Goal: Task Accomplishment & Management: Manage account settings

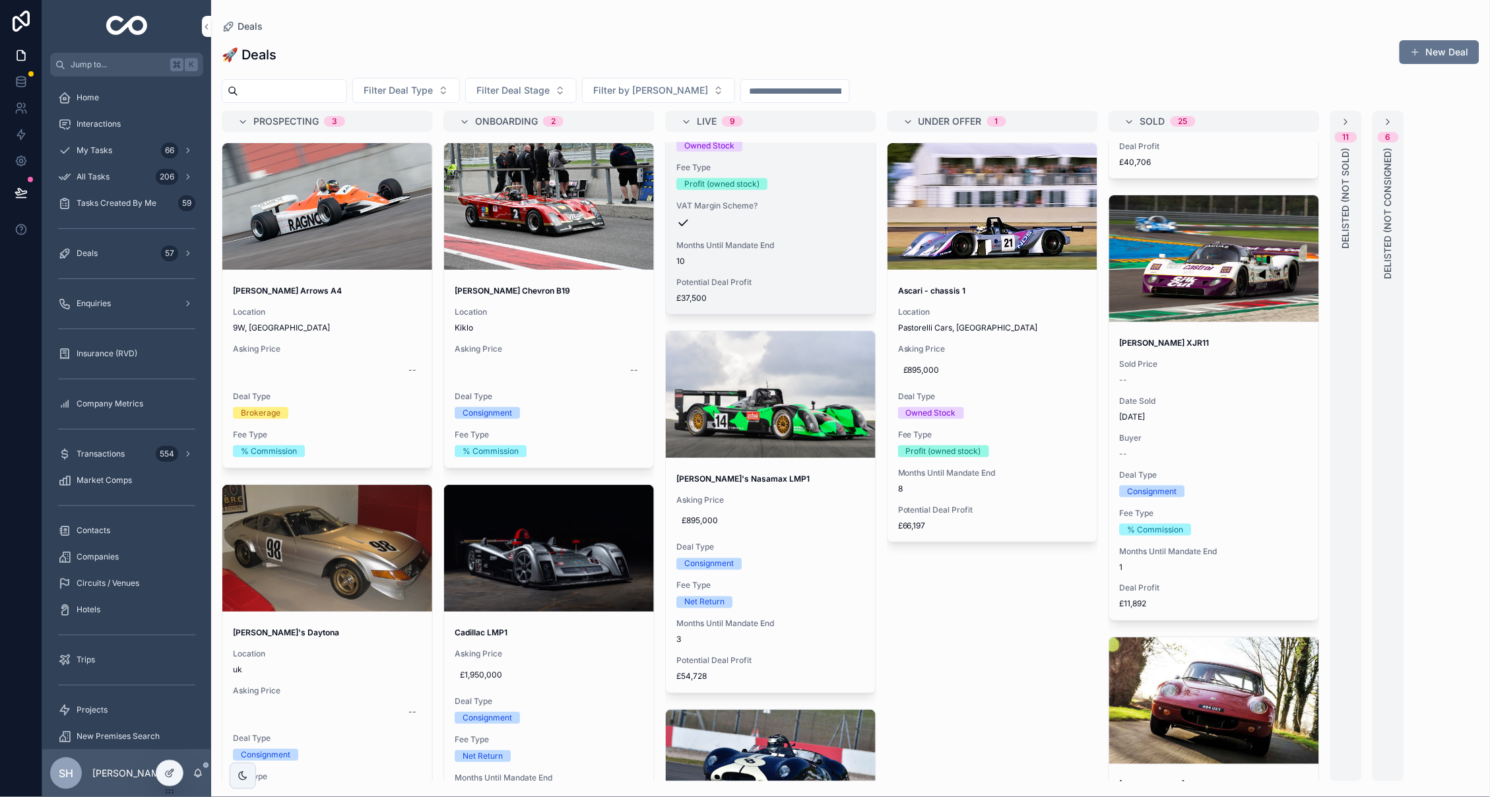
scroll to position [540, 0]
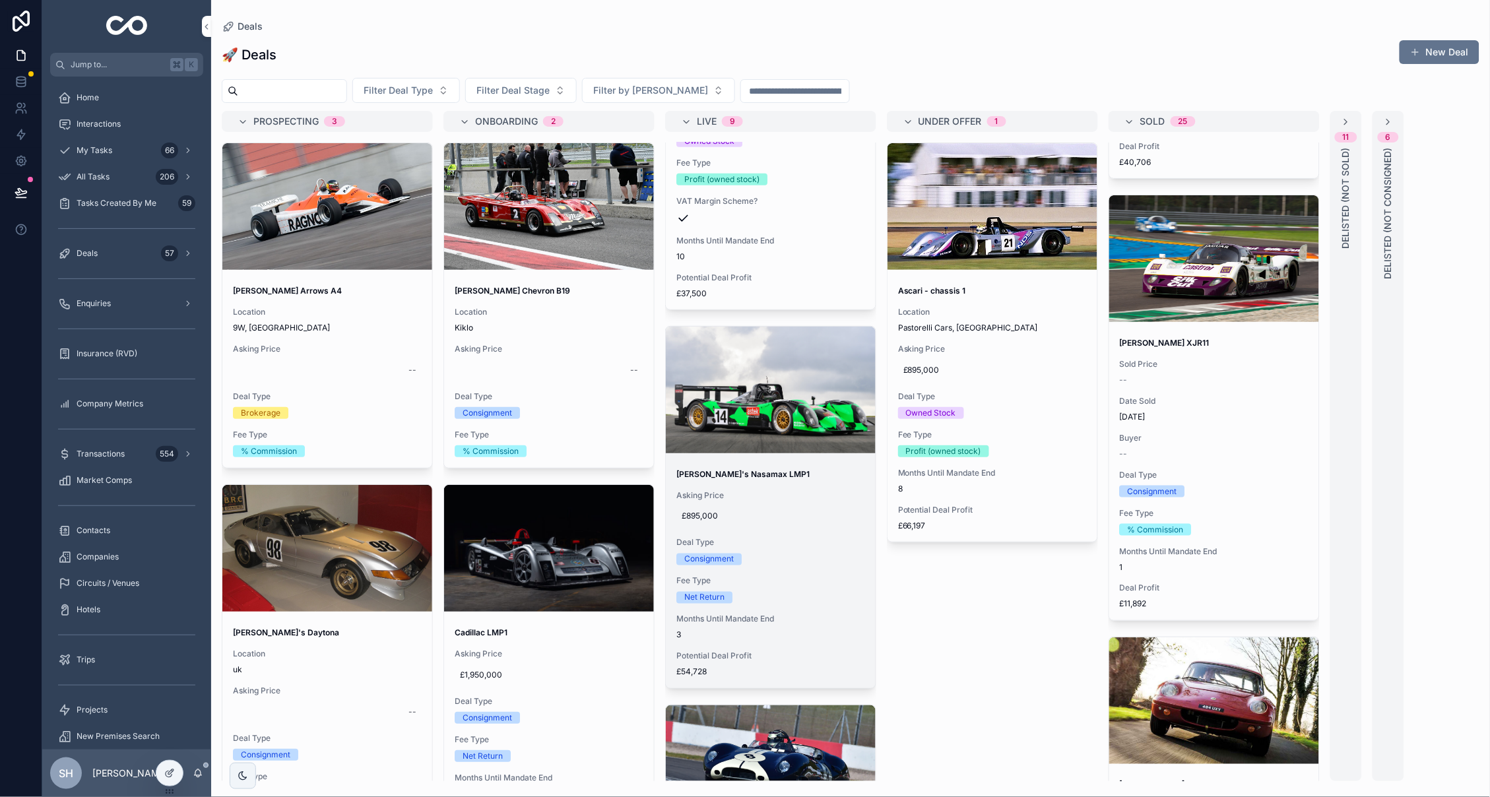
click at [831, 538] on span "Deal Type" at bounding box center [770, 543] width 189 height 11
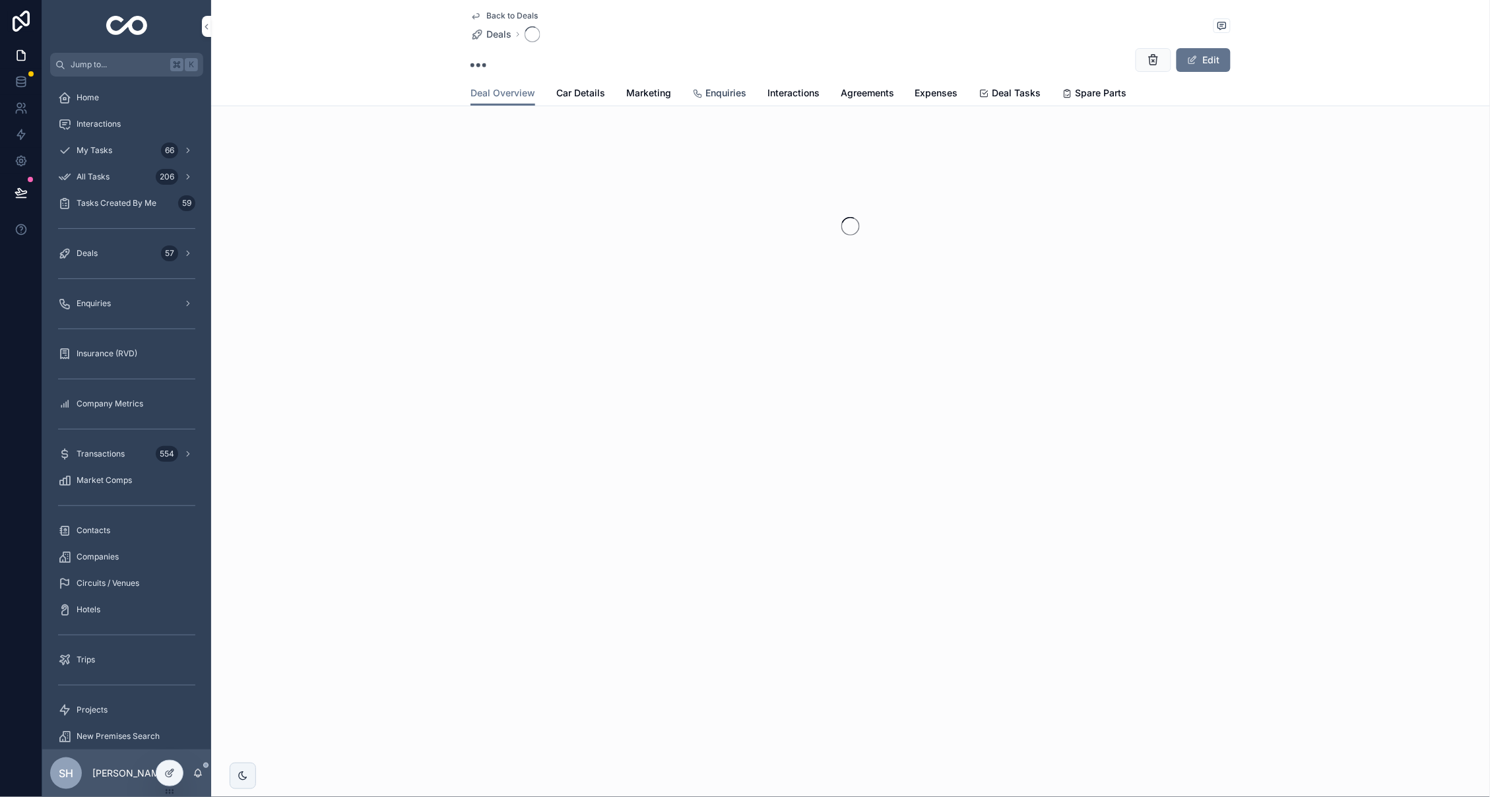
click at [725, 73] on div "Edit" at bounding box center [851, 60] width 760 height 25
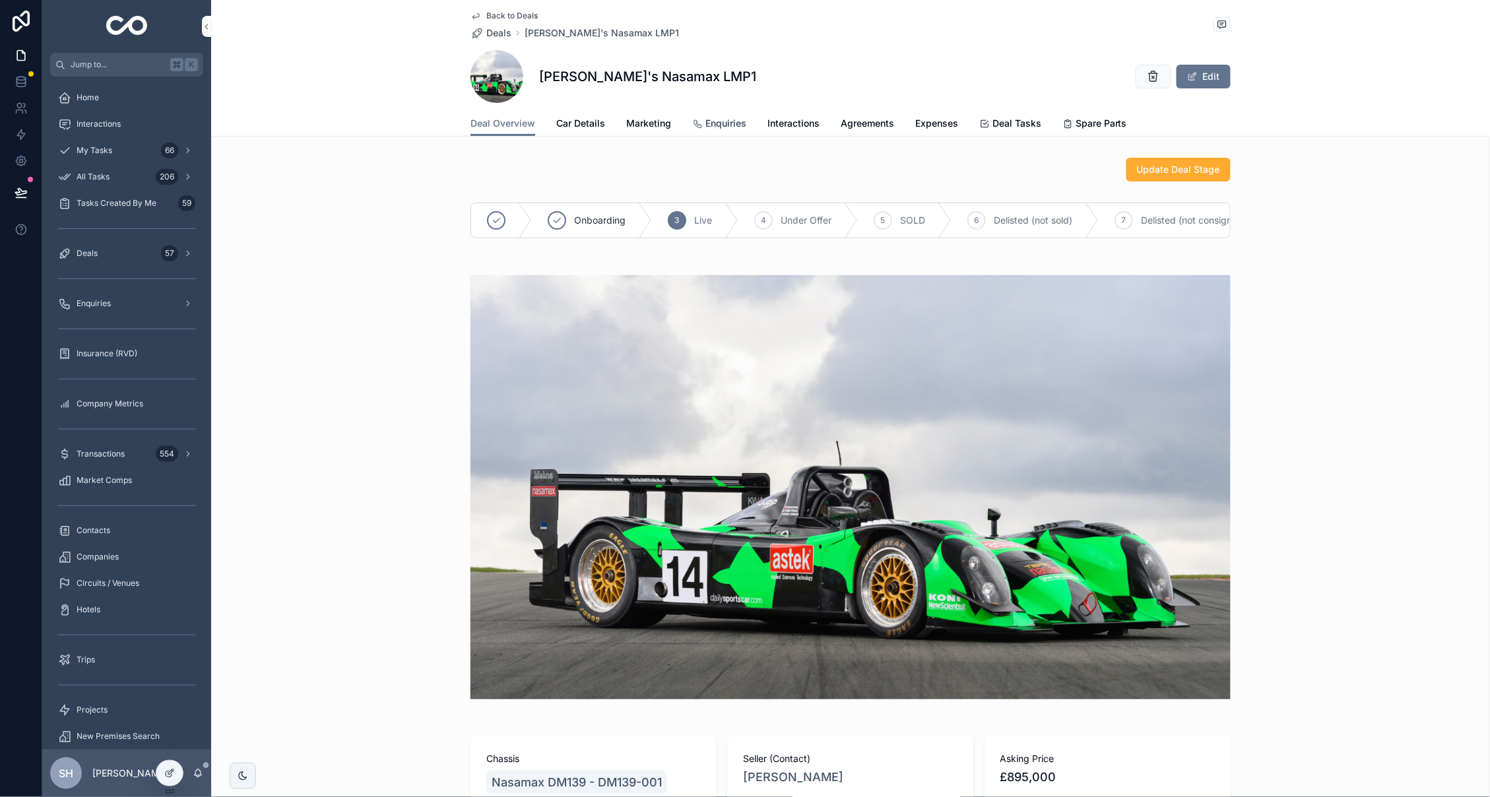
click at [717, 130] on link "Enquiries" at bounding box center [719, 125] width 54 height 26
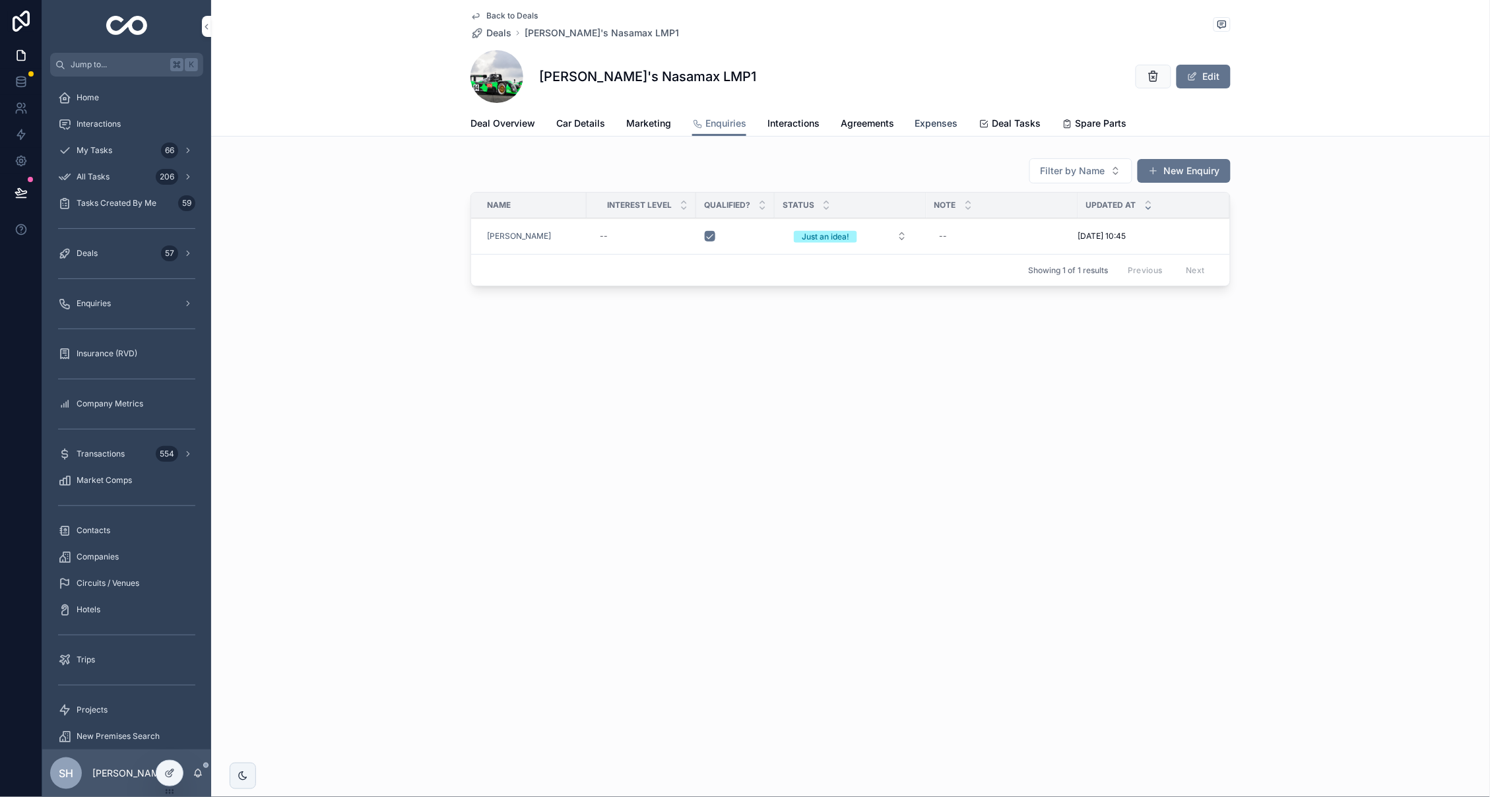
click at [942, 122] on span "Expenses" at bounding box center [936, 123] width 43 height 13
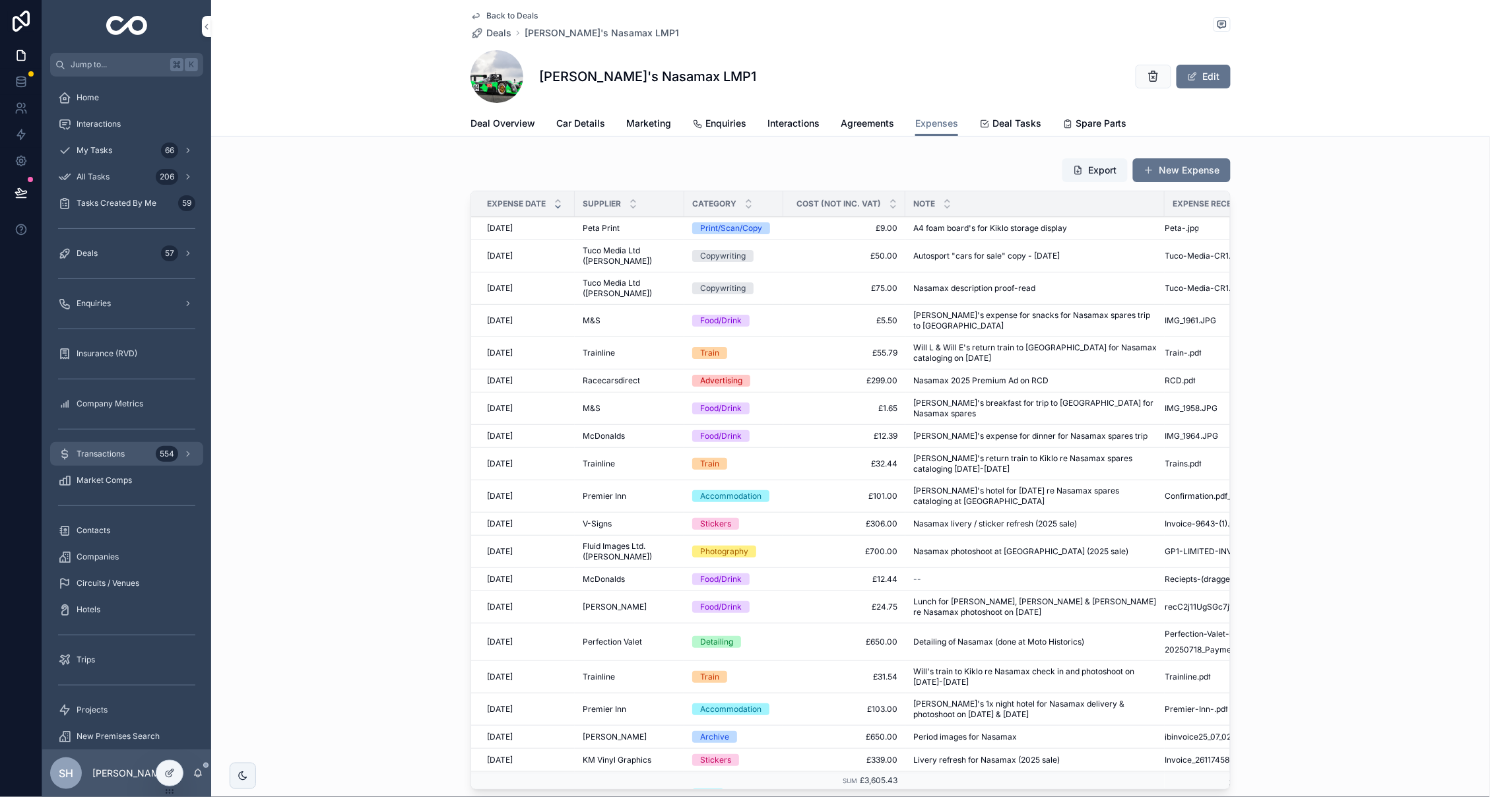
click at [94, 457] on span "Transactions" at bounding box center [101, 454] width 48 height 11
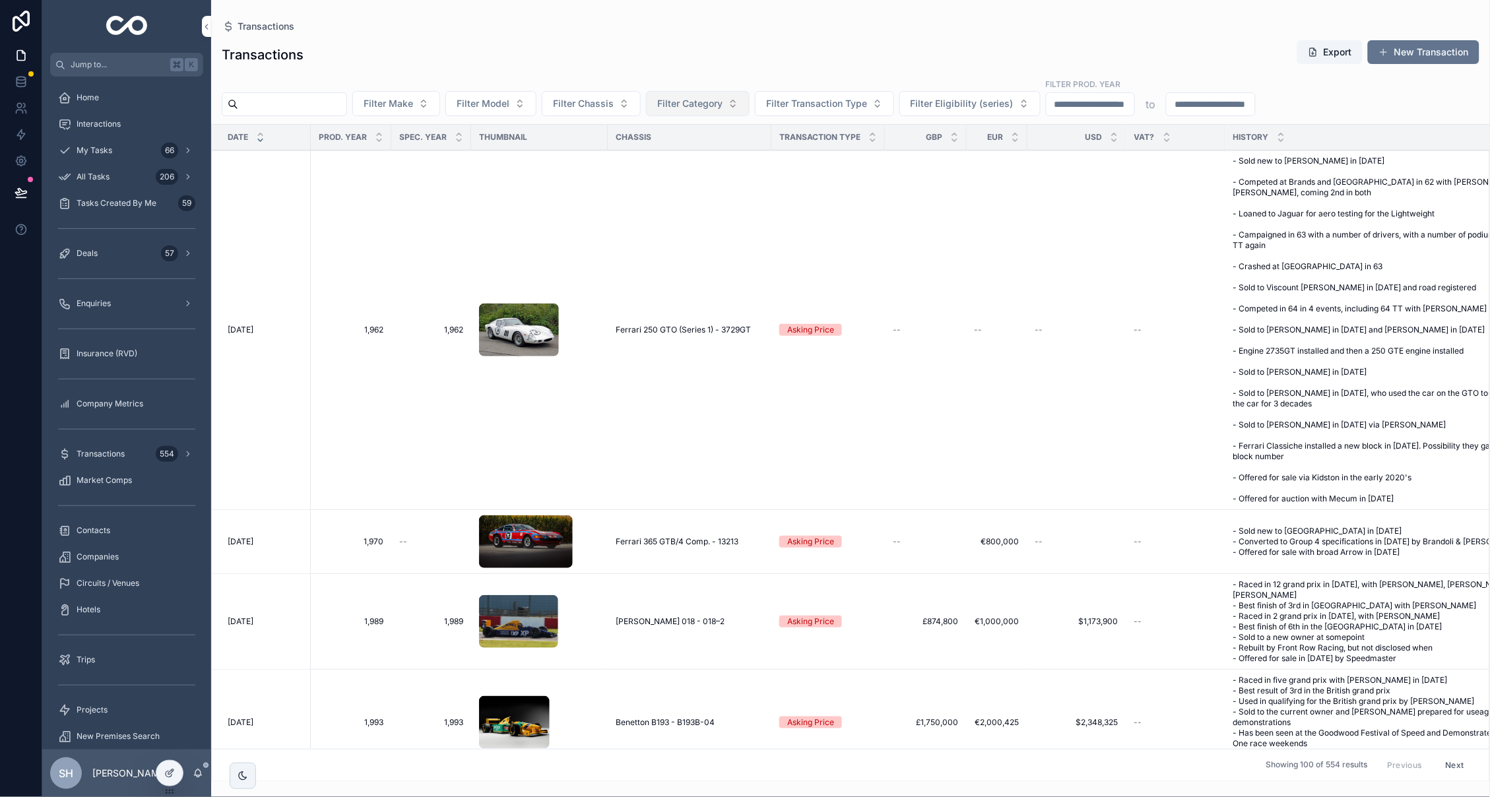
click at [733, 112] on button "Filter Category" at bounding box center [698, 103] width 104 height 25
type input "***"
click at [653, 158] on span "GT3" at bounding box center [657, 156] width 18 height 13
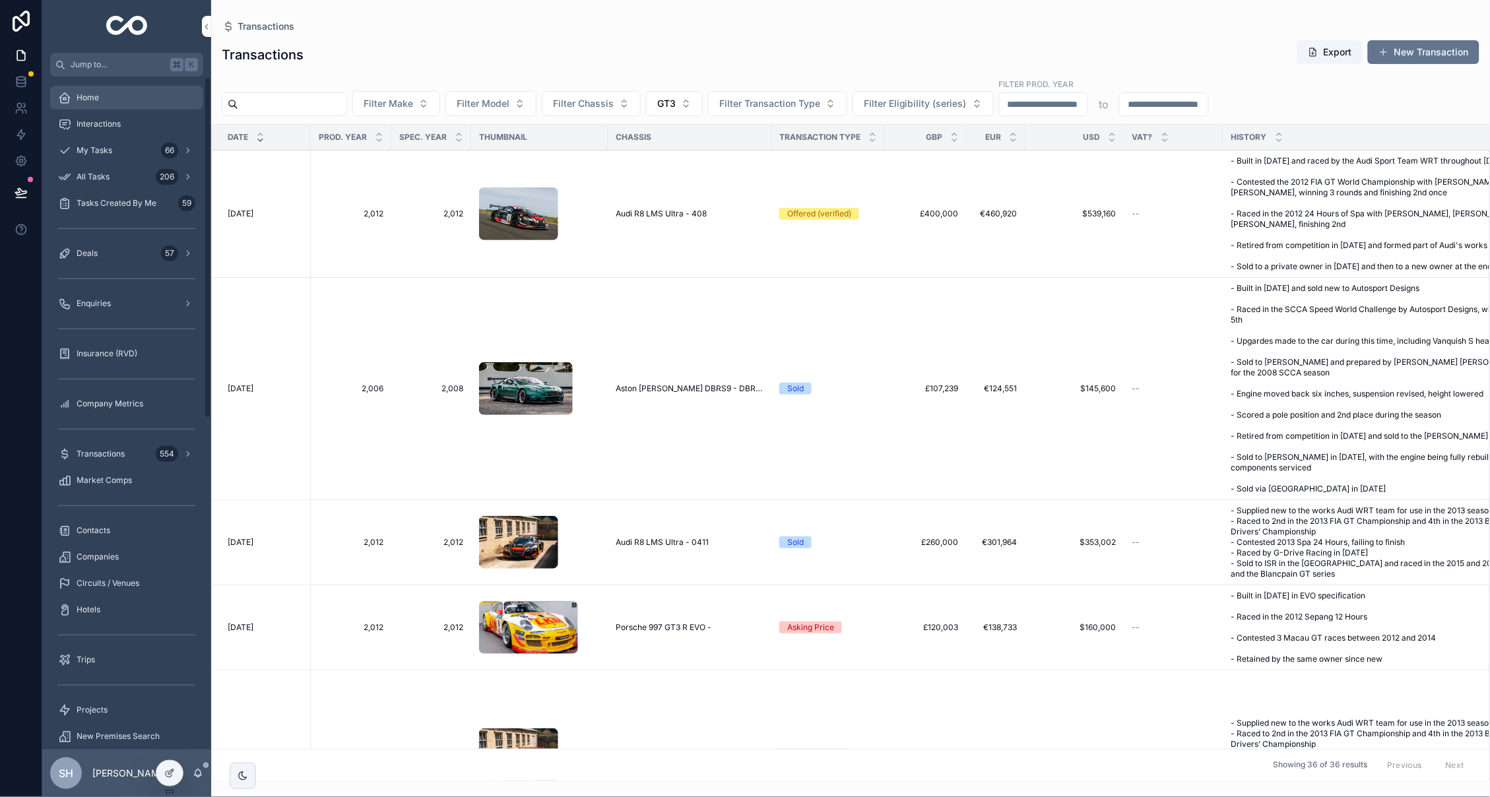
click at [150, 90] on div "Home" at bounding box center [126, 97] width 137 height 21
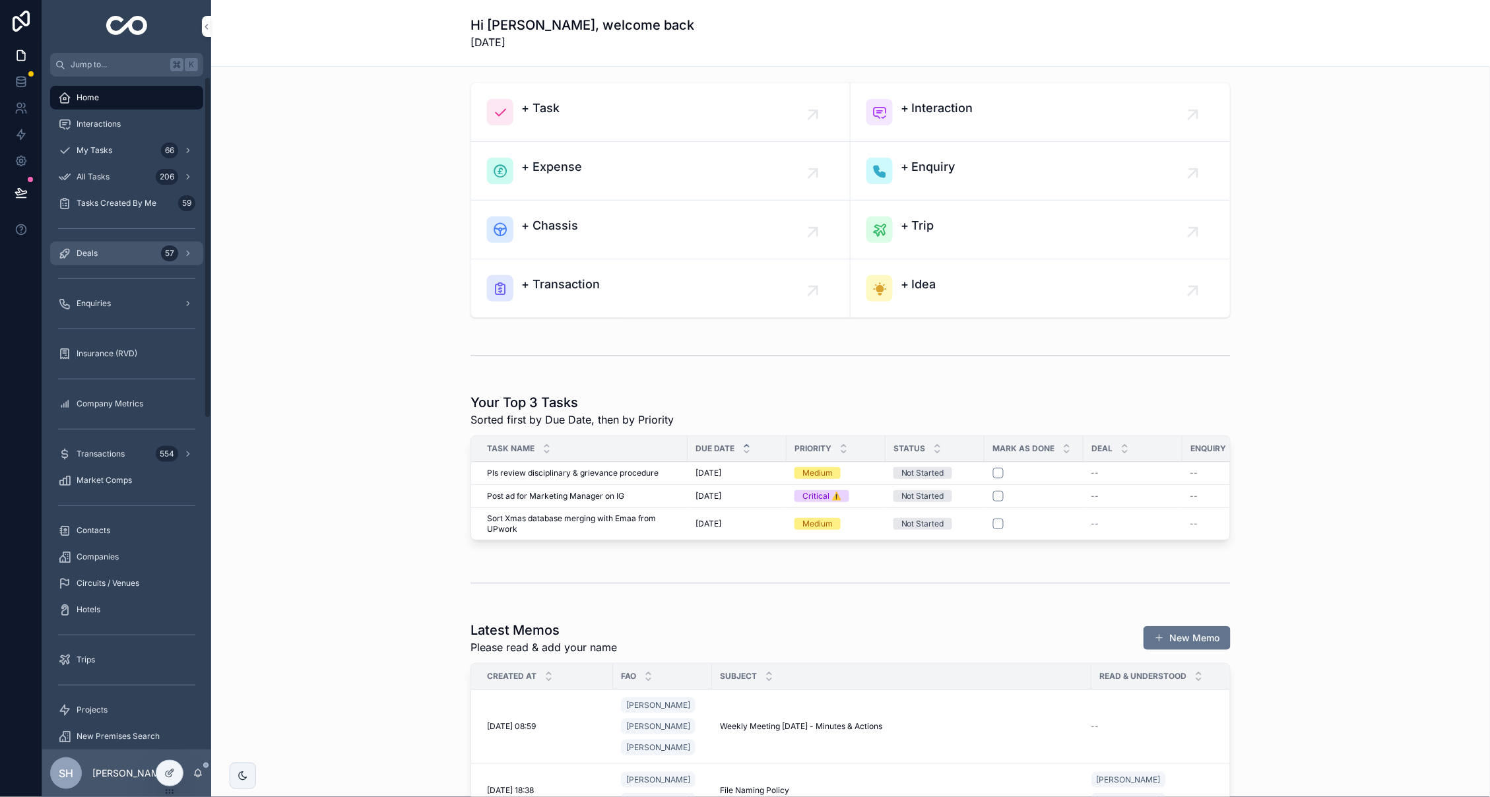
click at [131, 243] on div "Deals 57" at bounding box center [126, 253] width 137 height 21
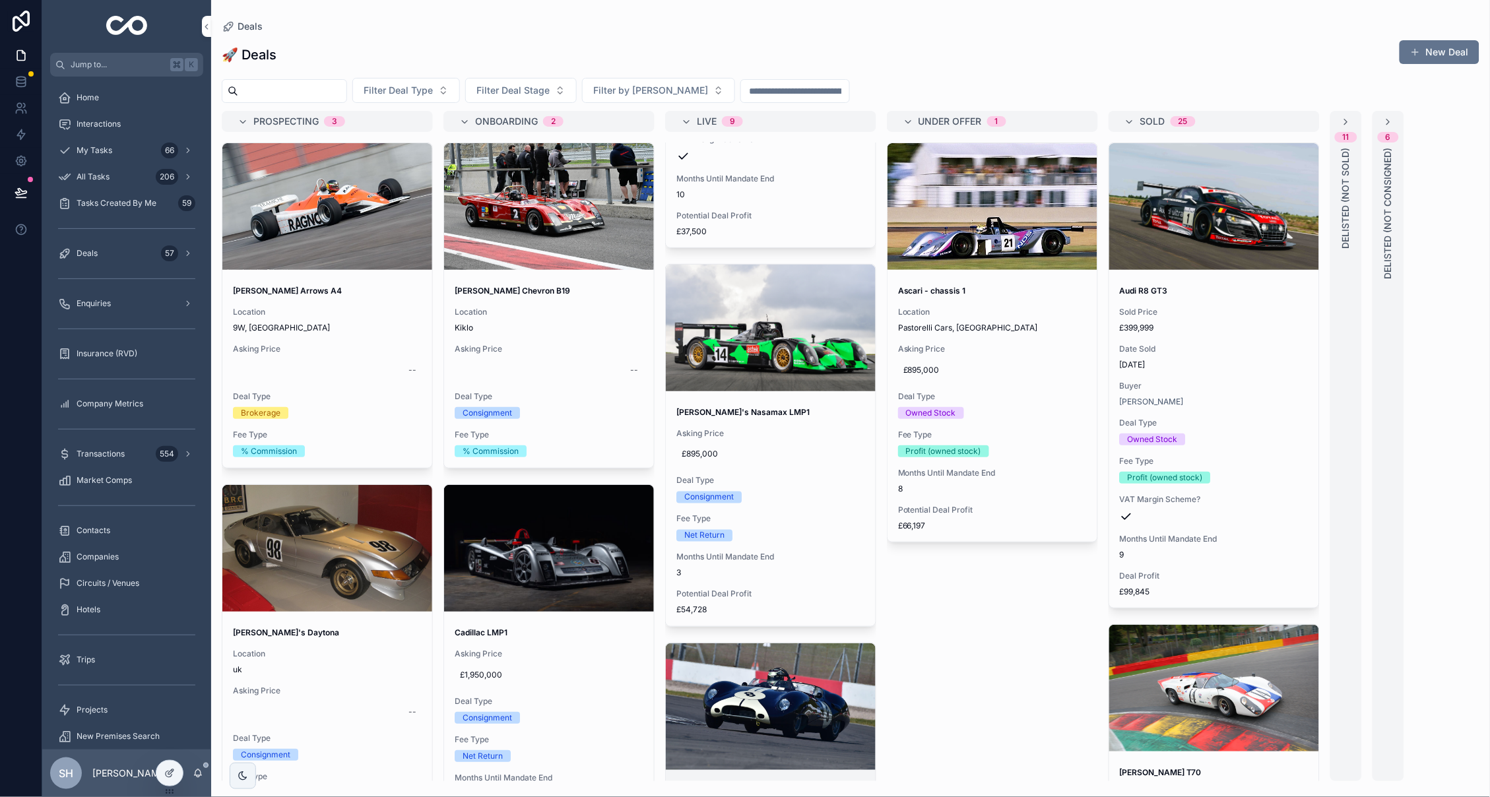
scroll to position [577, 0]
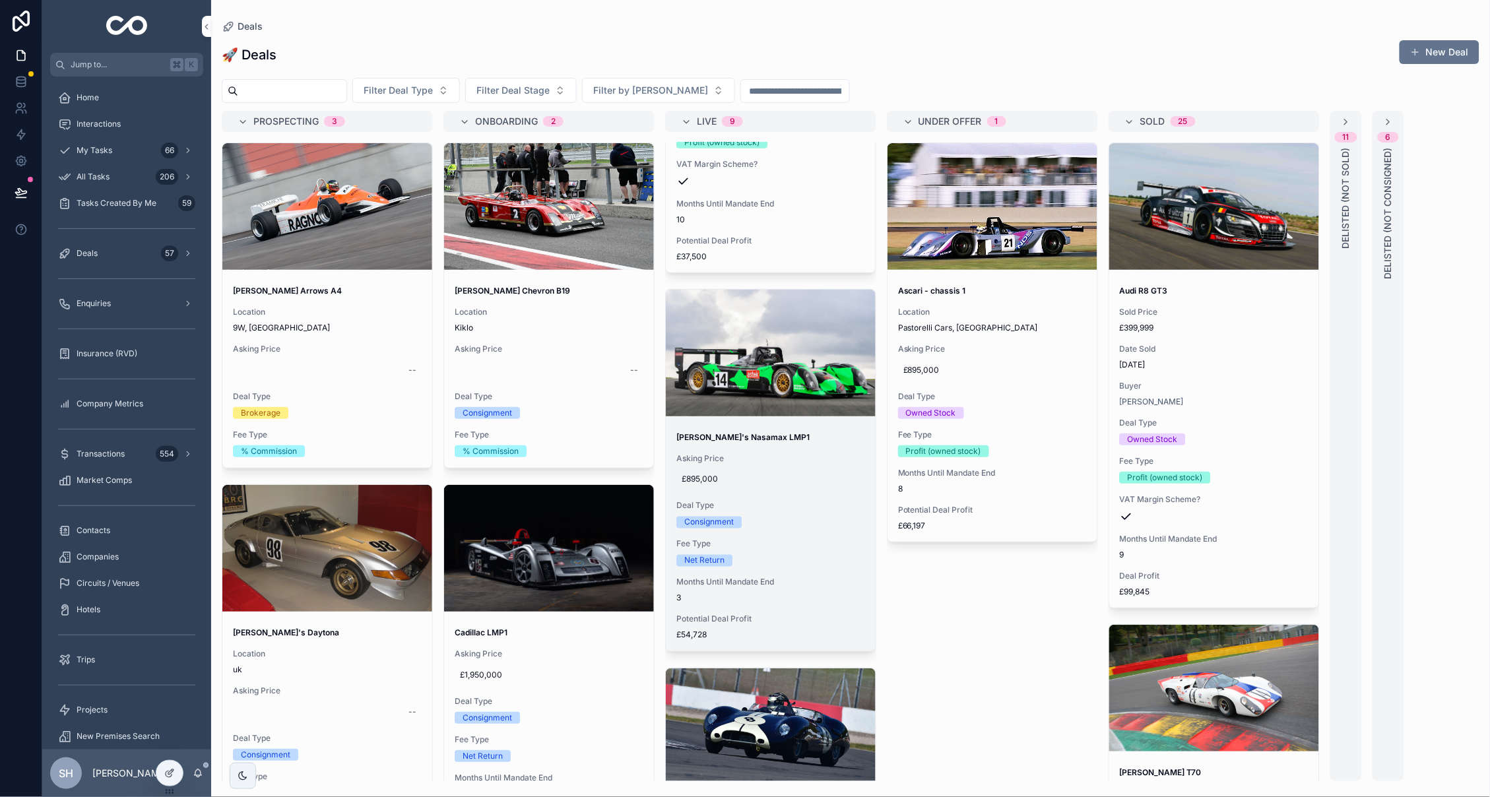
click at [818, 501] on span "Deal Type" at bounding box center [770, 506] width 189 height 11
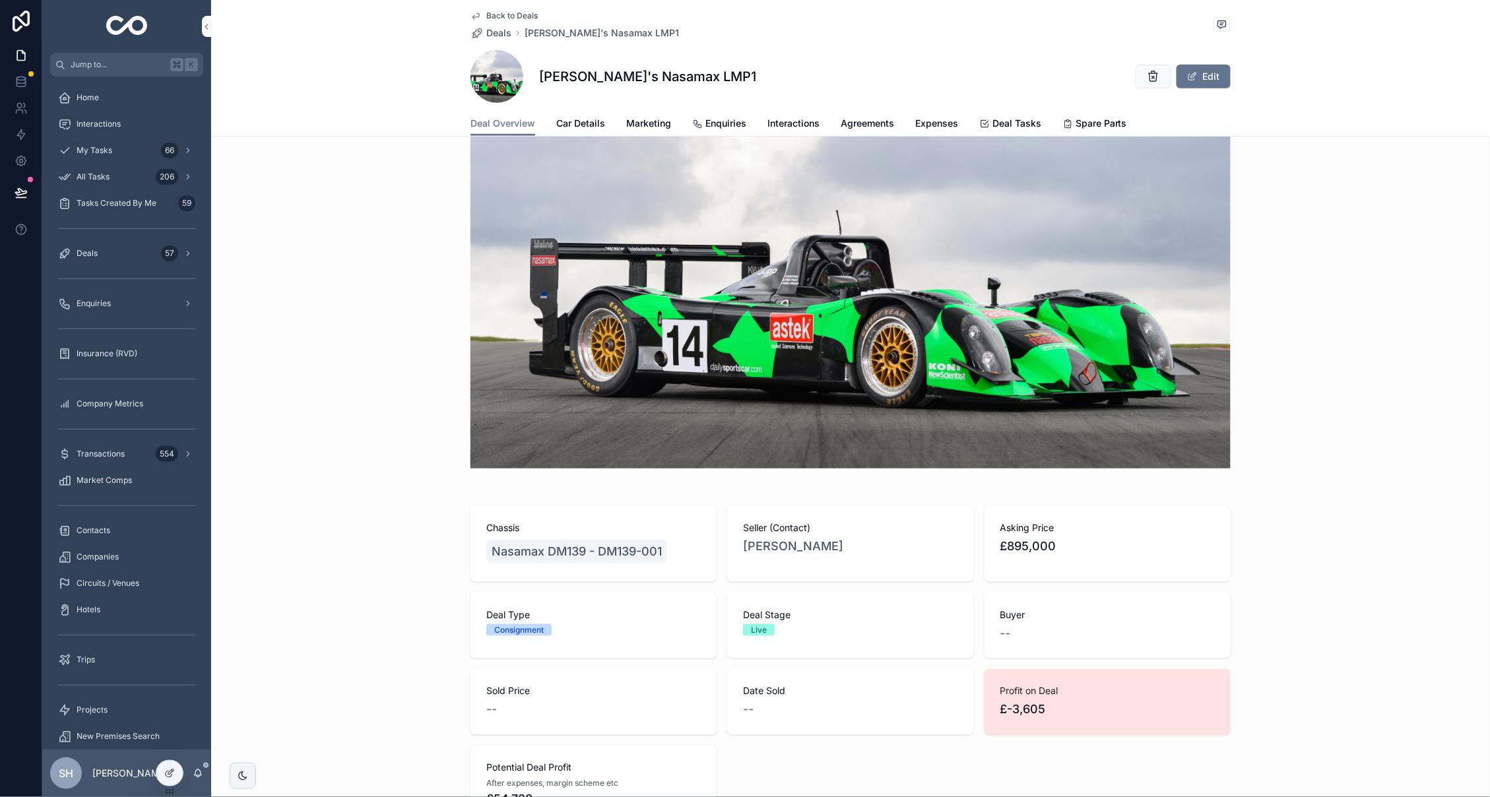
scroll to position [232, 0]
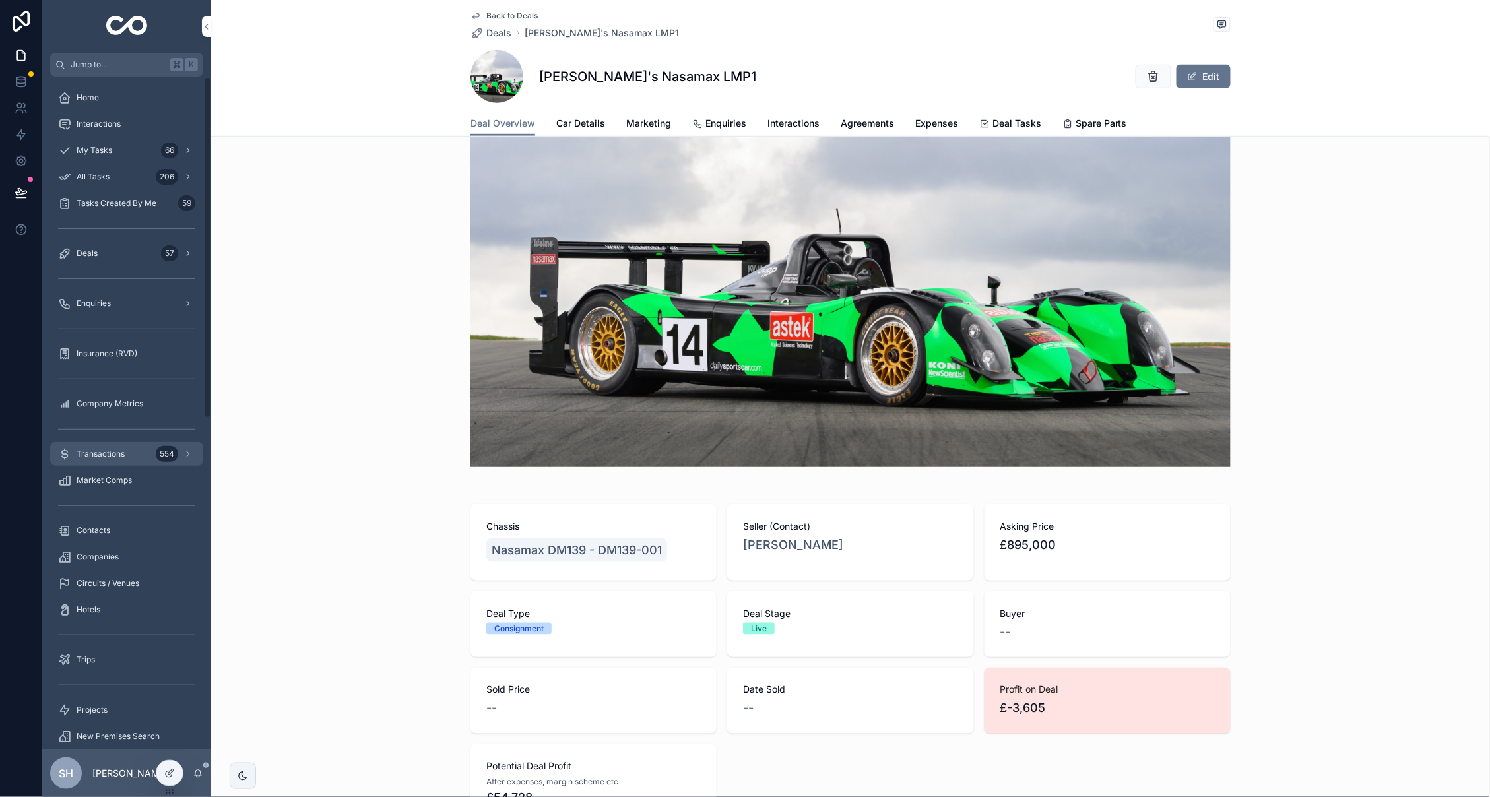
click at [104, 450] on span "Transactions" at bounding box center [101, 454] width 48 height 11
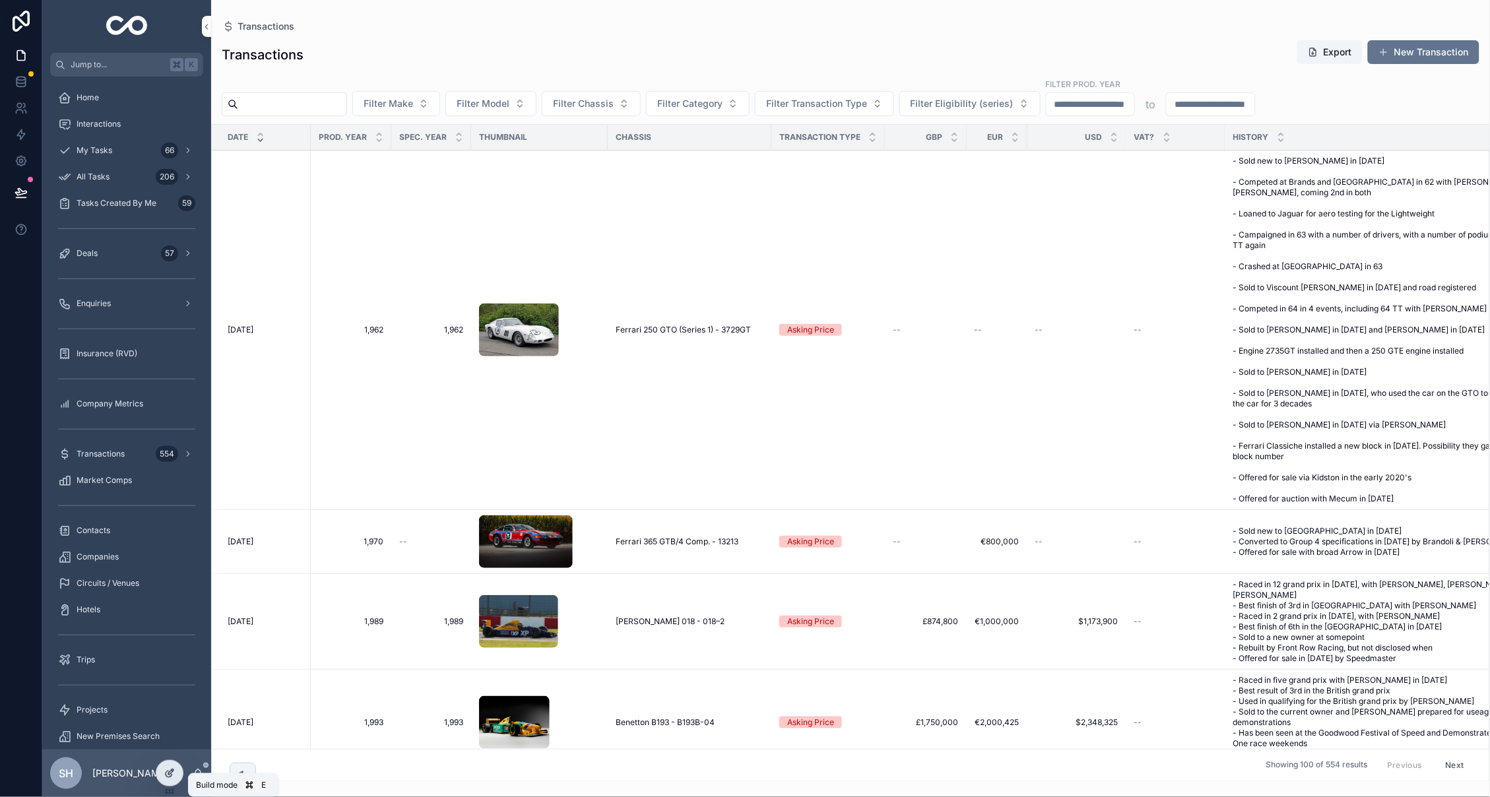
click at [168, 773] on icon at bounding box center [169, 773] width 11 height 11
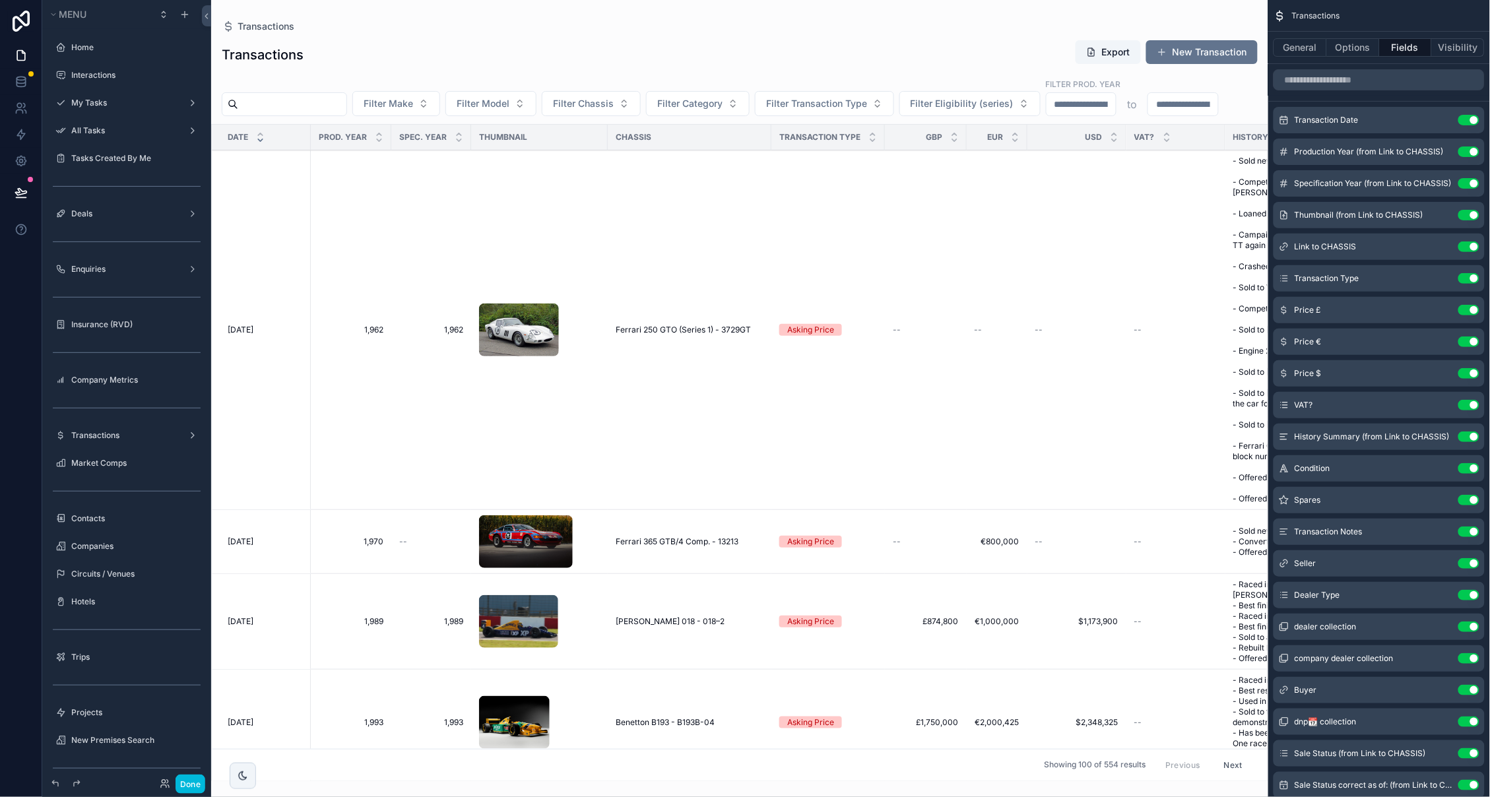
click at [1467, 436] on button "Use setting" at bounding box center [1468, 437] width 21 height 11
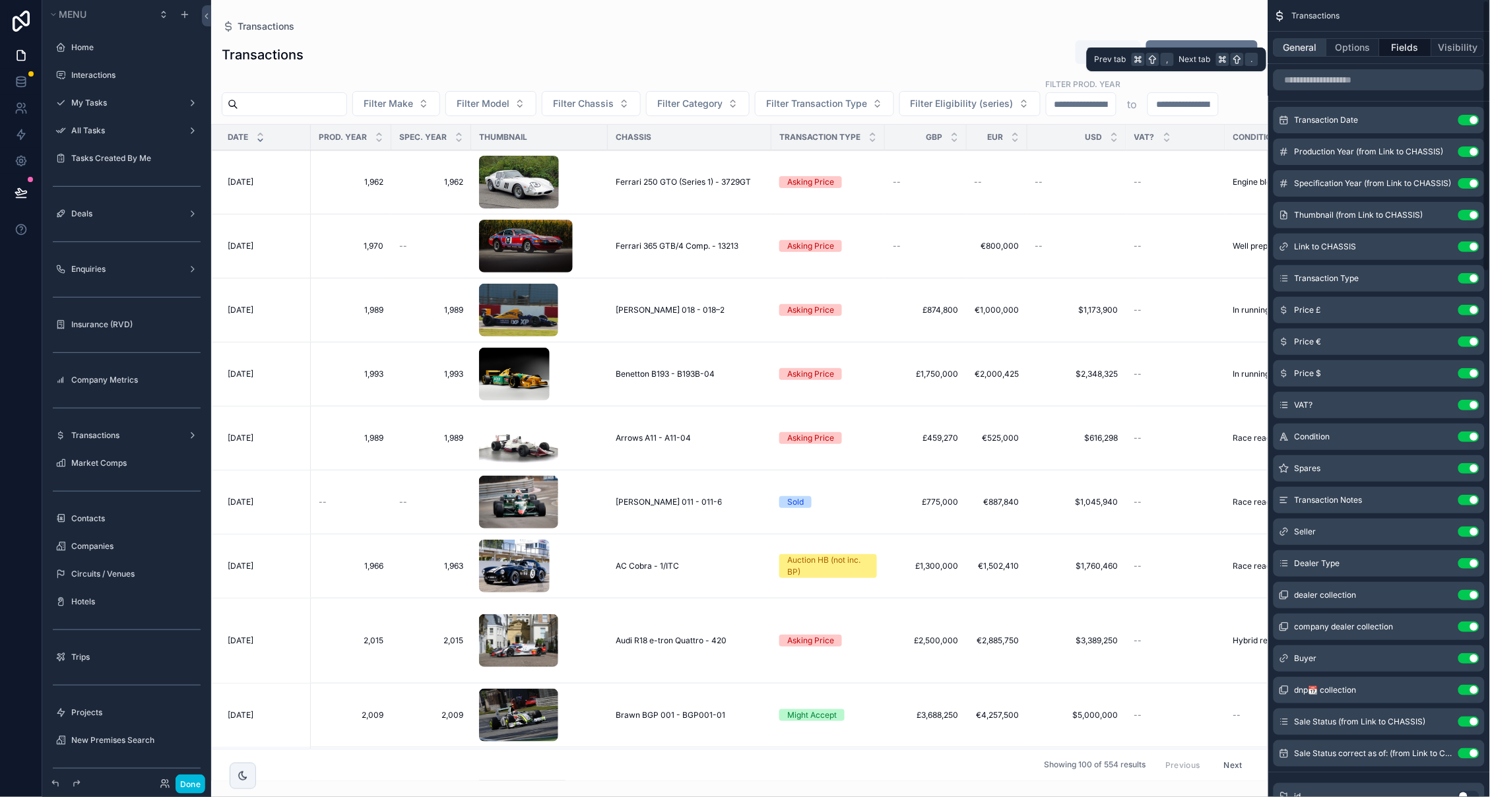
click at [1312, 50] on button "General" at bounding box center [1300, 47] width 53 height 18
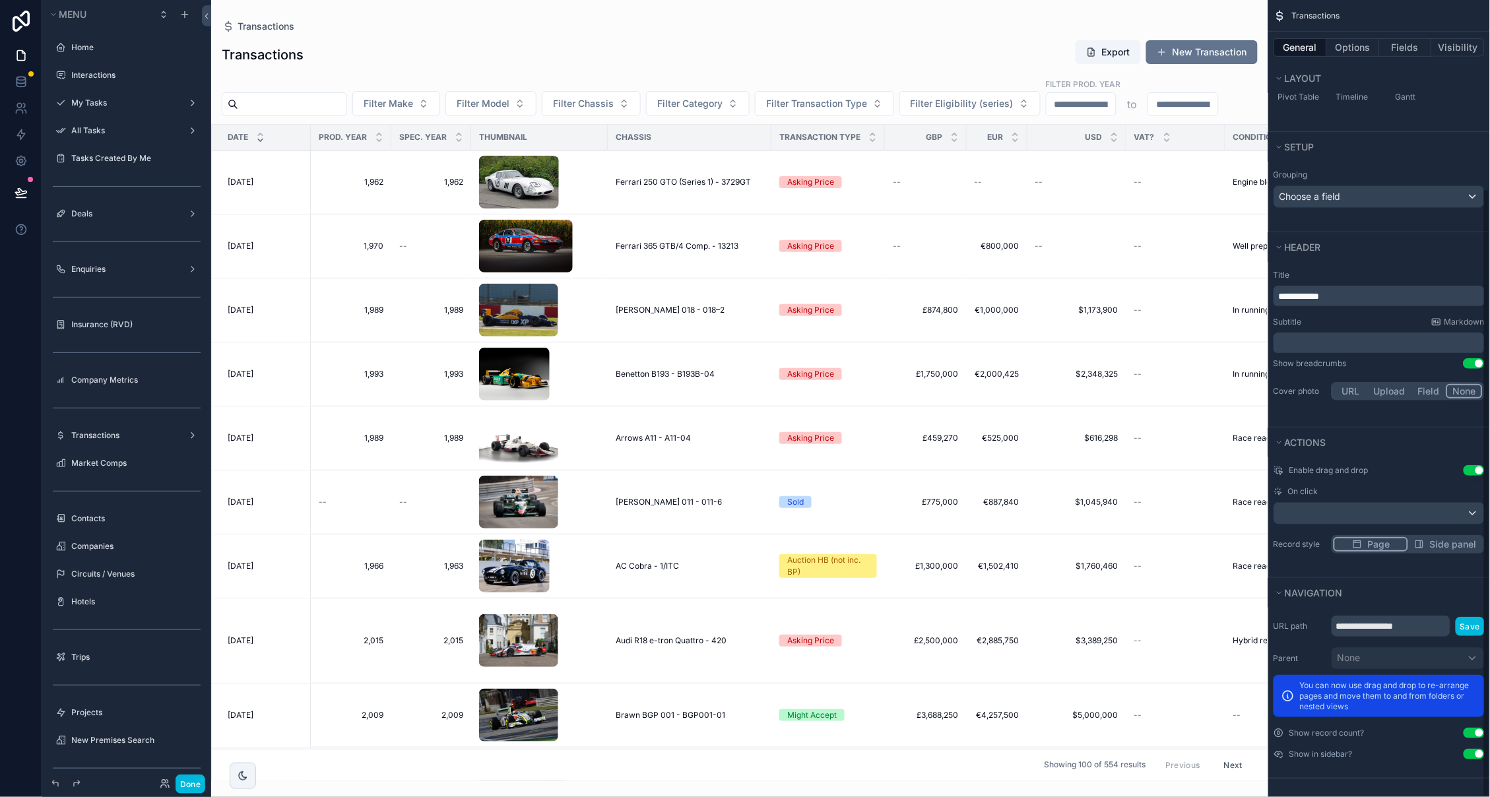
scroll to position [247, 0]
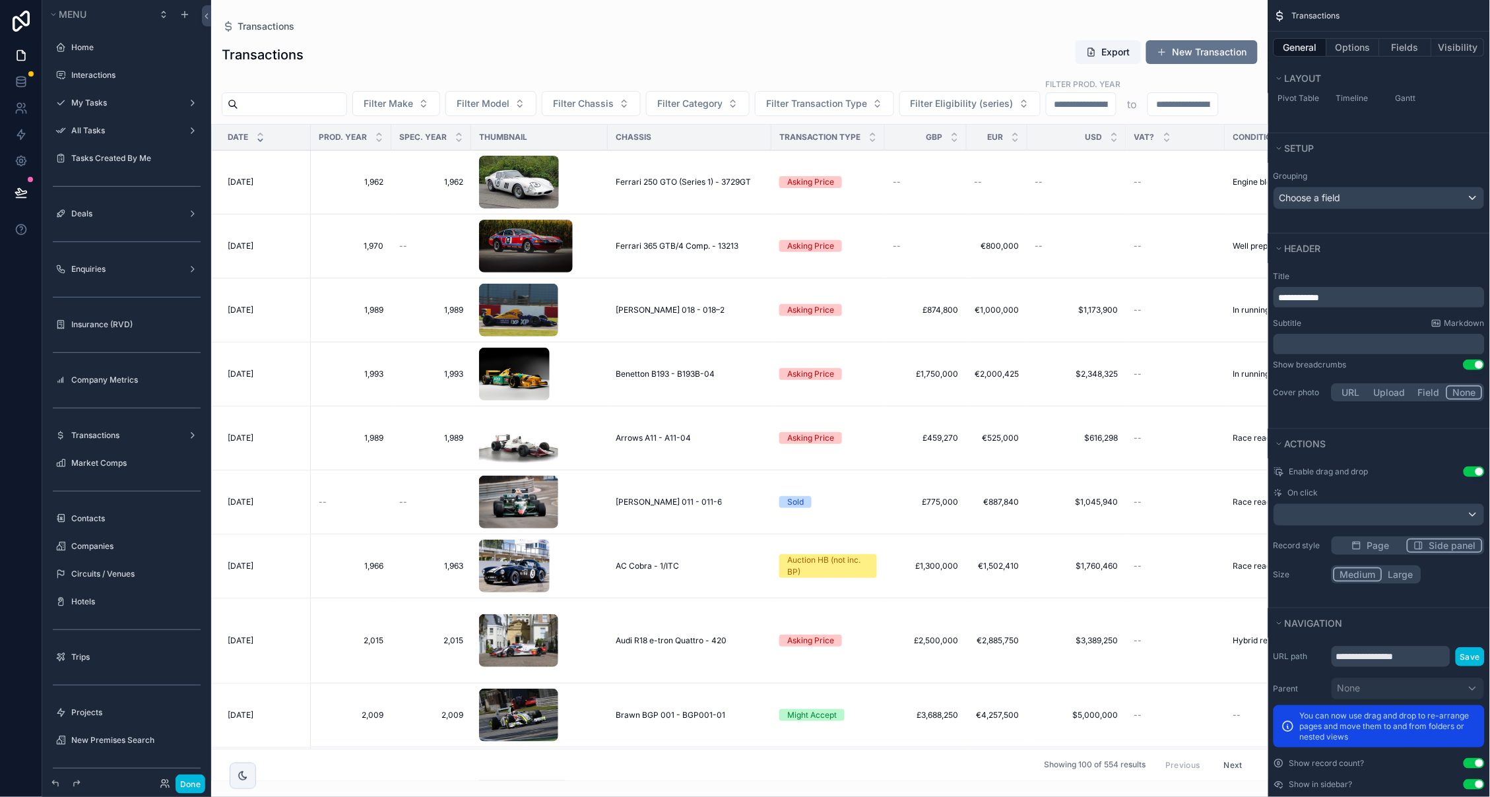
click at [1448, 546] on span "Side panel" at bounding box center [1452, 545] width 47 height 13
click at [1404, 575] on button "Large" at bounding box center [1400, 575] width 38 height 15
click at [204, 781] on button "Done" at bounding box center [191, 784] width 30 height 19
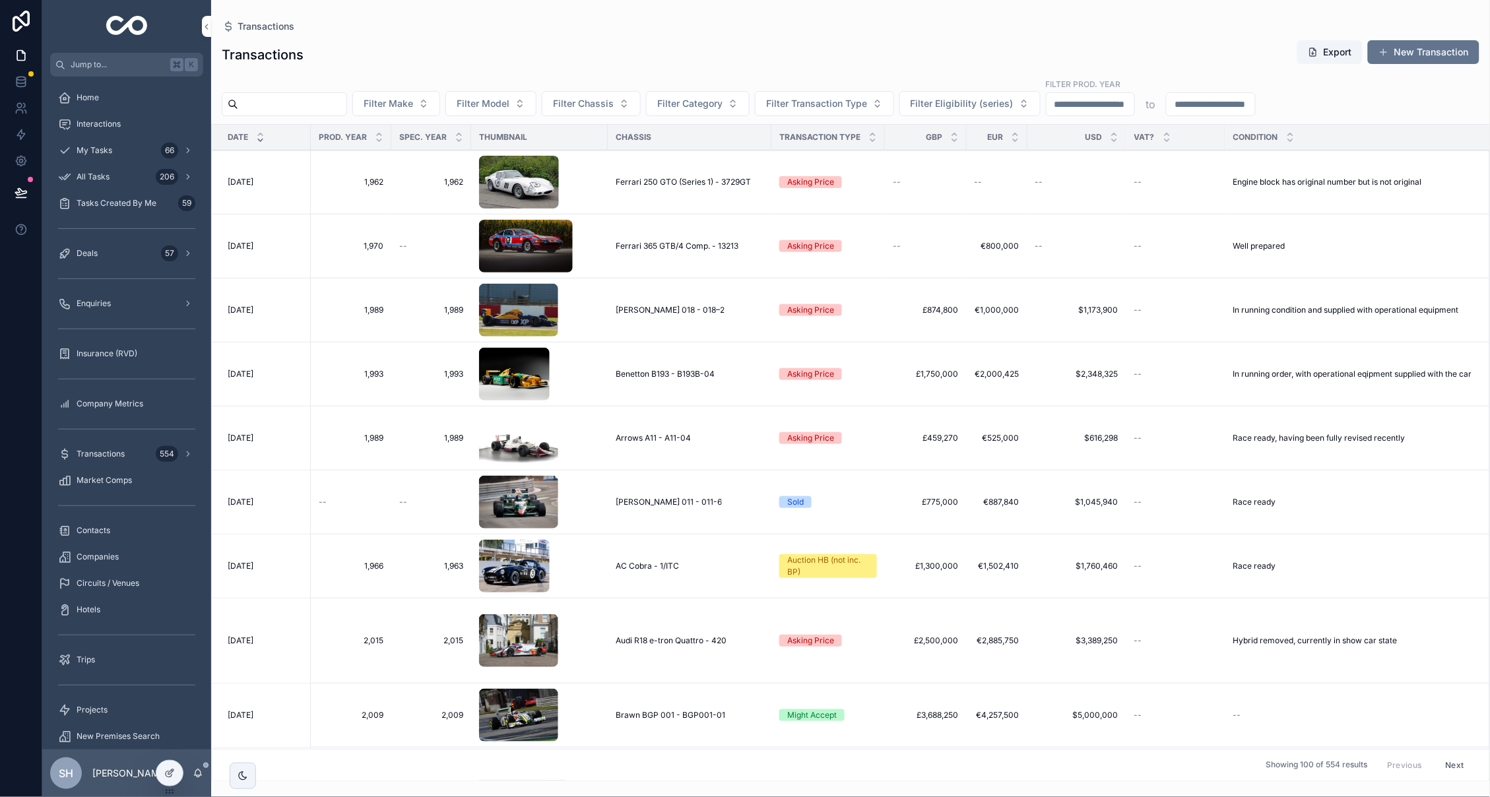
click at [903, 194] on td "--" at bounding box center [926, 182] width 82 height 64
click at [905, 179] on div "--" at bounding box center [926, 182] width 66 height 11
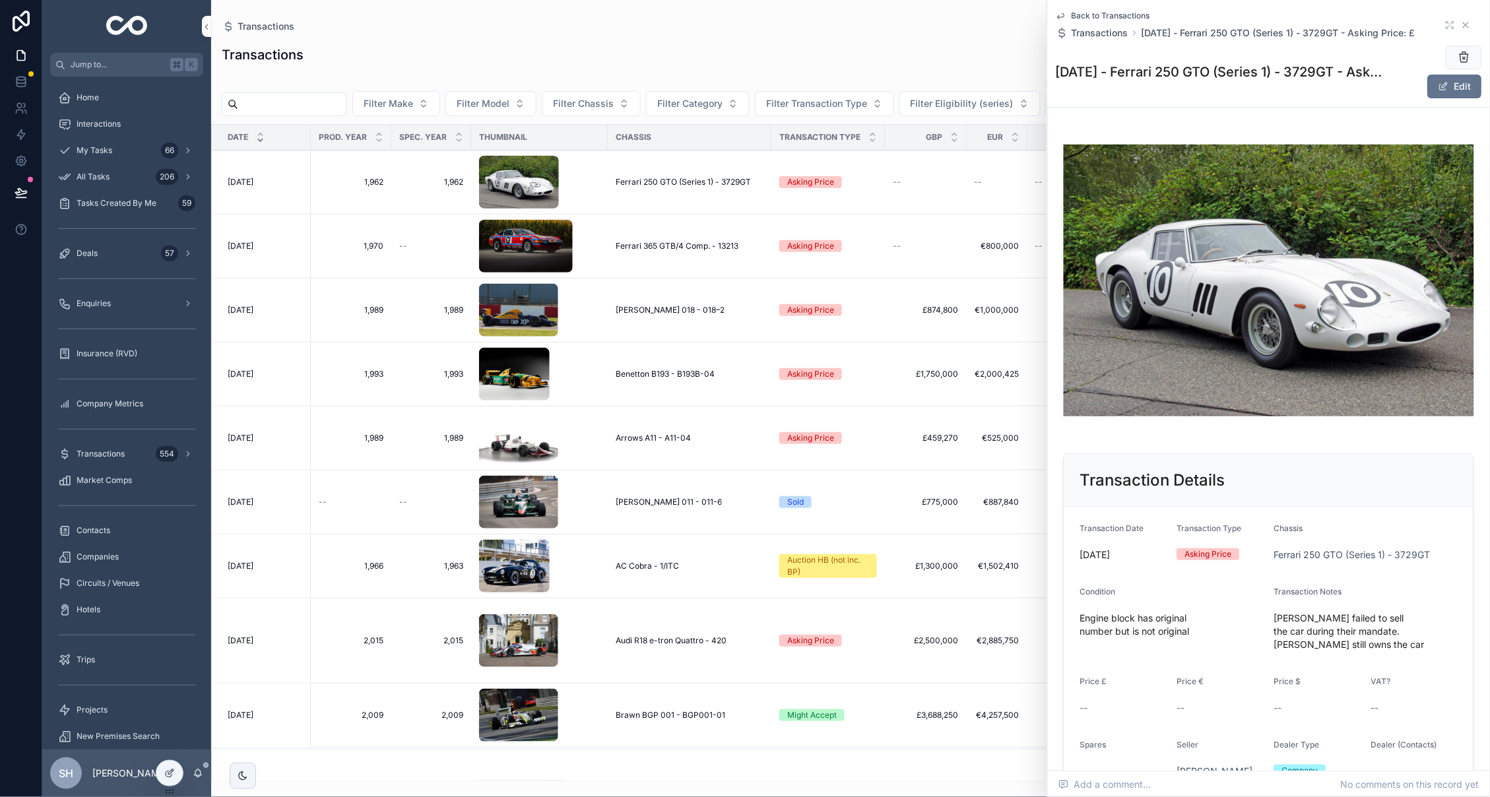
click at [1464, 22] on icon "scrollable content" at bounding box center [1466, 24] width 5 height 5
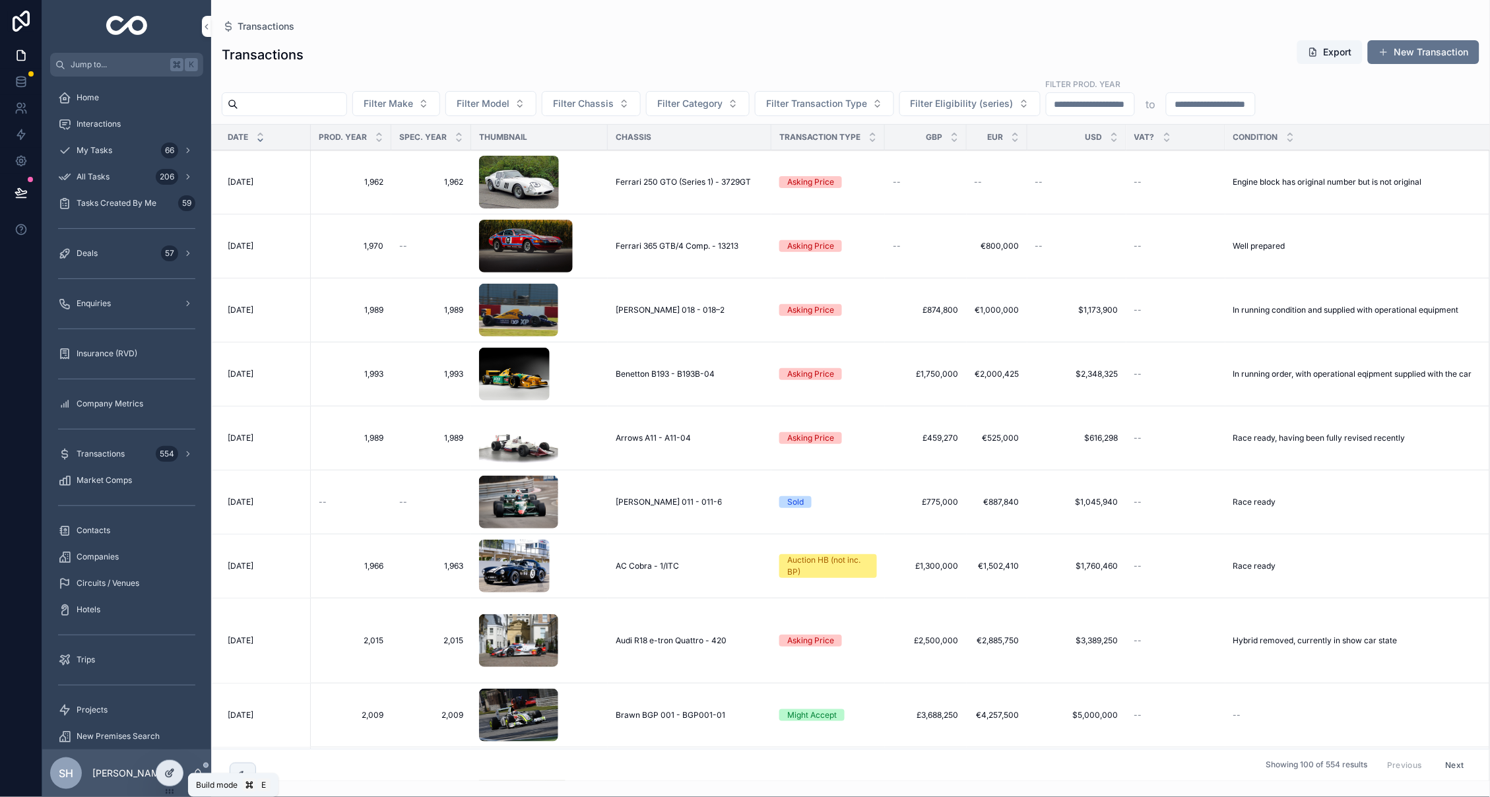
click at [164, 773] on icon at bounding box center [169, 773] width 11 height 11
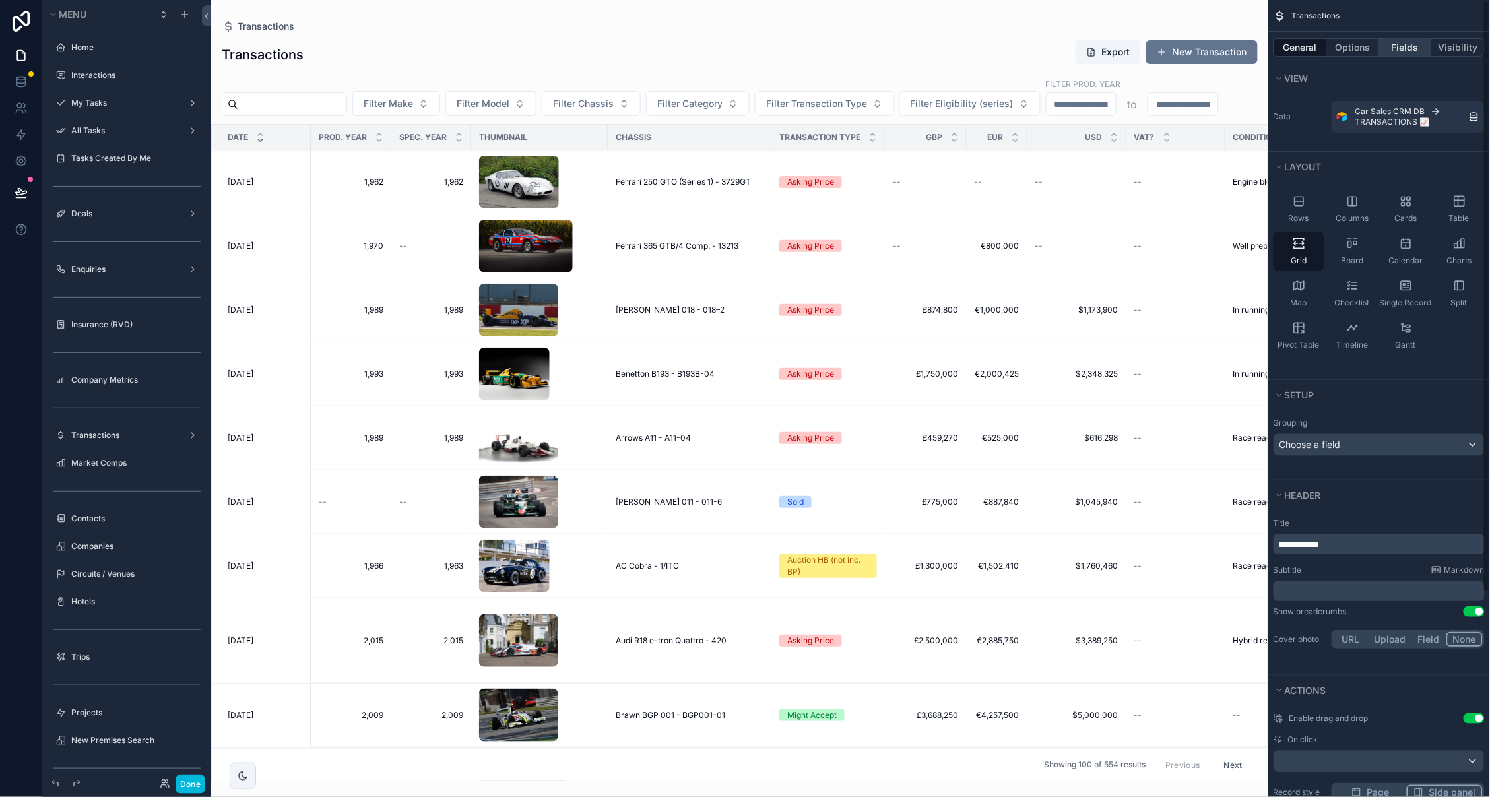
click at [1404, 49] on button "Fields" at bounding box center [1406, 47] width 53 height 18
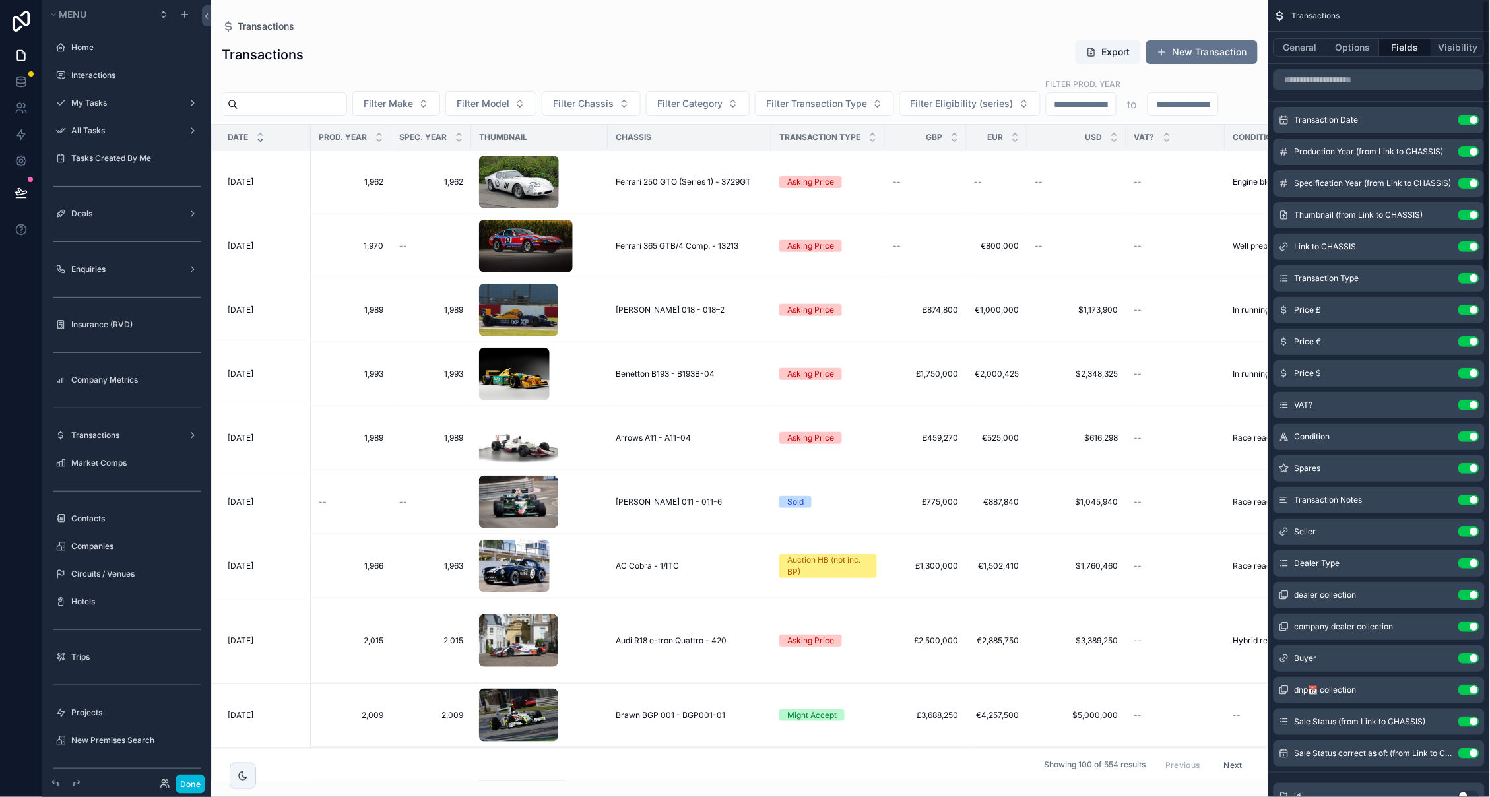
click at [0, 0] on icon "scrollable content" at bounding box center [0, 0] width 0 height 0
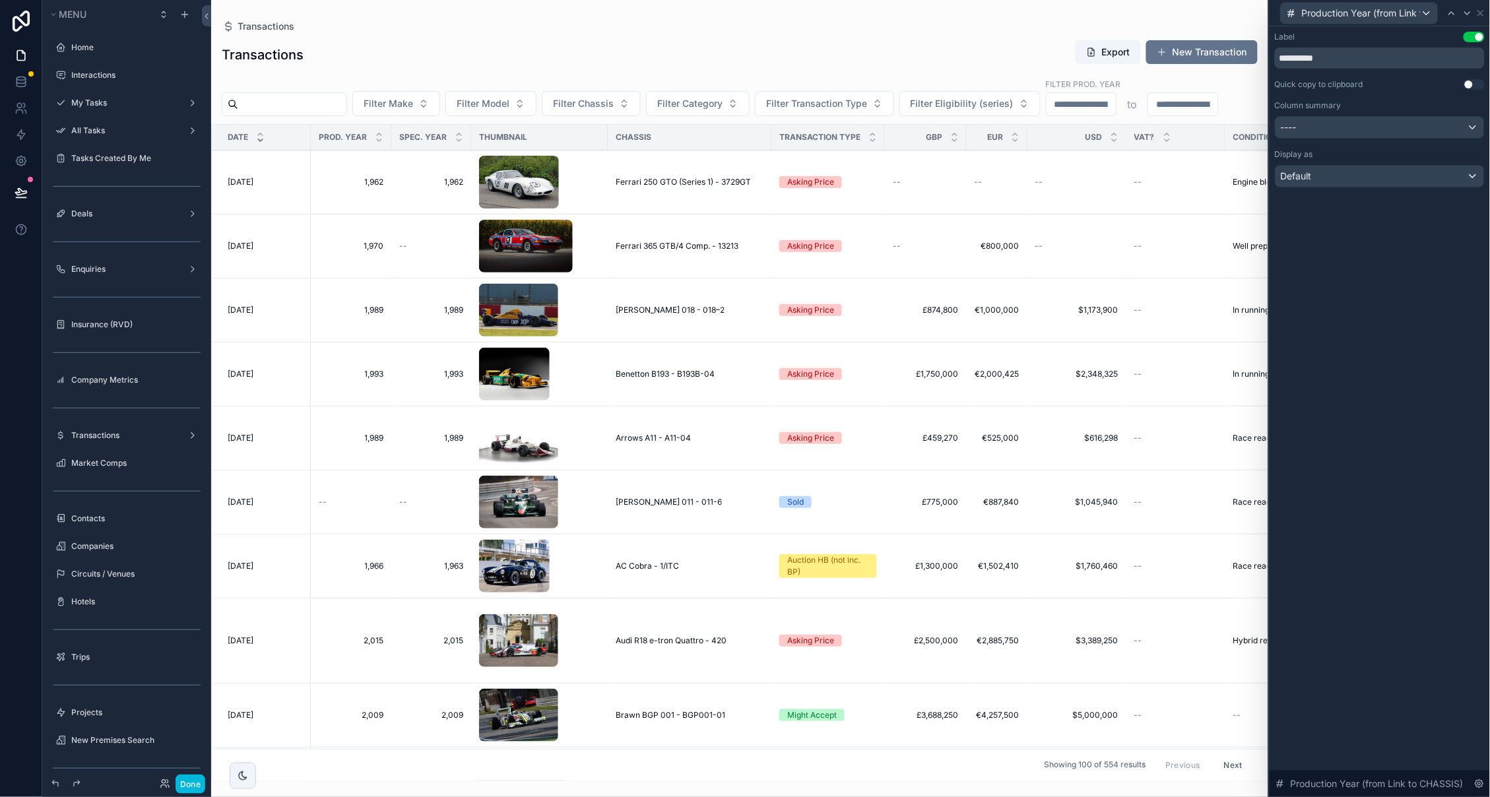
click at [1384, 125] on div "----" at bounding box center [1380, 127] width 209 height 21
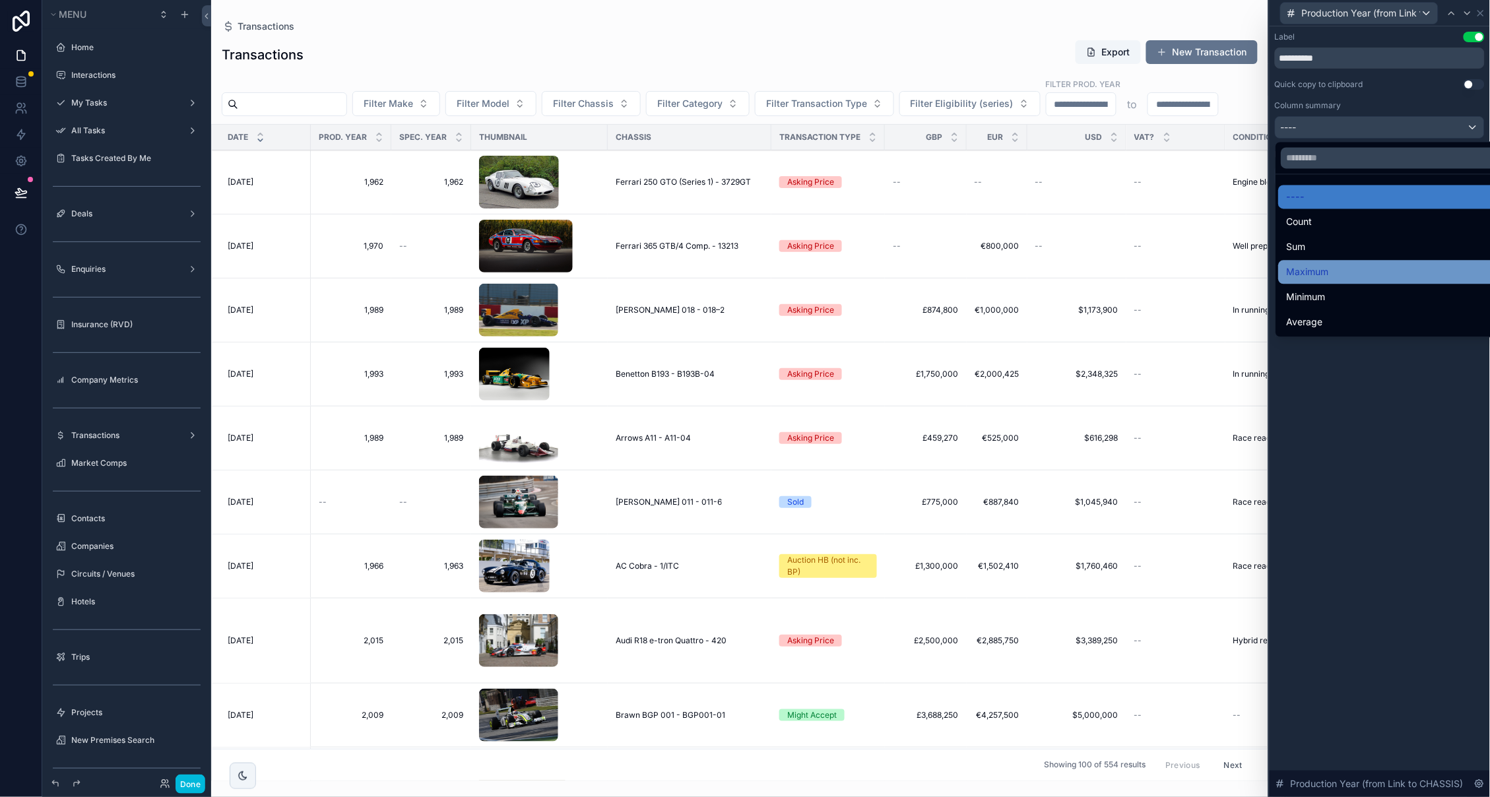
click at [1317, 273] on span "Maximum" at bounding box center [1308, 273] width 42 height 16
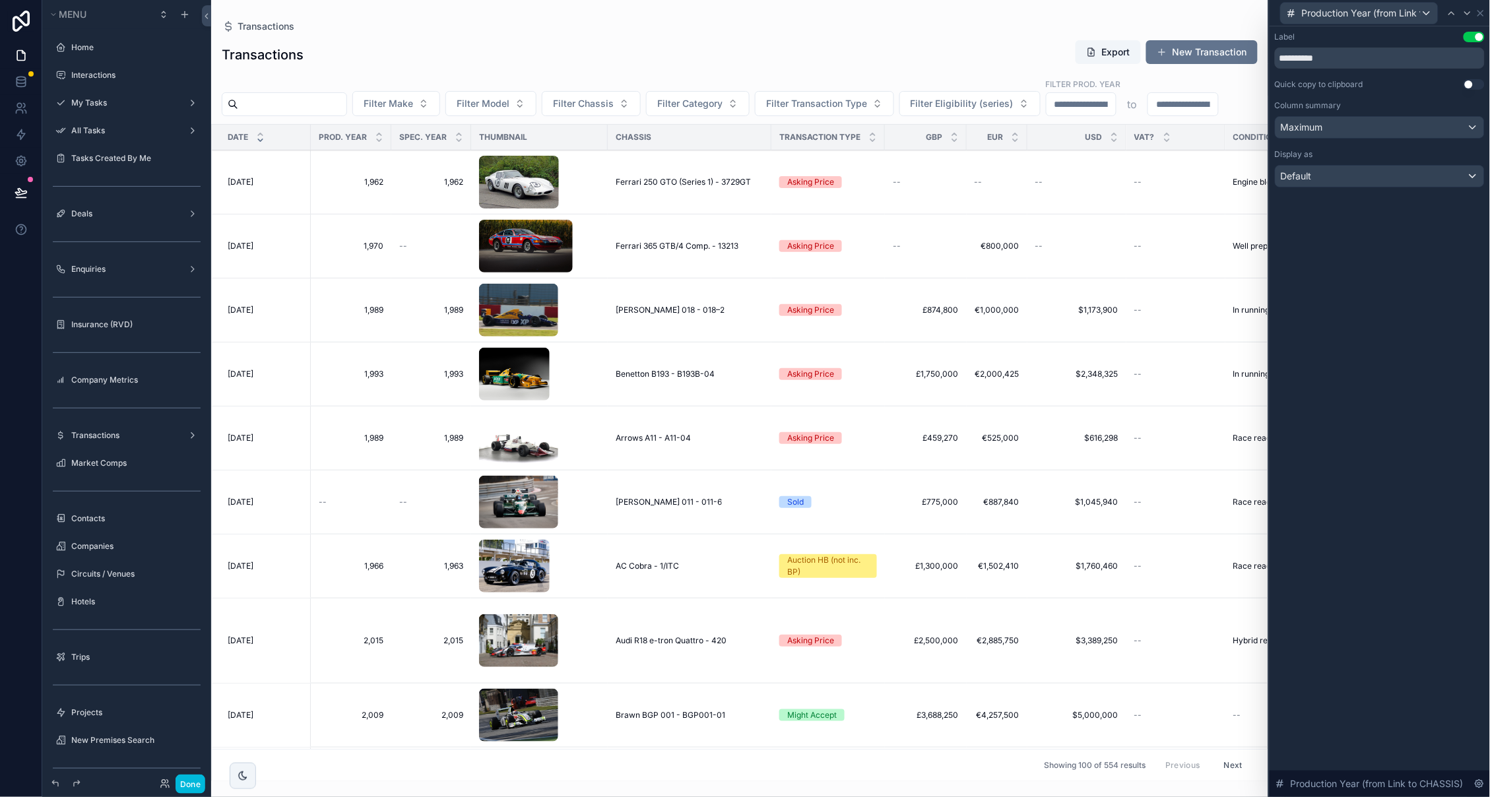
click at [1379, 129] on div "Maximum" at bounding box center [1380, 127] width 209 height 21
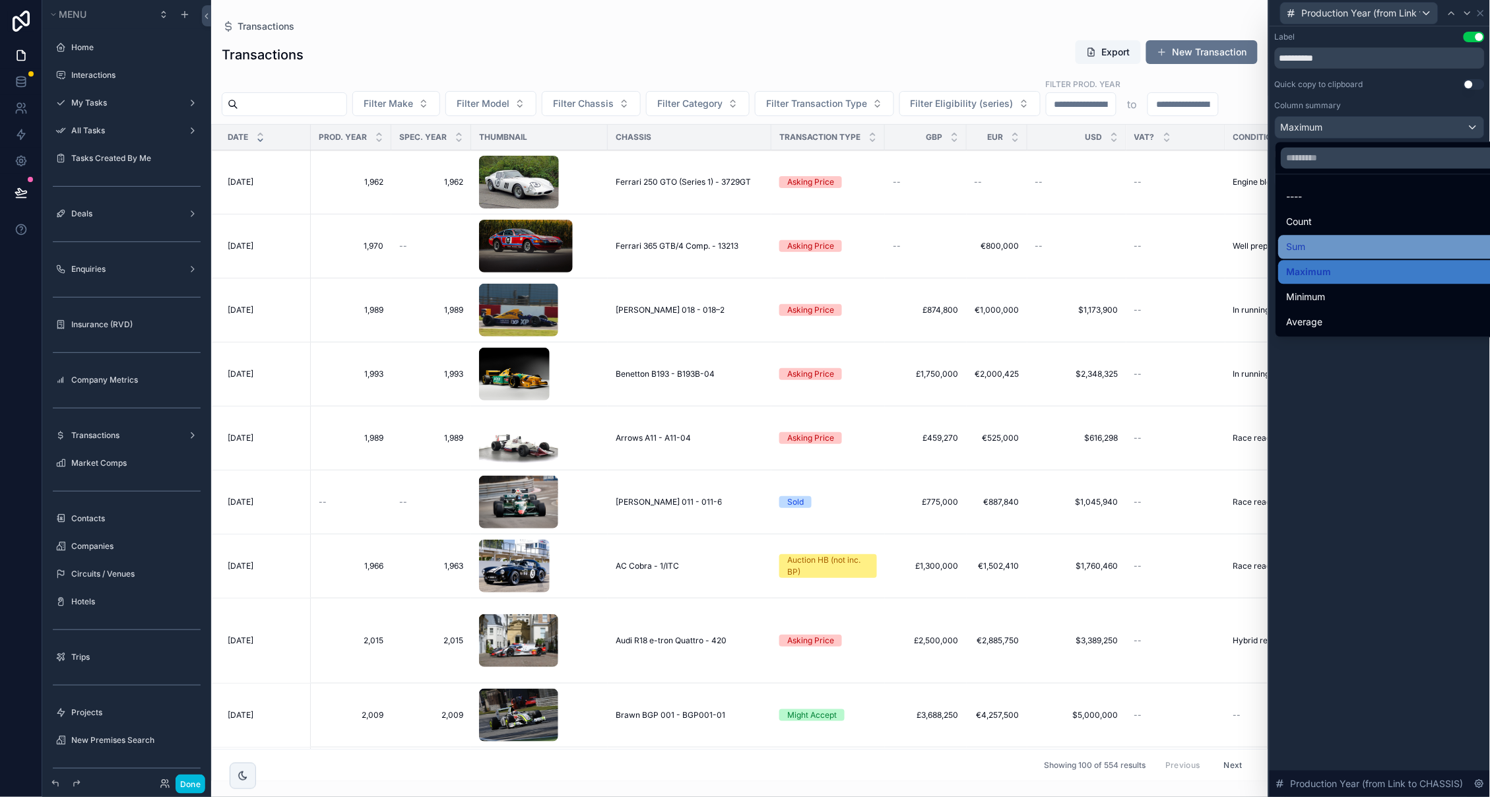
click at [1348, 247] on div "Sum" at bounding box center [1396, 248] width 218 height 16
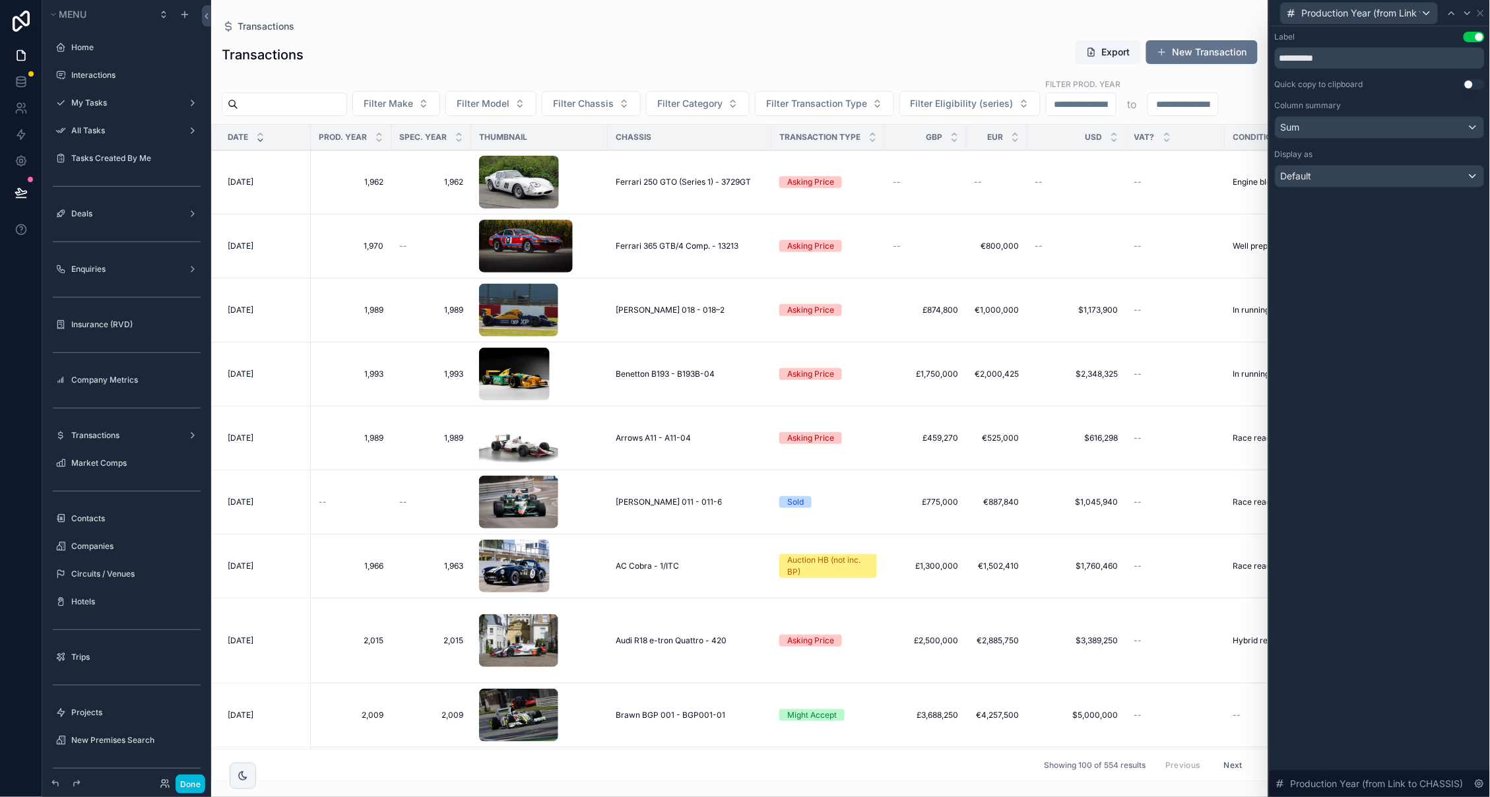
click at [1371, 133] on div "Sum" at bounding box center [1380, 127] width 209 height 21
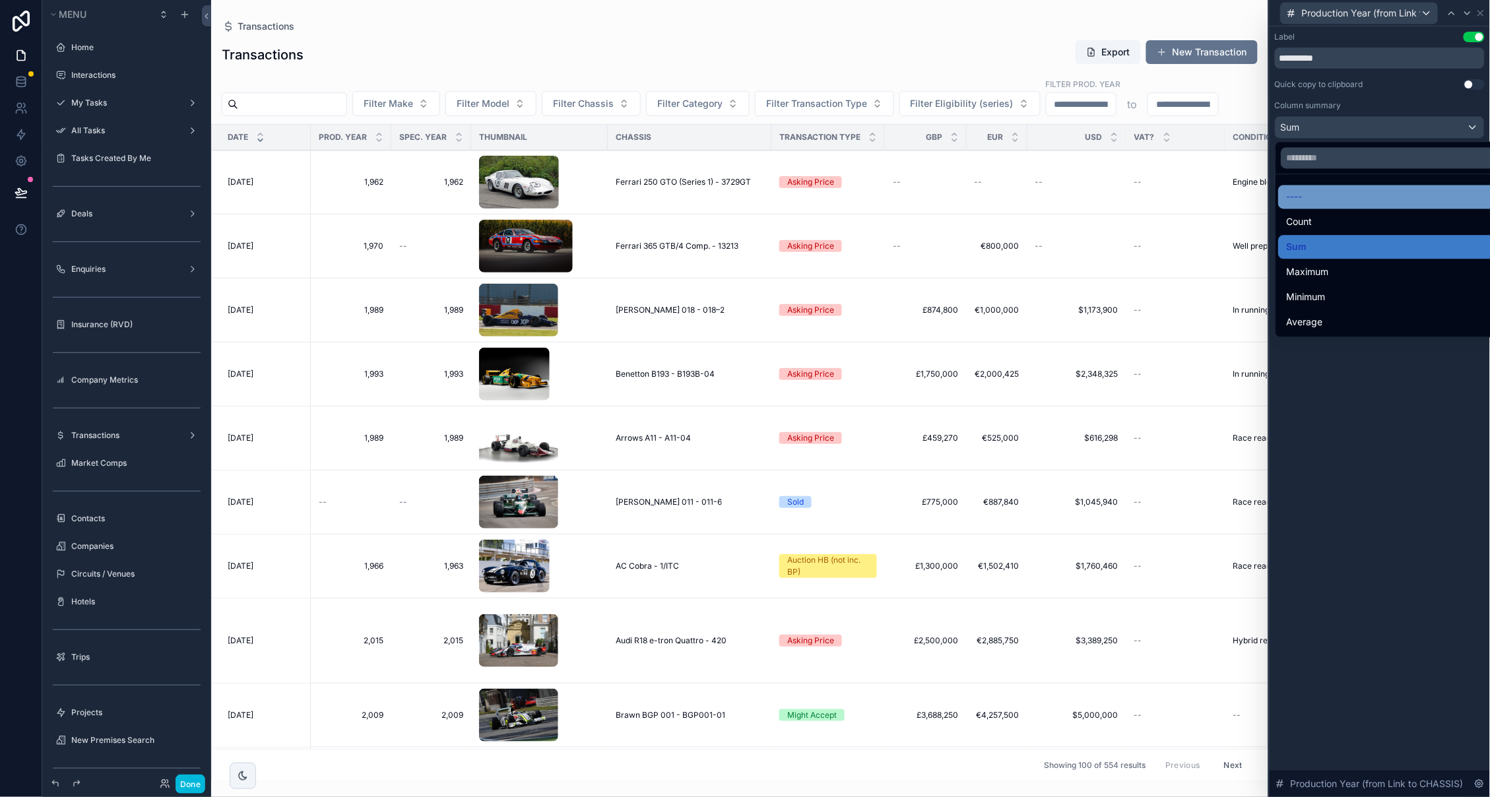
click at [1350, 199] on div "----" at bounding box center [1396, 197] width 218 height 16
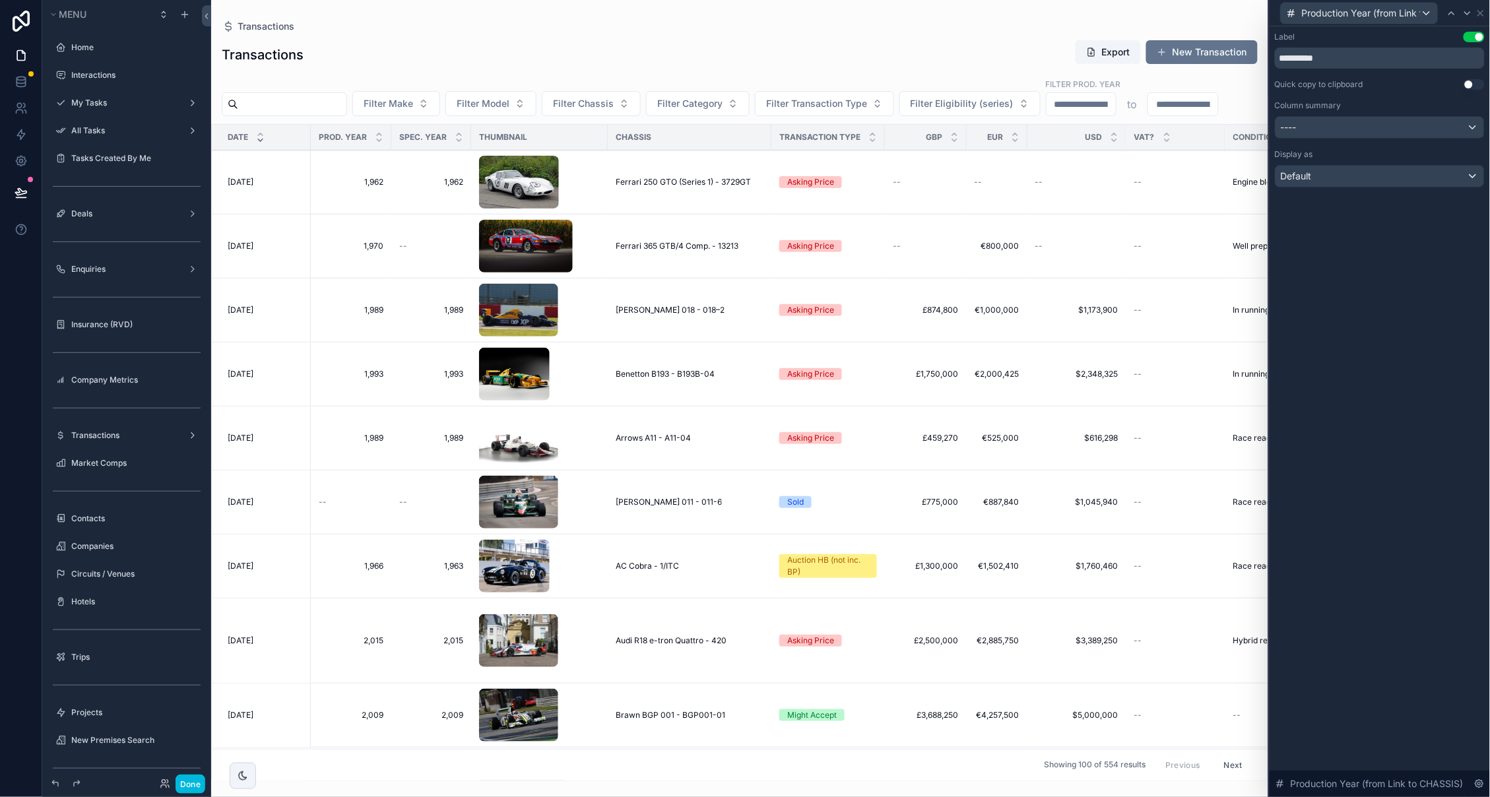
click at [1354, 183] on div "Default" at bounding box center [1380, 176] width 209 height 21
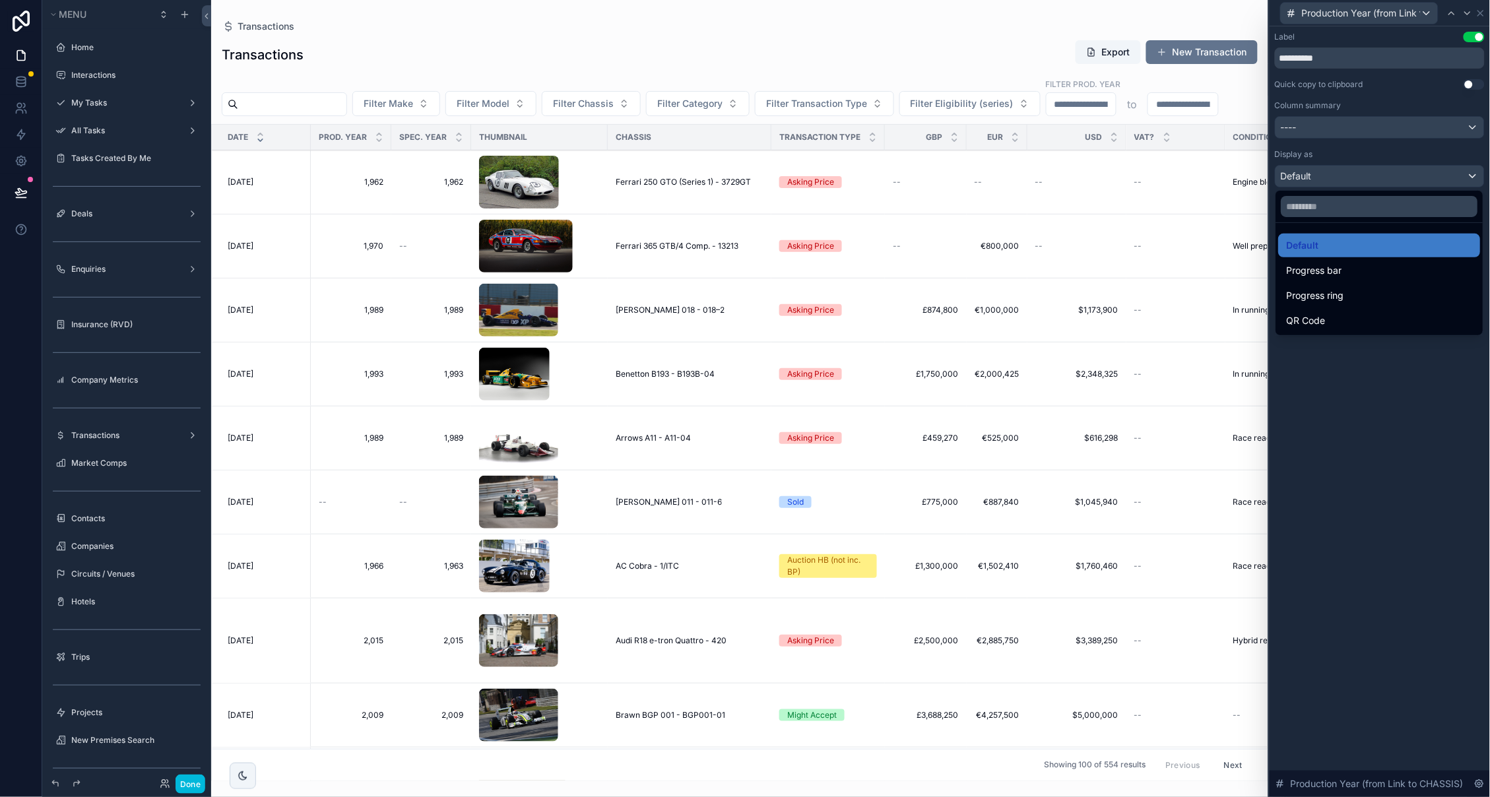
click at [1348, 432] on div at bounding box center [1380, 398] width 220 height 797
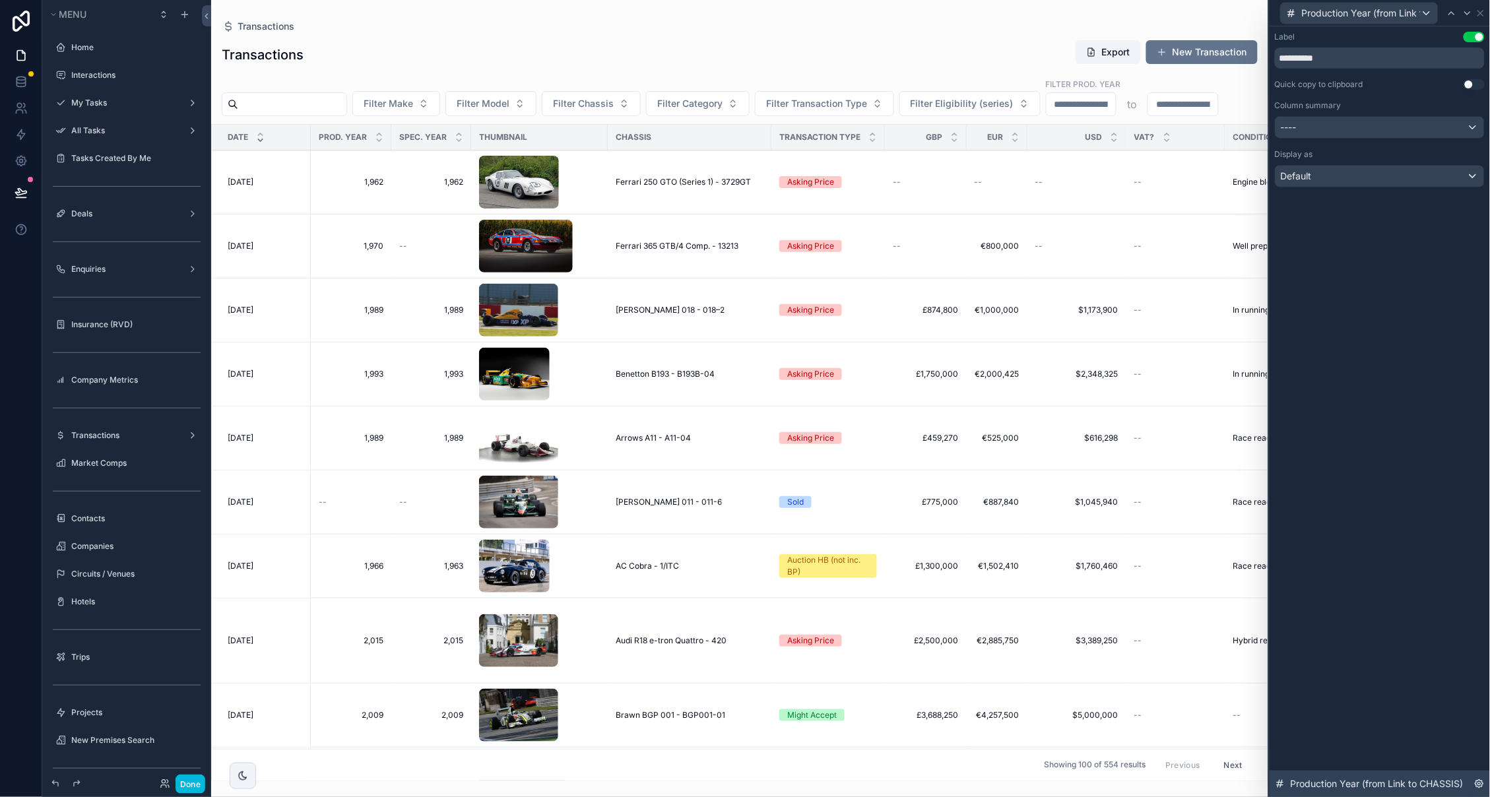
click at [1480, 783] on icon at bounding box center [1479, 784] width 11 height 11
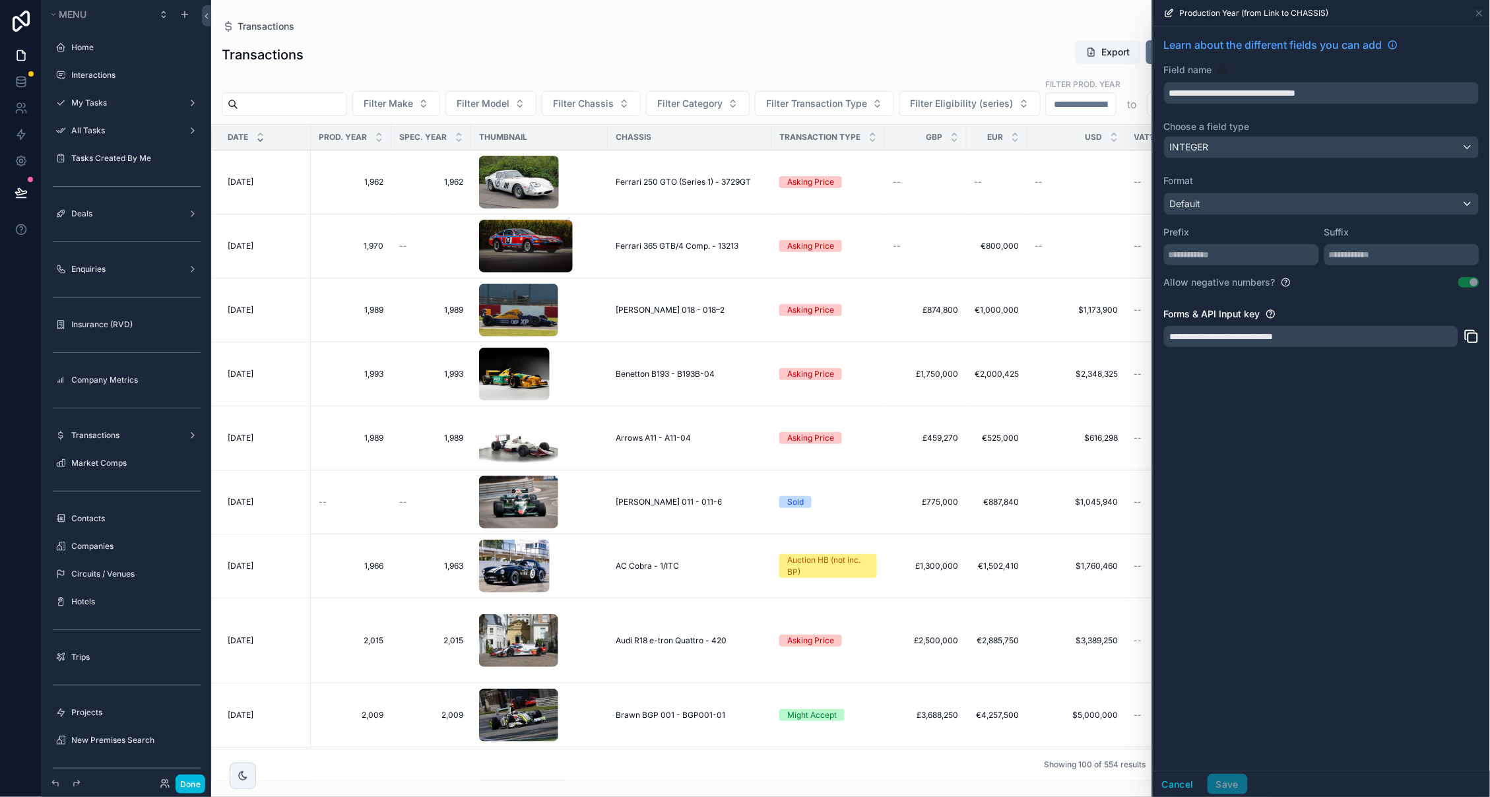
click at [1190, 209] on span "Default" at bounding box center [1185, 203] width 31 height 11
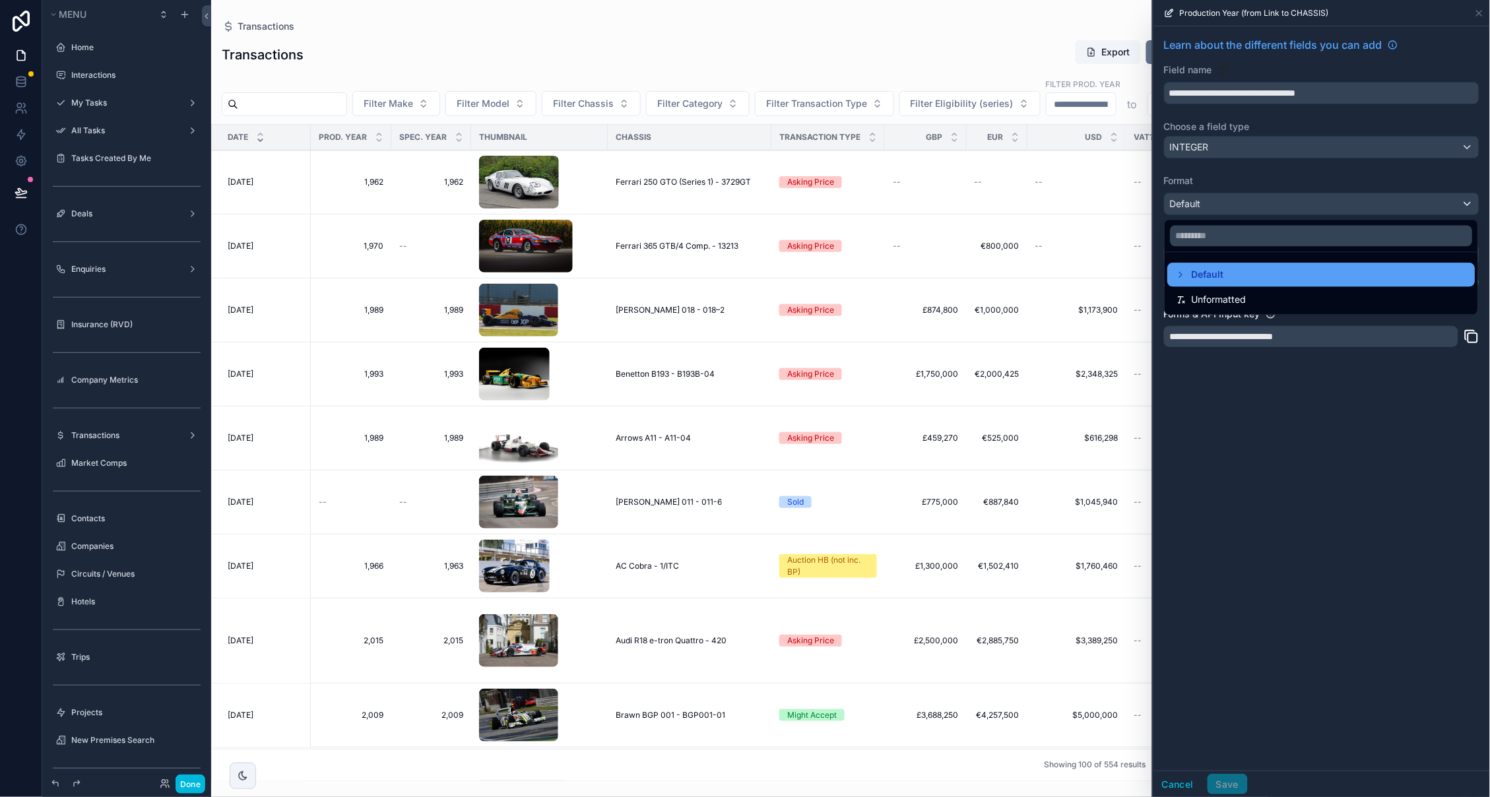
click at [1181, 277] on icon at bounding box center [1181, 275] width 11 height 11
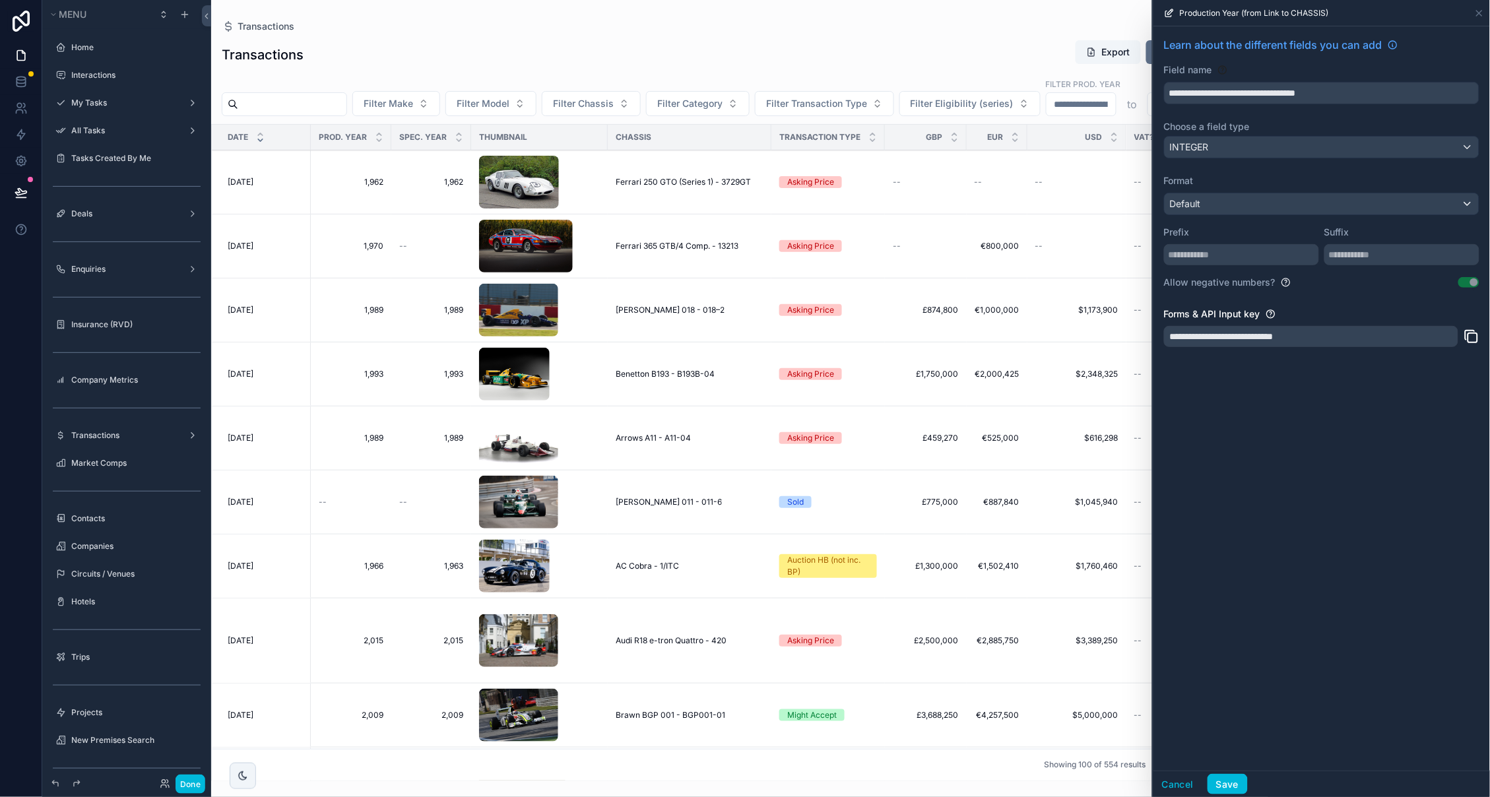
click at [1192, 198] on span "Default" at bounding box center [1185, 203] width 31 height 11
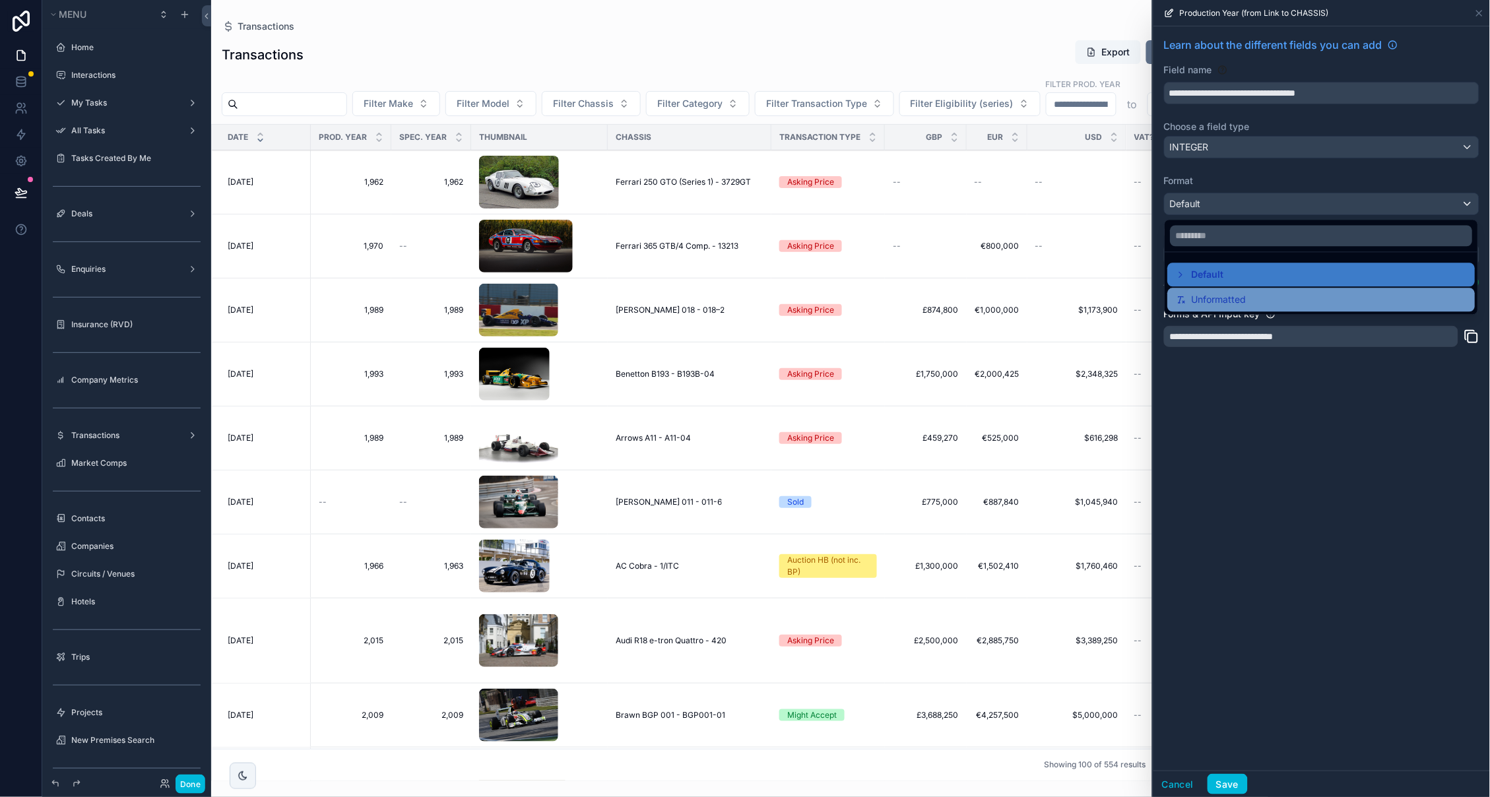
click at [1233, 300] on span "Unformatted" at bounding box center [1219, 300] width 55 height 16
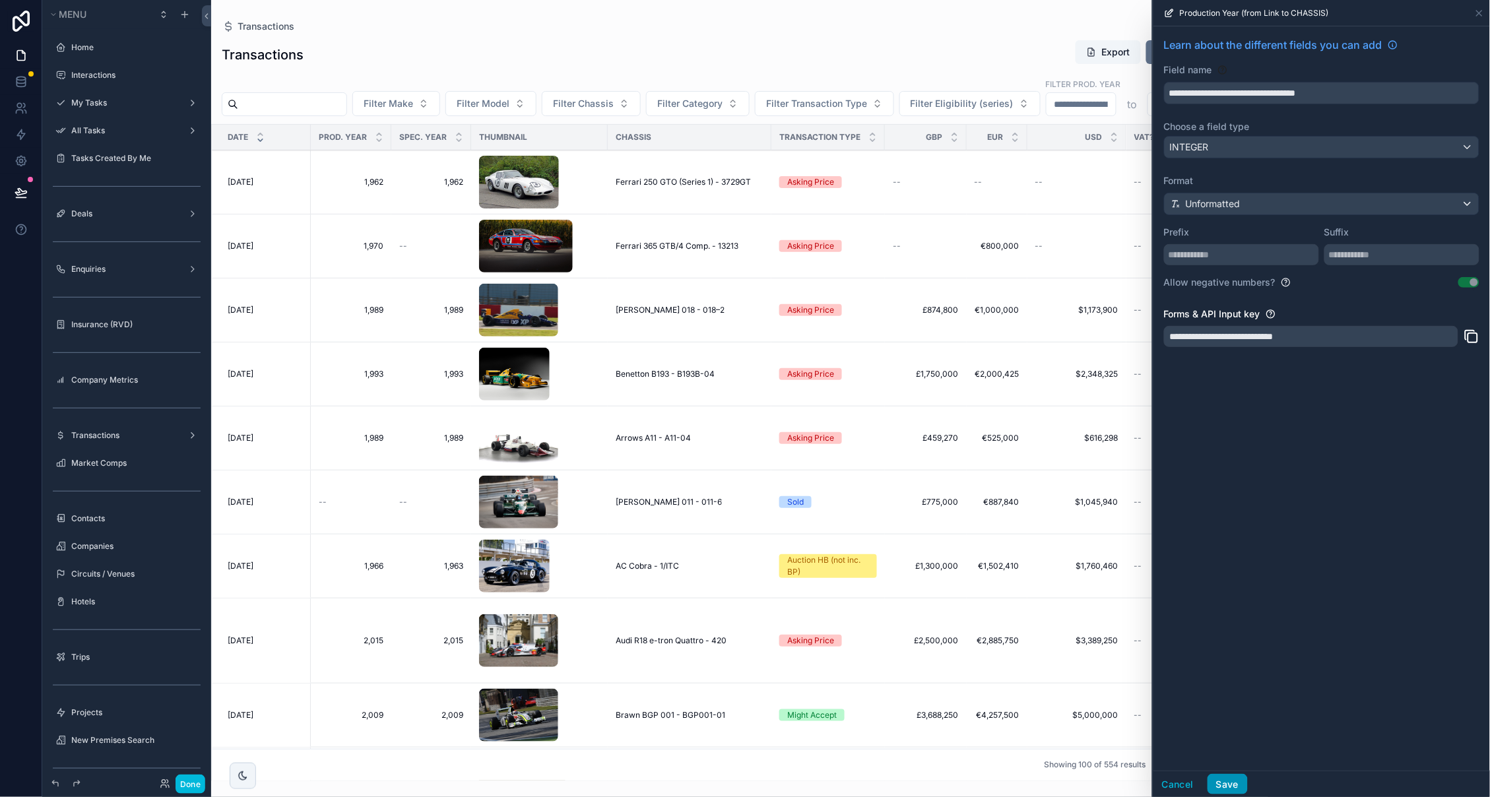
click at [1229, 785] on button "Save" at bounding box center [1228, 784] width 40 height 21
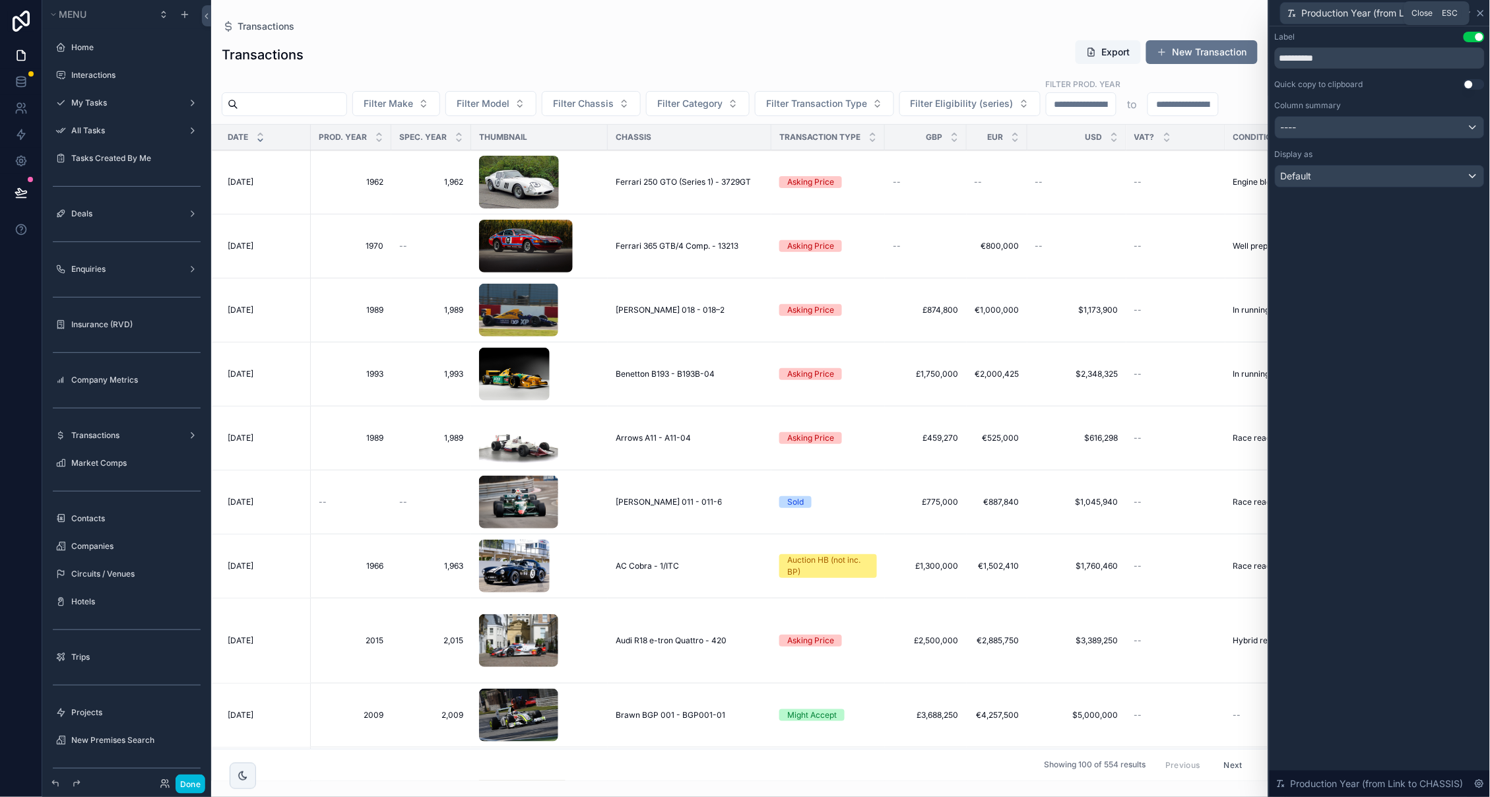
click at [1483, 11] on icon at bounding box center [1481, 13] width 11 height 11
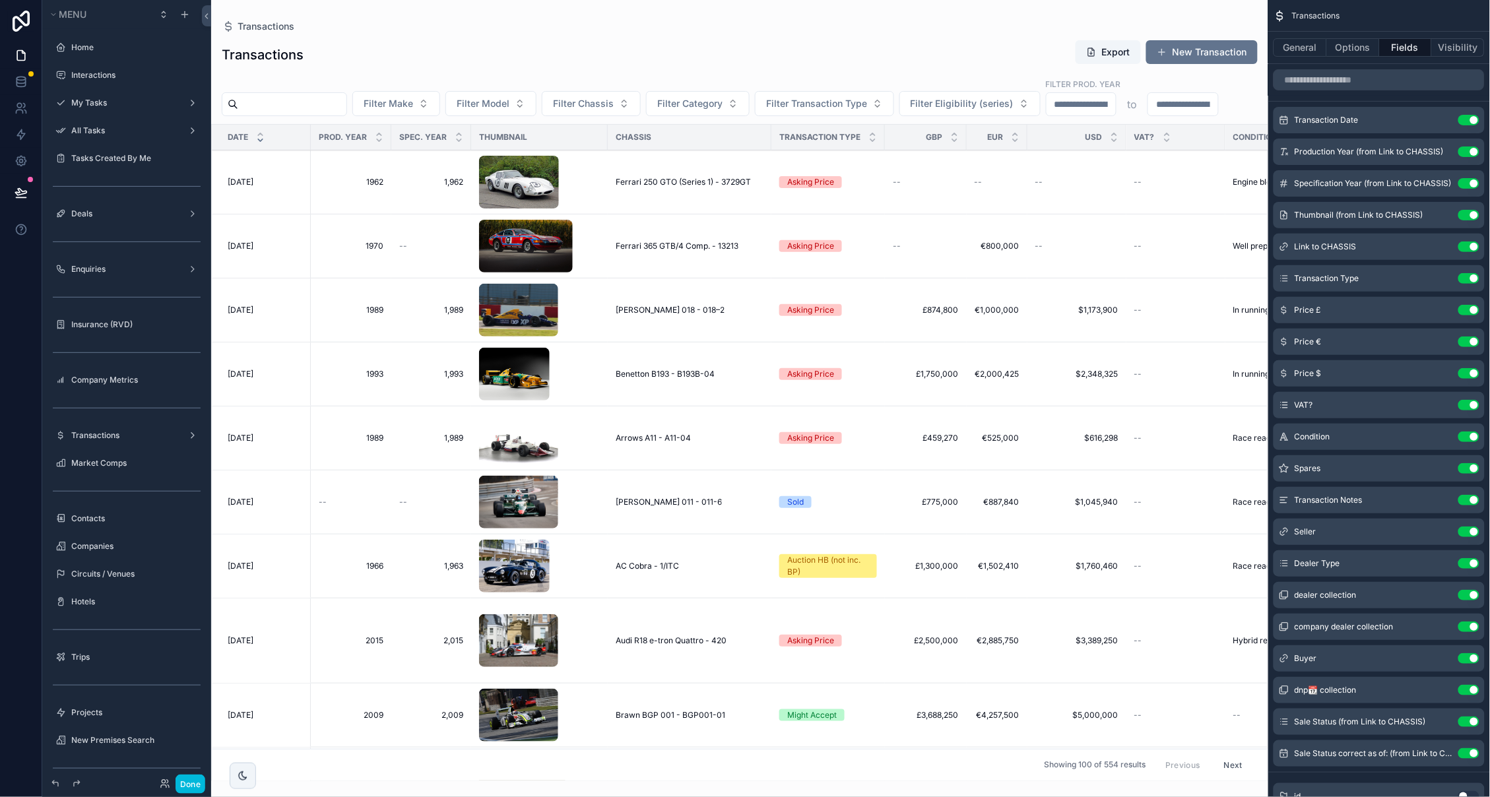
click at [0, 0] on icon "scrollable content" at bounding box center [0, 0] width 0 height 0
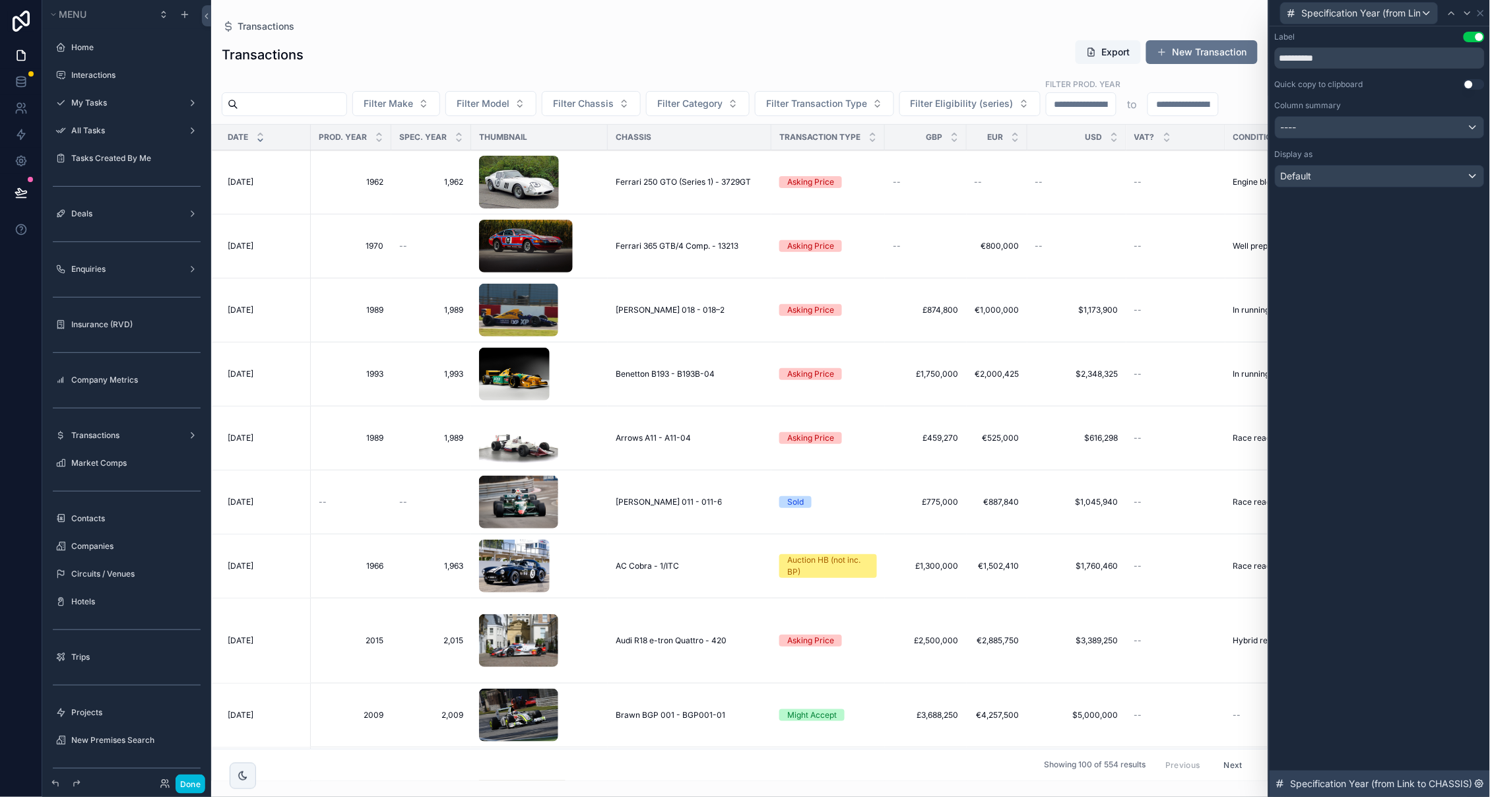
click at [1485, 785] on icon at bounding box center [1479, 784] width 11 height 11
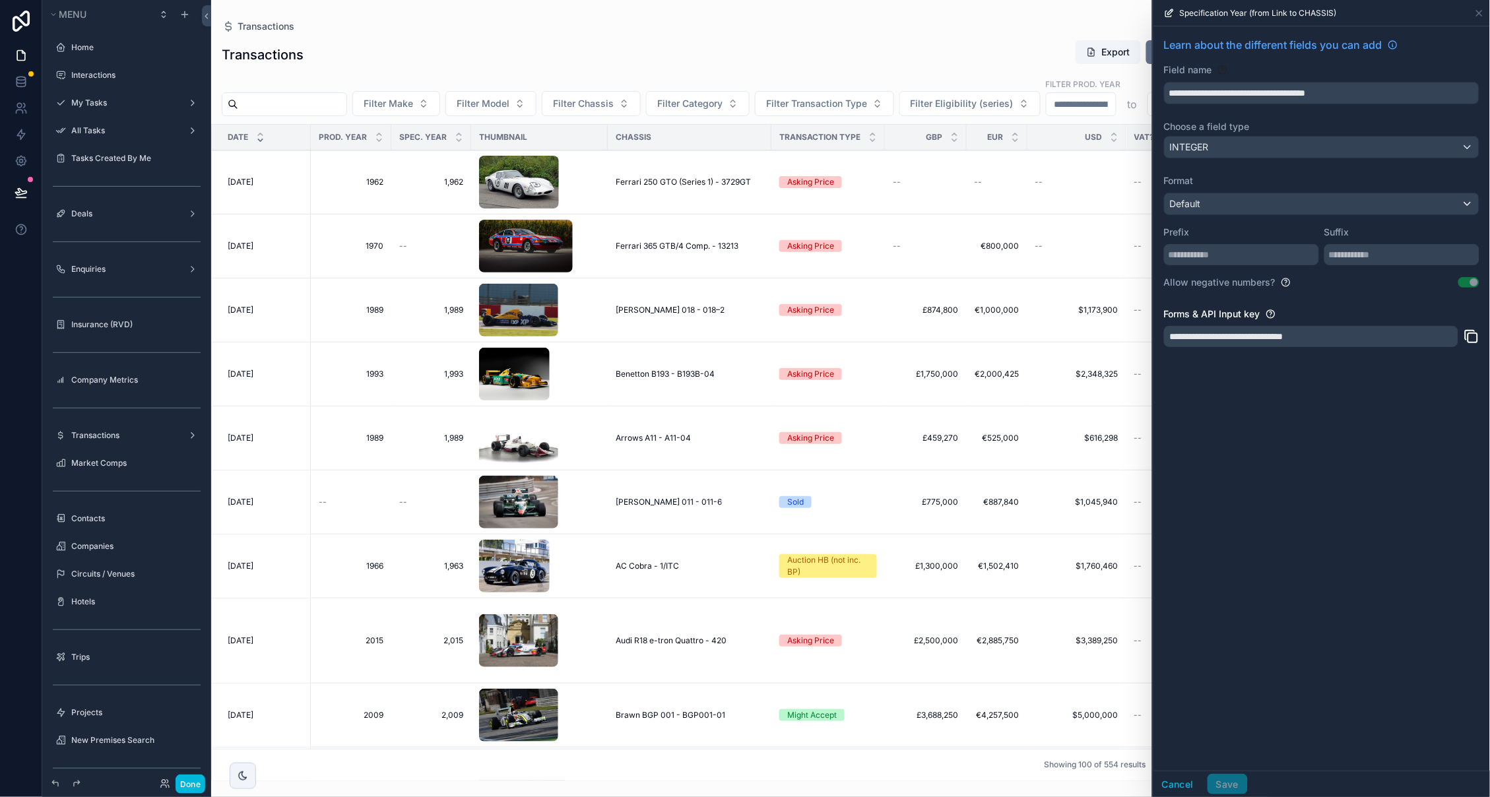
click at [1247, 208] on div "Default" at bounding box center [1322, 203] width 314 height 21
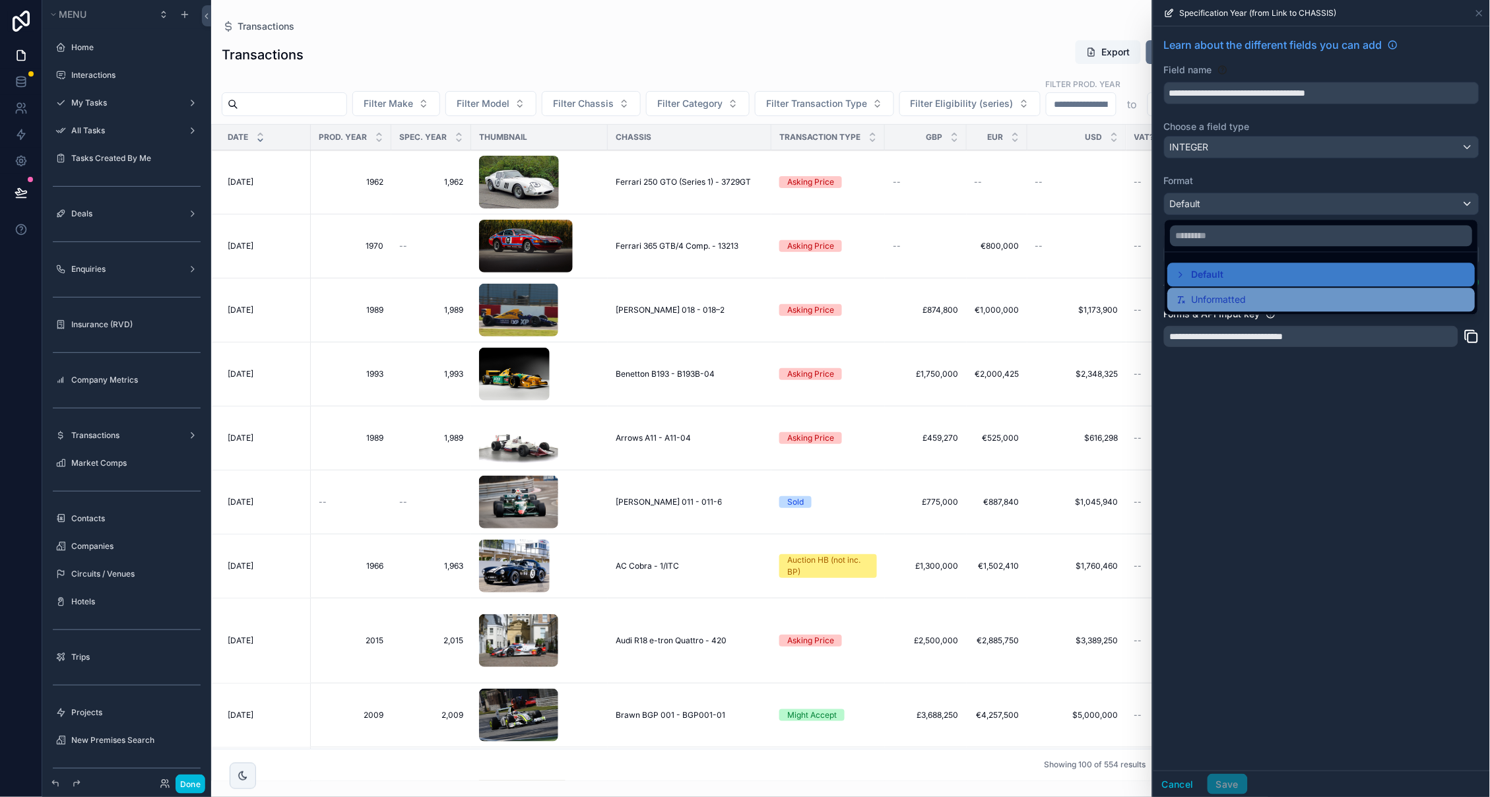
click at [1230, 296] on span "Unformatted" at bounding box center [1219, 300] width 55 height 16
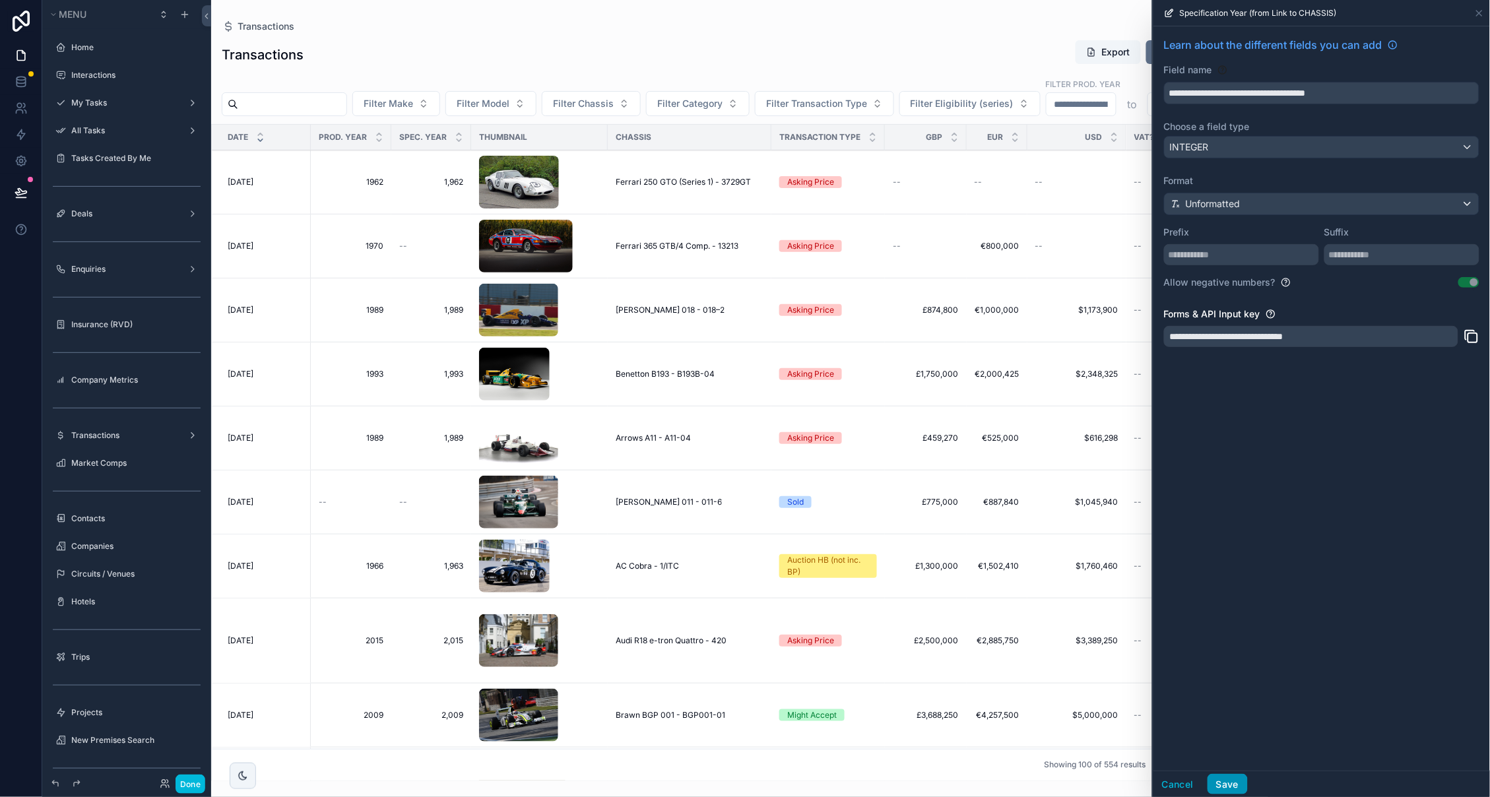
click at [1227, 785] on button "Save" at bounding box center [1228, 784] width 40 height 21
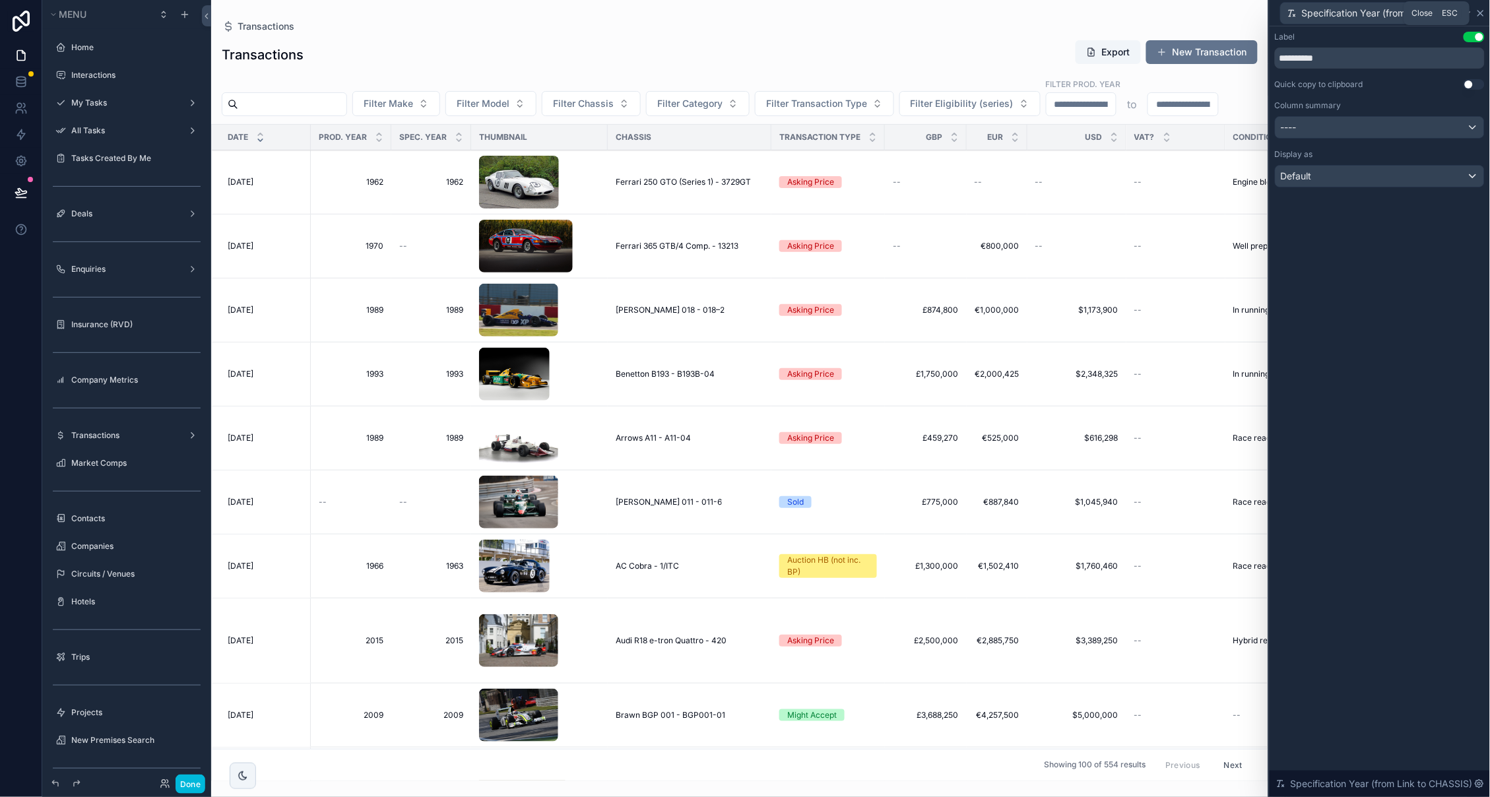
click at [1480, 11] on icon at bounding box center [1480, 13] width 5 height 5
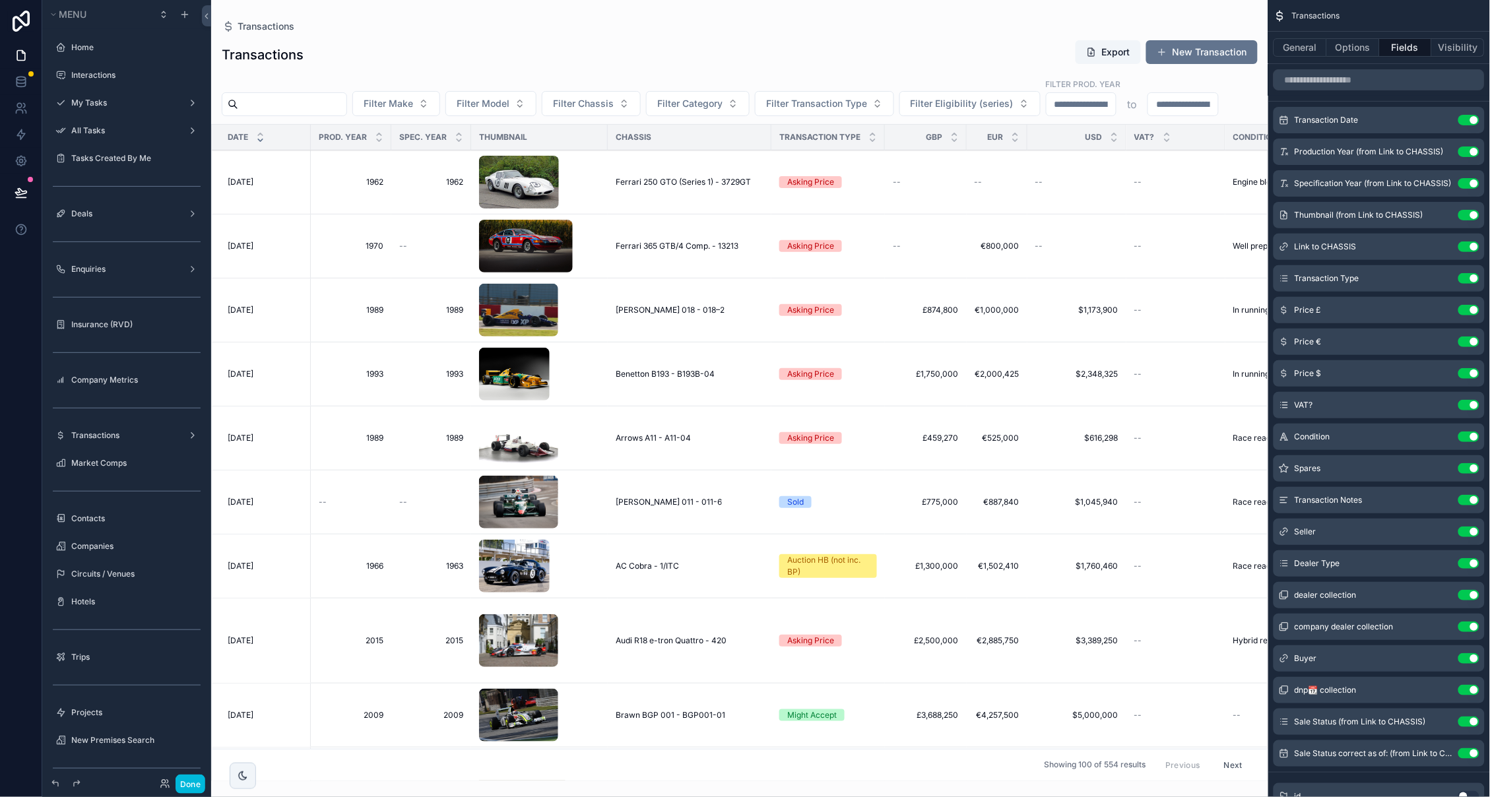
click at [0, 0] on icon "scrollable content" at bounding box center [0, 0] width 0 height 0
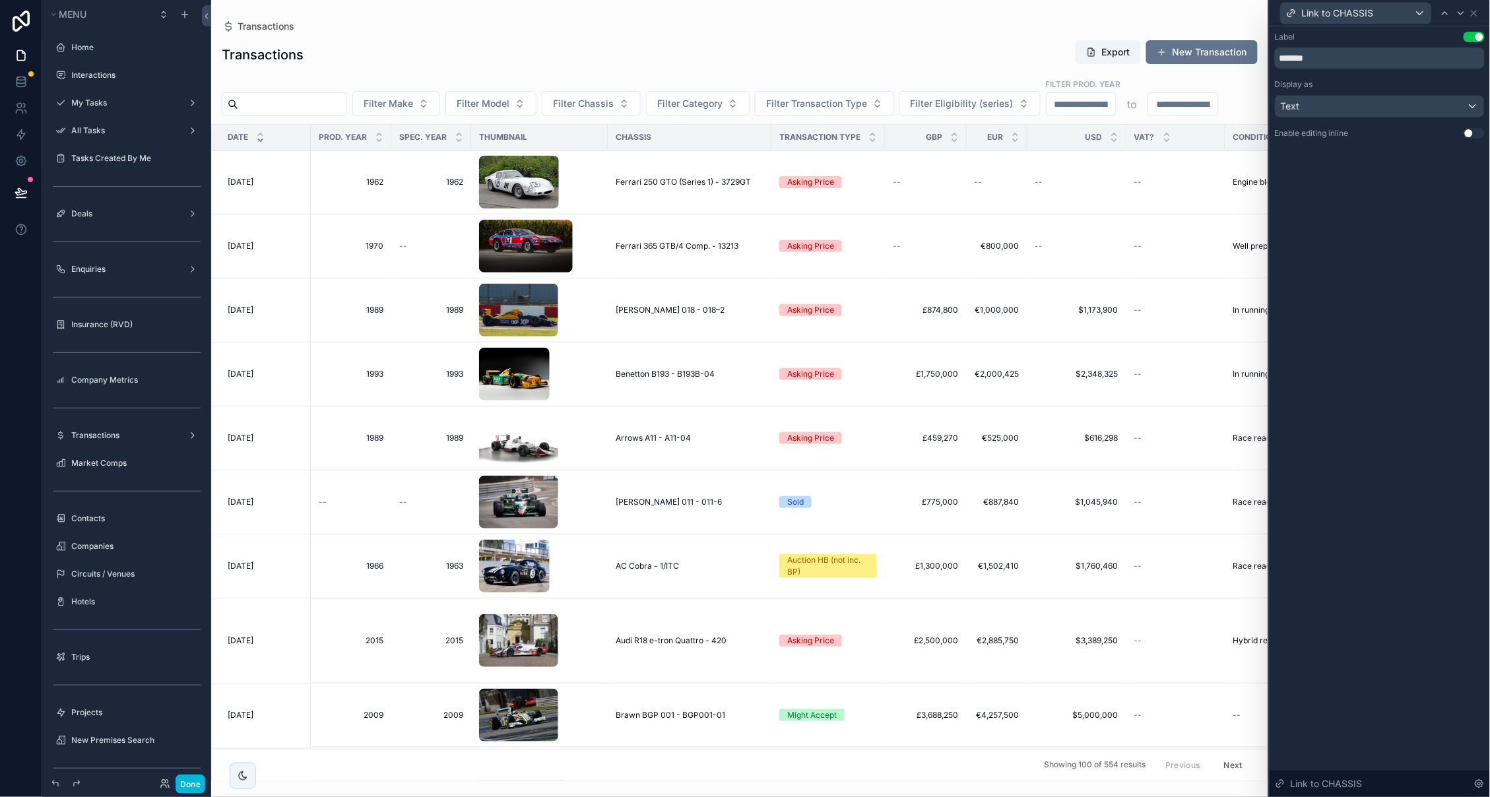
click at [1375, 105] on div "Text" at bounding box center [1380, 106] width 209 height 21
click at [1410, 521] on div at bounding box center [1380, 398] width 220 height 797
click at [1404, 105] on div "Text" at bounding box center [1380, 106] width 209 height 21
click at [1347, 455] on div at bounding box center [1380, 398] width 220 height 797
click at [1477, 784] on icon at bounding box center [1479, 784] width 11 height 11
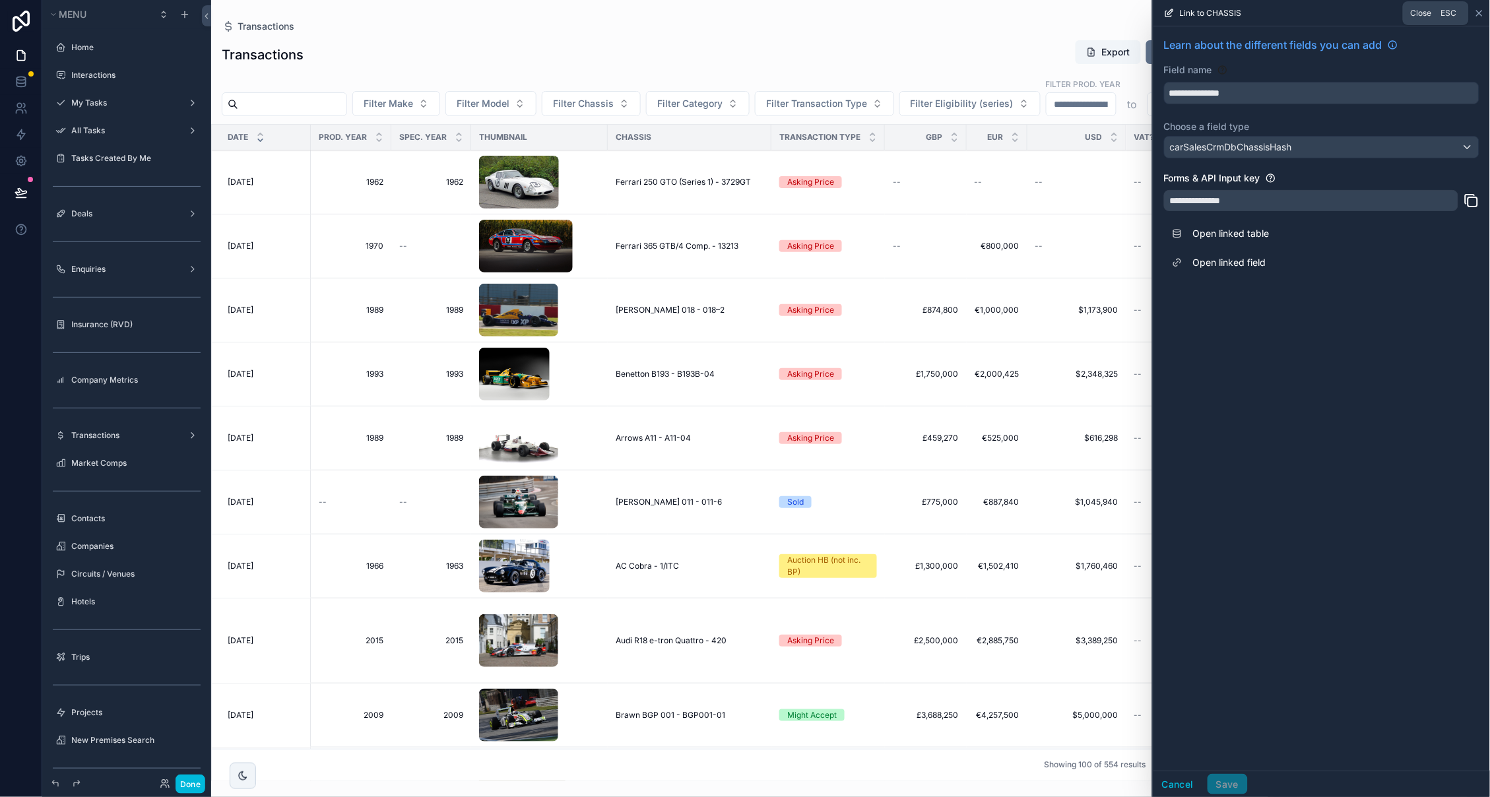
click at [1477, 18] on icon at bounding box center [1479, 13] width 11 height 11
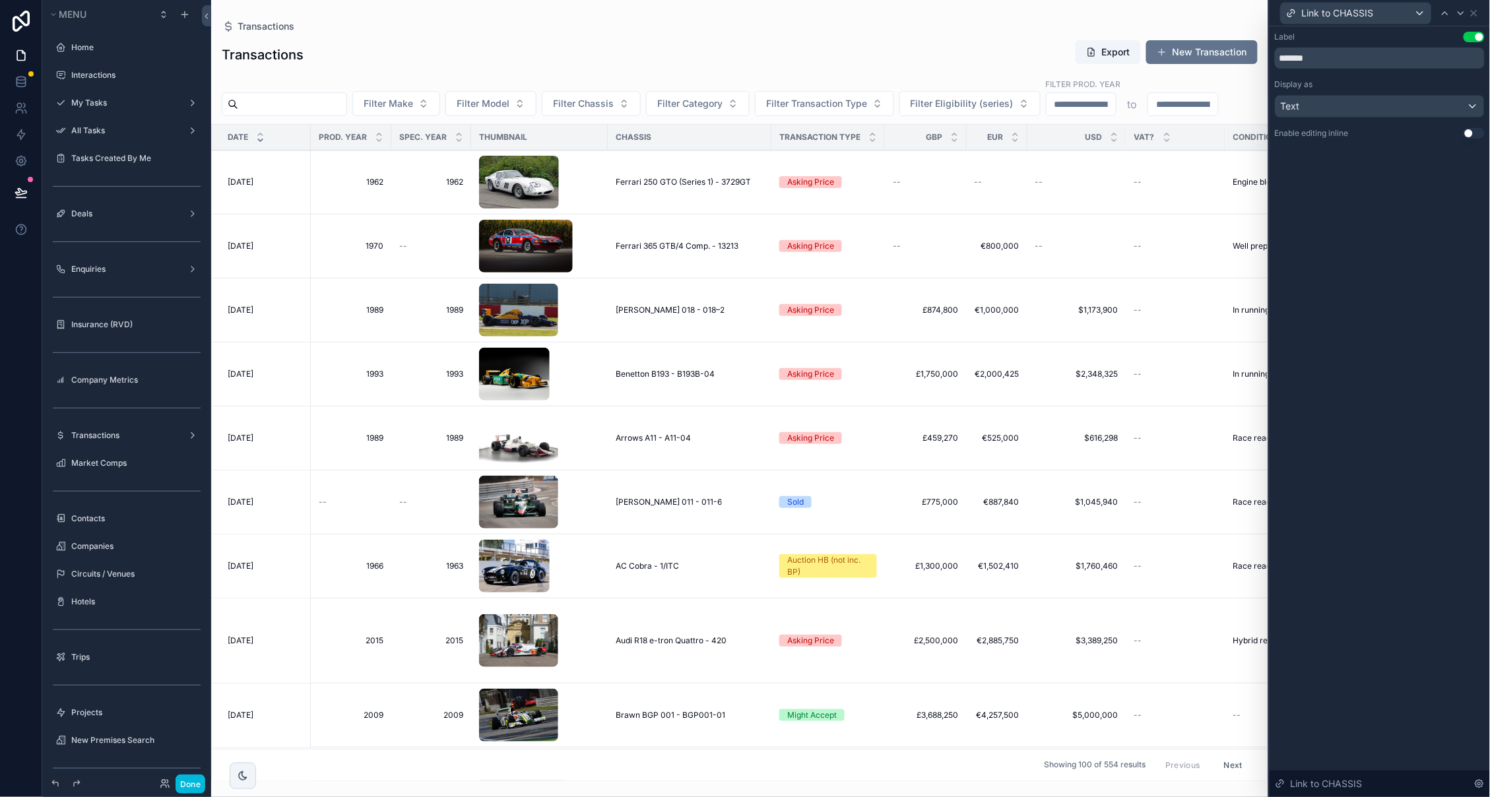
click at [1477, 18] on icon at bounding box center [1474, 13] width 11 height 11
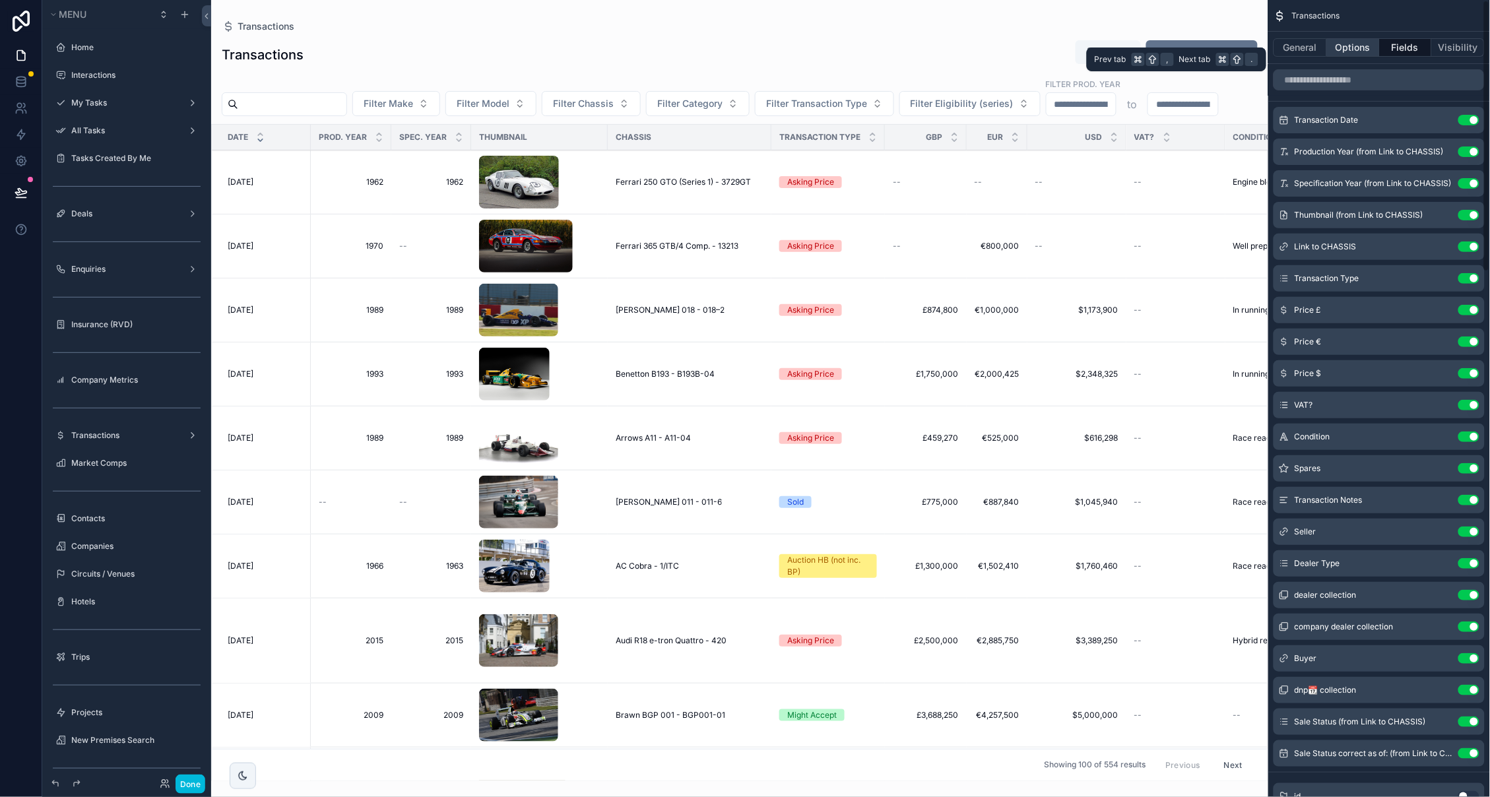
click at [1366, 43] on button "Options" at bounding box center [1353, 47] width 53 height 18
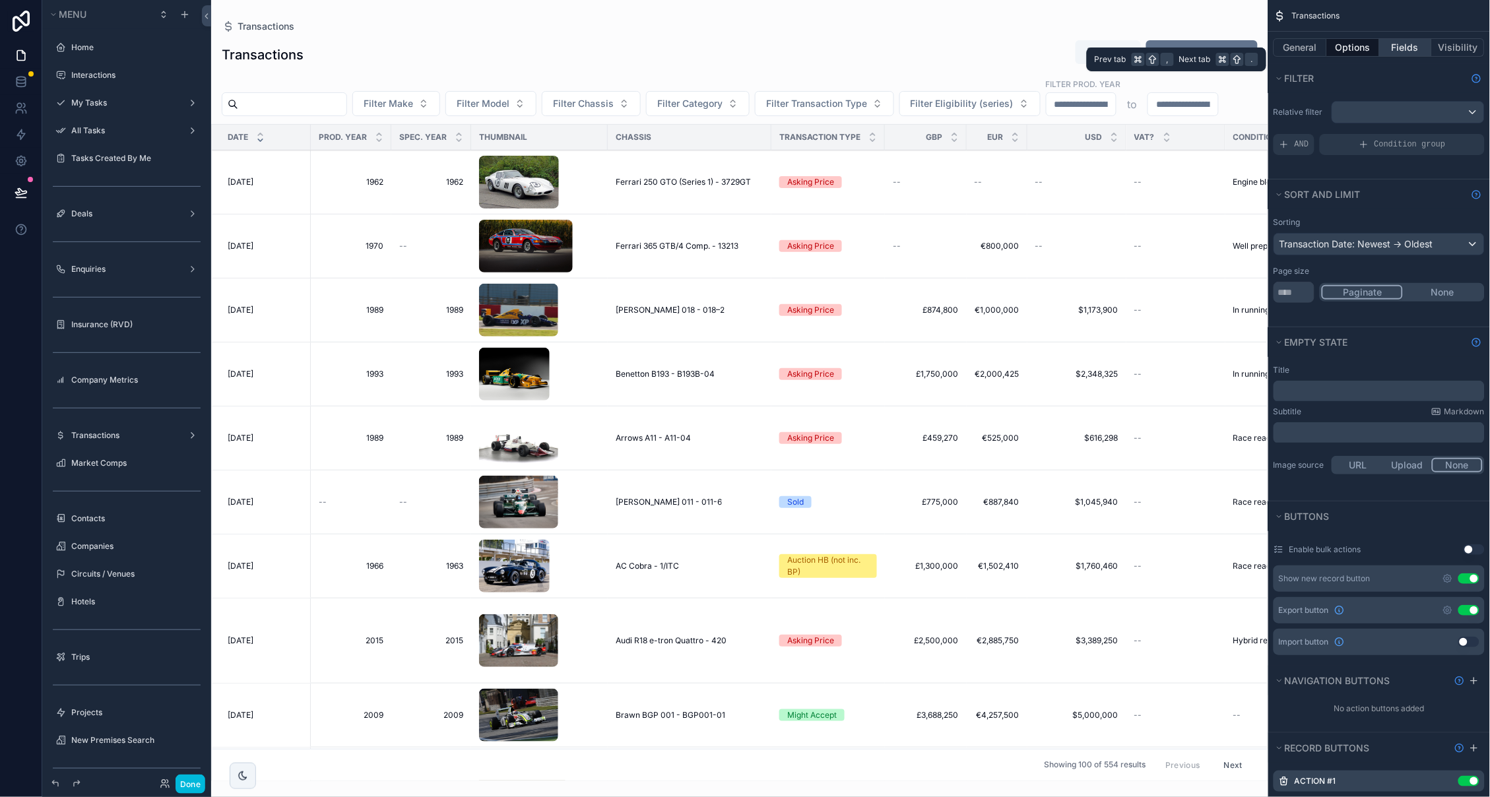
click at [1424, 53] on button "Fields" at bounding box center [1406, 47] width 53 height 18
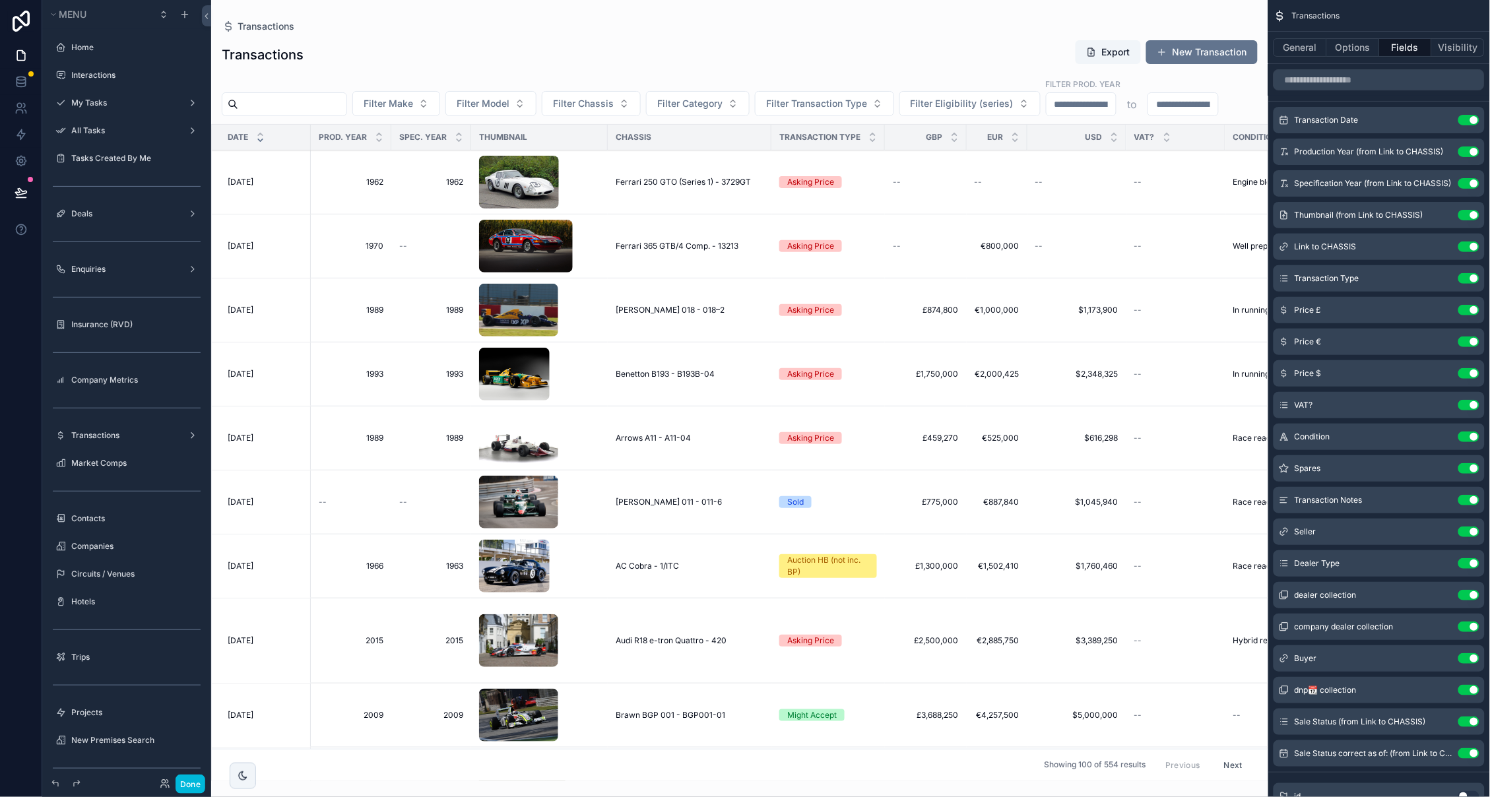
click at [0, 0] on icon "scrollable content" at bounding box center [0, 0] width 0 height 0
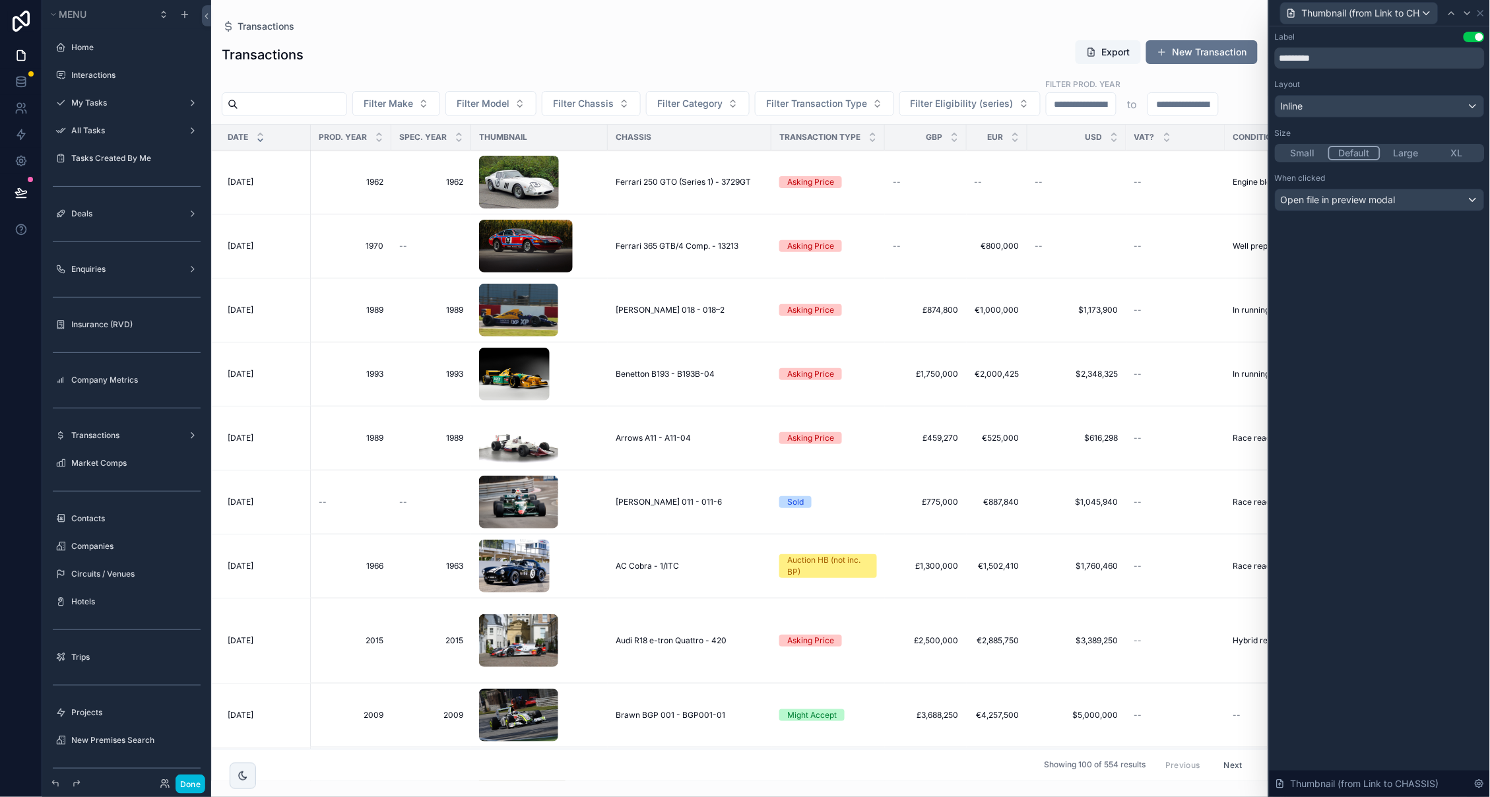
click at [1341, 104] on div "Inline" at bounding box center [1380, 106] width 209 height 21
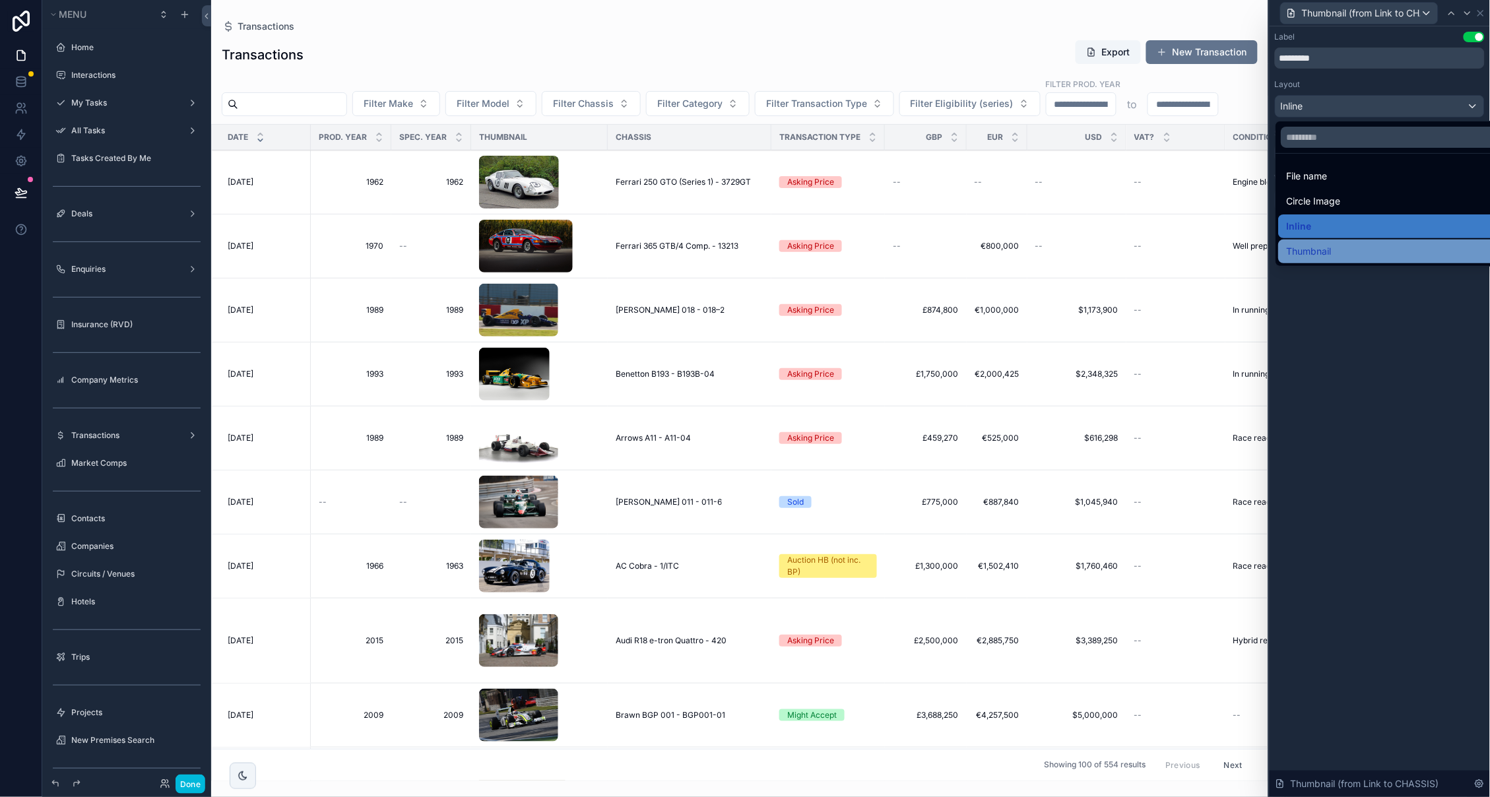
click at [1323, 248] on span "Thumbnail" at bounding box center [1309, 252] width 45 height 16
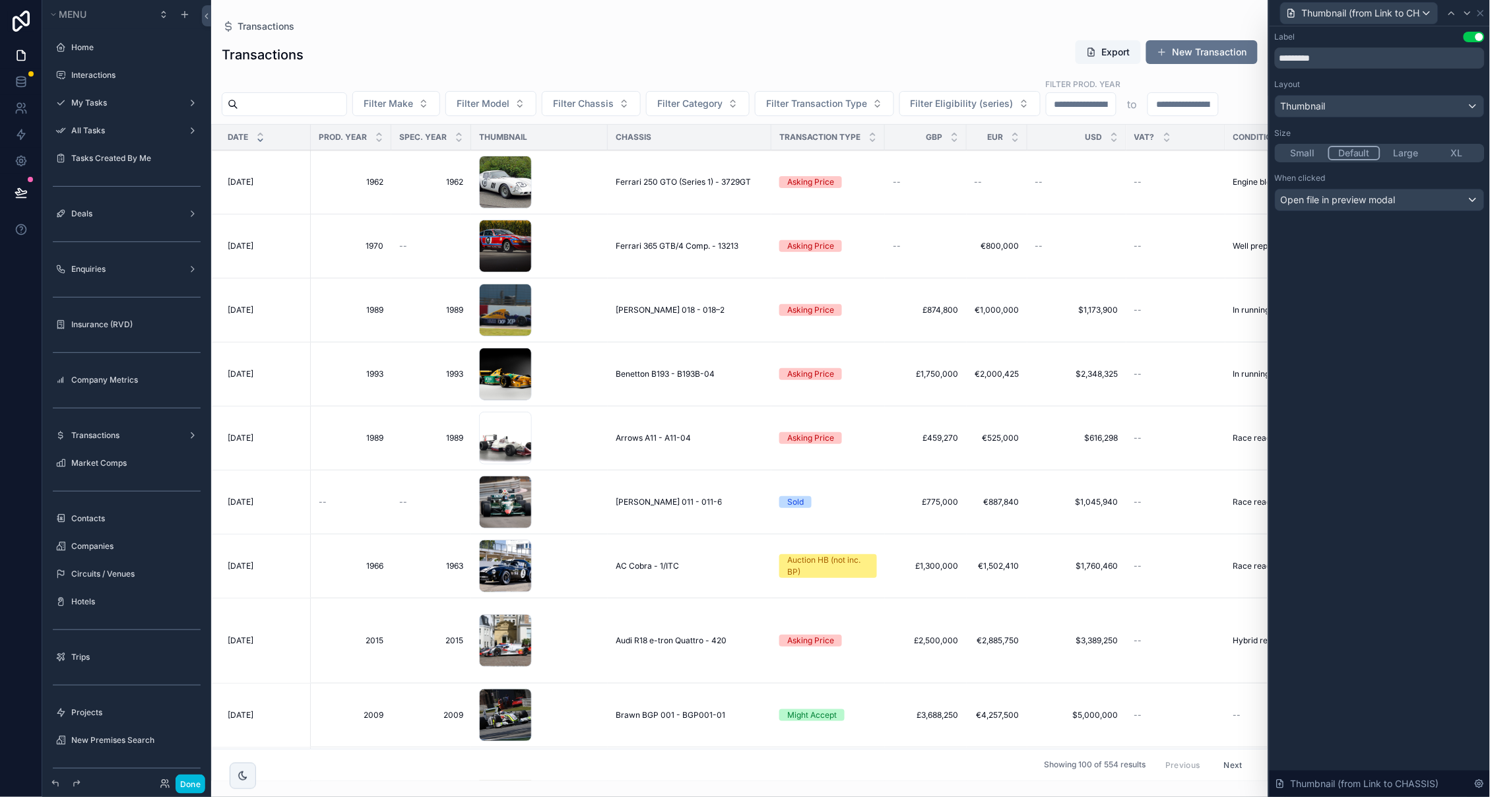
click at [1338, 110] on div "Thumbnail" at bounding box center [1380, 106] width 209 height 21
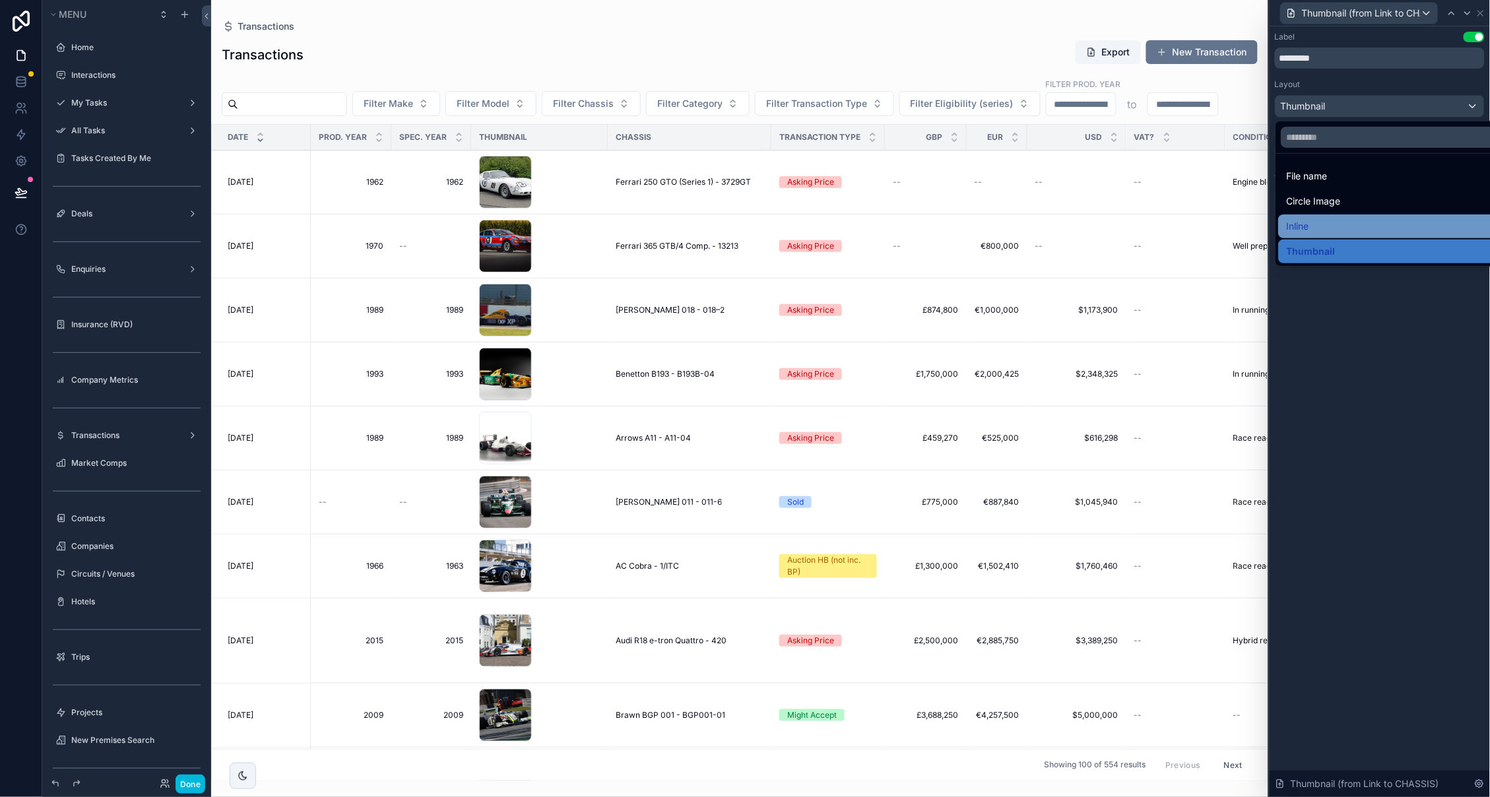
click at [1318, 217] on div "Inline" at bounding box center [1396, 226] width 234 height 24
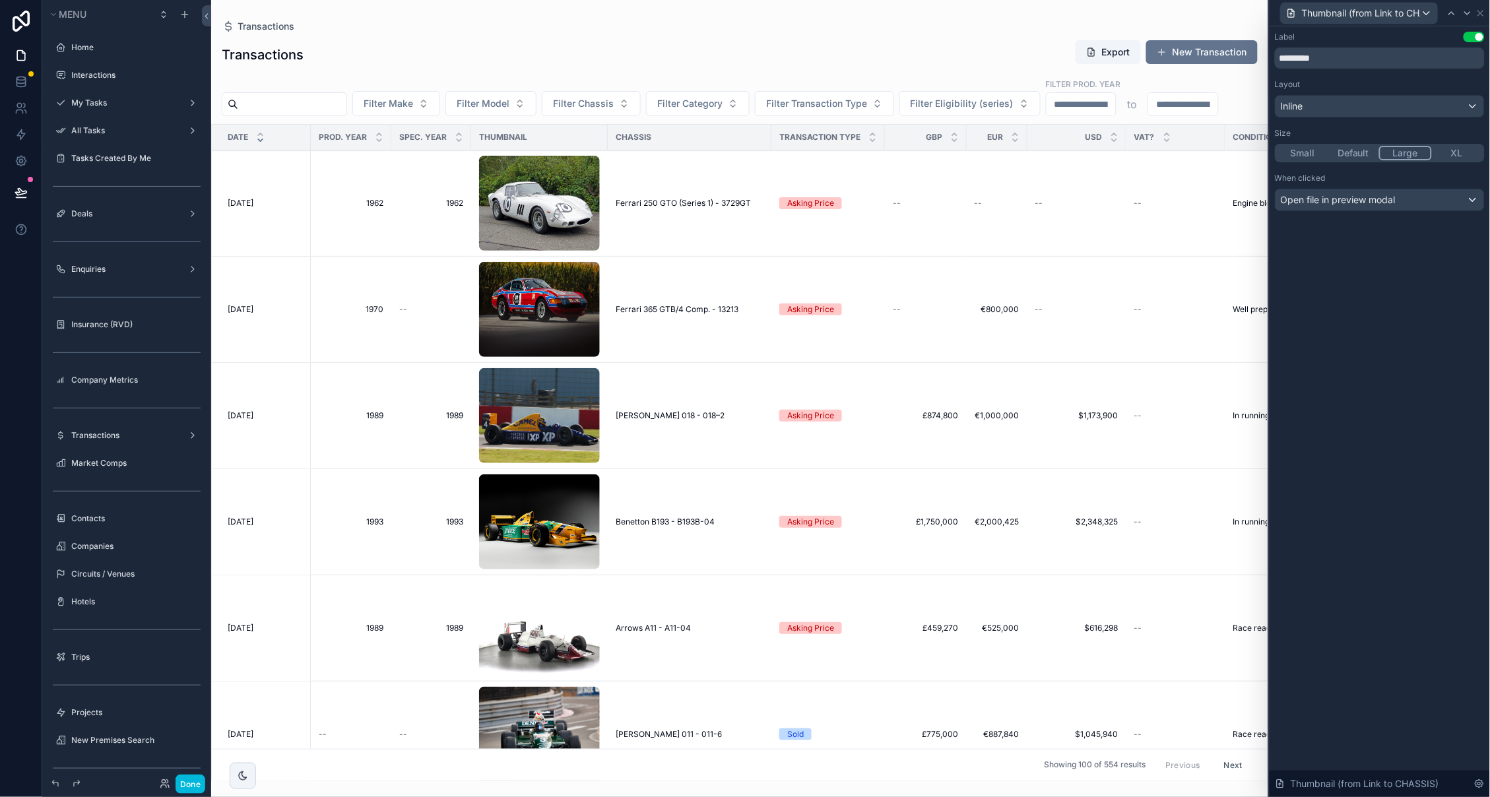
click at [1404, 150] on button "Large" at bounding box center [1405, 153] width 53 height 15
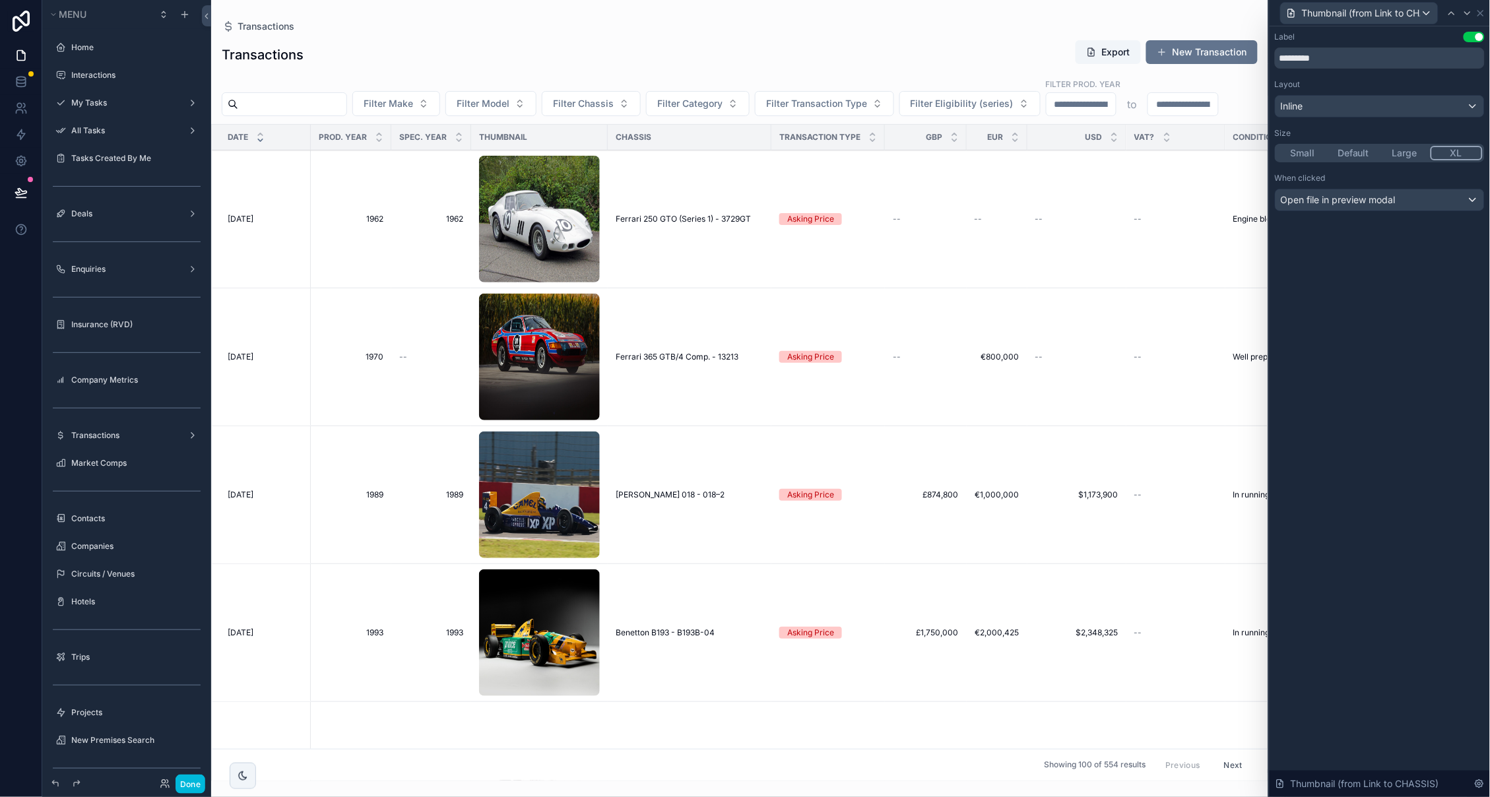
click at [1458, 150] on button "XL" at bounding box center [1457, 153] width 53 height 15
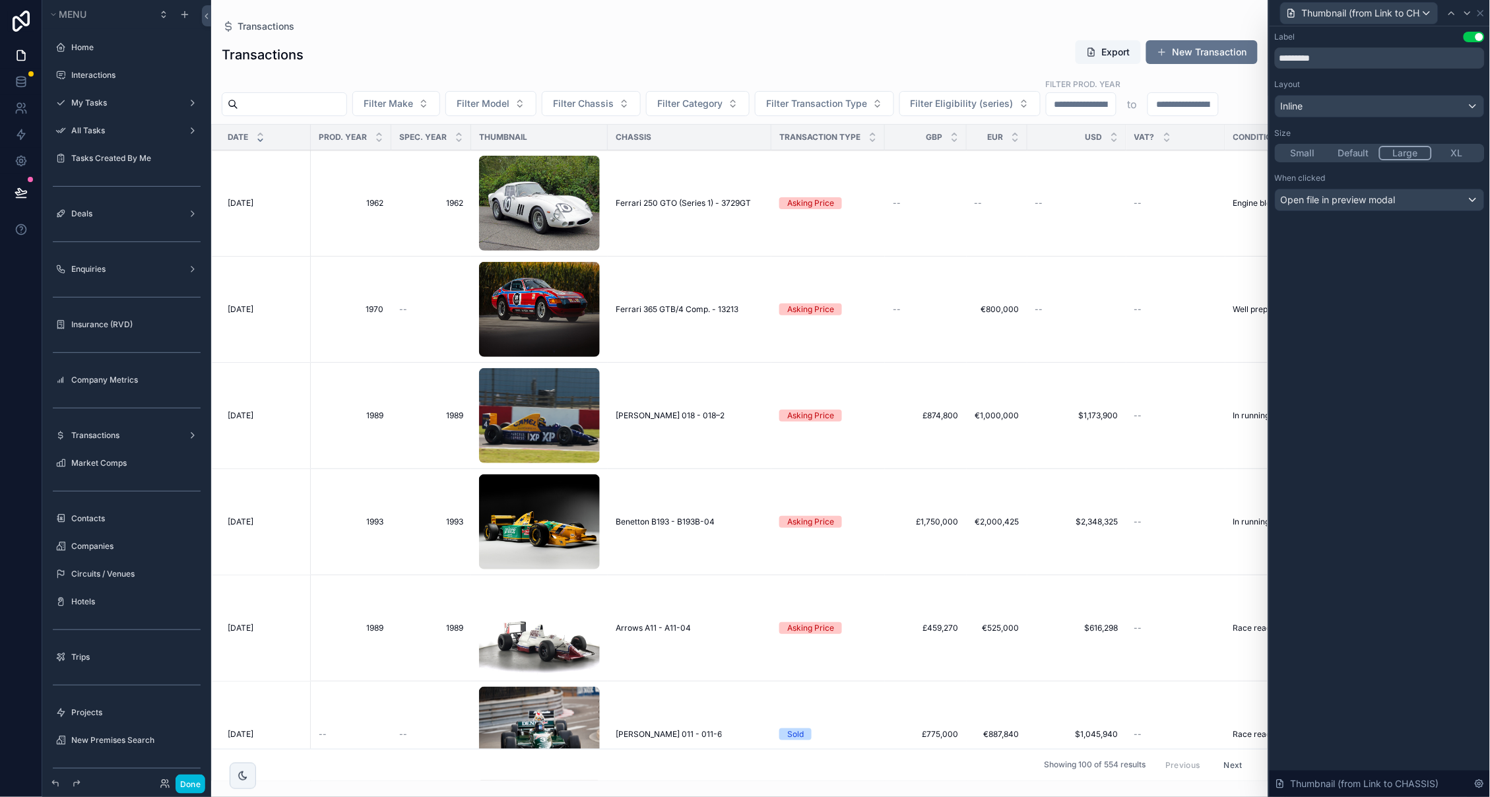
click at [1411, 150] on button "Large" at bounding box center [1405, 153] width 53 height 15
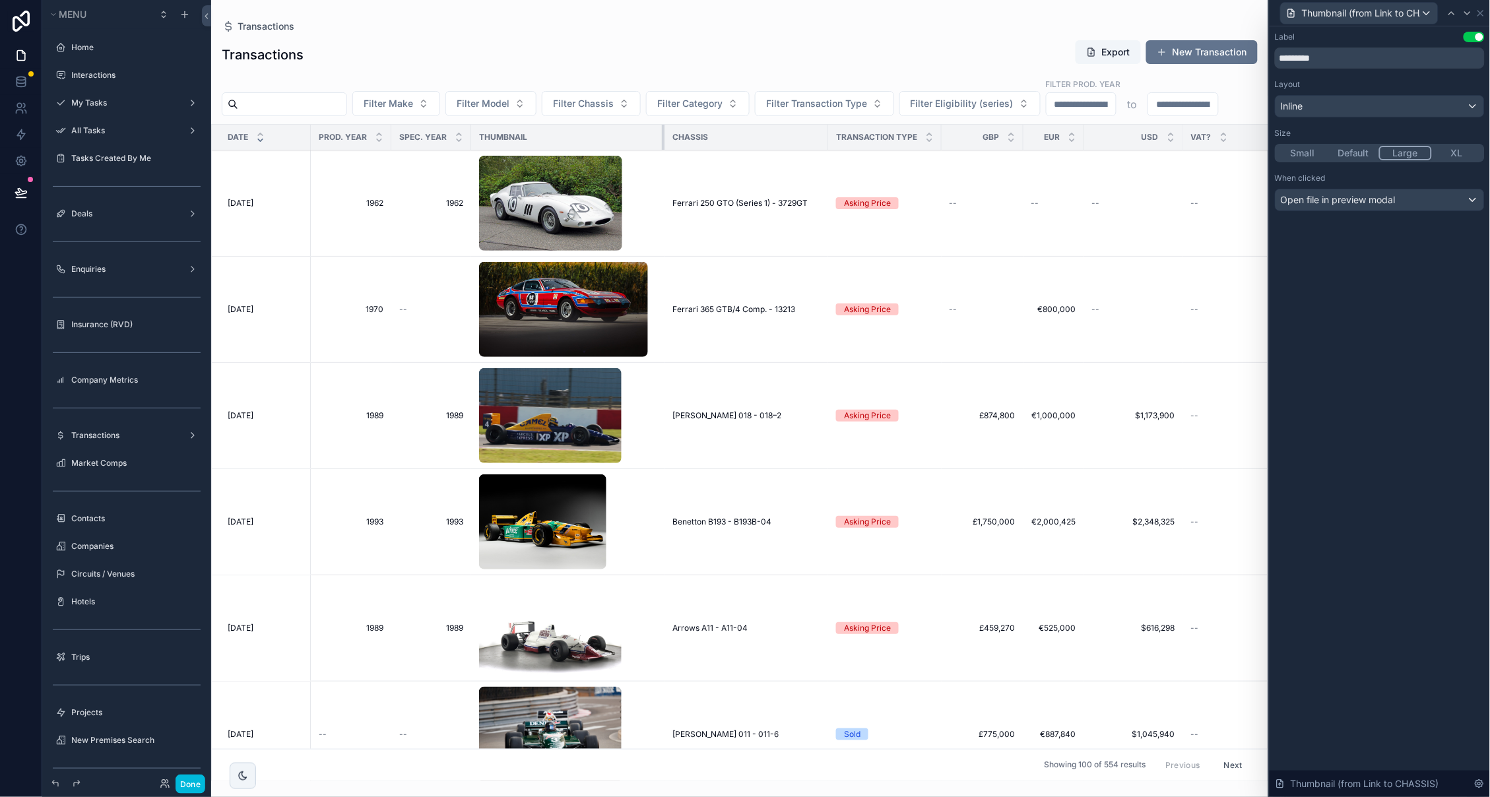
drag, startPoint x: 605, startPoint y: 137, endPoint x: 662, endPoint y: 140, distance: 56.8
click at [662, 140] on div "scrollable content" at bounding box center [664, 137] width 5 height 25
click at [544, 435] on img "scrollable content" at bounding box center [550, 415] width 143 height 95
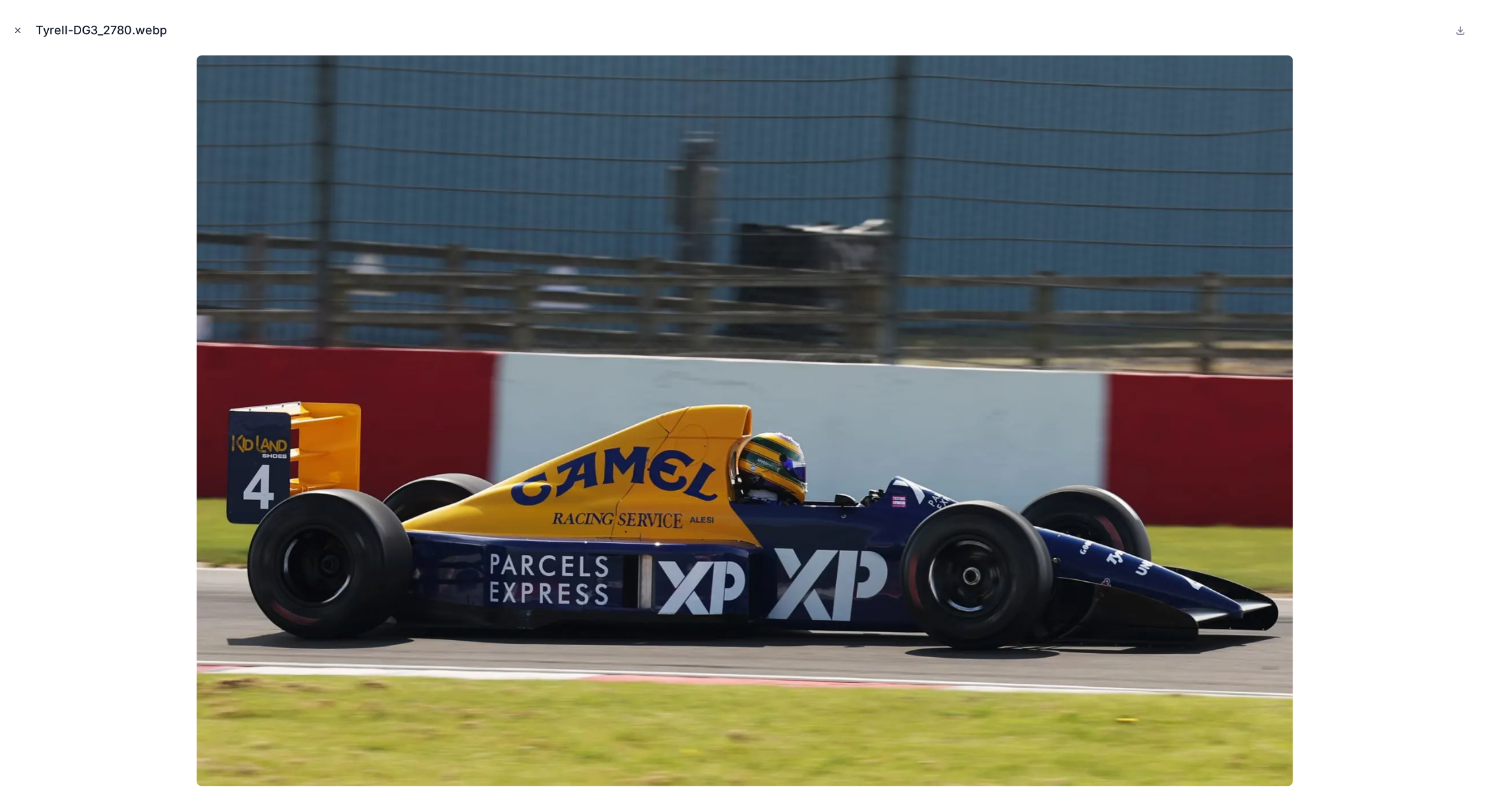
click at [14, 31] on icon "Close modal" at bounding box center [17, 30] width 9 height 9
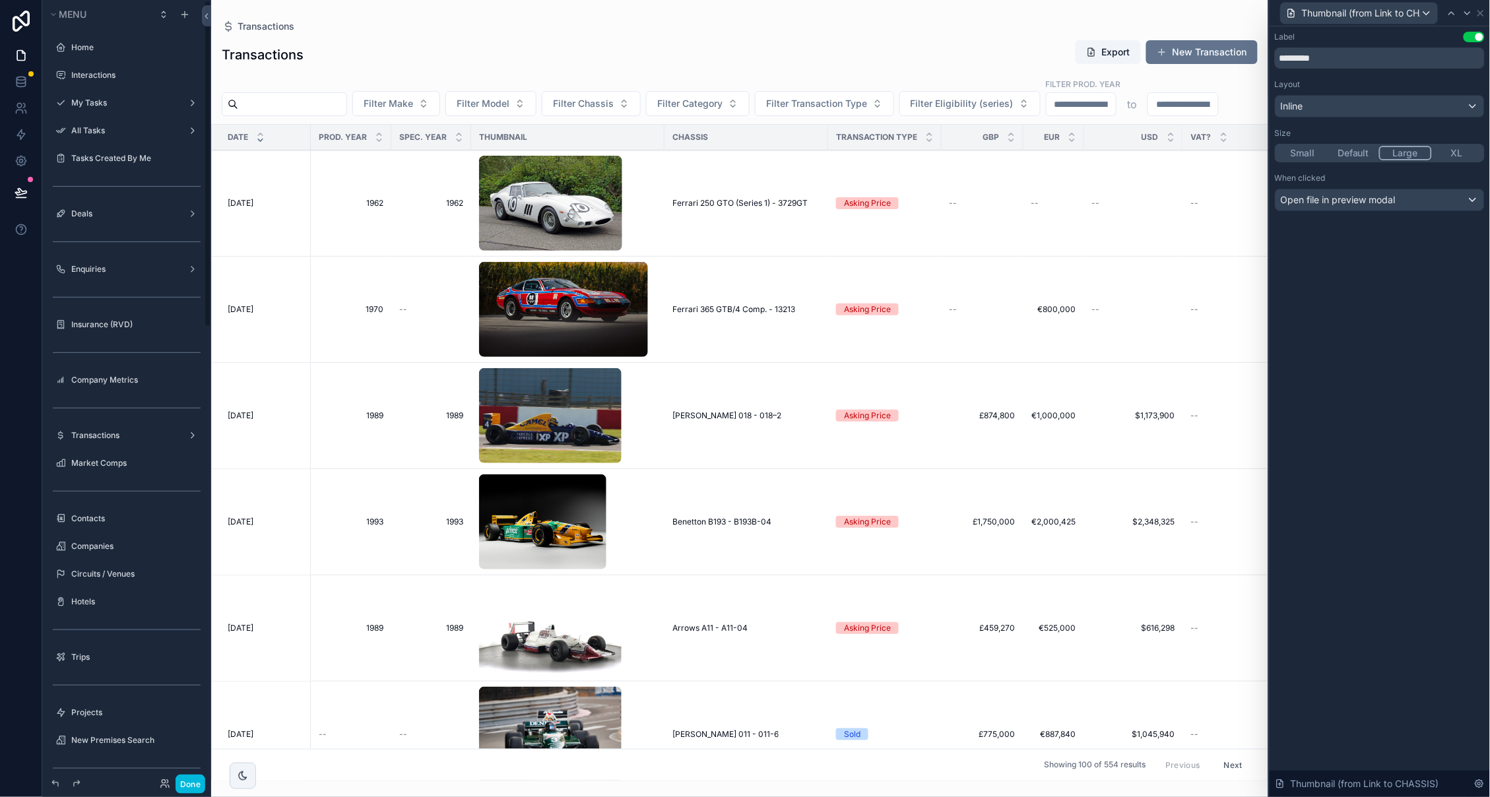
click at [1385, 199] on span "Open file in preview modal" at bounding box center [1338, 199] width 115 height 13
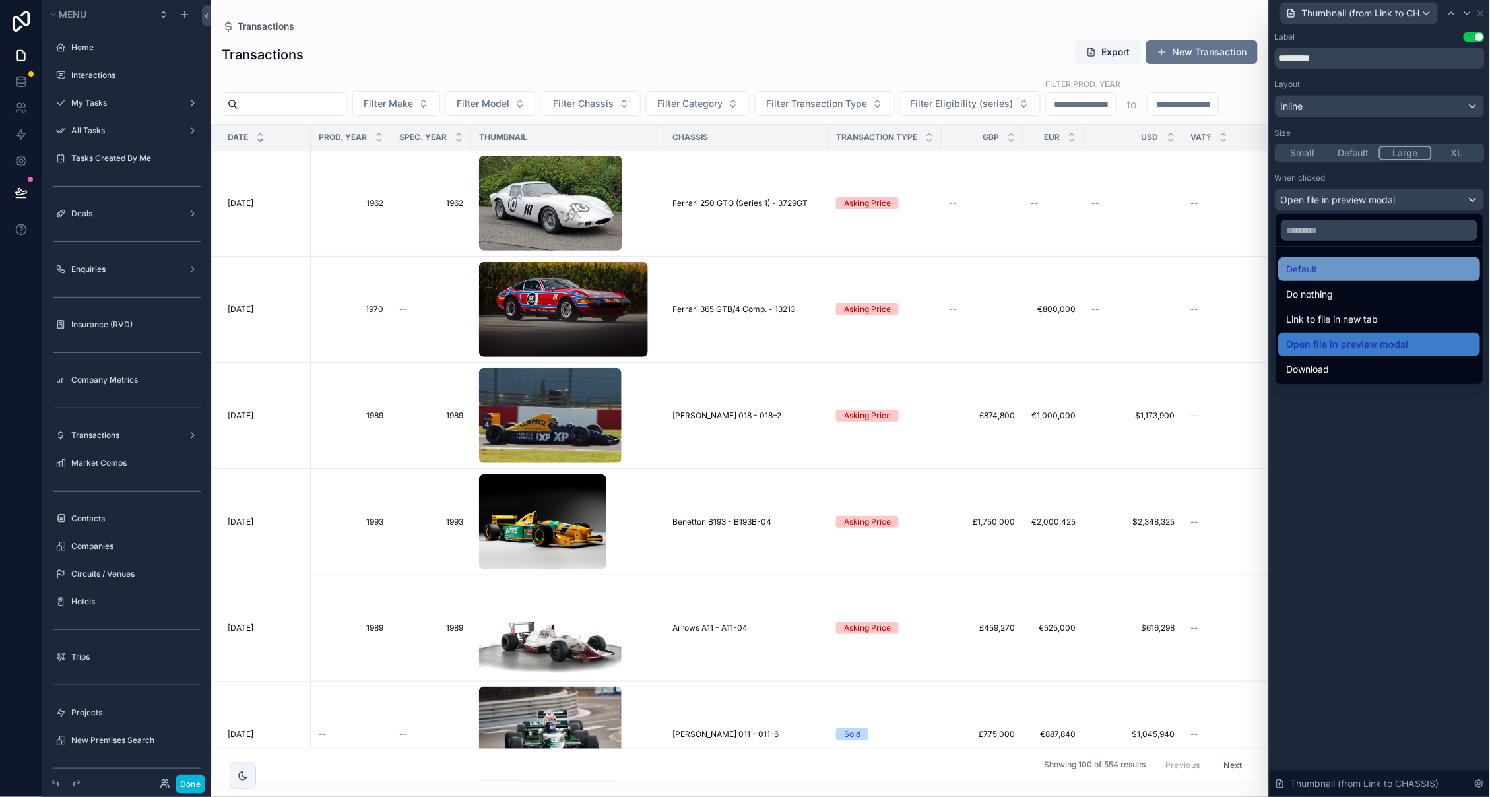
click at [1309, 269] on span "Default" at bounding box center [1302, 269] width 31 height 16
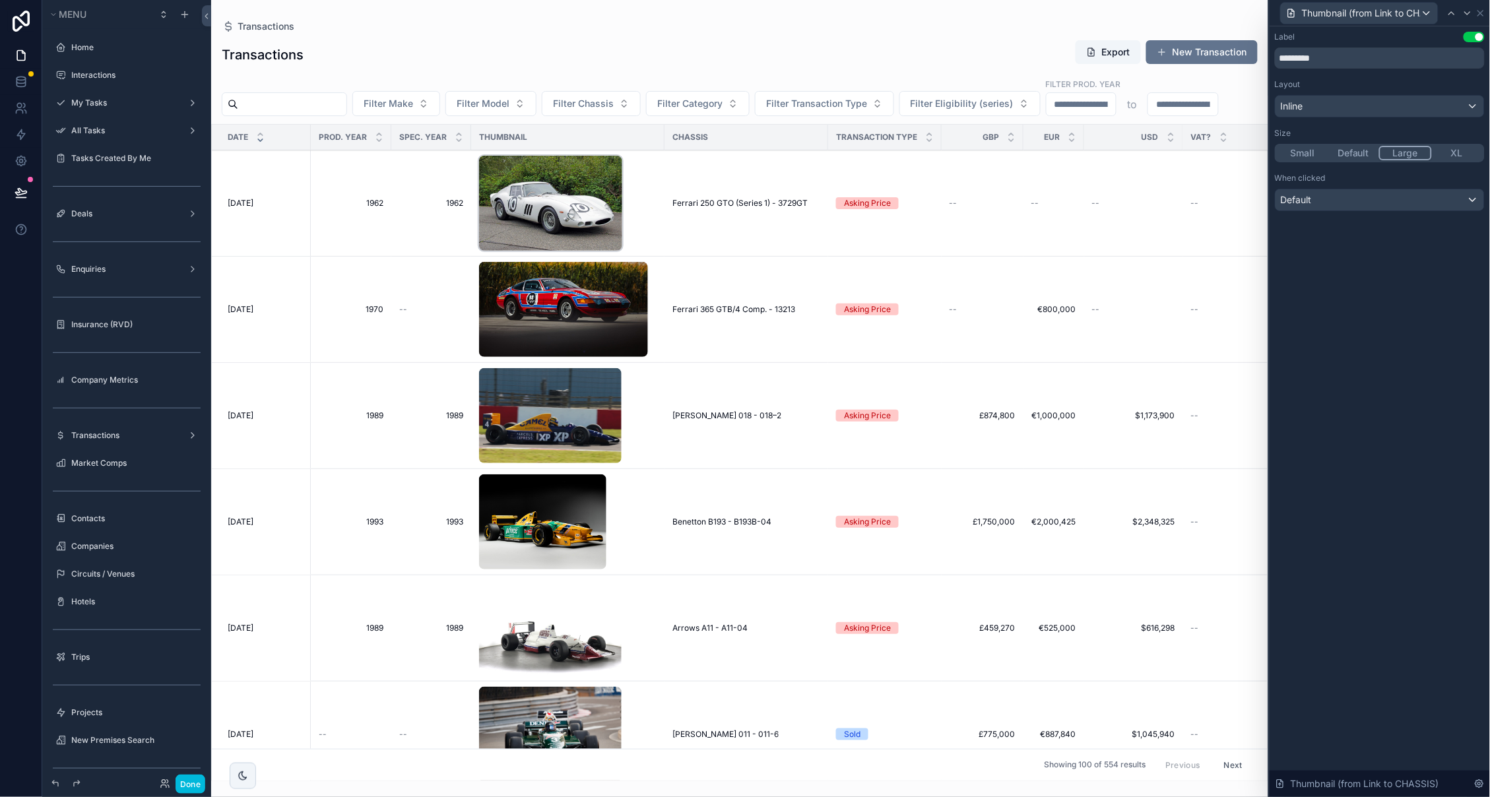
click at [534, 208] on img "scrollable content" at bounding box center [550, 203] width 143 height 95
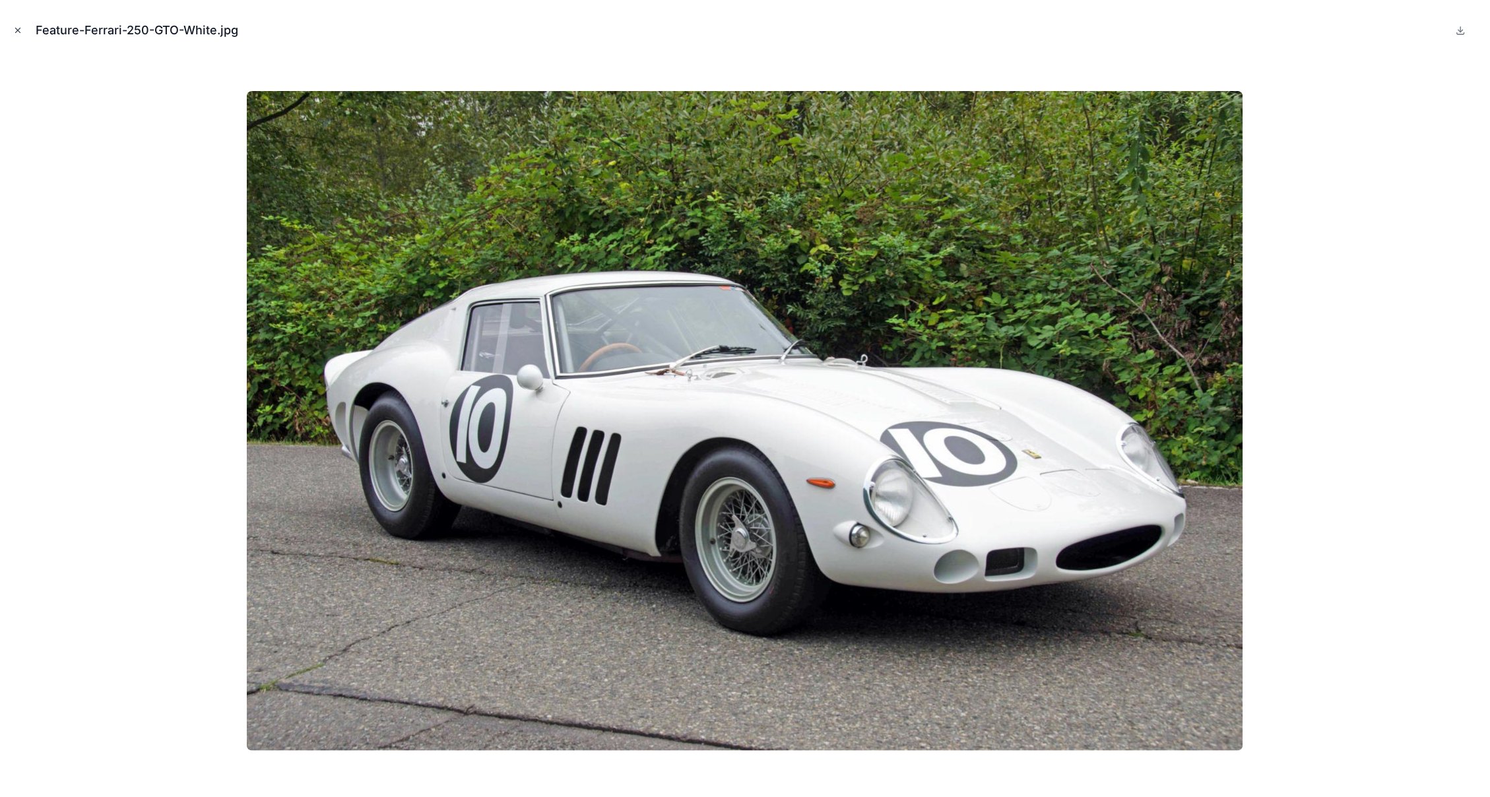
click at [20, 29] on icon "Close modal" at bounding box center [17, 30] width 9 height 9
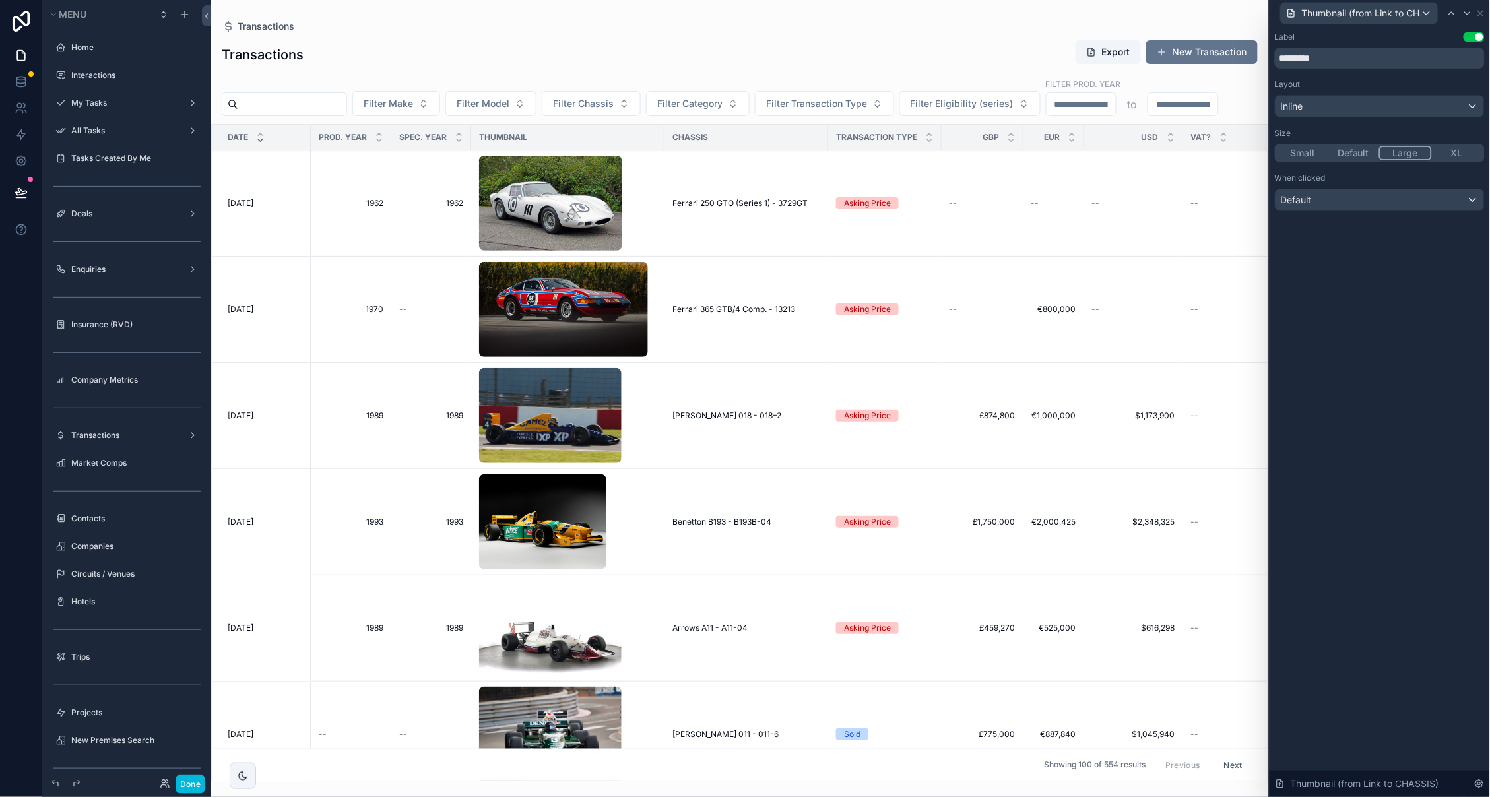
click at [1301, 203] on span "Default" at bounding box center [1296, 199] width 31 height 13
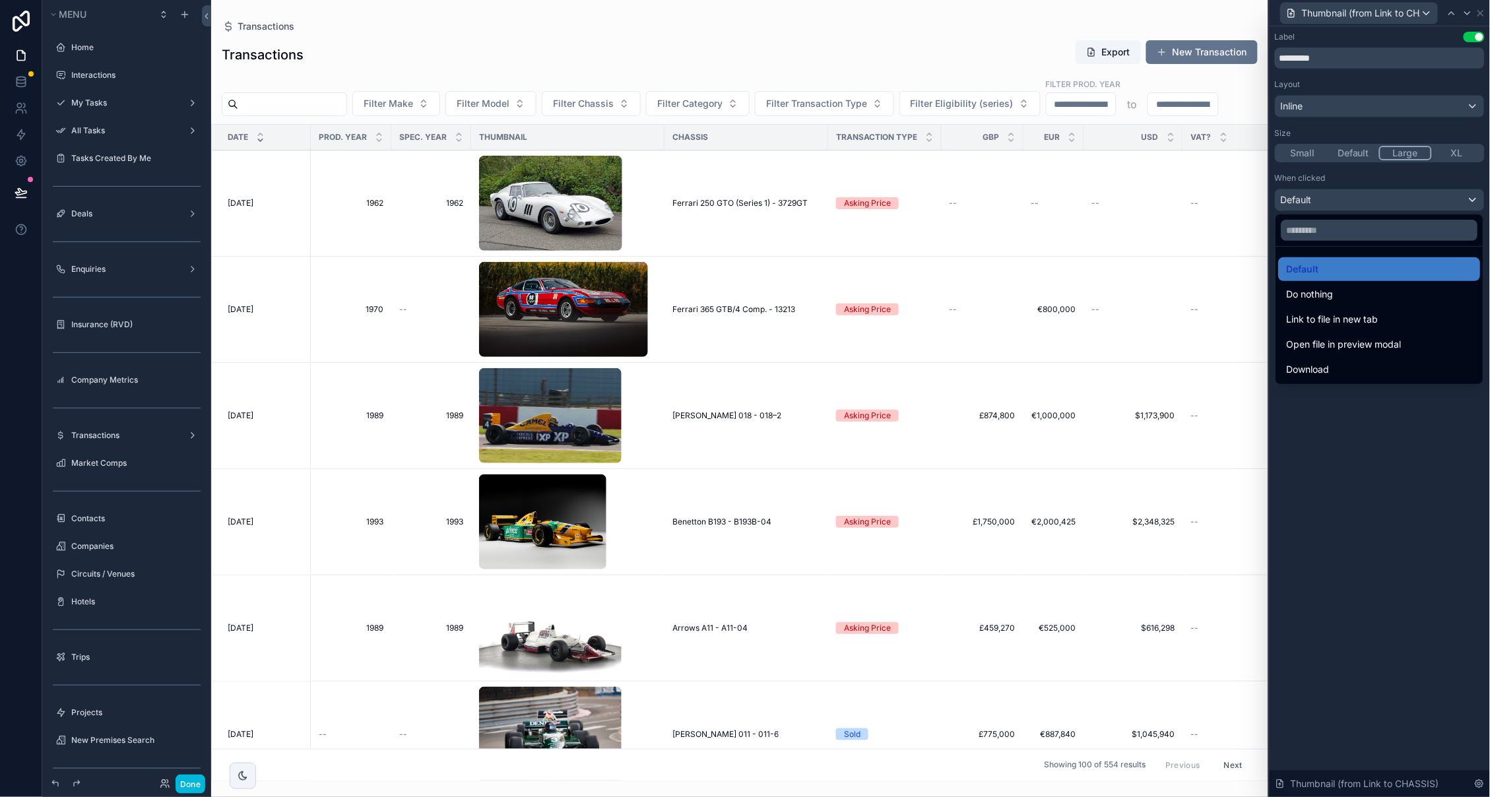
click at [1339, 494] on div at bounding box center [1380, 398] width 220 height 797
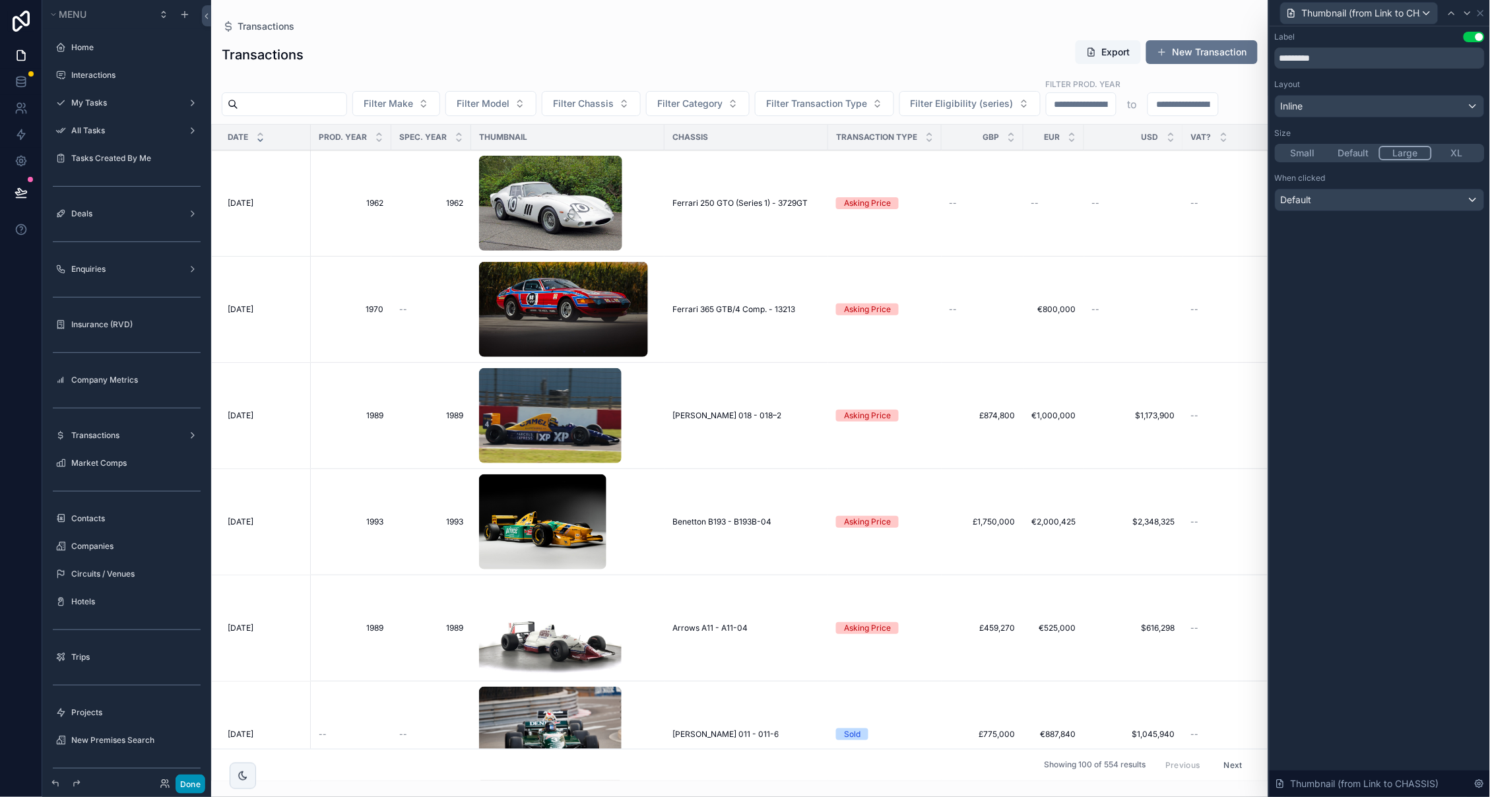
click at [192, 789] on button "Done" at bounding box center [191, 784] width 30 height 19
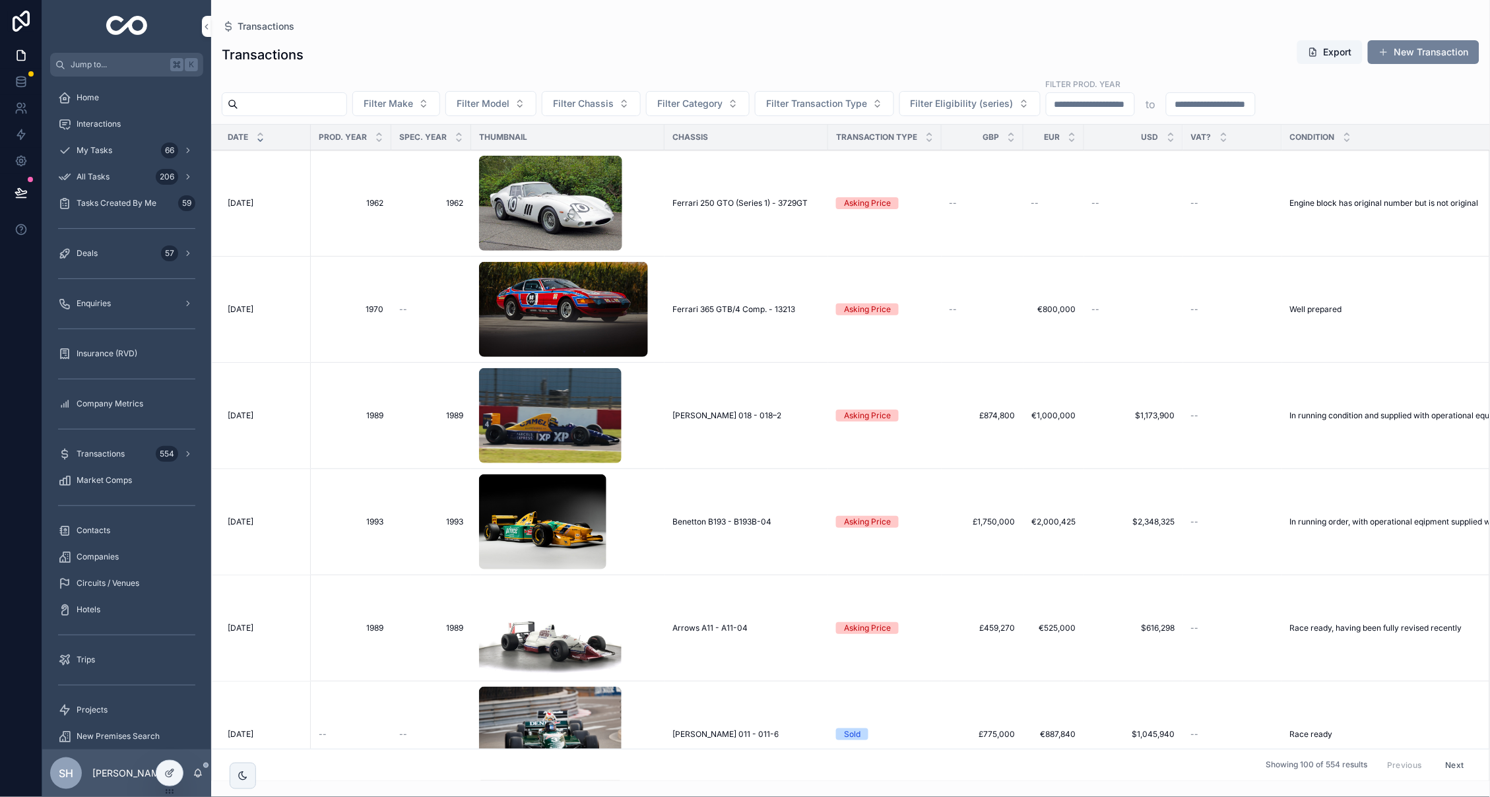
click at [1423, 54] on button "New Transaction" at bounding box center [1424, 52] width 112 height 24
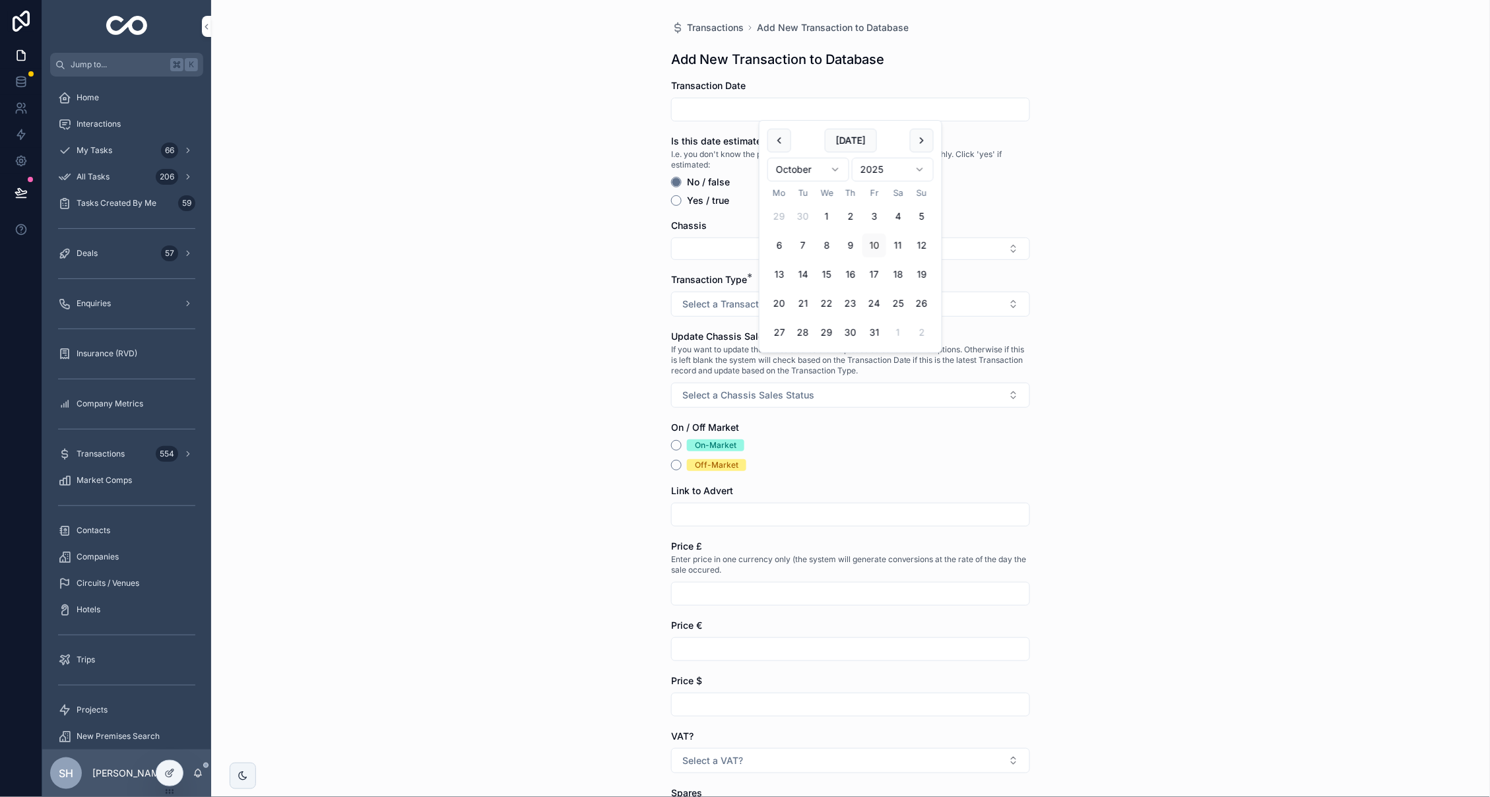
click at [729, 114] on input "scrollable content" at bounding box center [851, 109] width 358 height 18
click at [824, 214] on button "1" at bounding box center [827, 217] width 24 height 24
type input "**********"
click at [1062, 204] on div "**********" at bounding box center [850, 398] width 1279 height 797
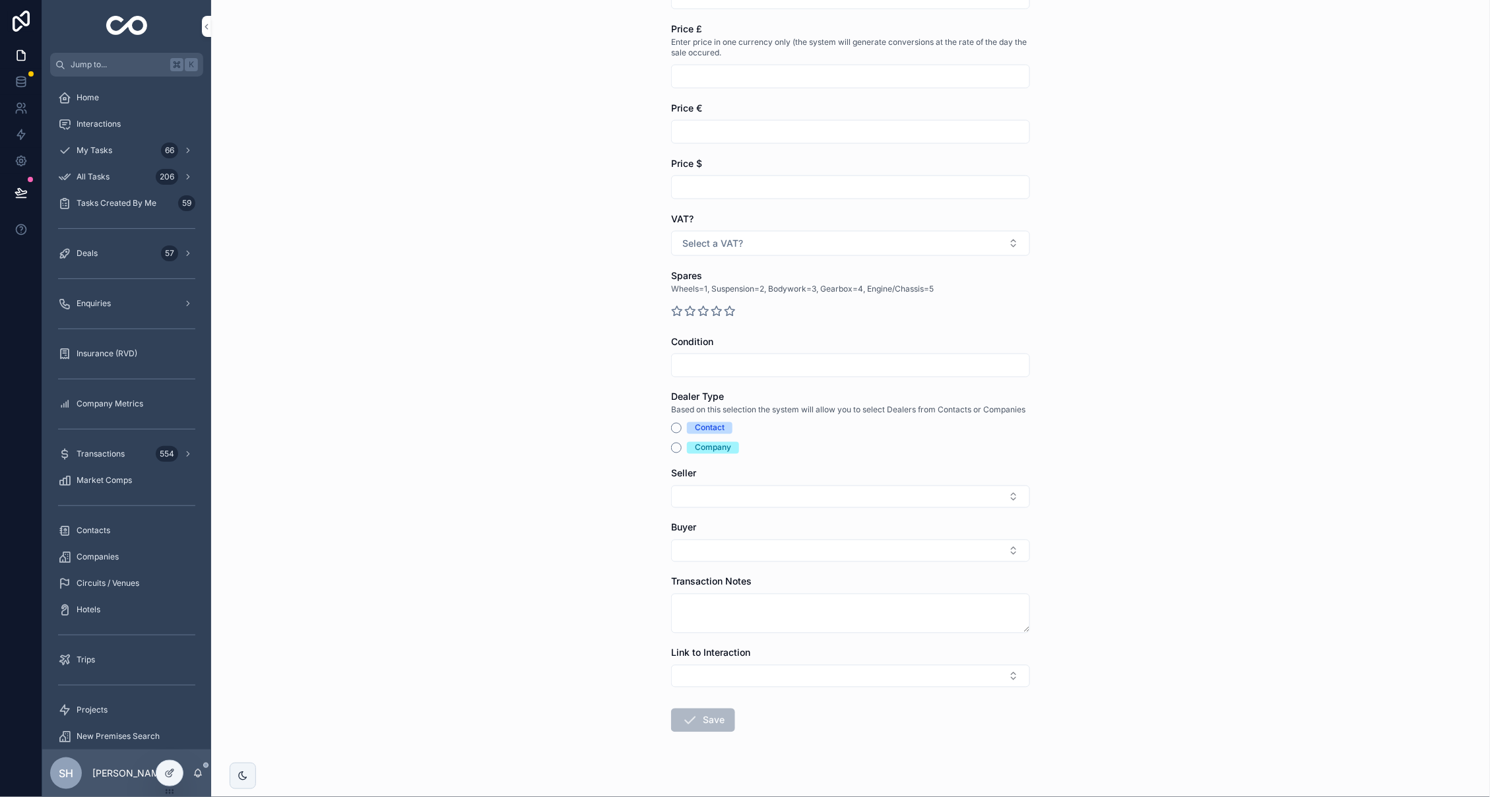
scroll to position [516, 0]
click at [115, 313] on div "Enquiries" at bounding box center [126, 303] width 137 height 21
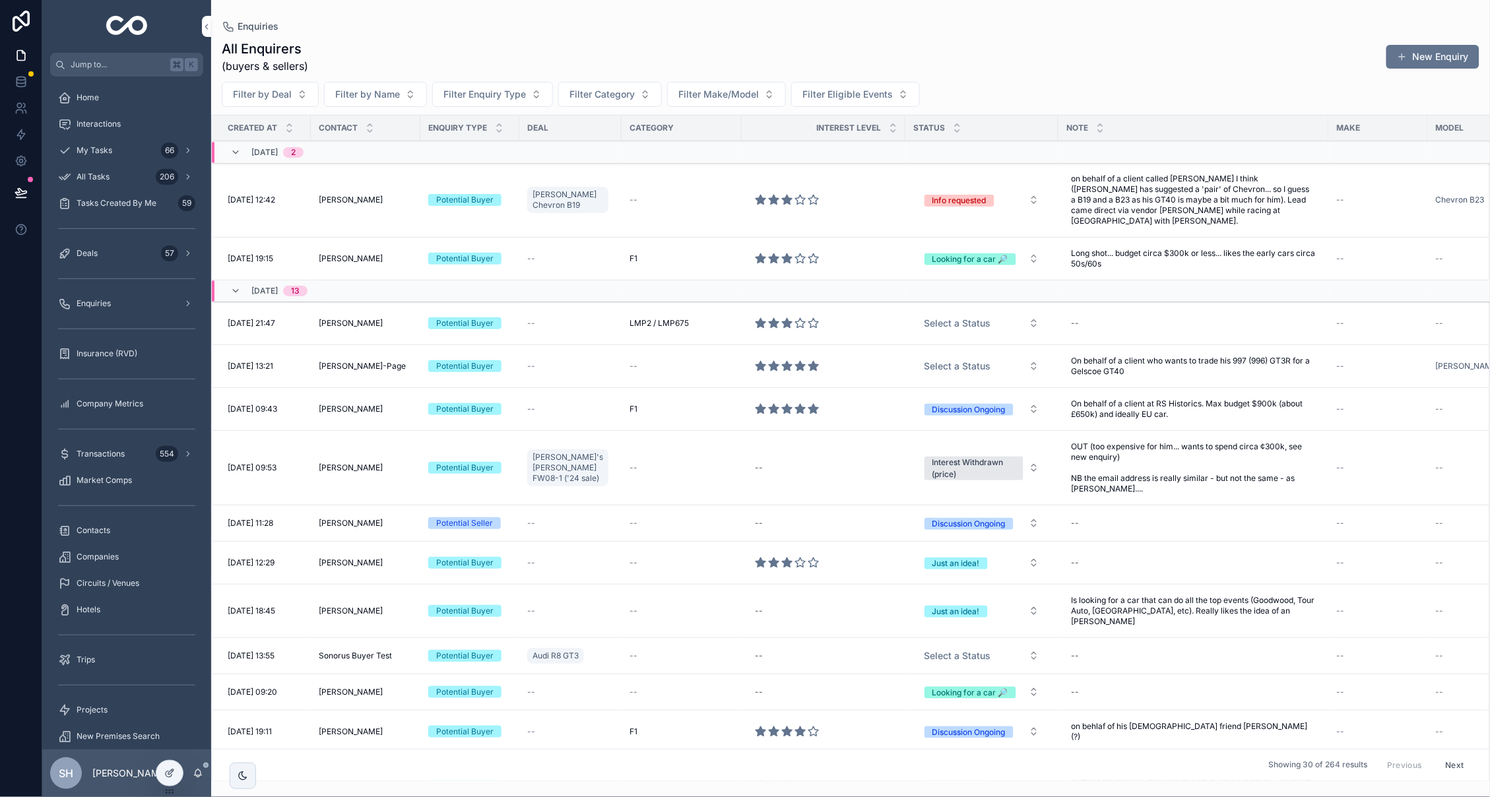
click at [302, 518] on div "[DATE] 11:28 [DATE] 11:28" at bounding box center [265, 523] width 75 height 11
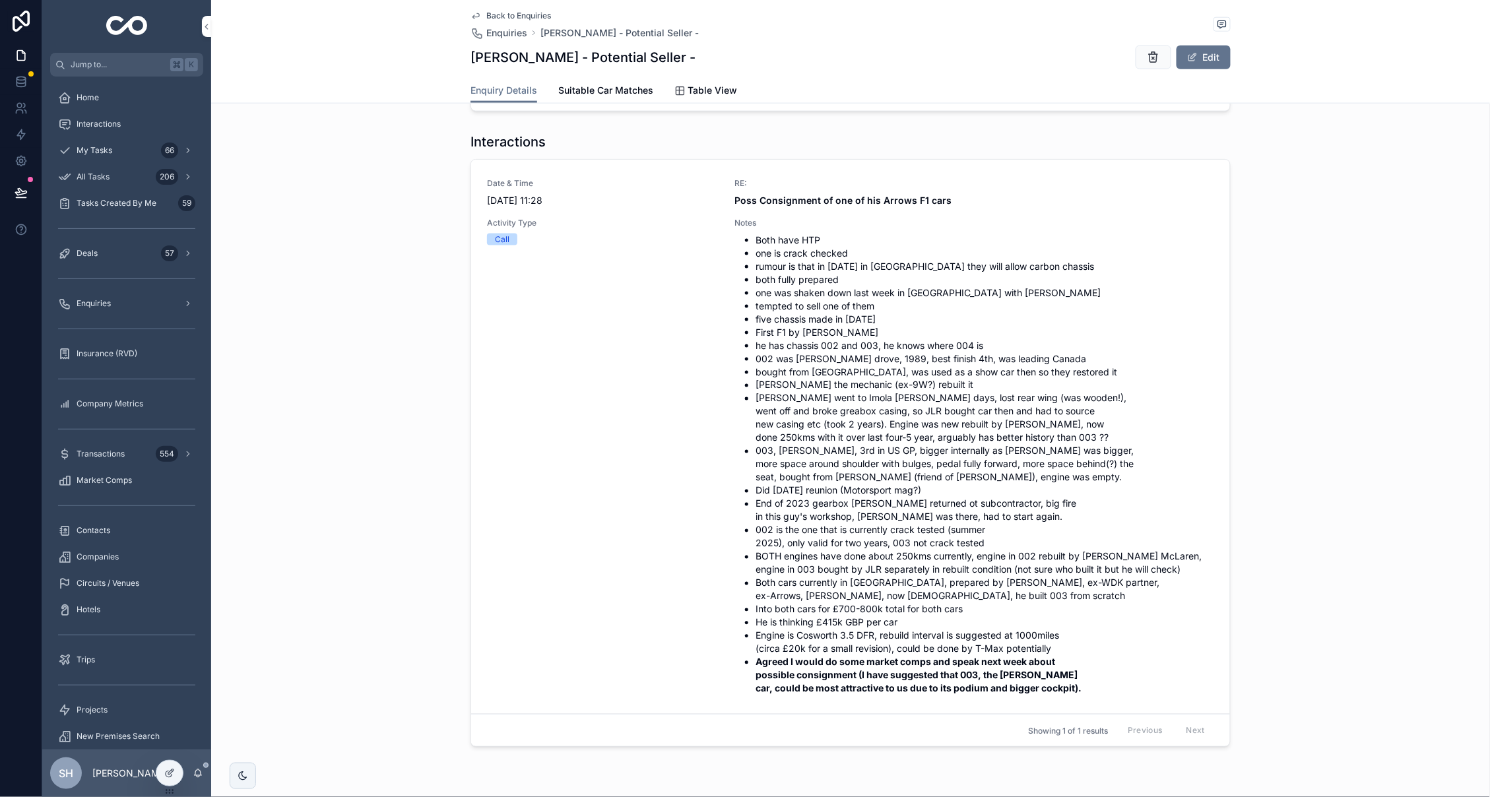
scroll to position [524, 0]
click at [175, 778] on div at bounding box center [169, 773] width 26 height 25
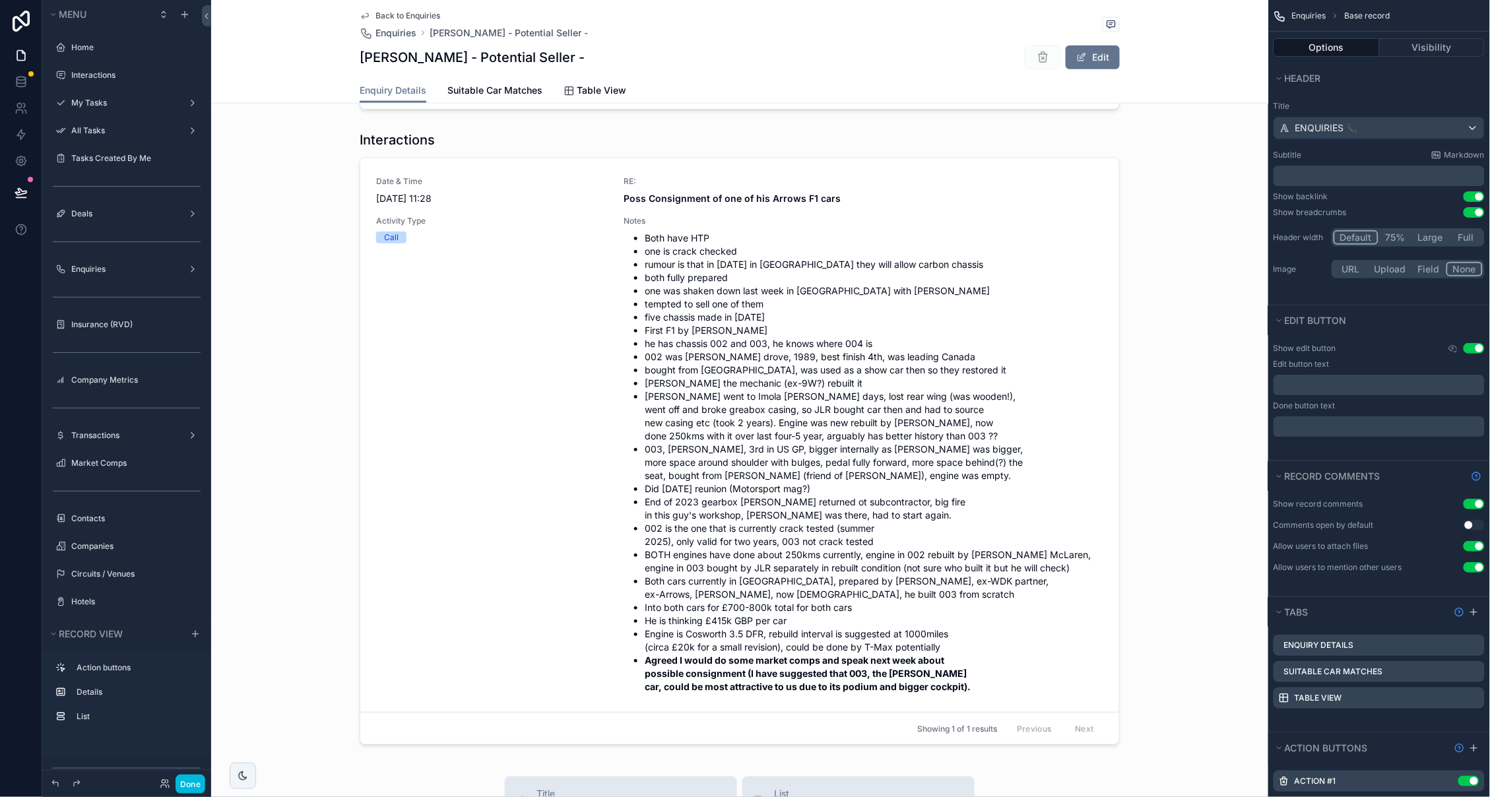
click at [0, 0] on icon "scrollable content" at bounding box center [0, 0] width 0 height 0
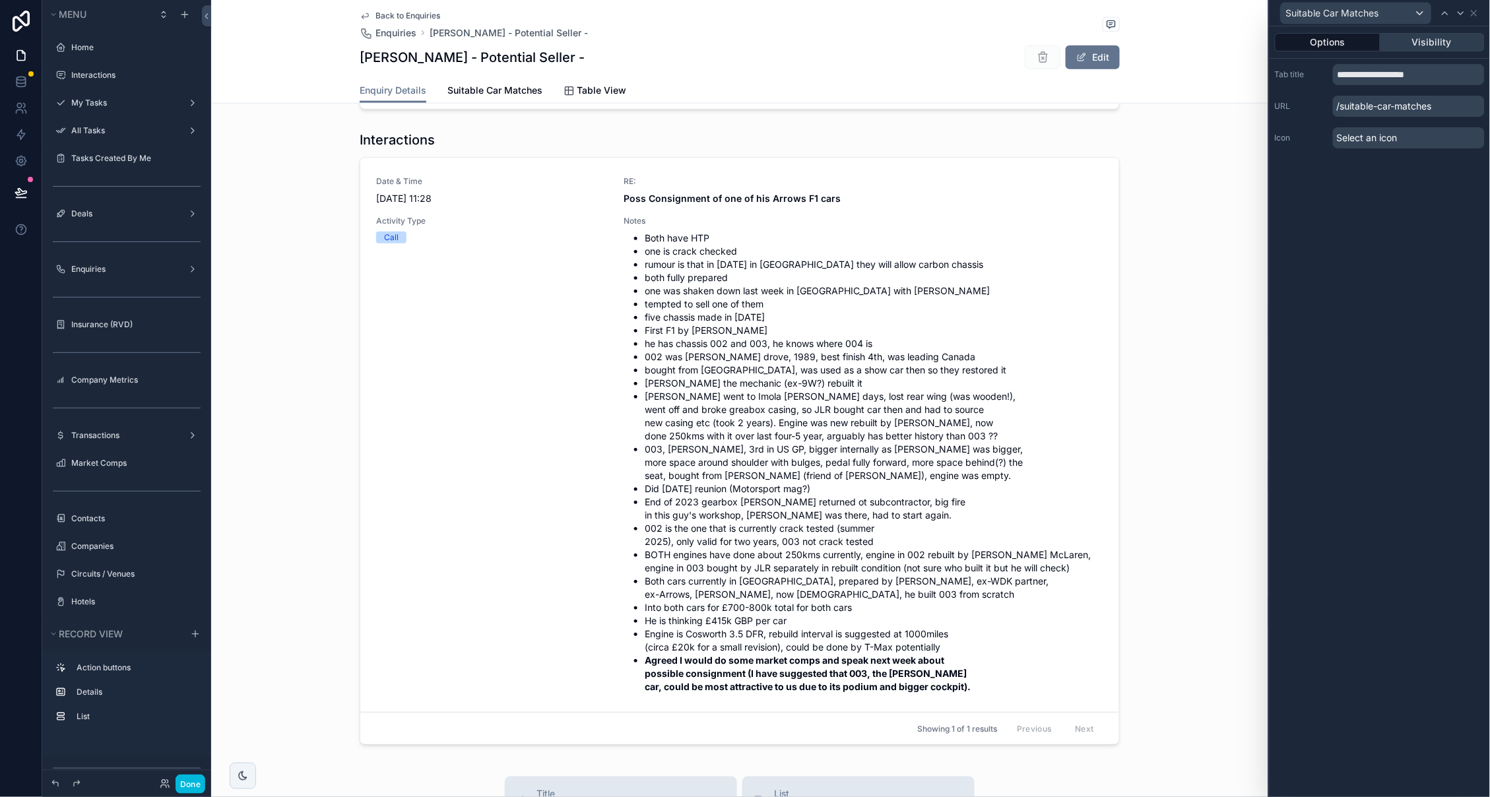
click at [1438, 41] on button "Visibility" at bounding box center [1433, 42] width 105 height 18
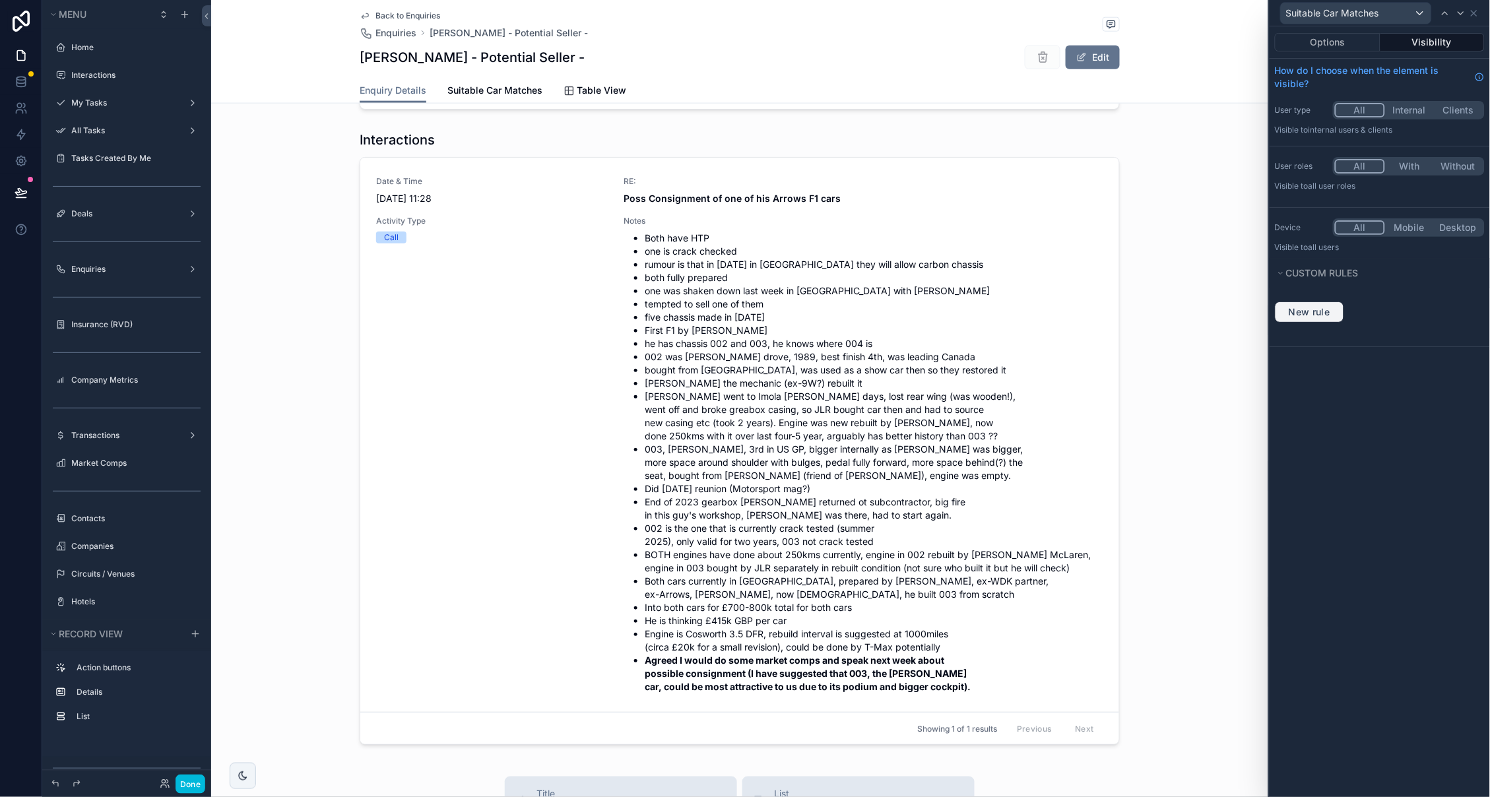
click at [1312, 313] on span "New rule" at bounding box center [1310, 312] width 52 height 12
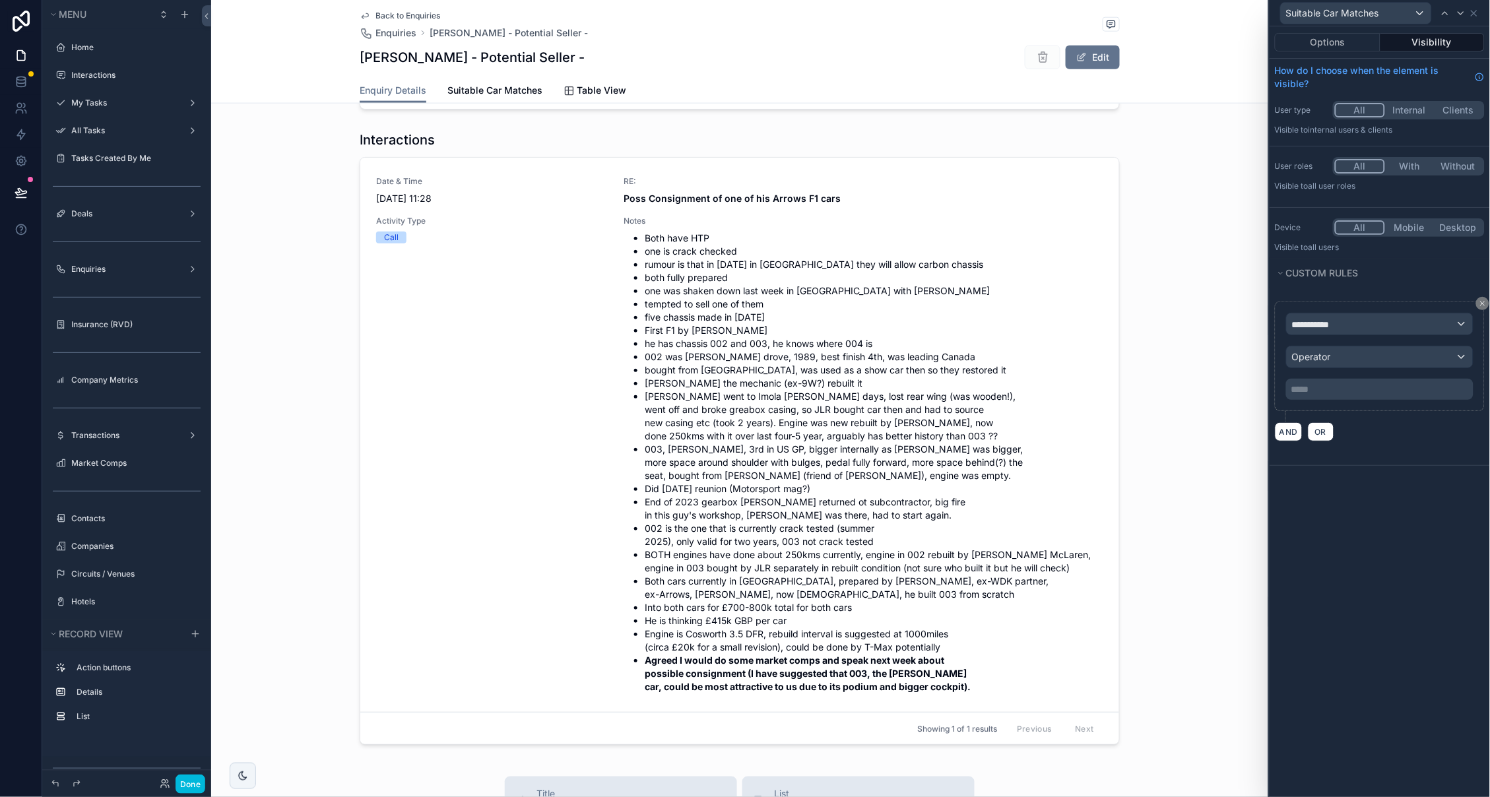
click at [1353, 325] on div "**********" at bounding box center [1380, 323] width 186 height 21
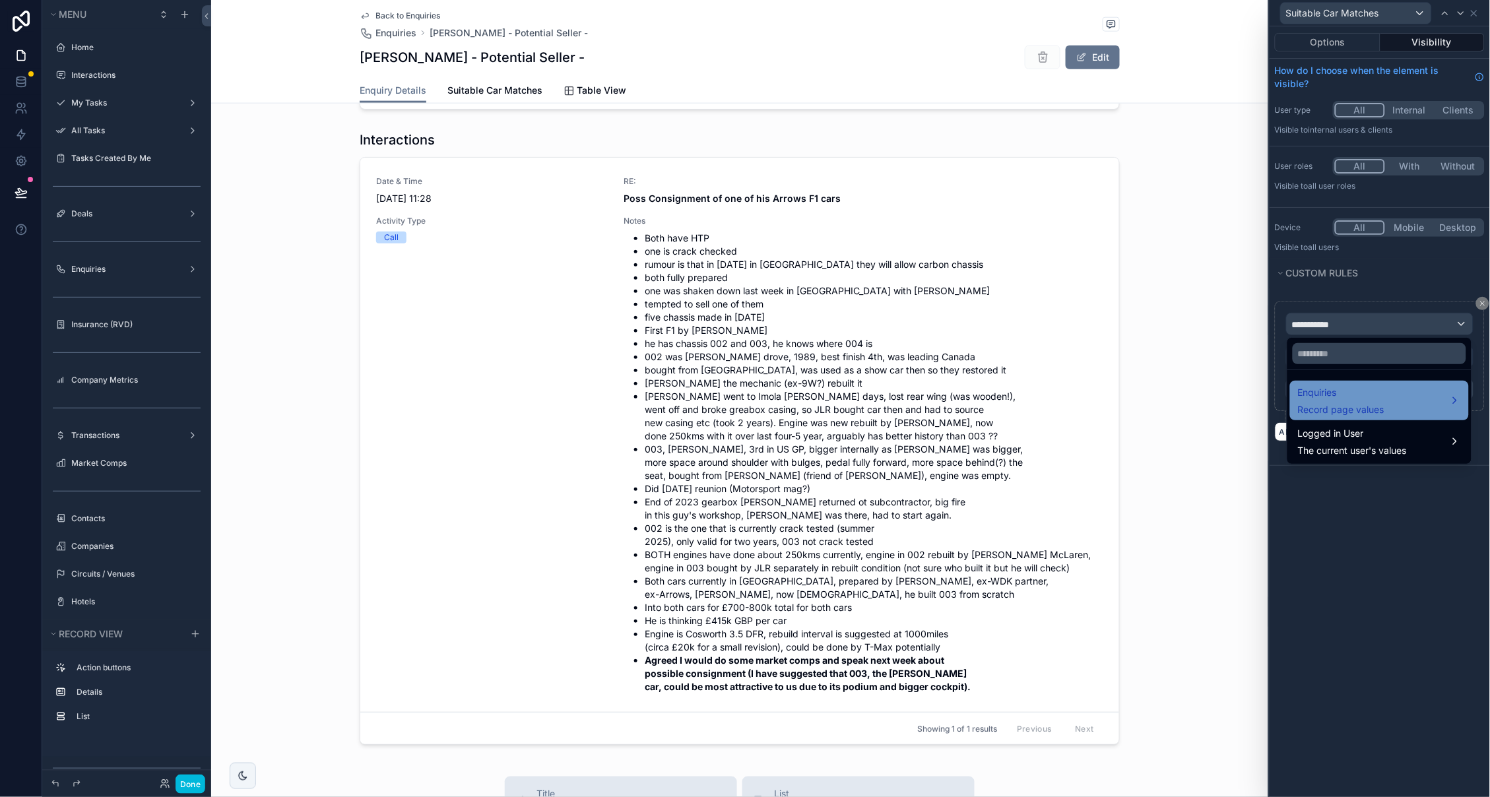
click at [1345, 389] on span "Enquiries" at bounding box center [1341, 393] width 86 height 16
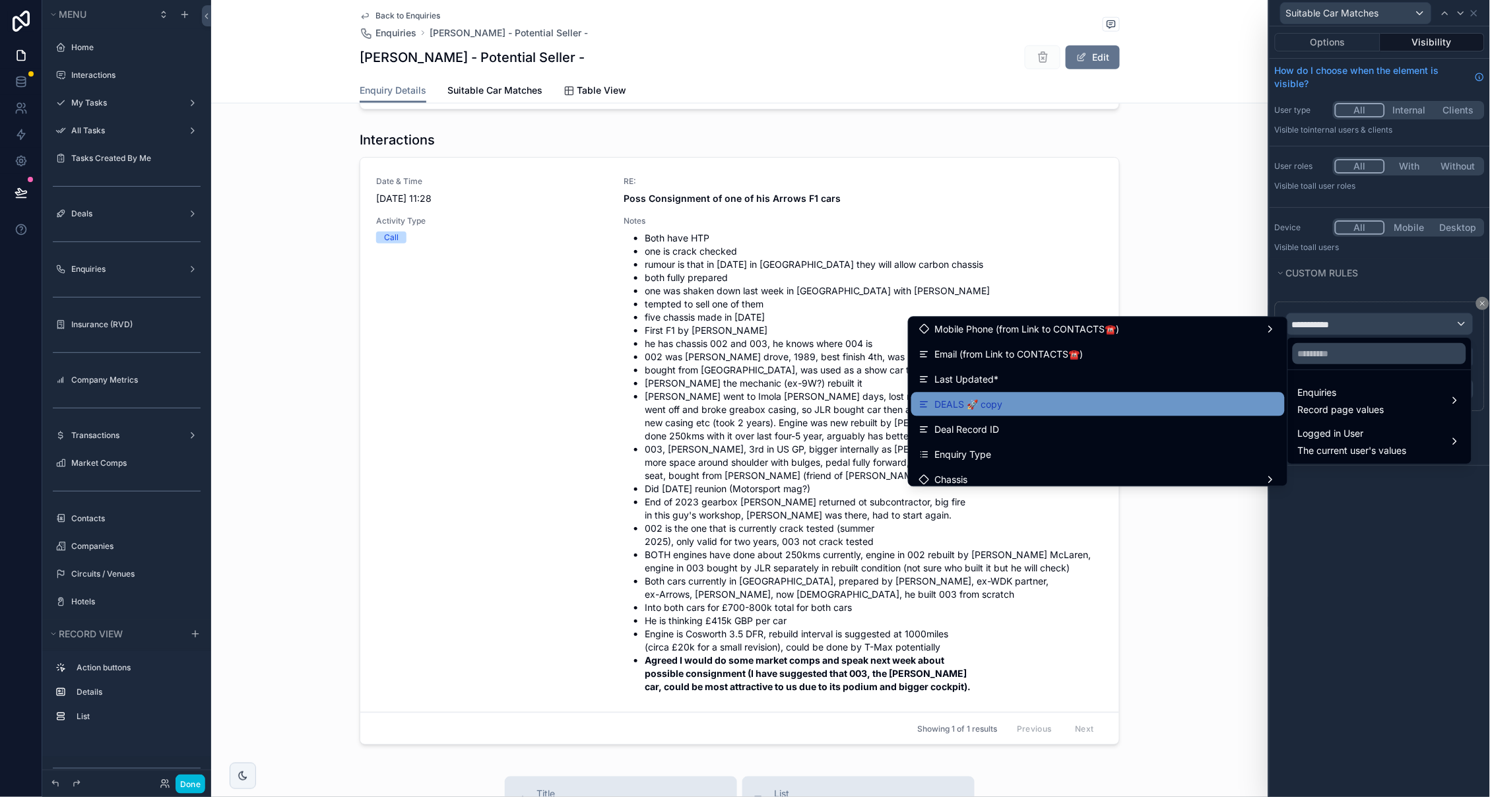
scroll to position [467, 0]
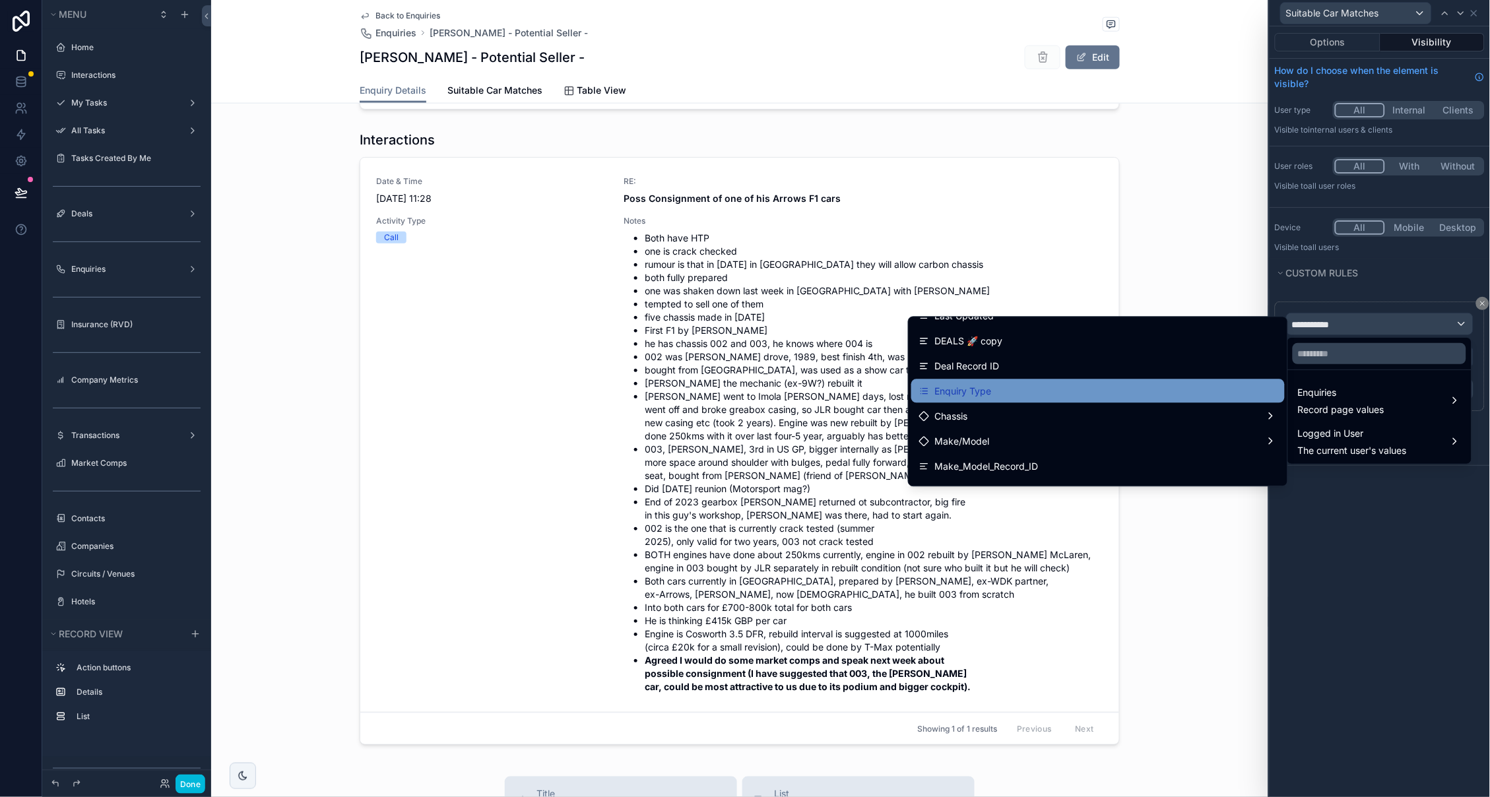
click at [979, 390] on span "Enquiry Type" at bounding box center [963, 391] width 57 height 16
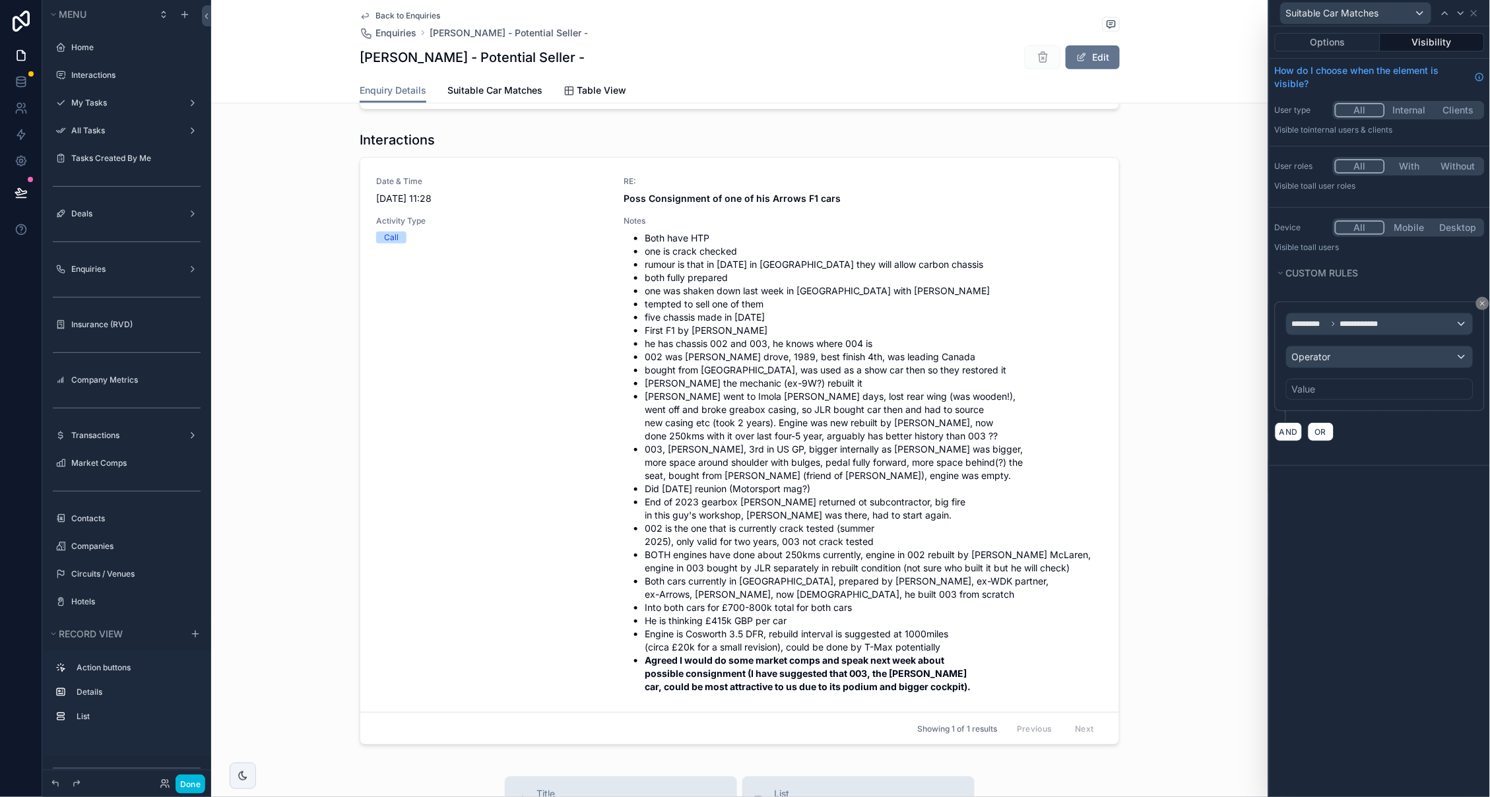
click at [1361, 358] on div "Operator" at bounding box center [1380, 356] width 186 height 21
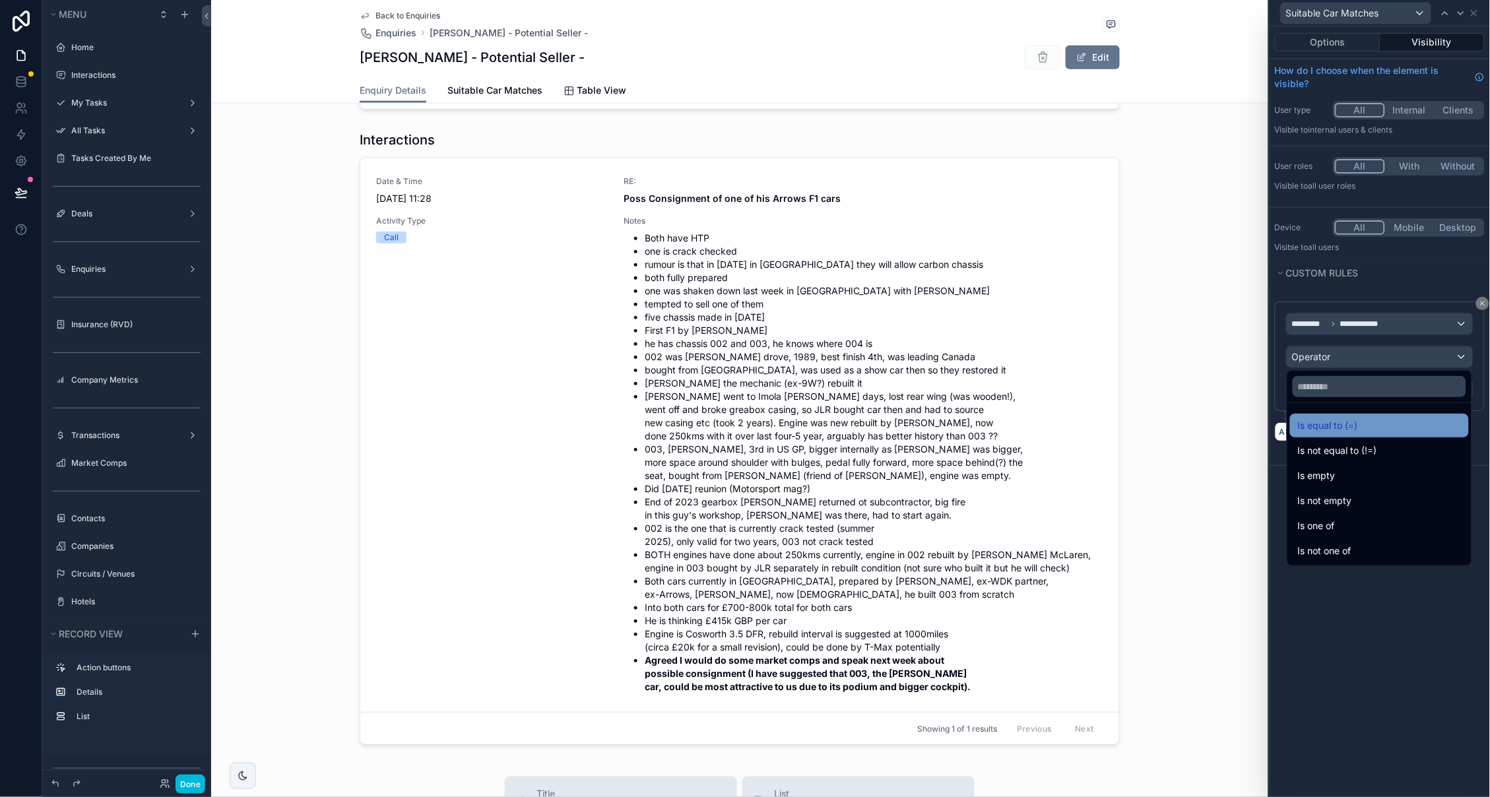
click at [1354, 423] on span "Is equal to (=)" at bounding box center [1328, 426] width 60 height 16
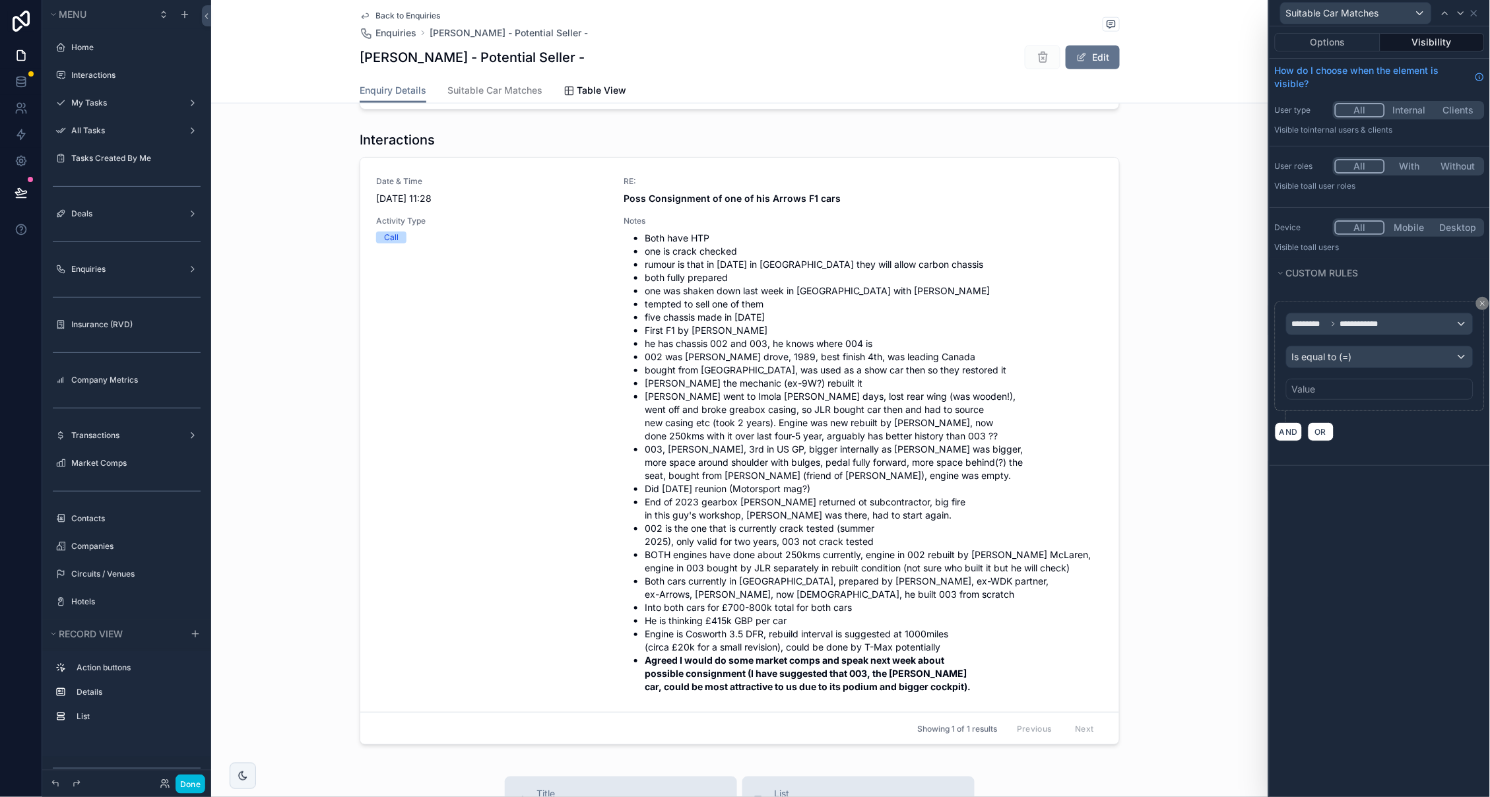
click at [1334, 383] on div "Value" at bounding box center [1379, 389] width 187 height 21
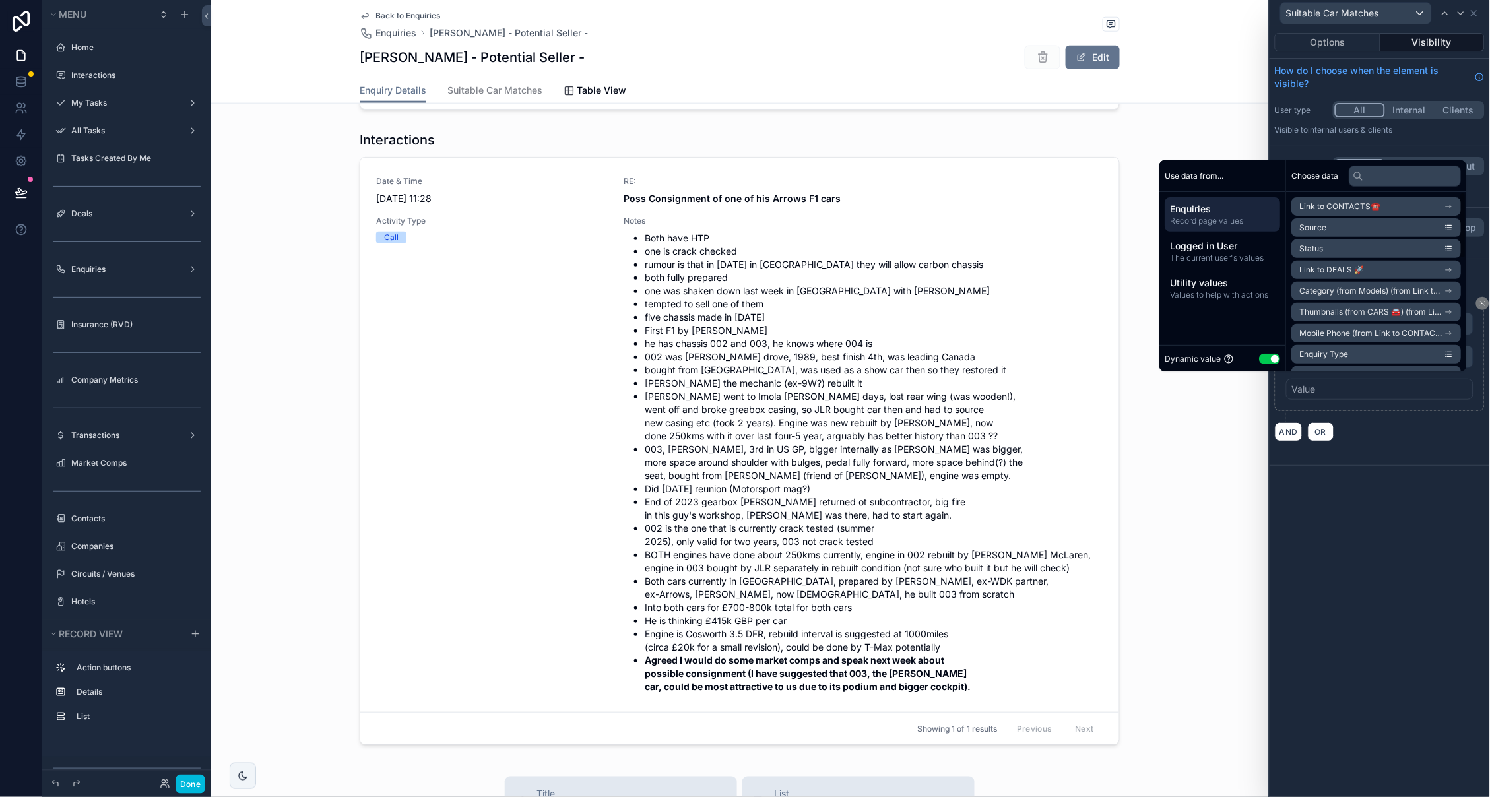
click at [1260, 357] on button "Use setting" at bounding box center [1270, 359] width 21 height 11
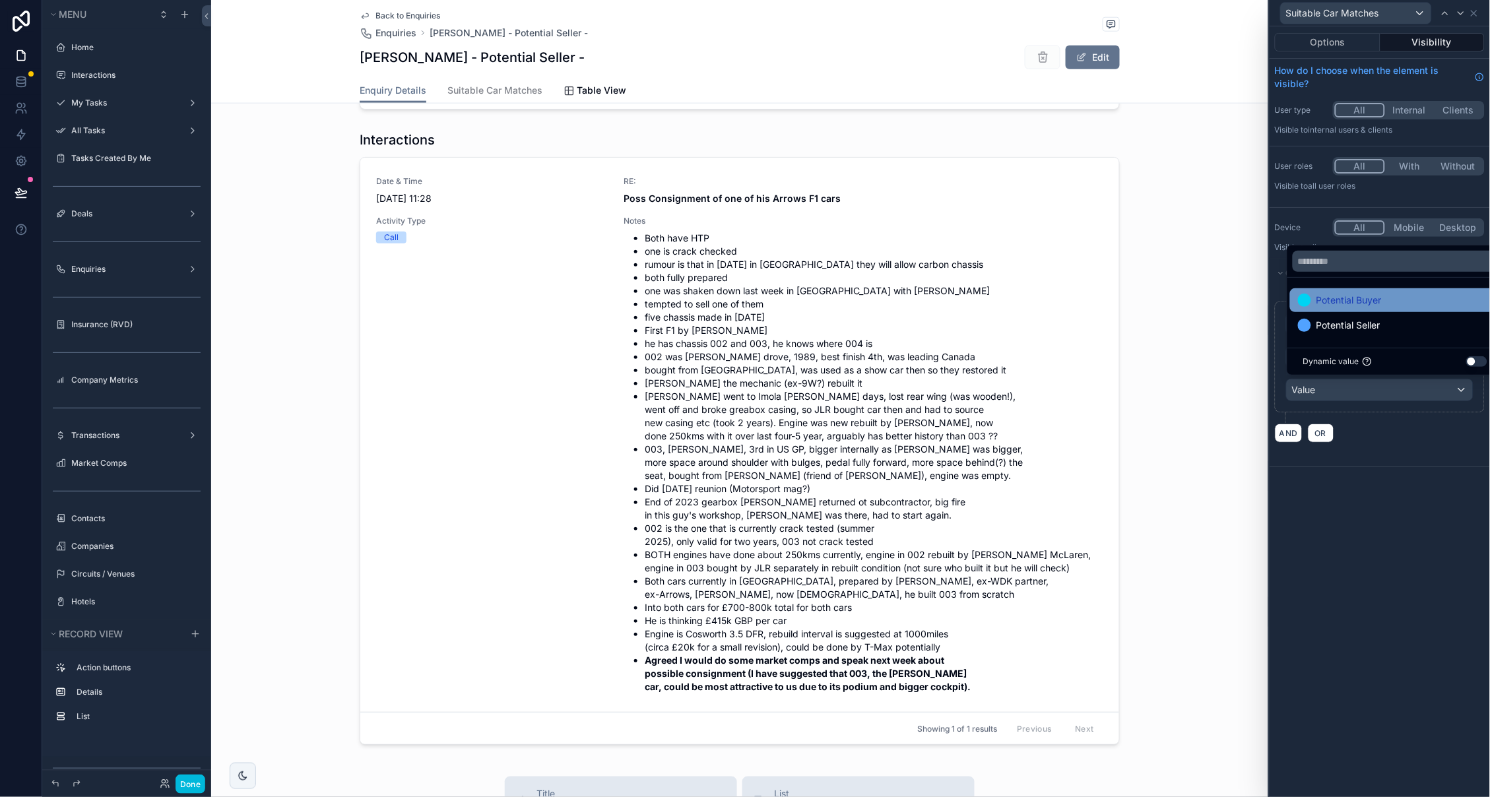
click at [1346, 296] on span "Potential Buyer" at bounding box center [1349, 300] width 65 height 16
click at [1390, 627] on div "**********" at bounding box center [1380, 411] width 220 height 771
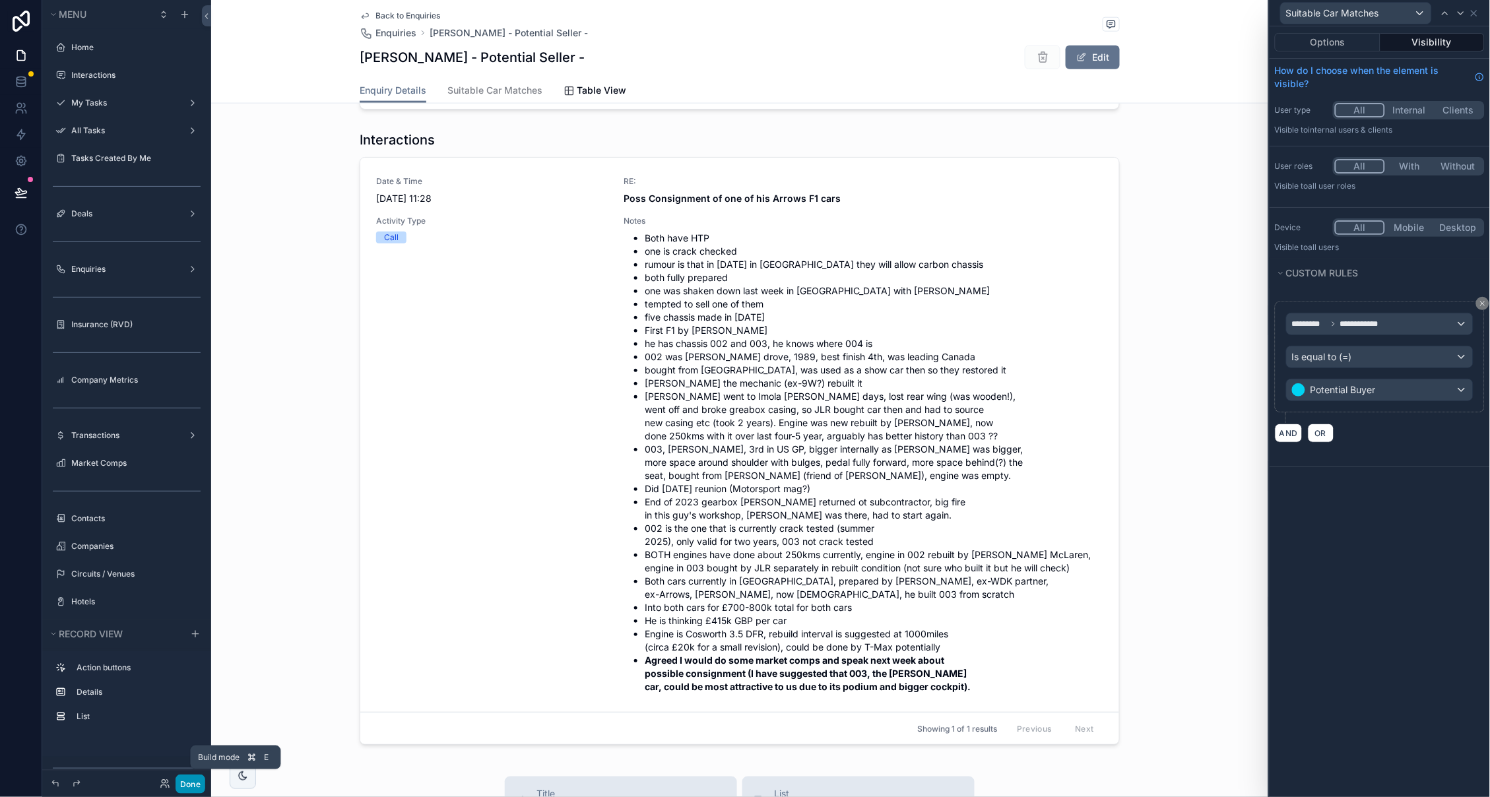
click at [191, 780] on button "Done" at bounding box center [191, 784] width 30 height 19
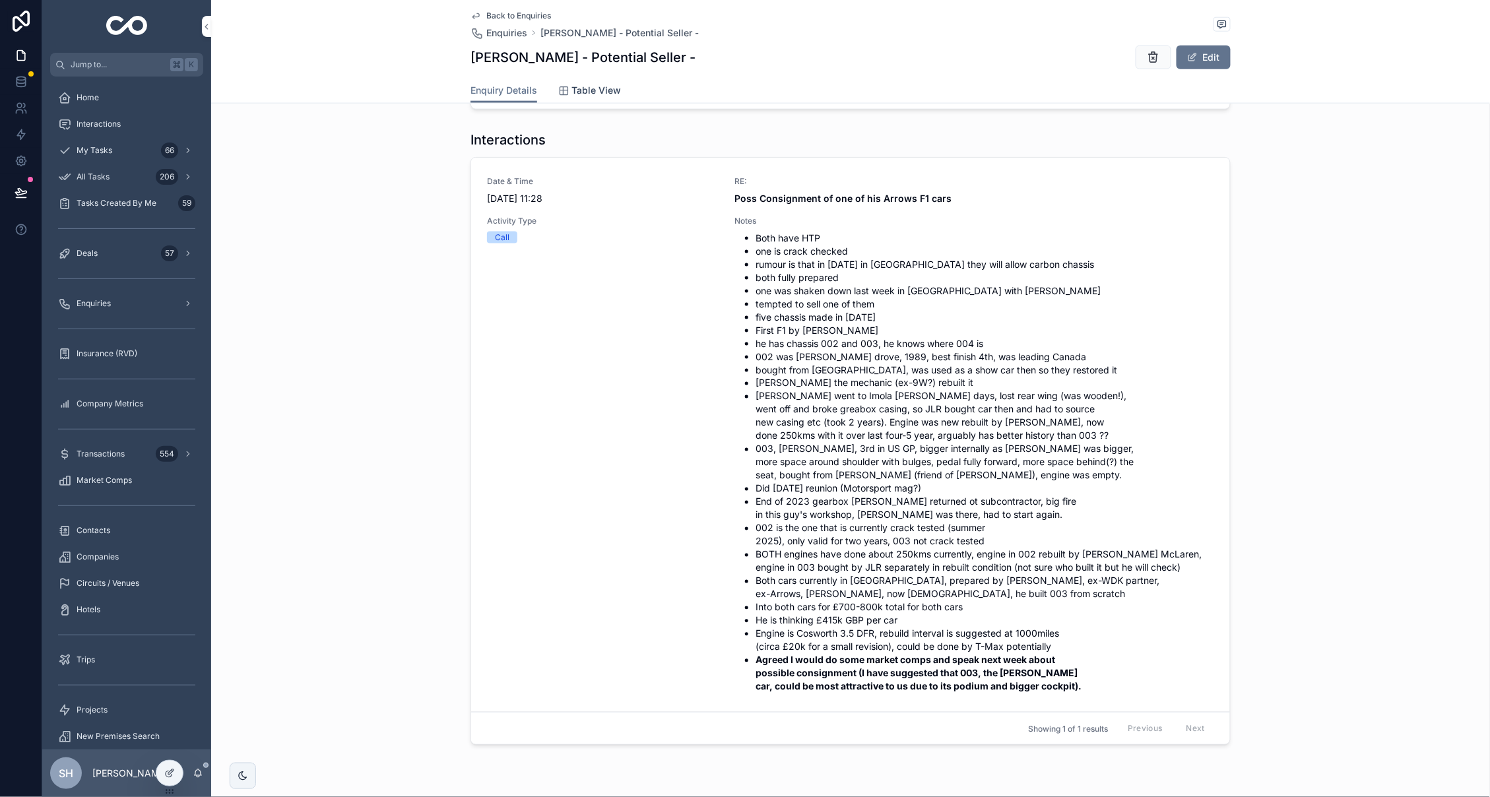
click at [591, 84] on span "Table View" at bounding box center [595, 90] width 49 height 13
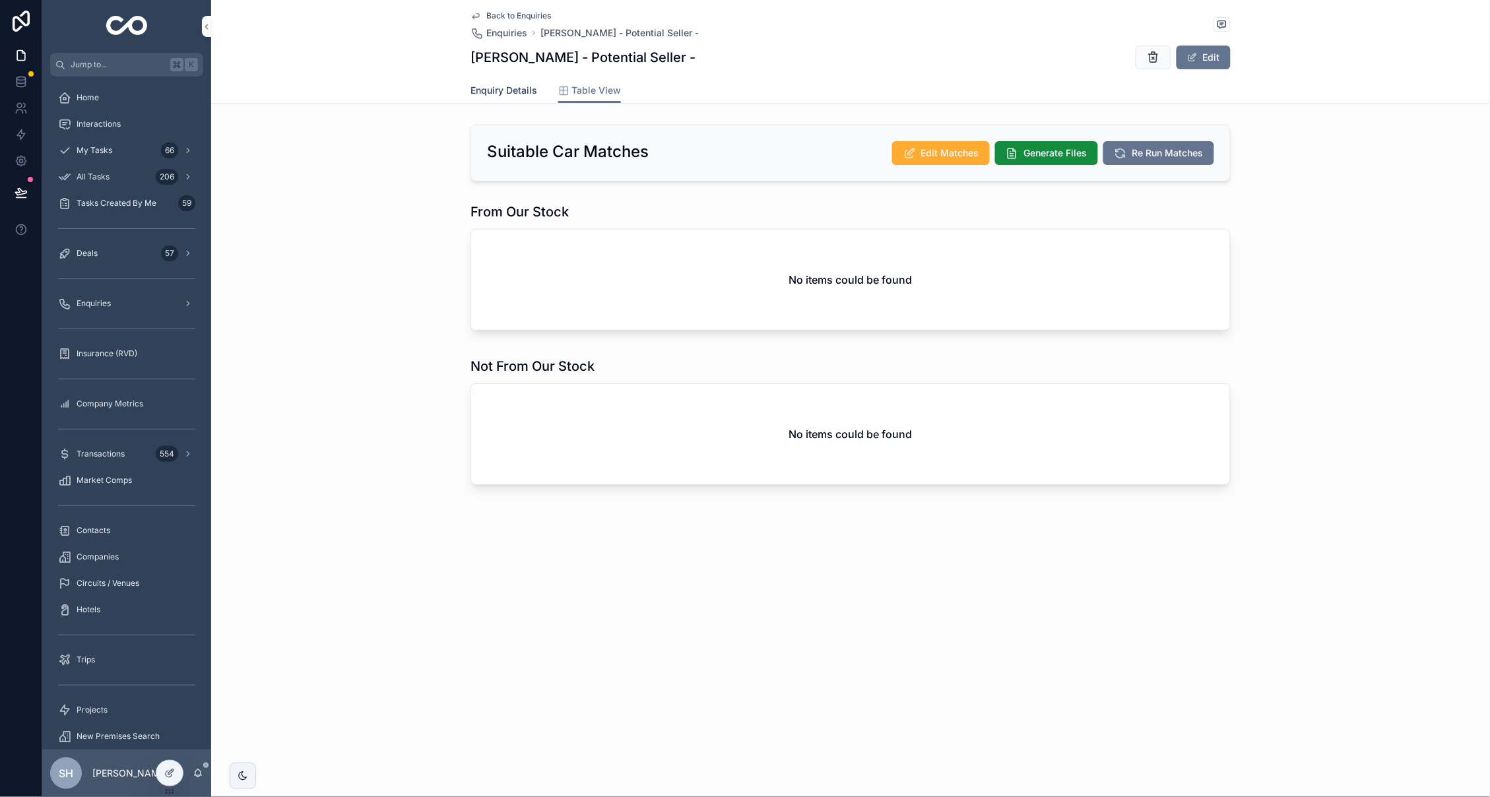
click at [498, 86] on span "Enquiry Details" at bounding box center [504, 90] width 67 height 13
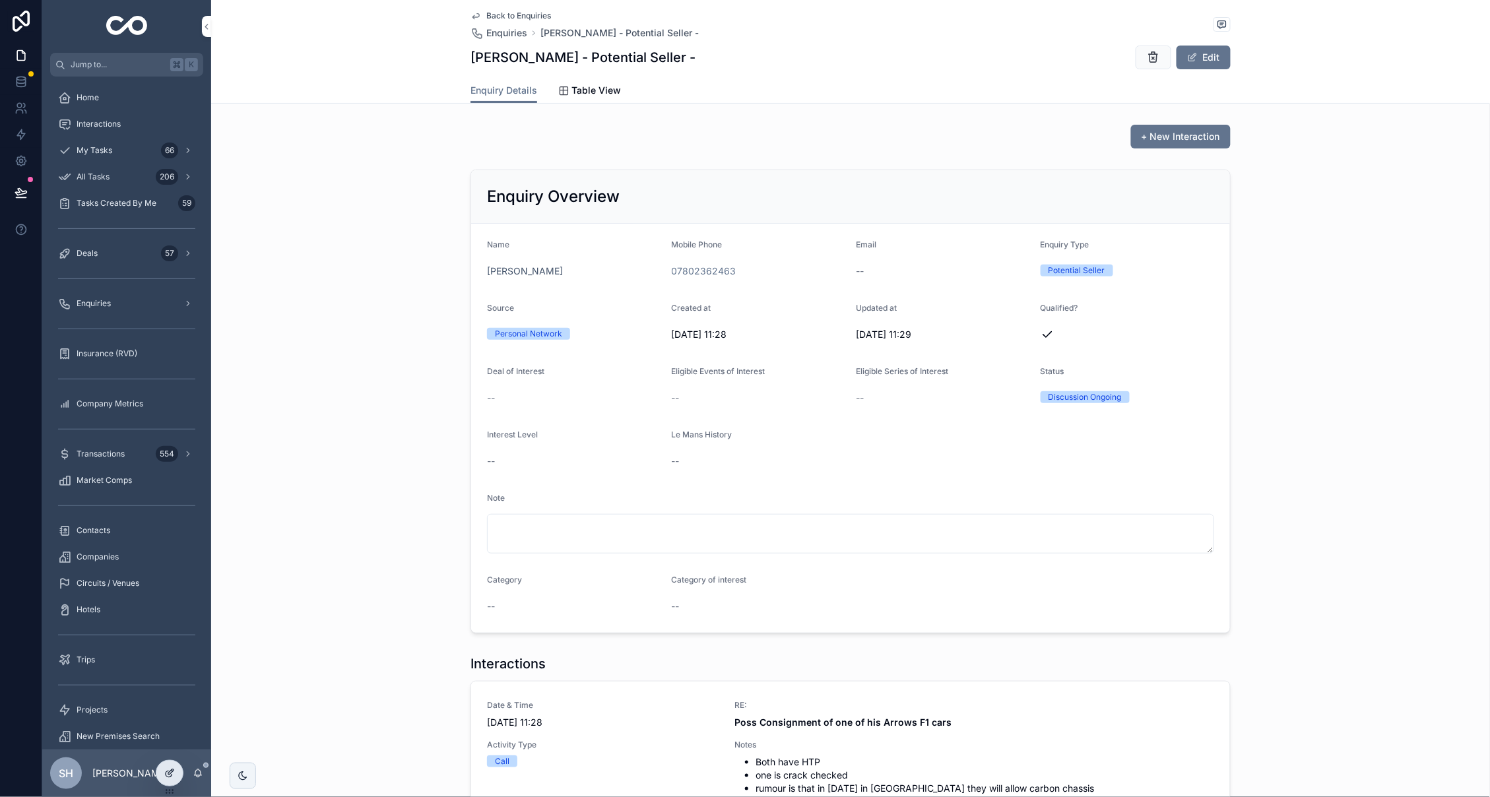
click at [174, 781] on div at bounding box center [169, 773] width 26 height 25
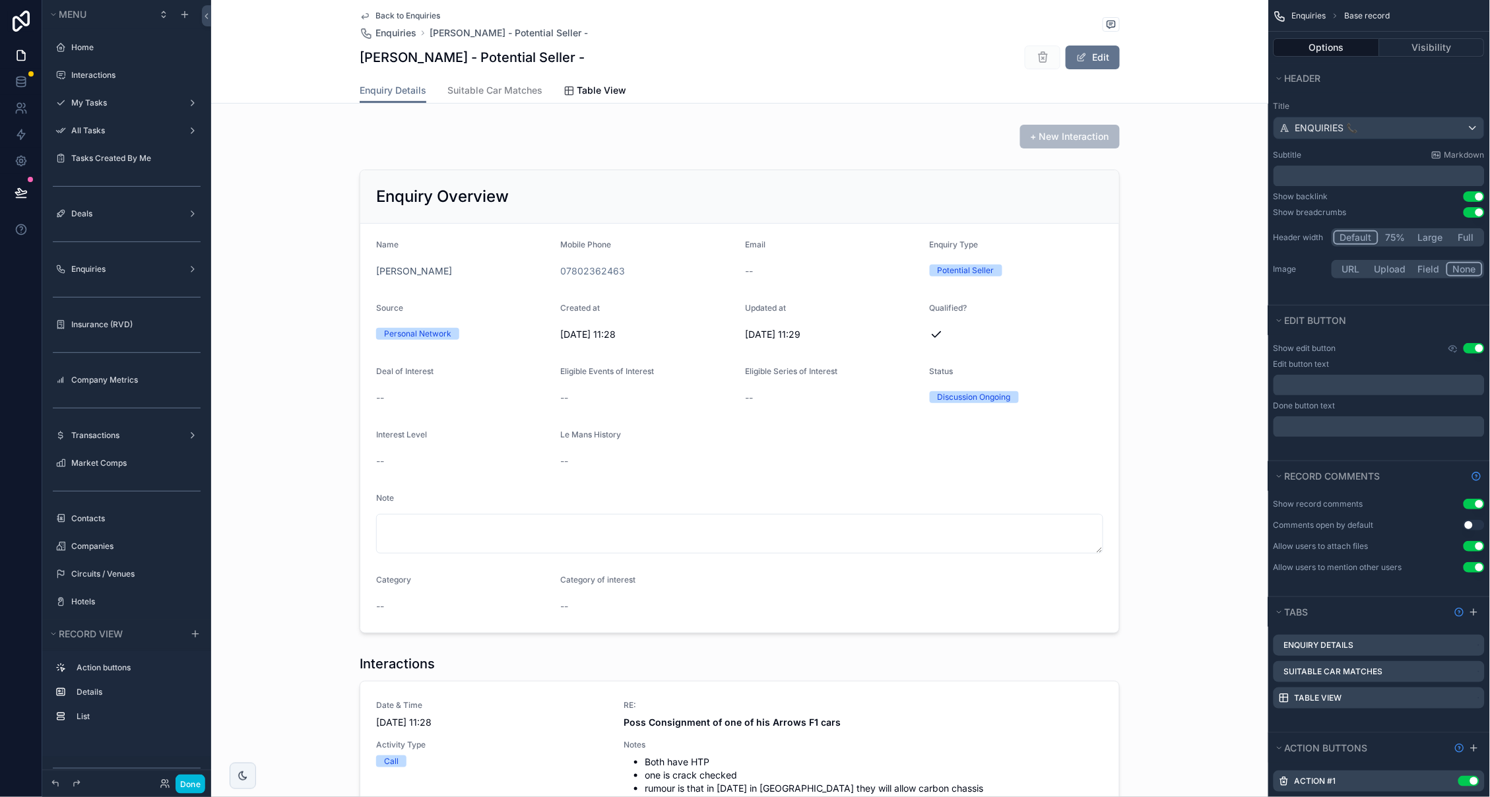
click at [0, 0] on icon "scrollable content" at bounding box center [0, 0] width 0 height 0
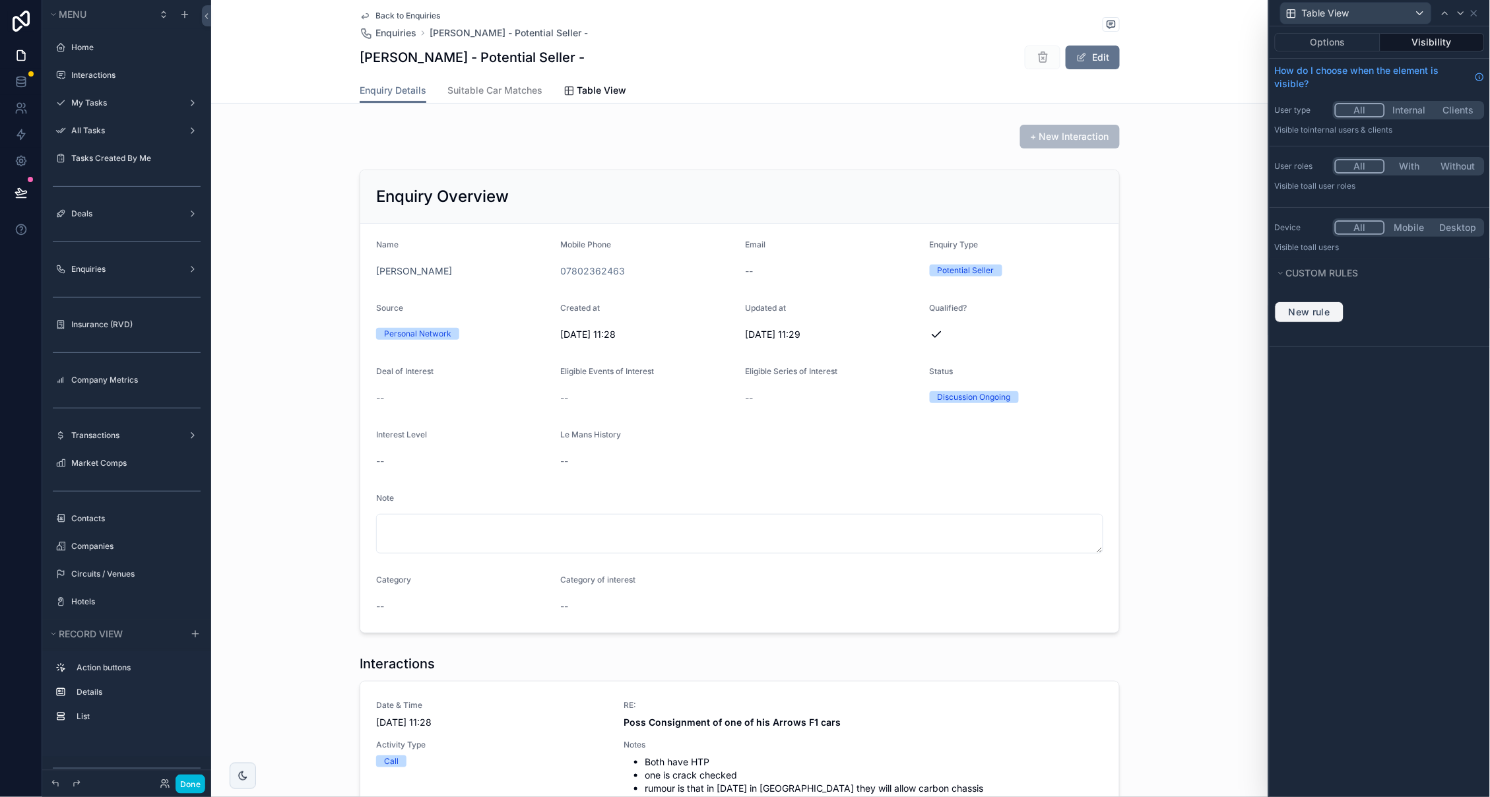
click at [1299, 306] on span "New rule" at bounding box center [1310, 312] width 52 height 12
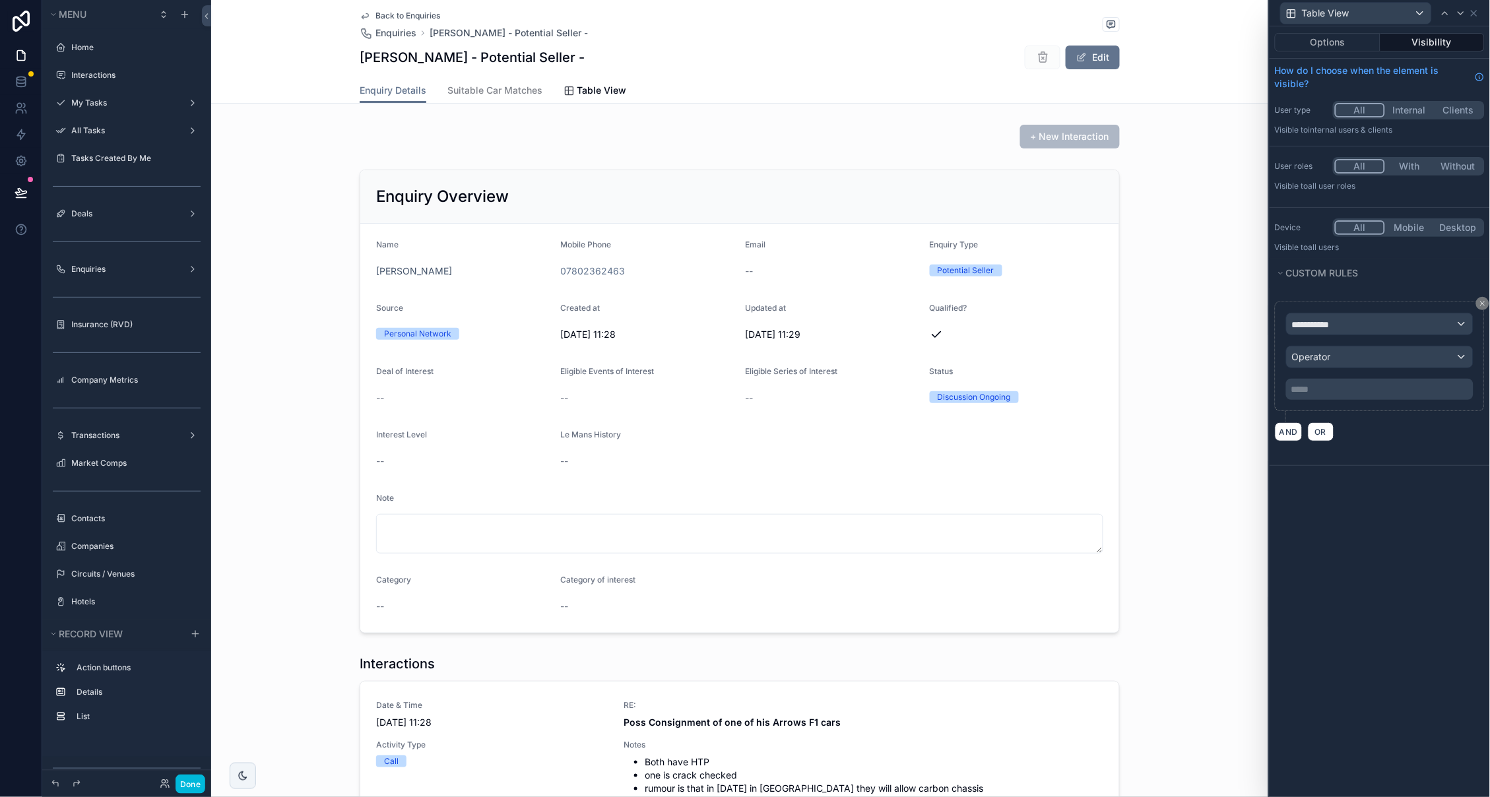
click at [1351, 327] on div "**********" at bounding box center [1380, 323] width 186 height 21
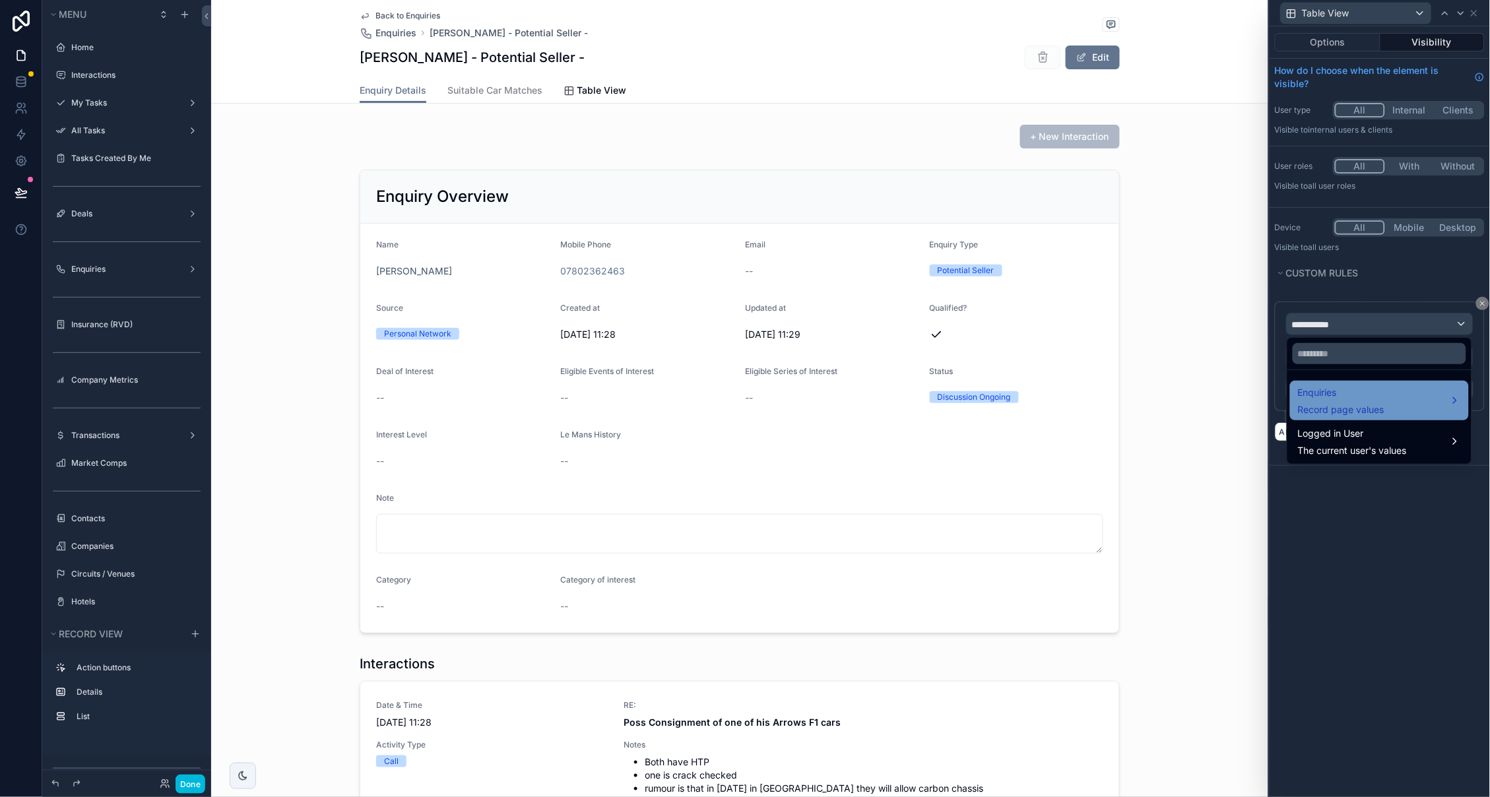
click at [1346, 395] on span "Enquiries" at bounding box center [1341, 393] width 86 height 16
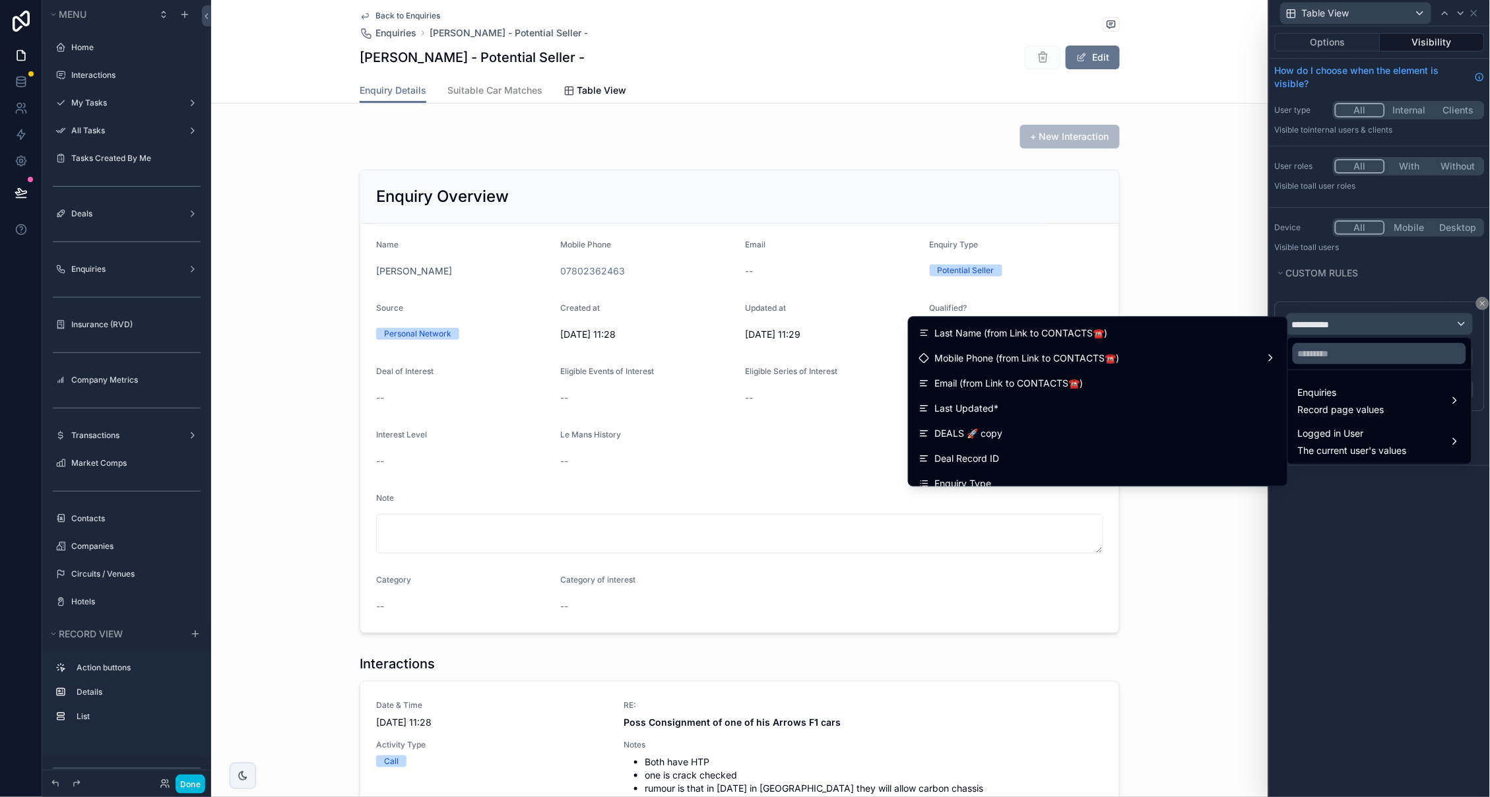
scroll to position [522, 0]
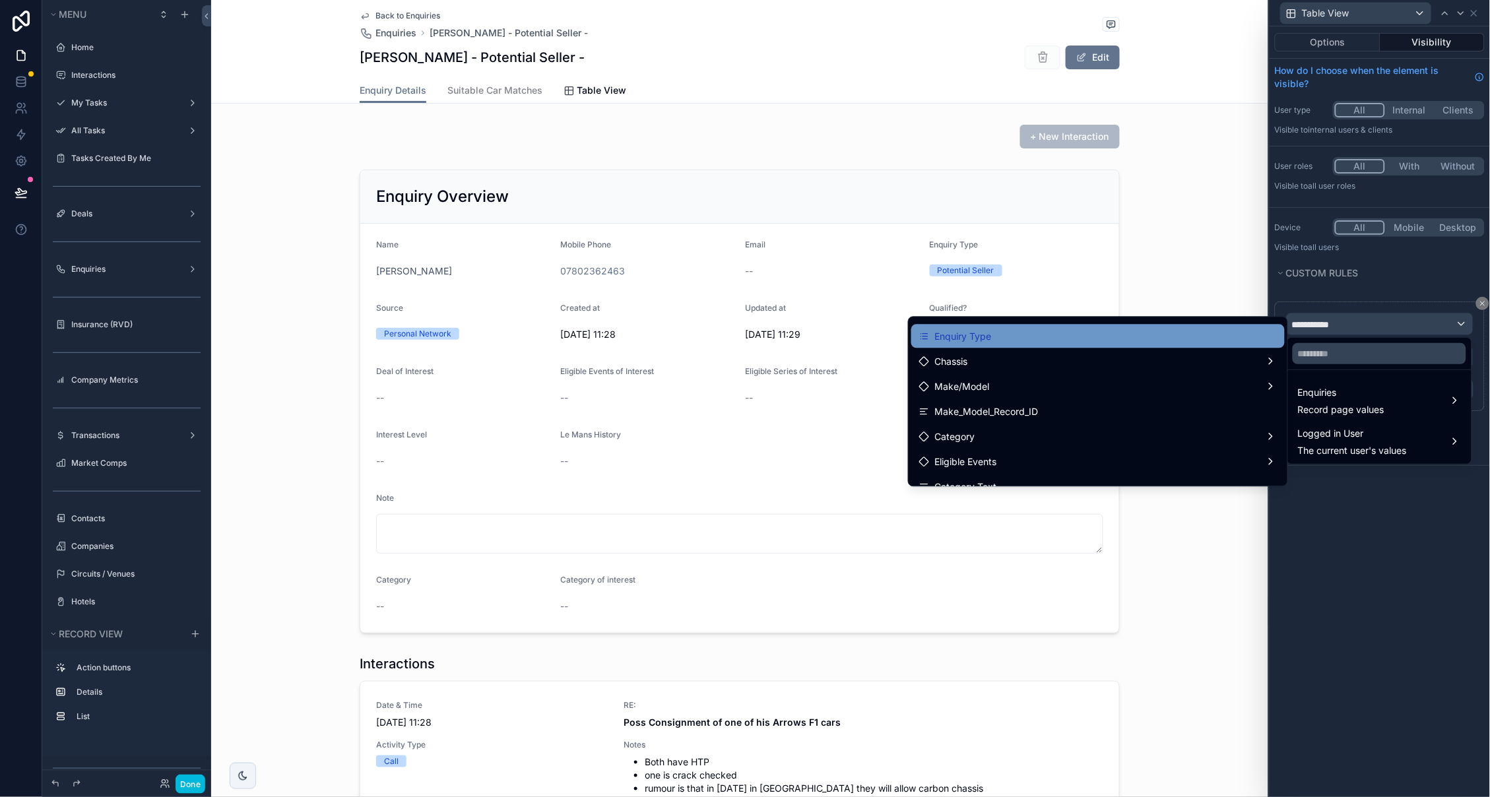
click at [989, 333] on span "Enquiry Type" at bounding box center [963, 337] width 57 height 16
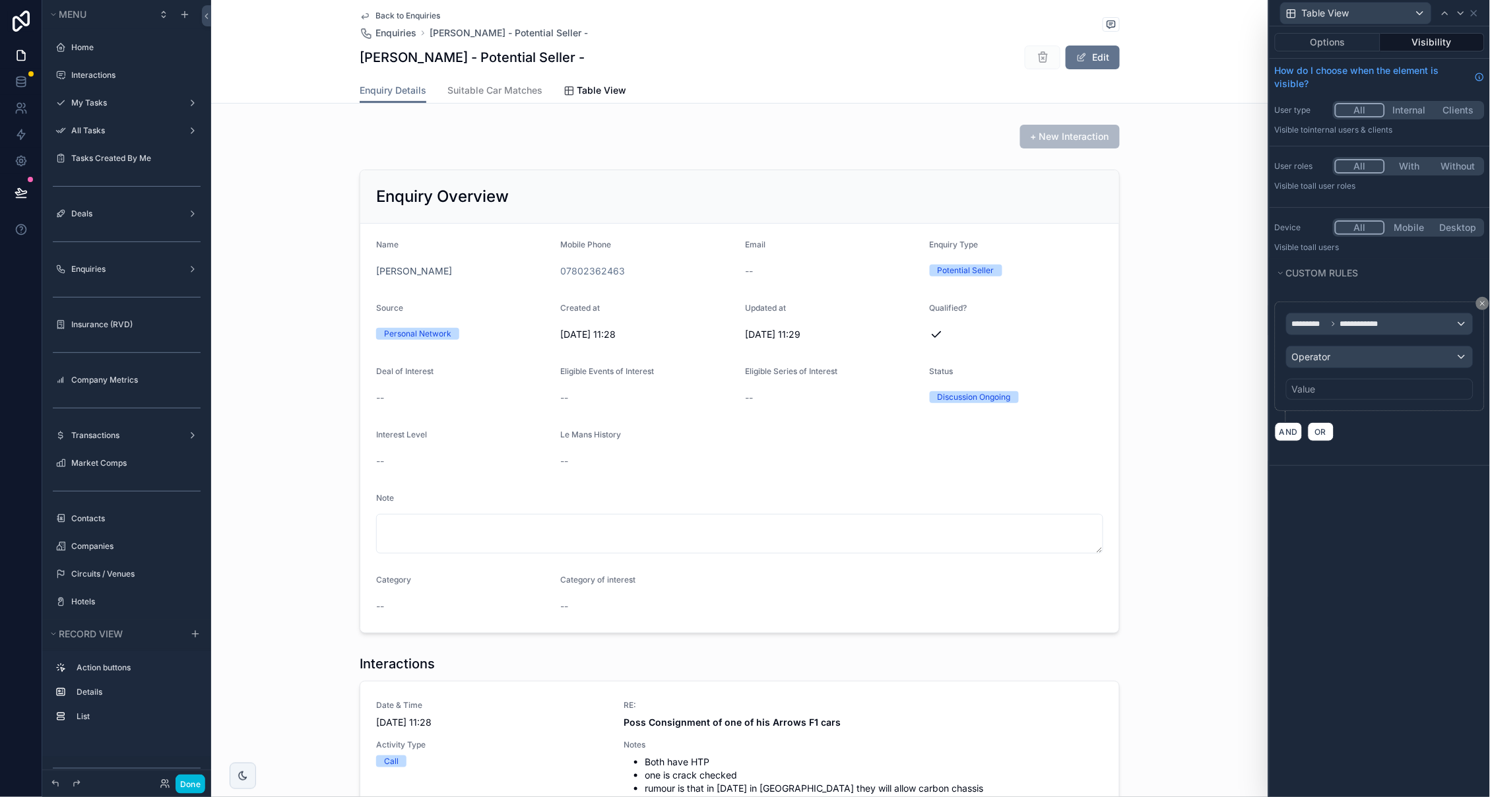
click at [1331, 361] on span "Operator" at bounding box center [1311, 356] width 39 height 13
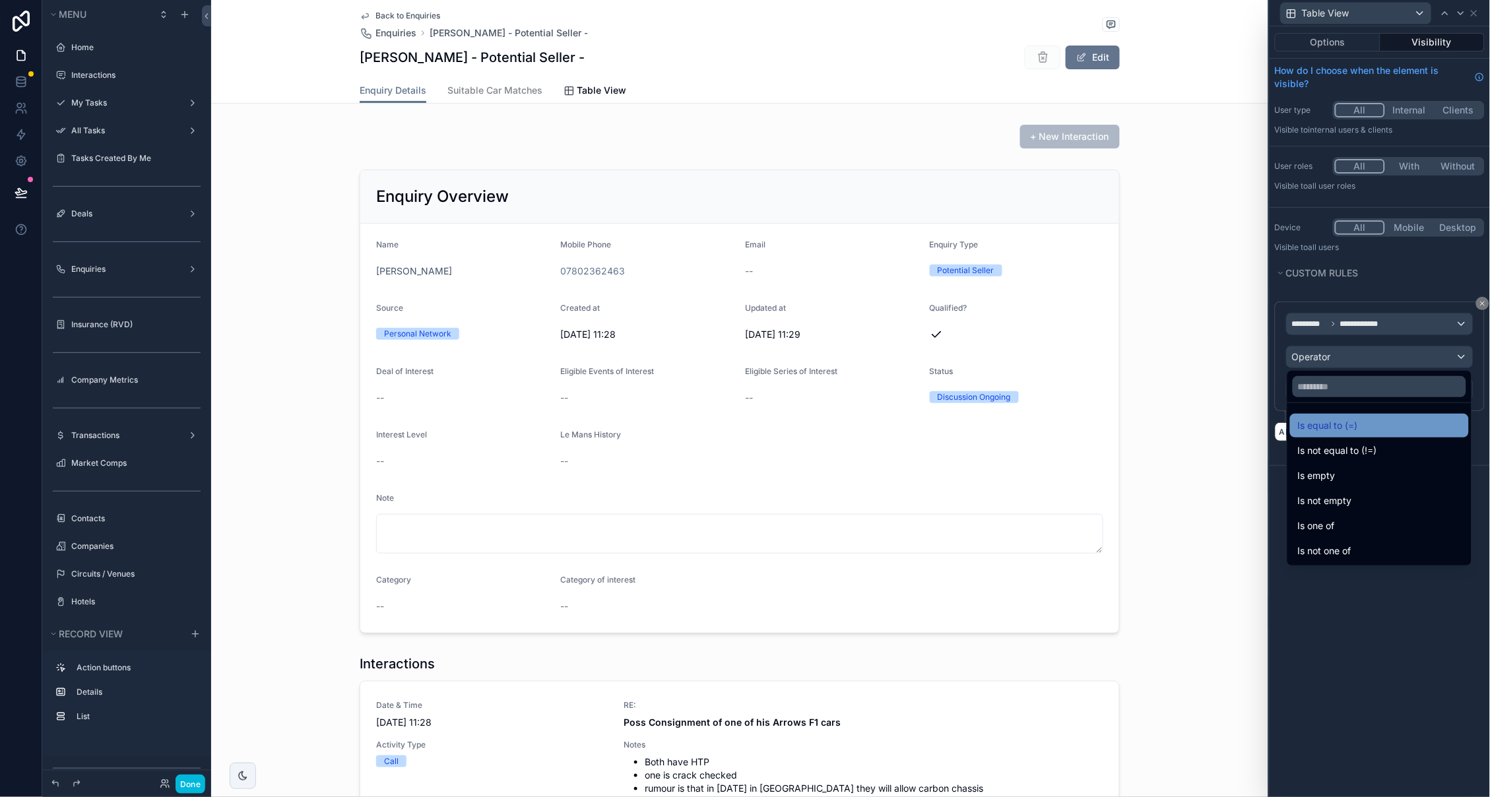
click at [1340, 418] on span "Is equal to (=)" at bounding box center [1328, 426] width 60 height 16
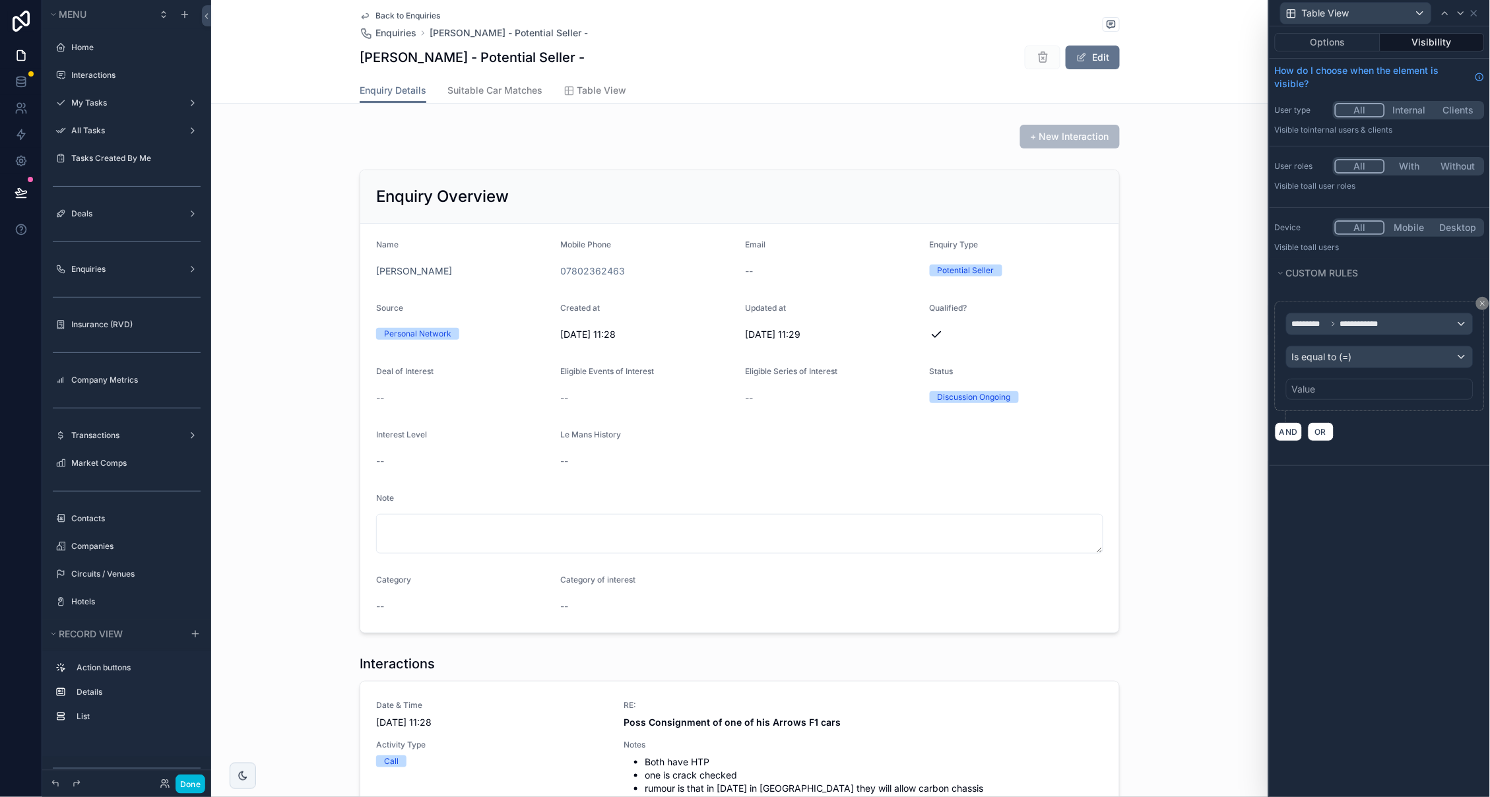
click at [1309, 389] on div "Value" at bounding box center [1304, 389] width 24 height 13
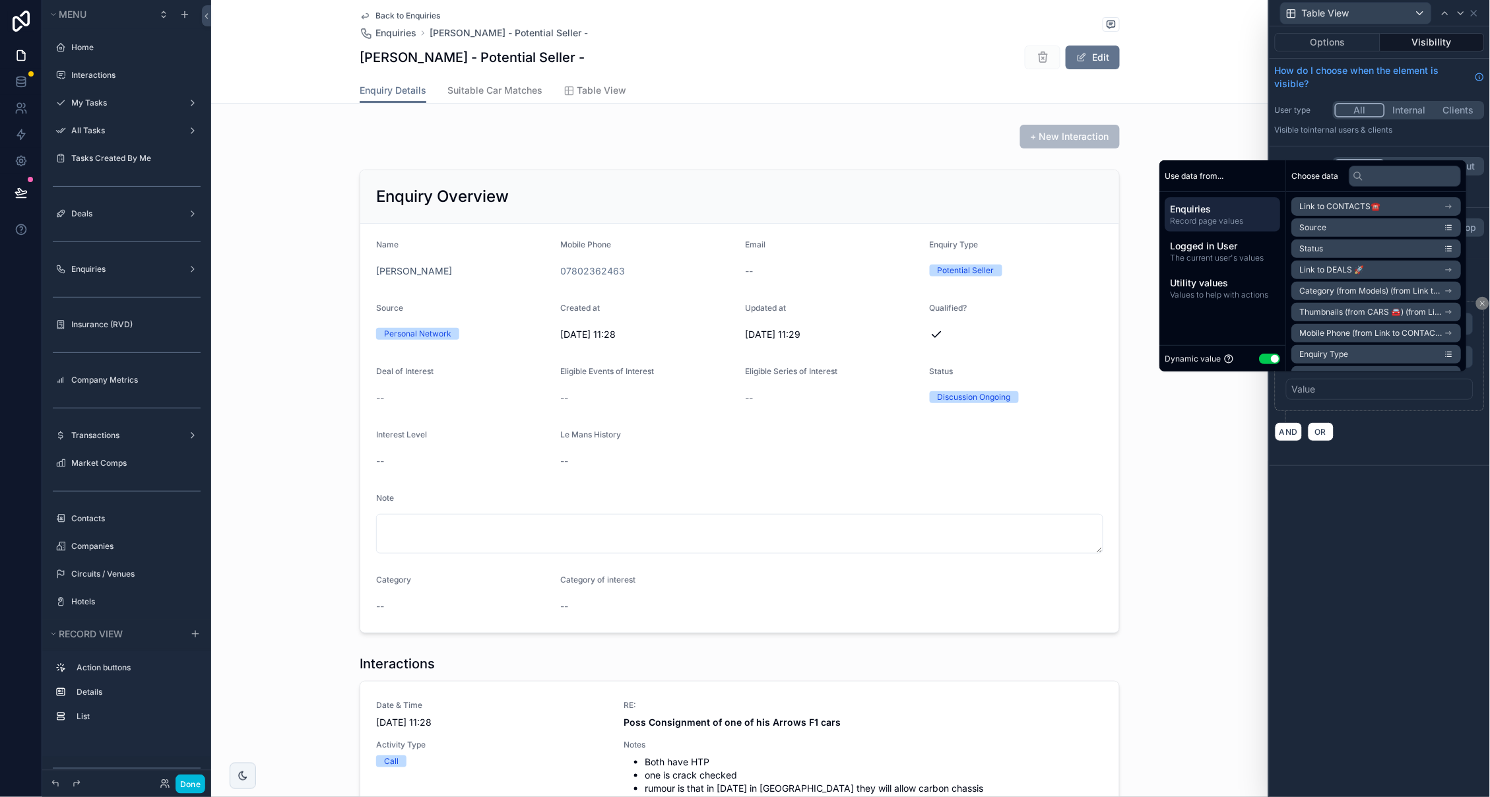
click at [1260, 356] on button "Use setting" at bounding box center [1270, 359] width 21 height 11
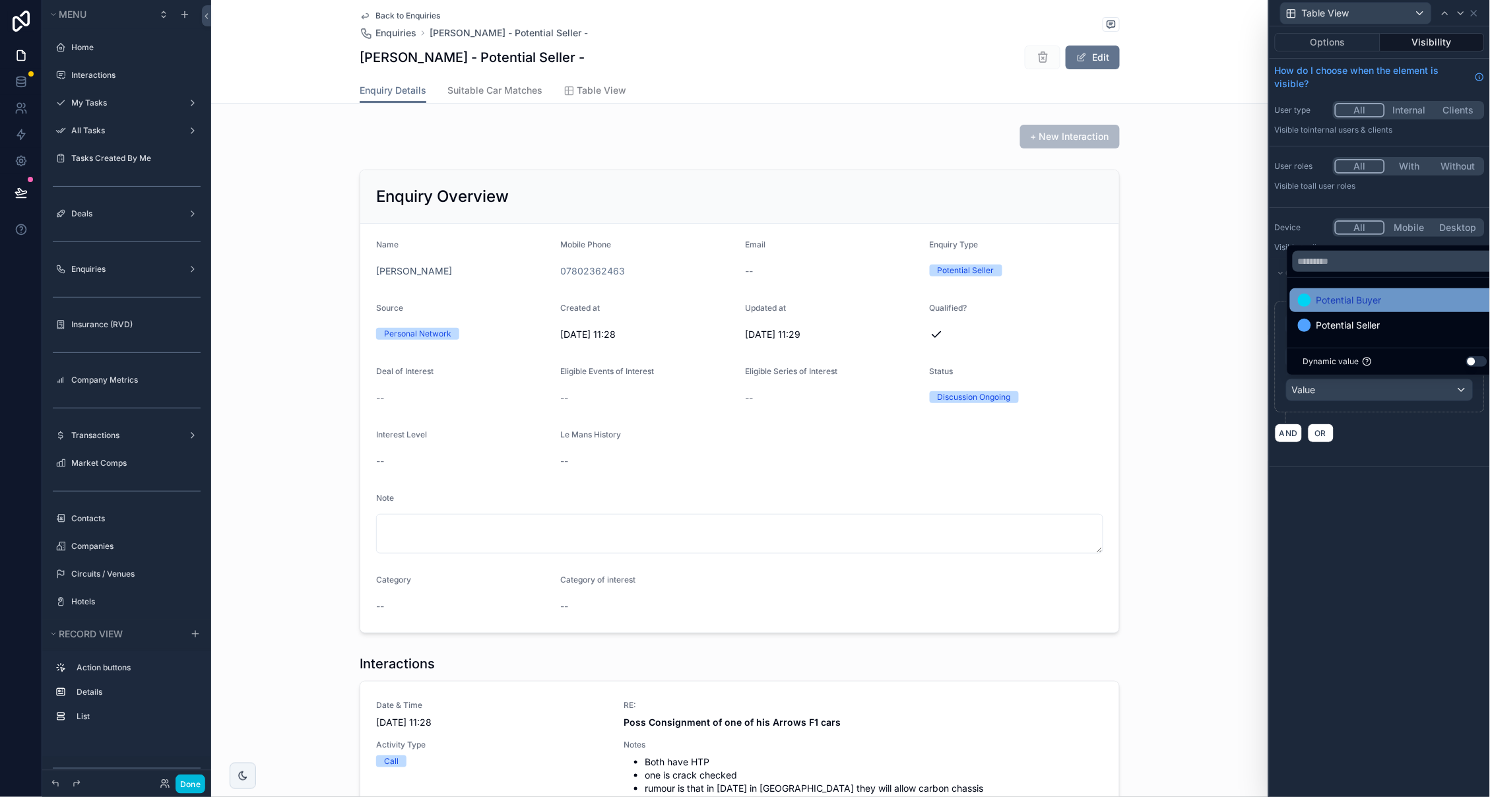
click at [1332, 306] on span "Potential Buyer" at bounding box center [1349, 300] width 65 height 16
click at [1322, 554] on div "**********" at bounding box center [1380, 411] width 220 height 771
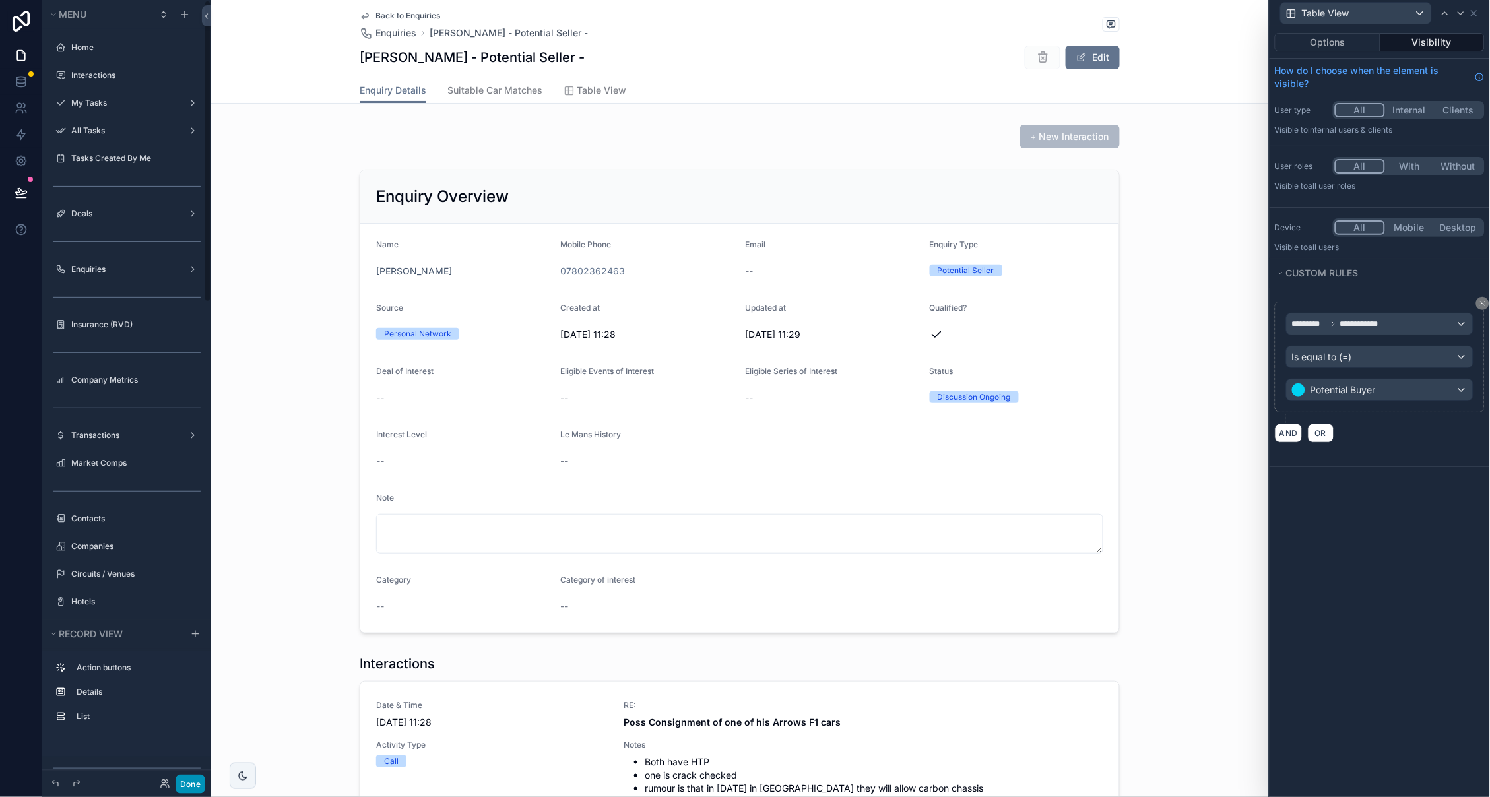
click at [187, 778] on button "Done" at bounding box center [191, 784] width 30 height 19
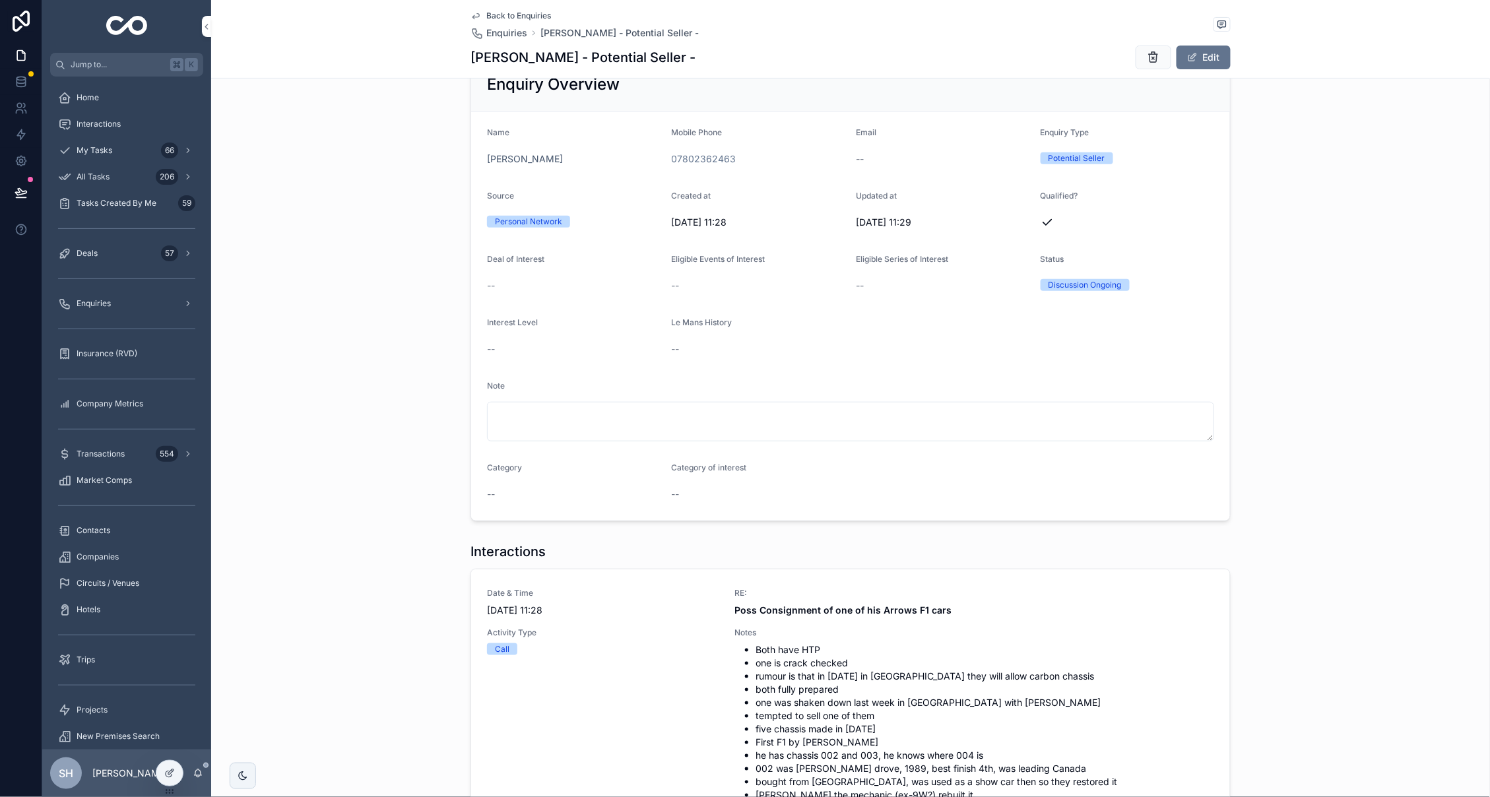
scroll to position [86, 0]
click at [166, 776] on icon at bounding box center [169, 774] width 6 height 6
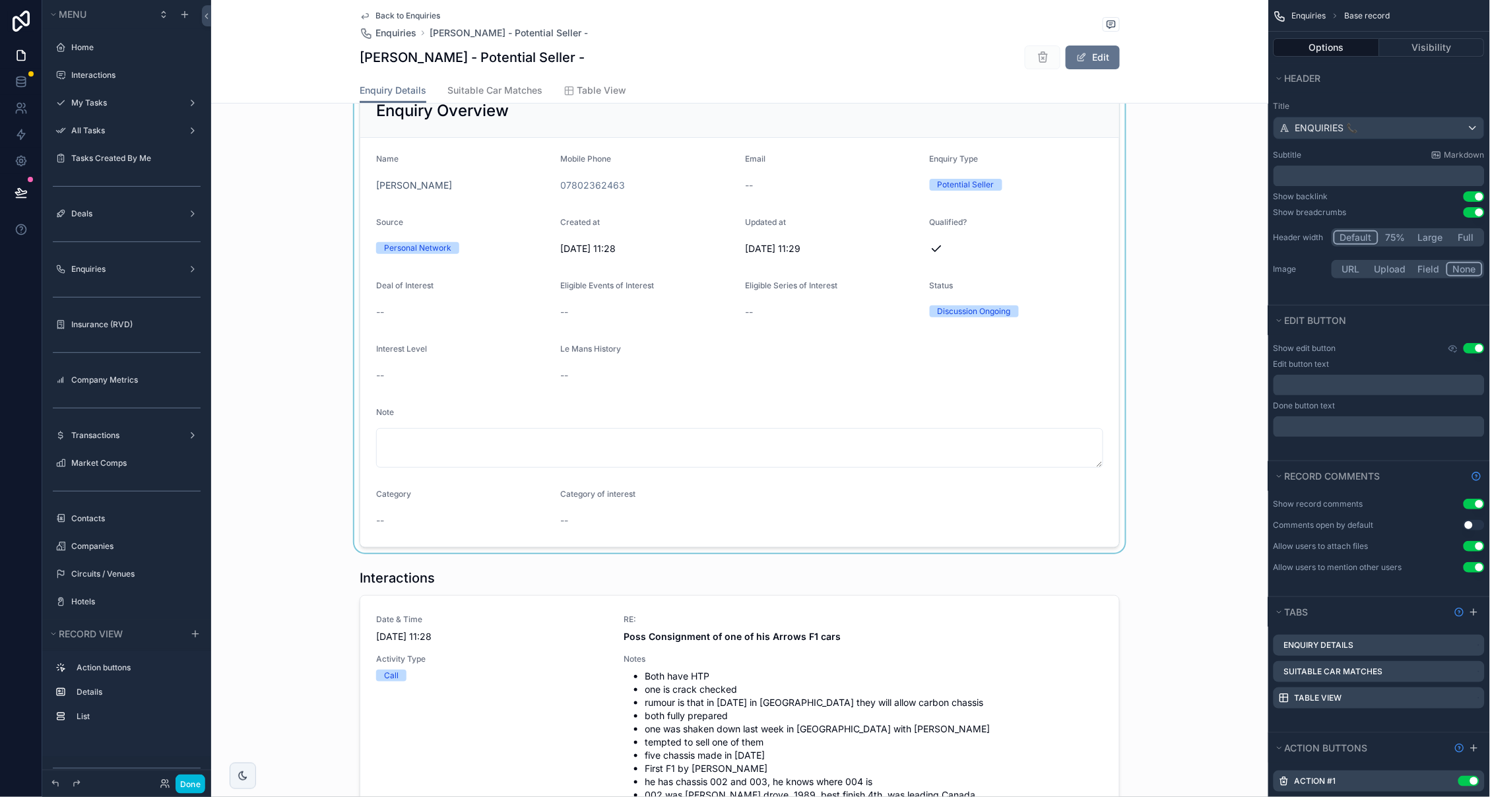
click at [614, 372] on div "scrollable content" at bounding box center [739, 316] width 1057 height 474
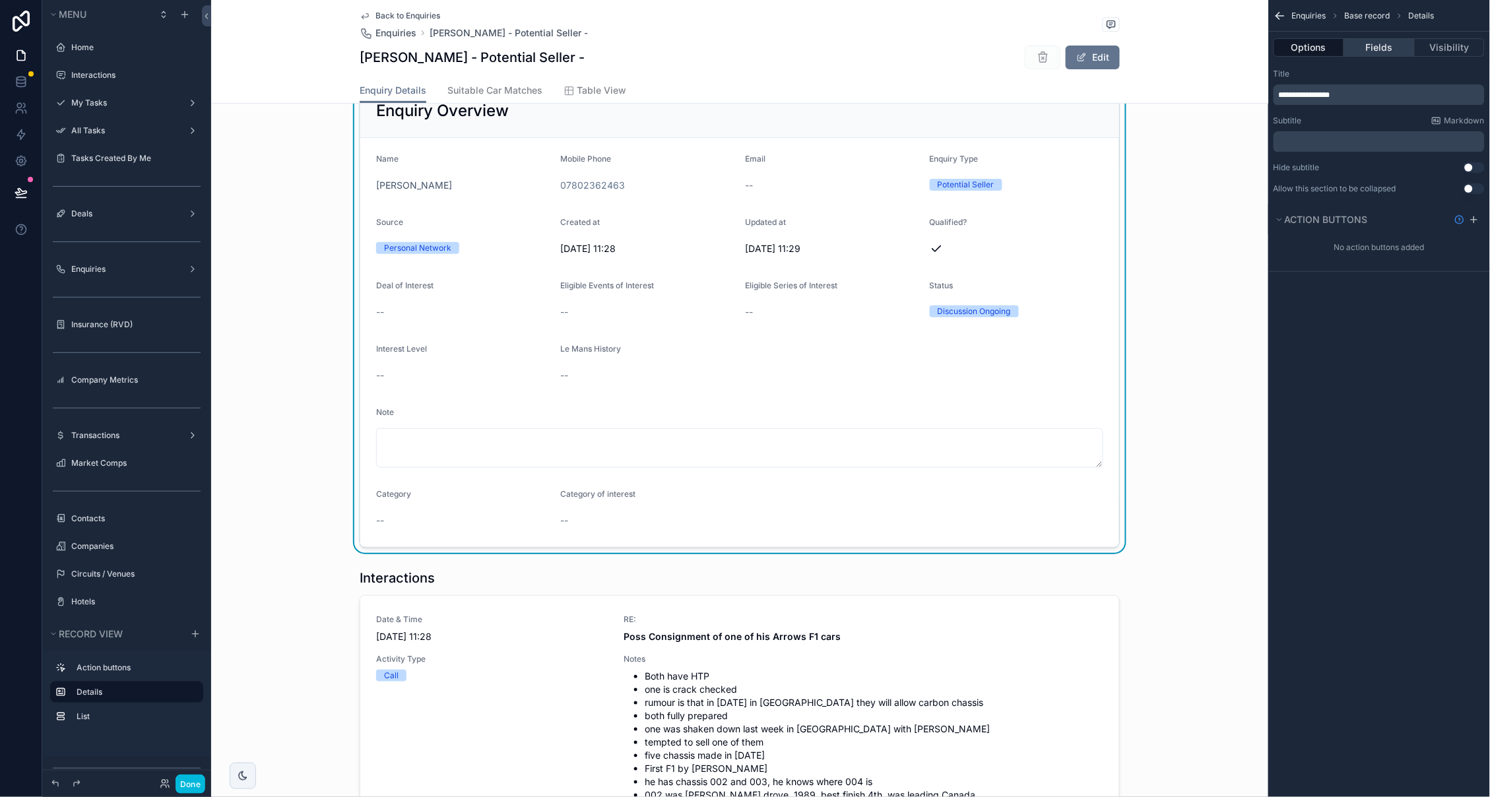
click at [1388, 46] on button "Fields" at bounding box center [1379, 47] width 70 height 18
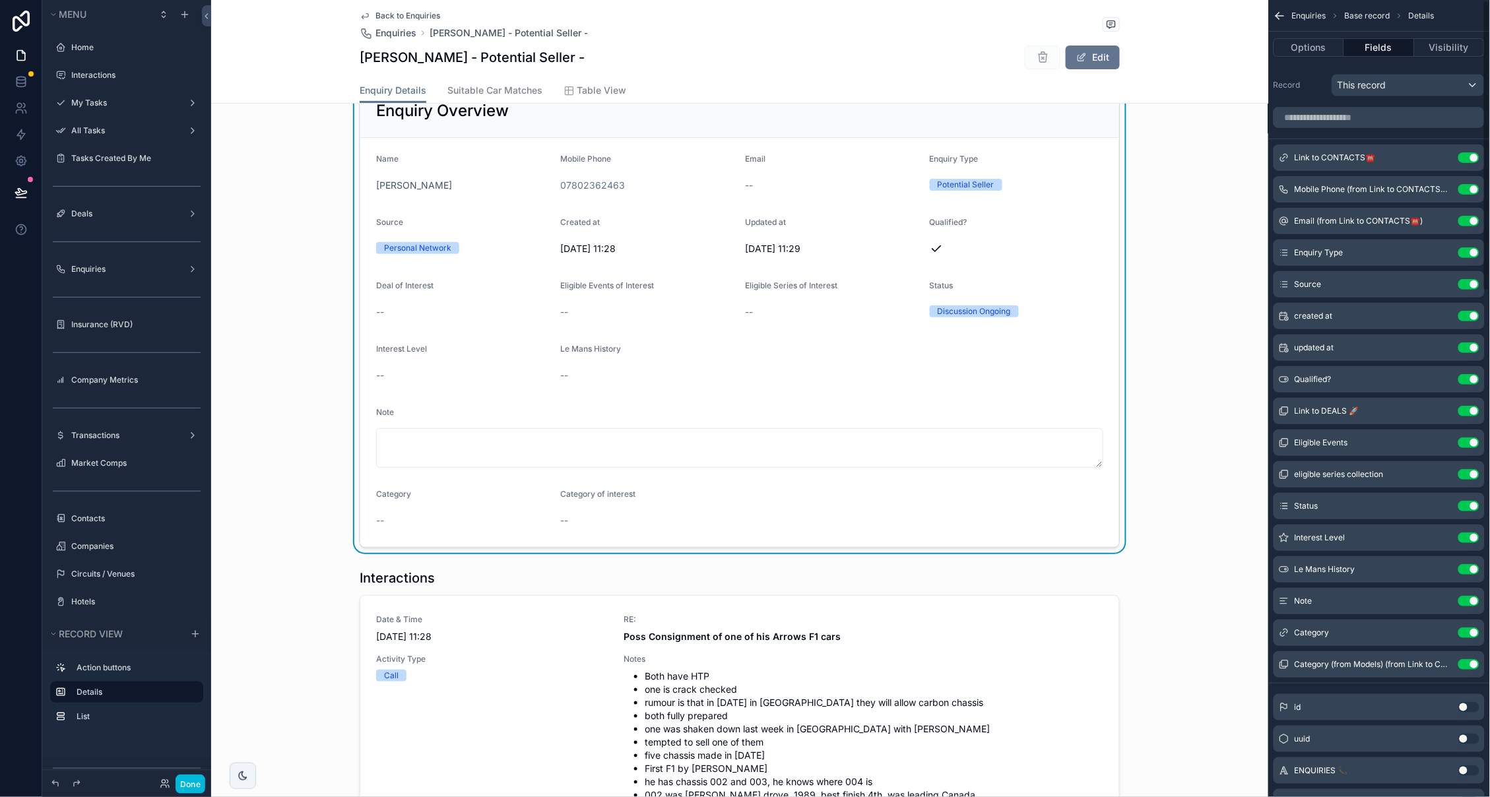
scroll to position [0, 0]
click at [1369, 123] on input "scrollable content" at bounding box center [1379, 117] width 211 height 21
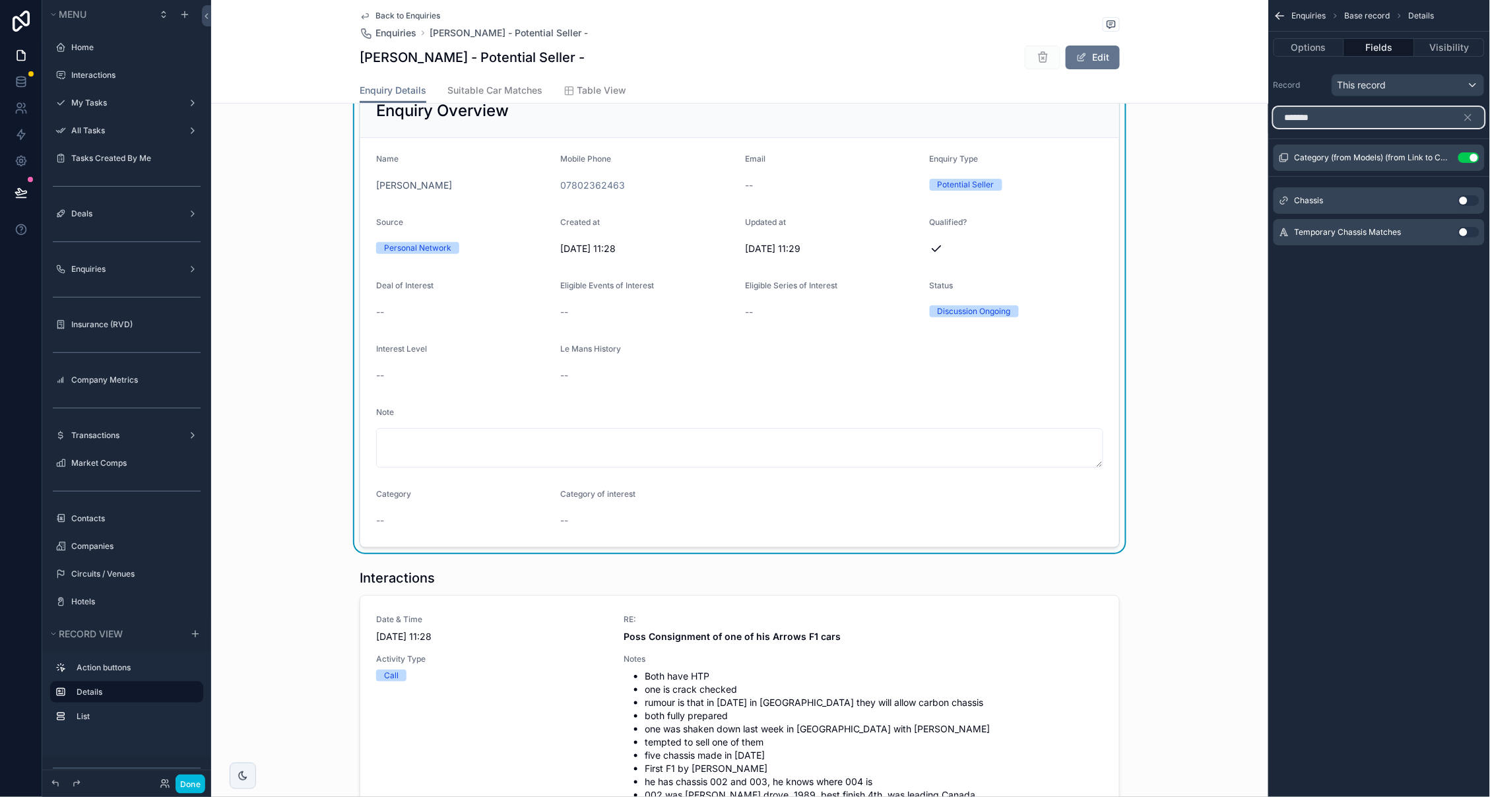
type input "*******"
click at [1464, 199] on button "Use setting" at bounding box center [1468, 200] width 21 height 11
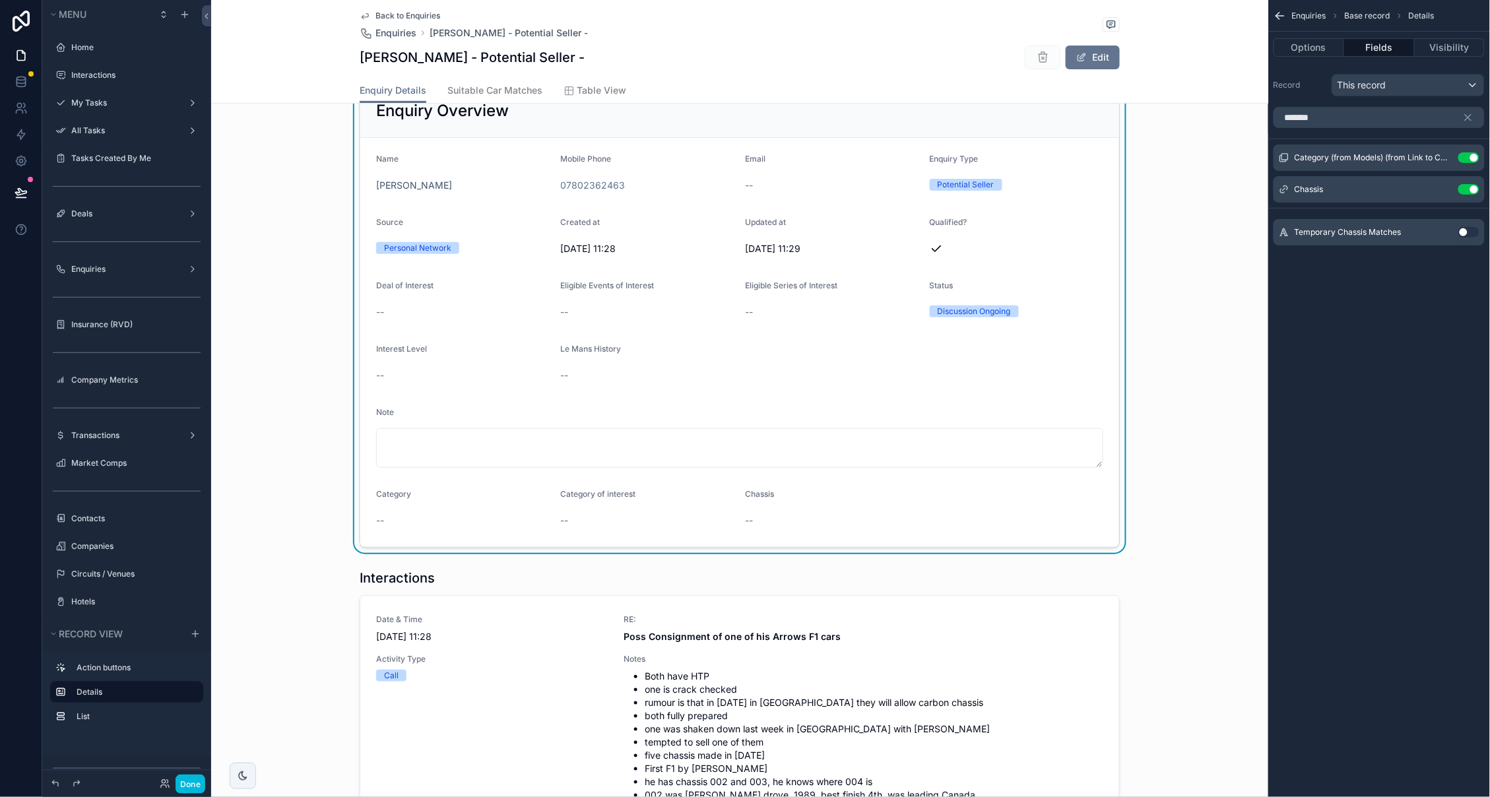
click at [0, 0] on icon "scrollable content" at bounding box center [0, 0] width 0 height 0
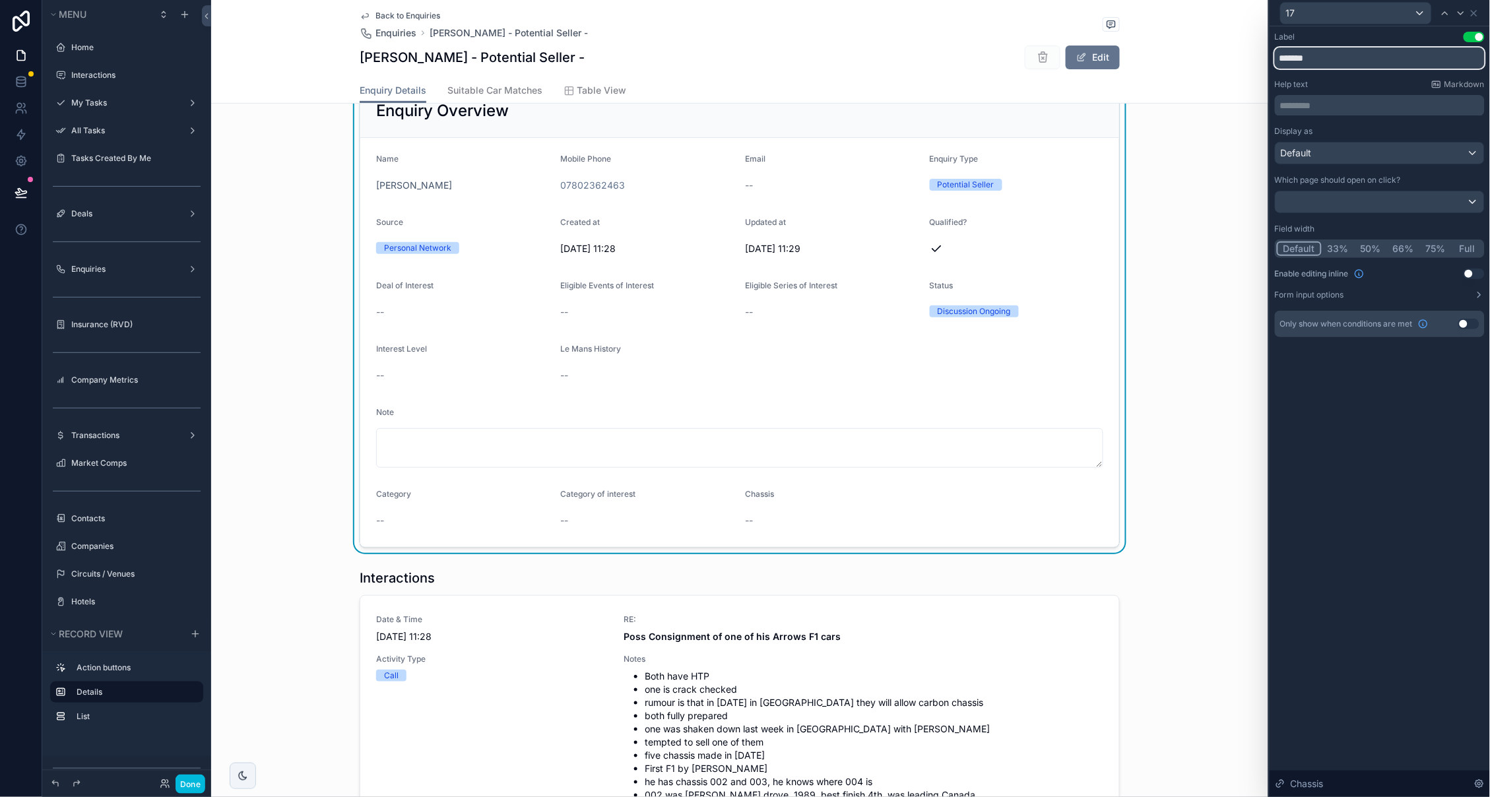
click at [1375, 51] on input "*******" at bounding box center [1380, 58] width 210 height 21
type input "**********"
click at [1381, 197] on div at bounding box center [1380, 201] width 209 height 21
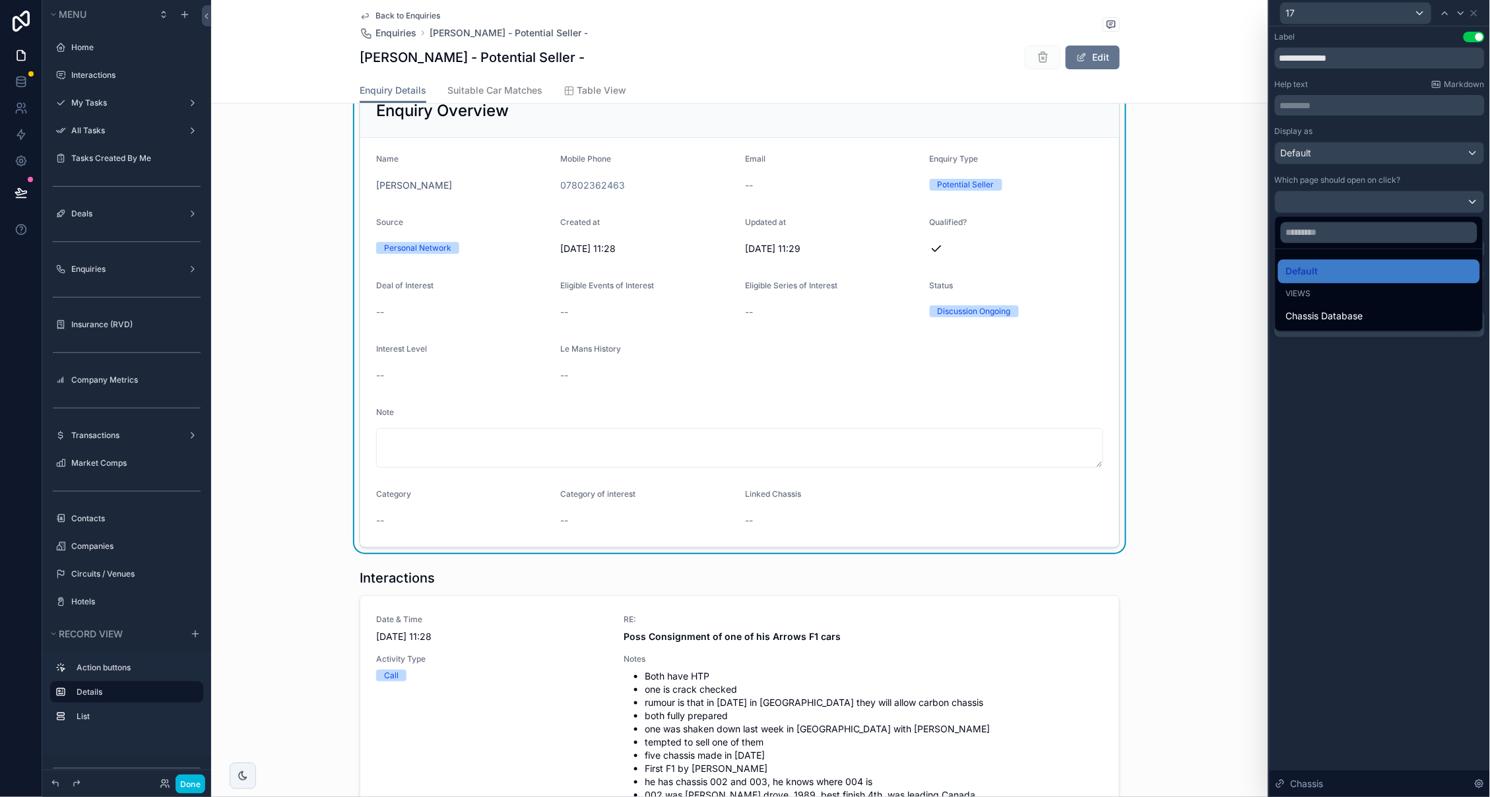
click at [1365, 421] on div at bounding box center [1380, 398] width 220 height 797
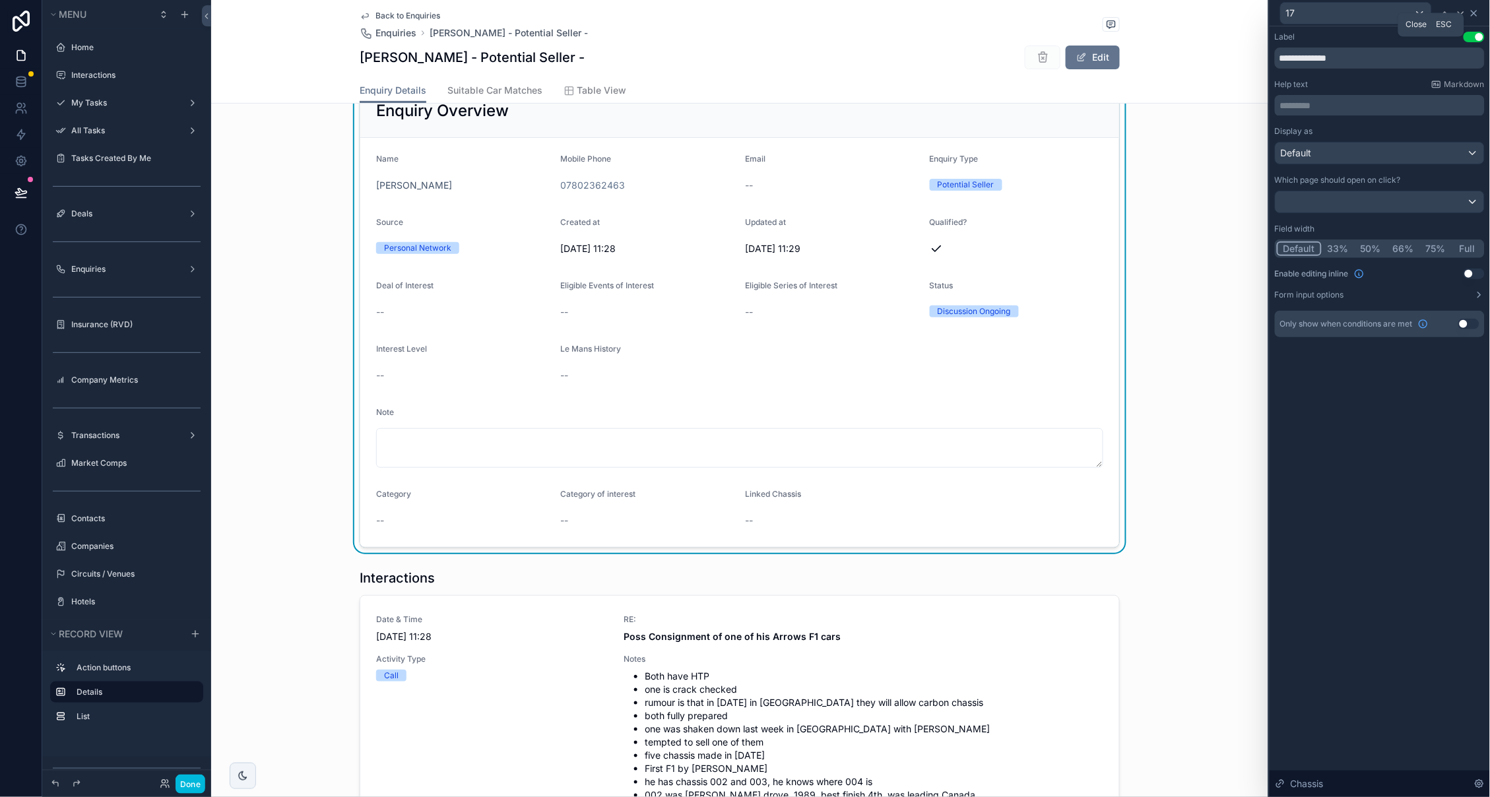
click at [1478, 13] on icon at bounding box center [1474, 13] width 11 height 11
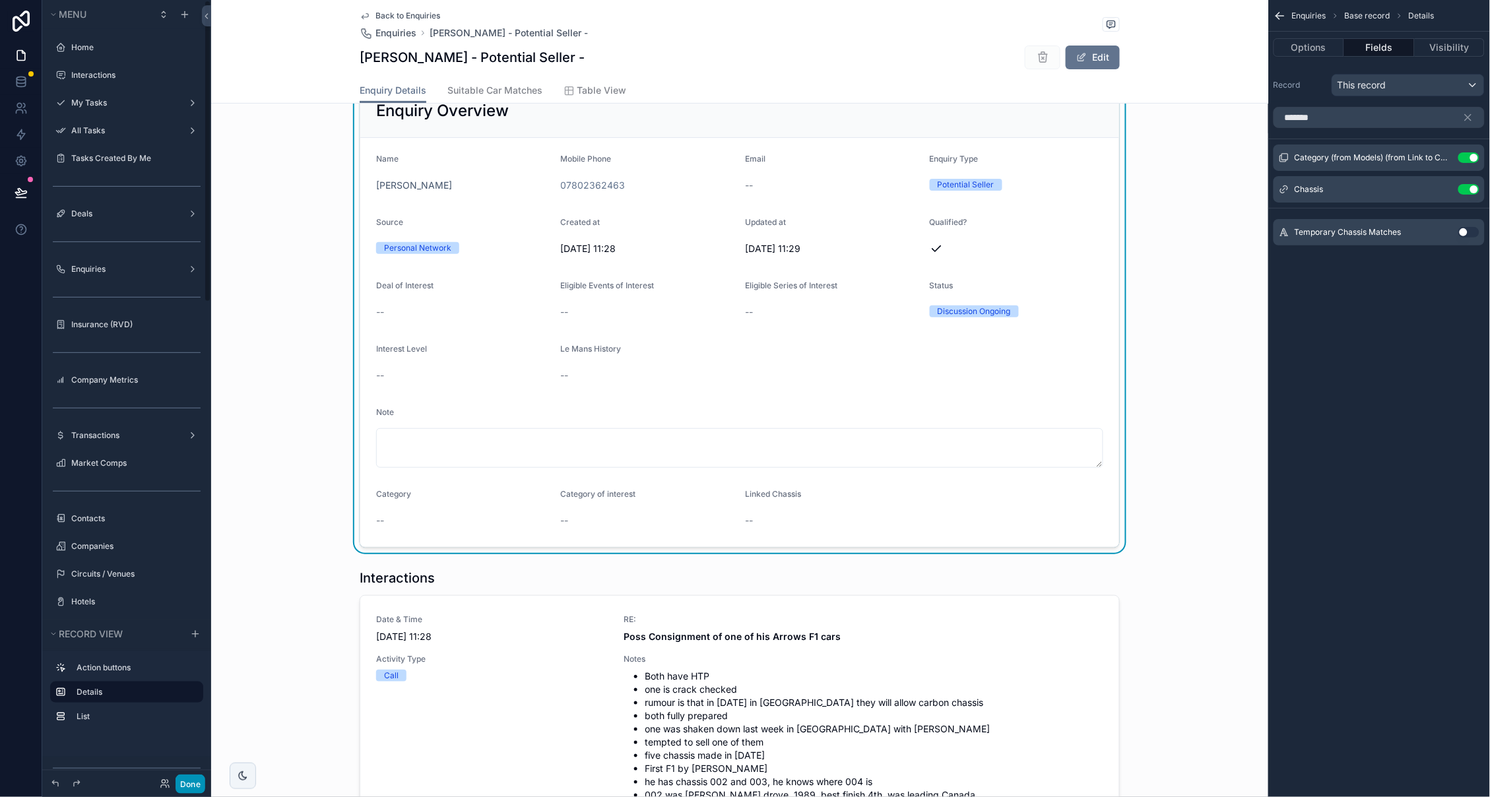
click at [185, 789] on button "Done" at bounding box center [191, 784] width 30 height 19
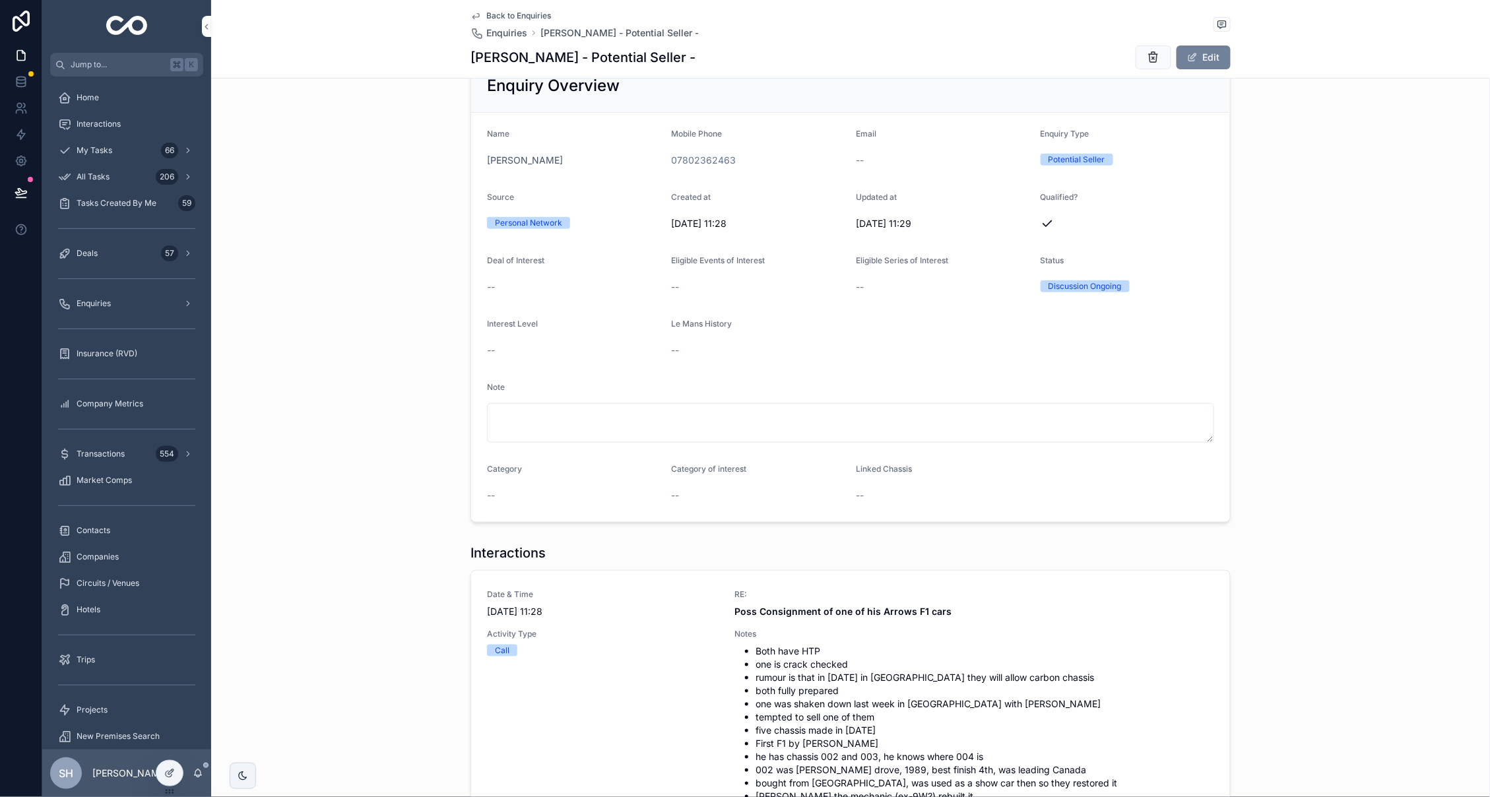
click at [1208, 65] on button "Edit" at bounding box center [1204, 58] width 54 height 24
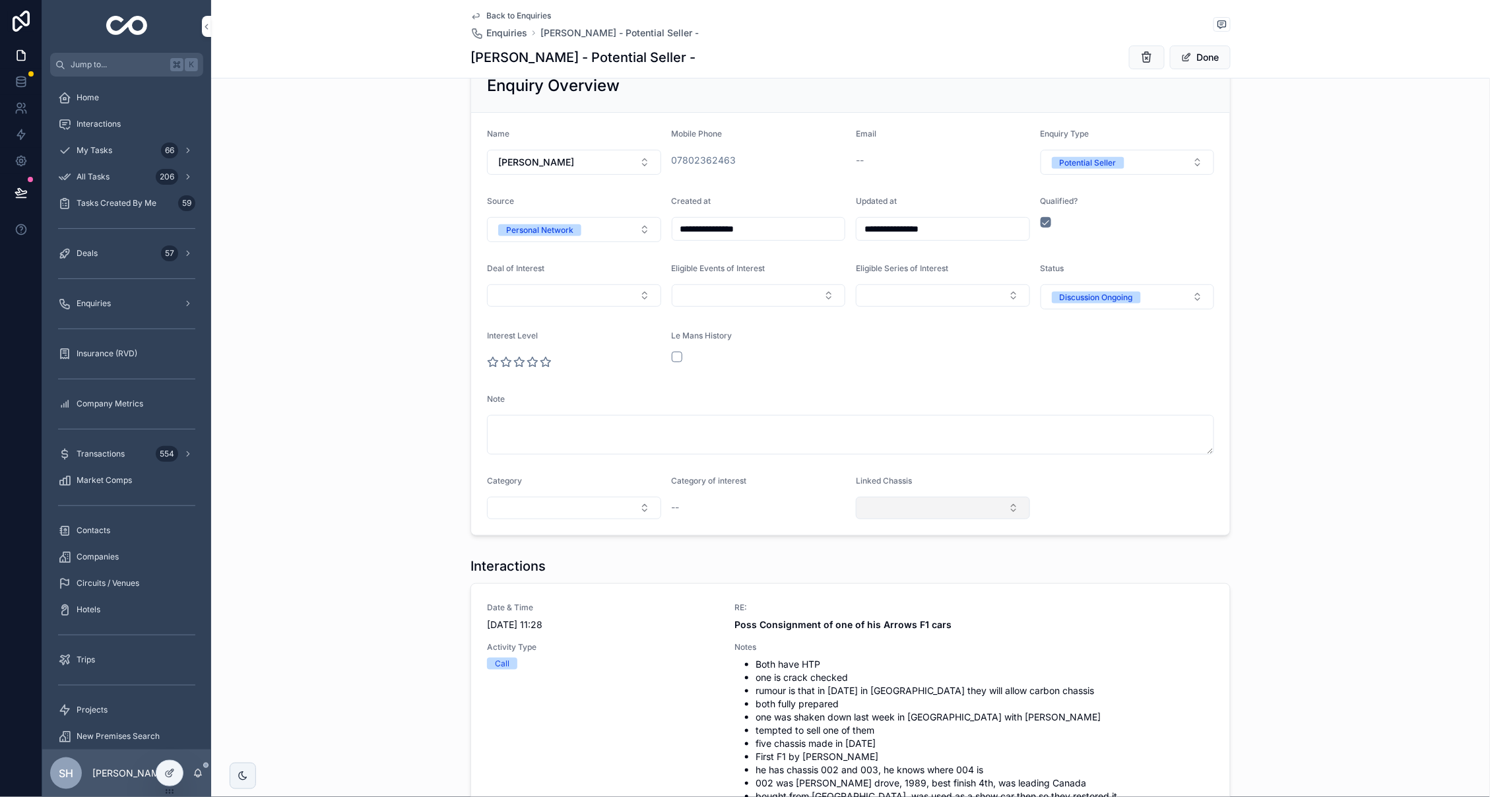
click at [986, 502] on button "Select Button" at bounding box center [943, 508] width 174 height 22
click at [168, 773] on icon at bounding box center [170, 771] width 5 height 5
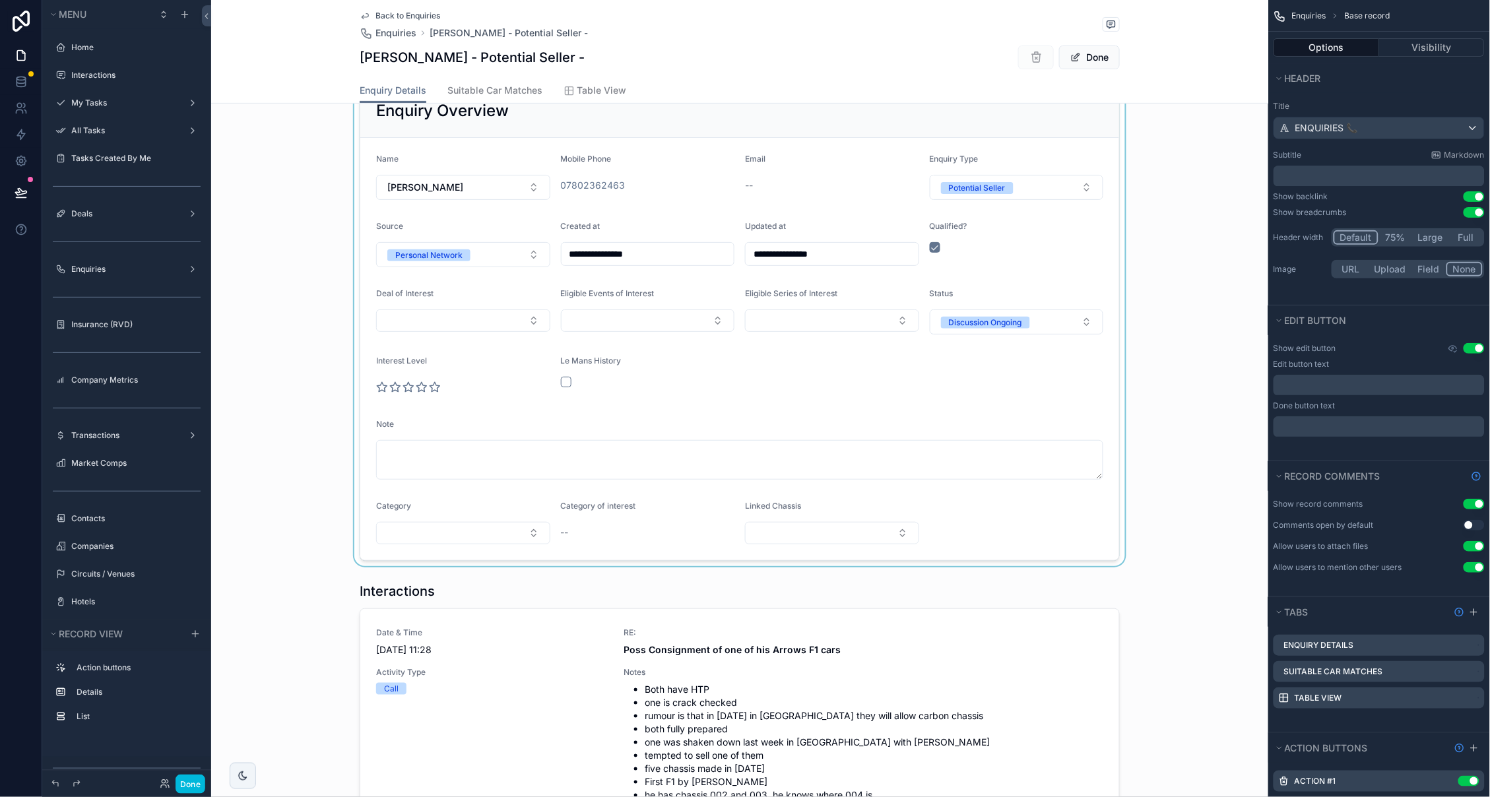
click at [1014, 518] on div "scrollable content" at bounding box center [739, 323] width 1057 height 488
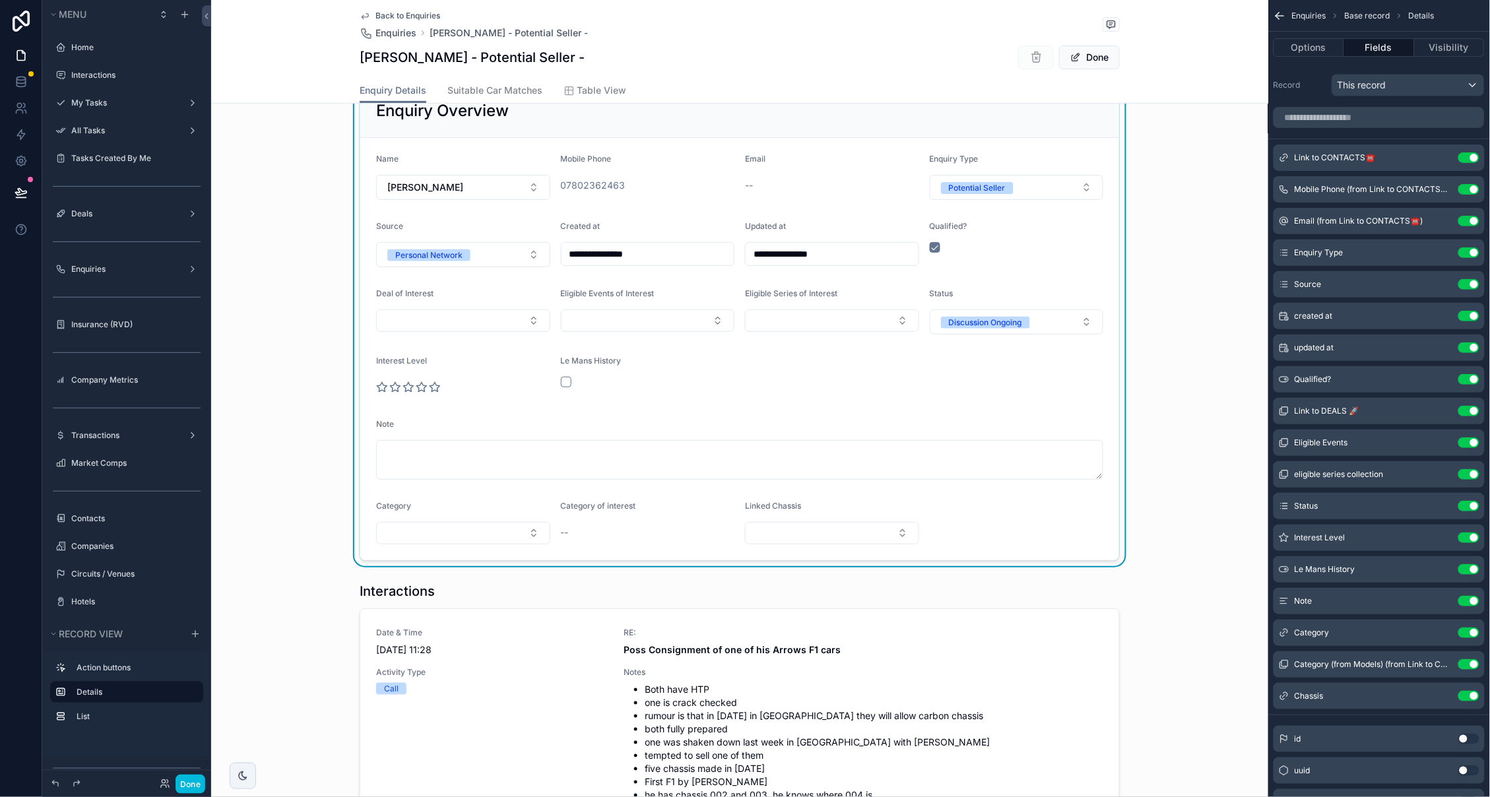
click at [1014, 518] on form "**********" at bounding box center [739, 349] width 759 height 422
click at [0, 0] on icon "scrollable content" at bounding box center [0, 0] width 0 height 0
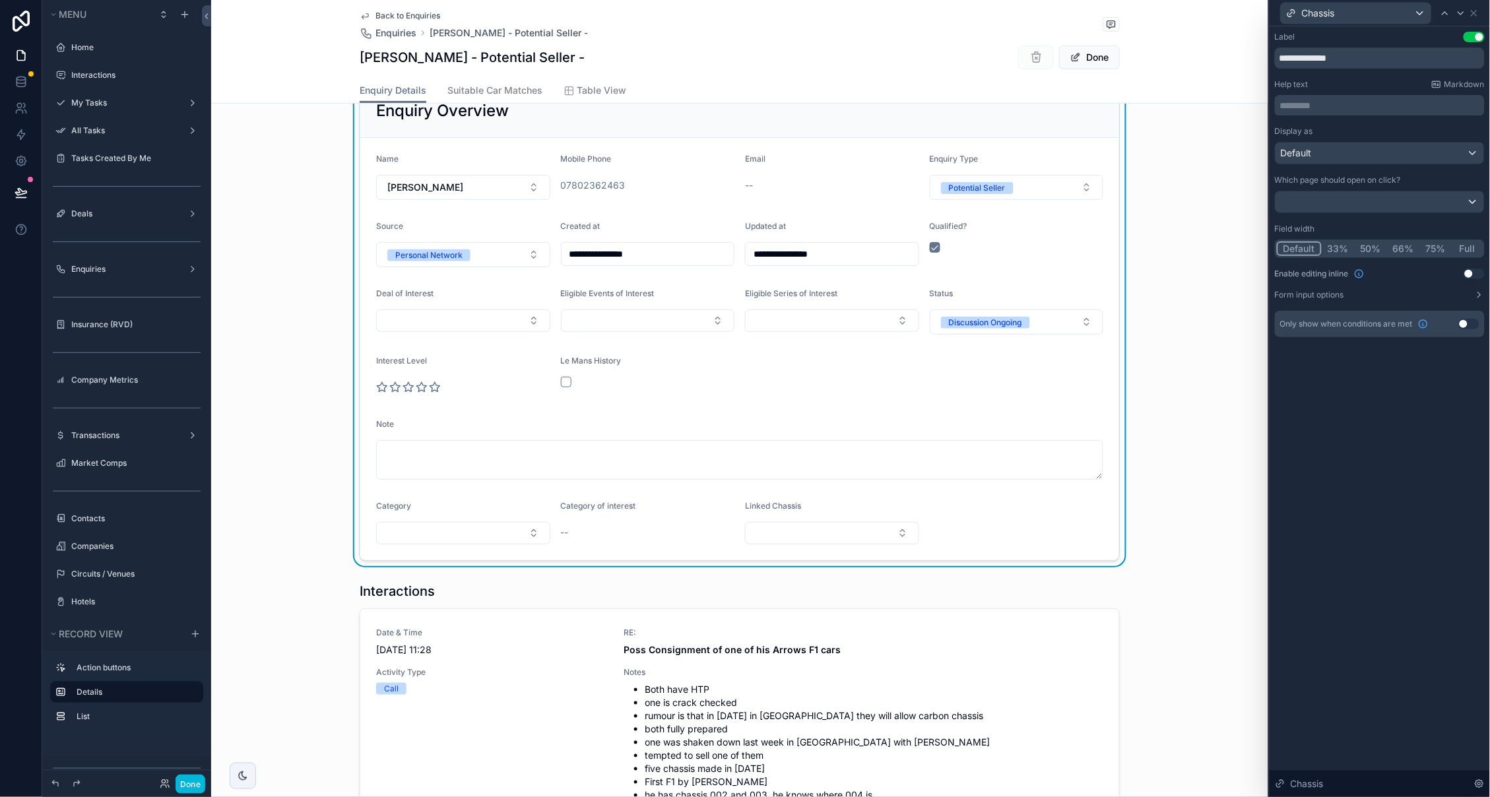
click at [1369, 247] on button "50%" at bounding box center [1371, 249] width 32 height 15
click at [1484, 783] on icon at bounding box center [1480, 784] width 8 height 8
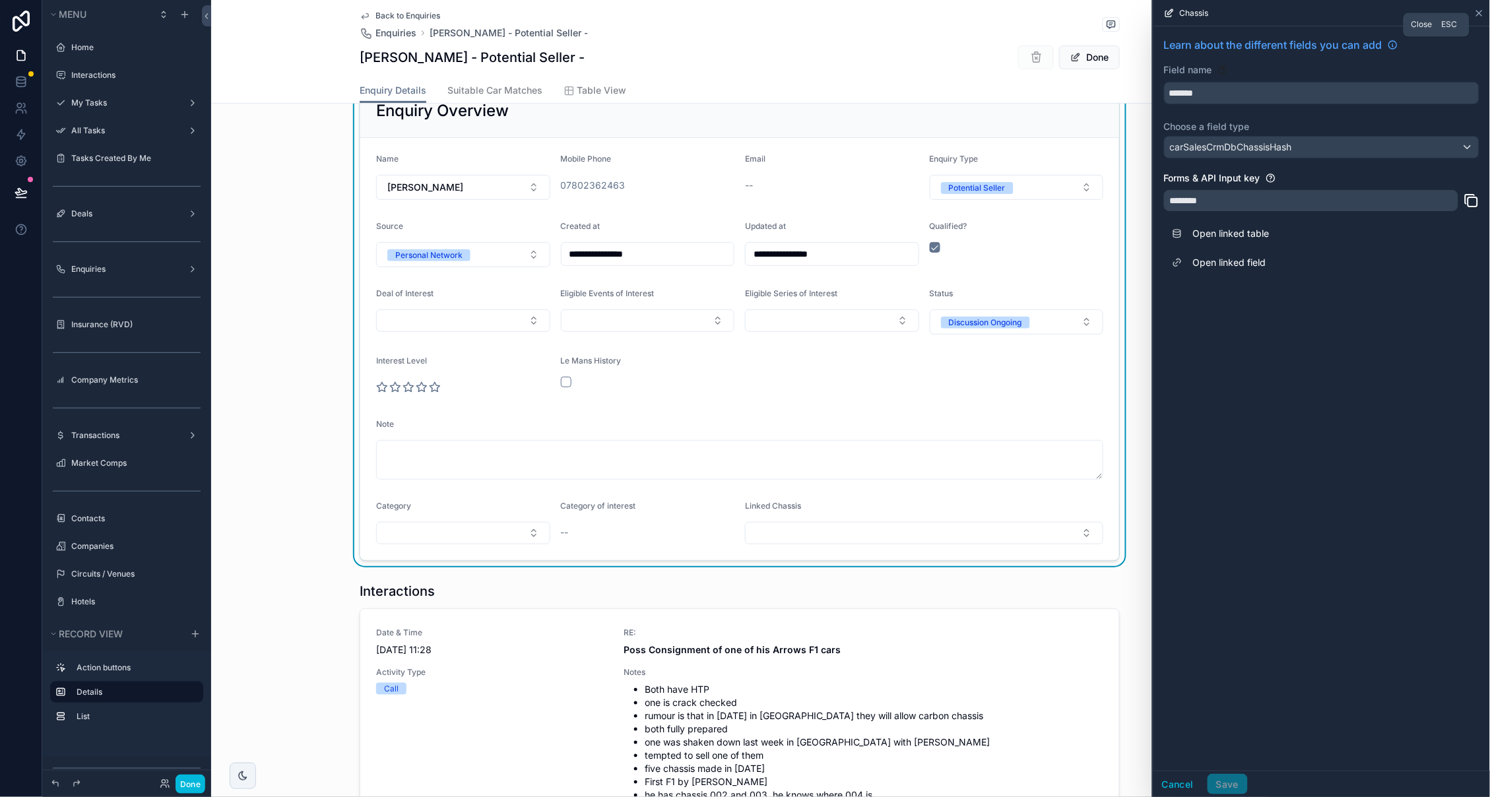
click at [1482, 14] on icon at bounding box center [1479, 13] width 11 height 11
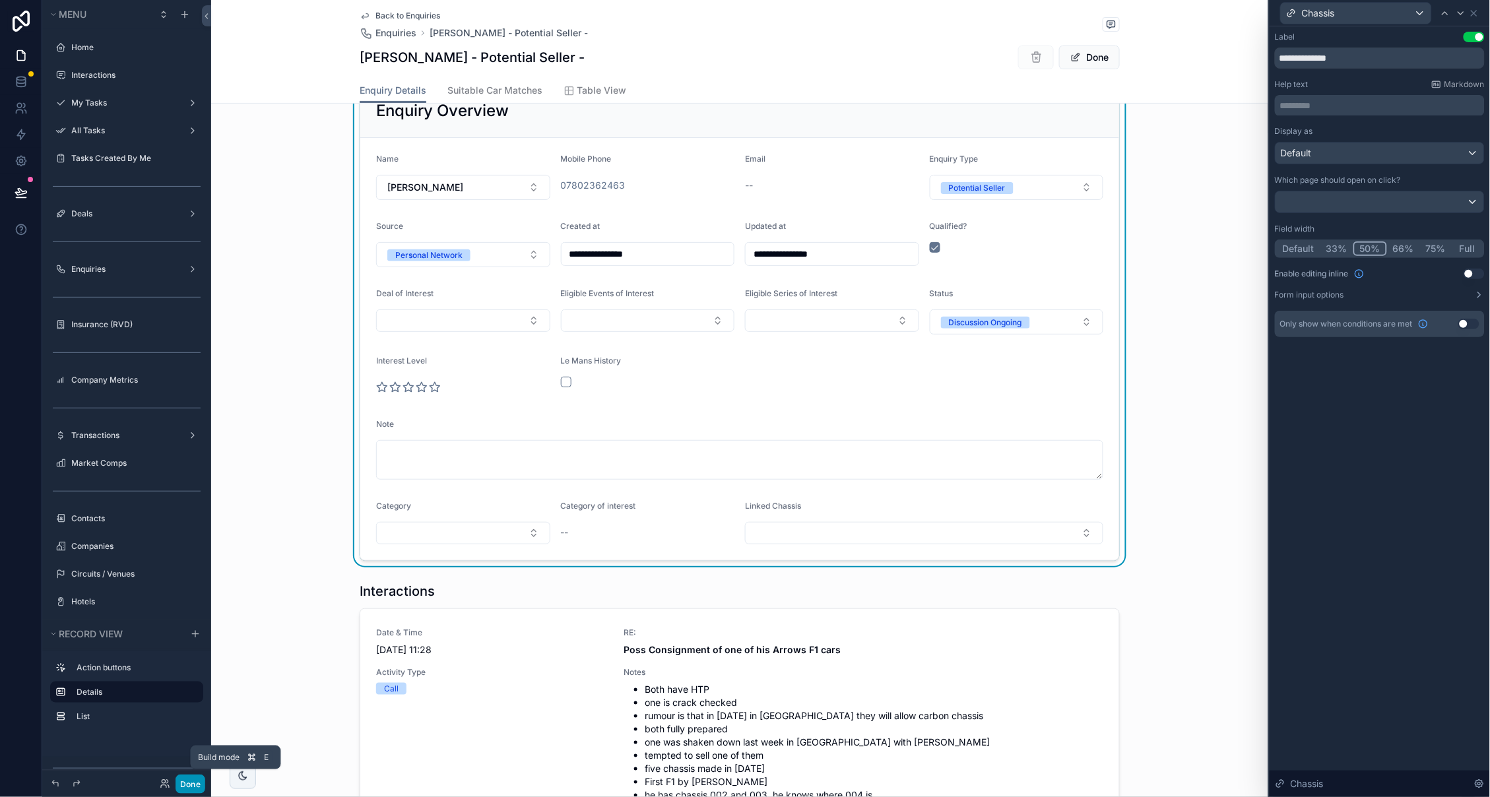
click at [193, 781] on button "Done" at bounding box center [191, 784] width 30 height 19
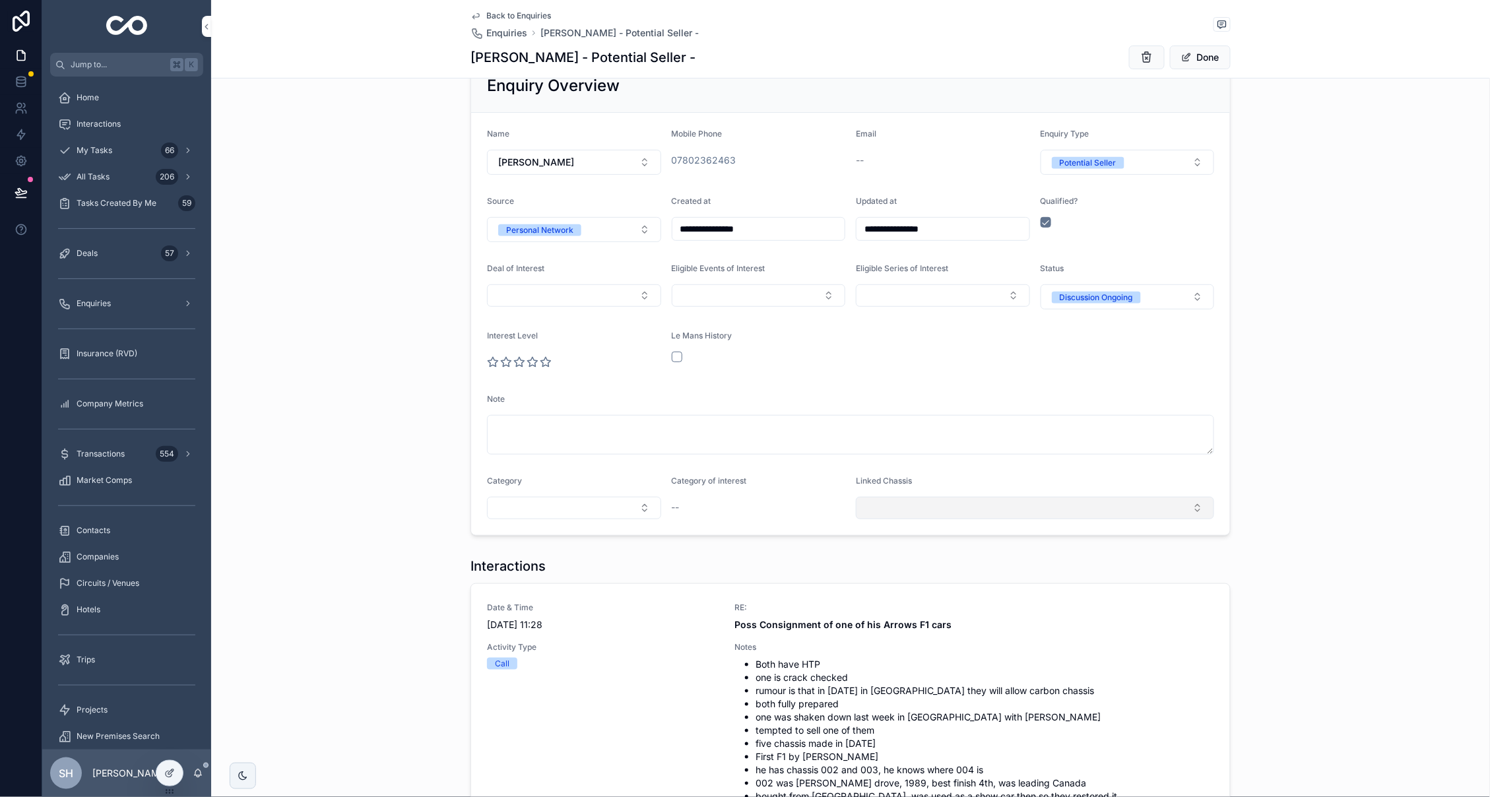
click at [965, 503] on button "Select Button" at bounding box center [1035, 508] width 358 height 22
type input "*"
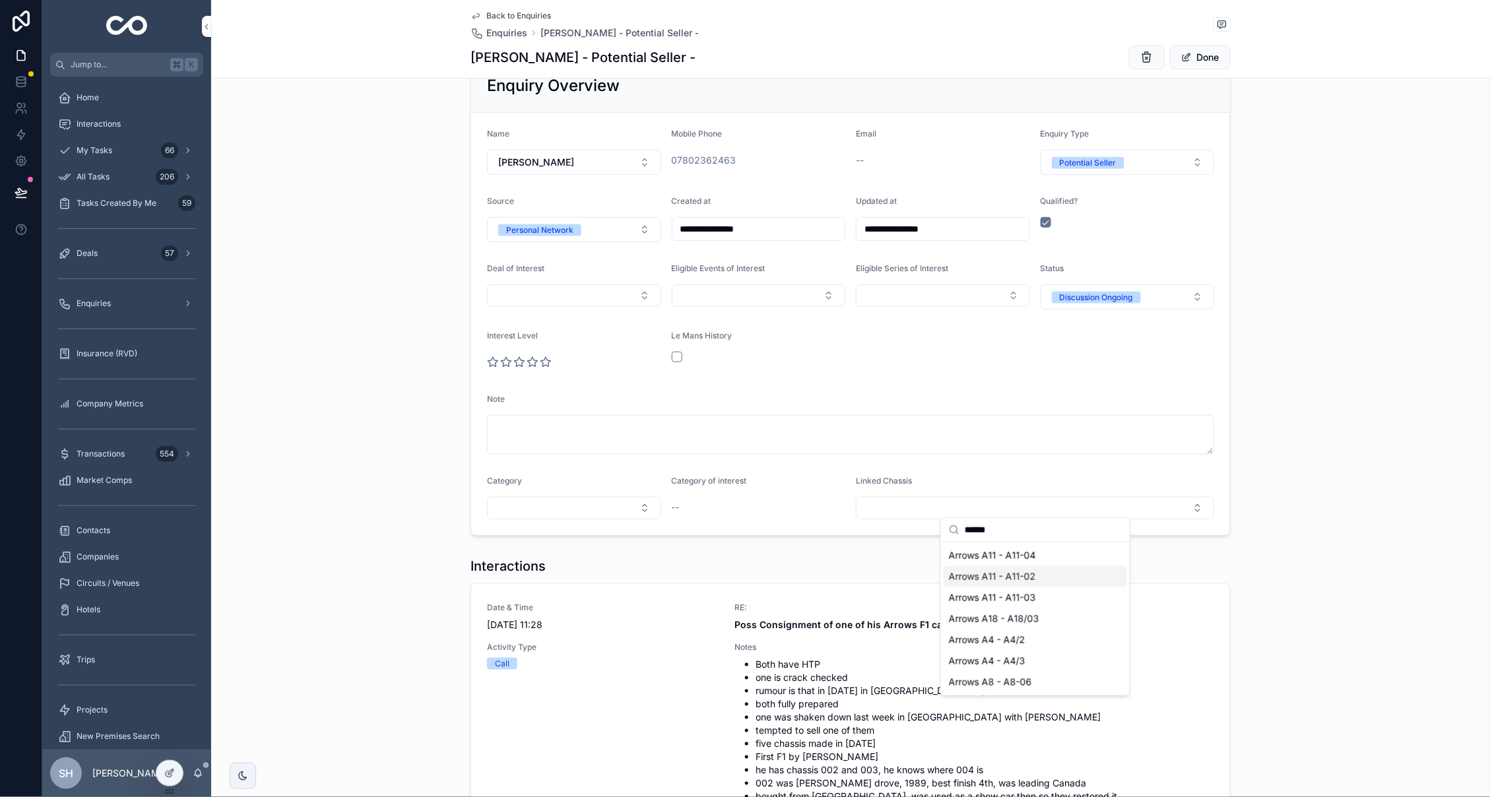
type input "******"
click at [1273, 481] on div "**********" at bounding box center [850, 297] width 1279 height 488
click at [1206, 54] on button "Done" at bounding box center [1200, 58] width 61 height 24
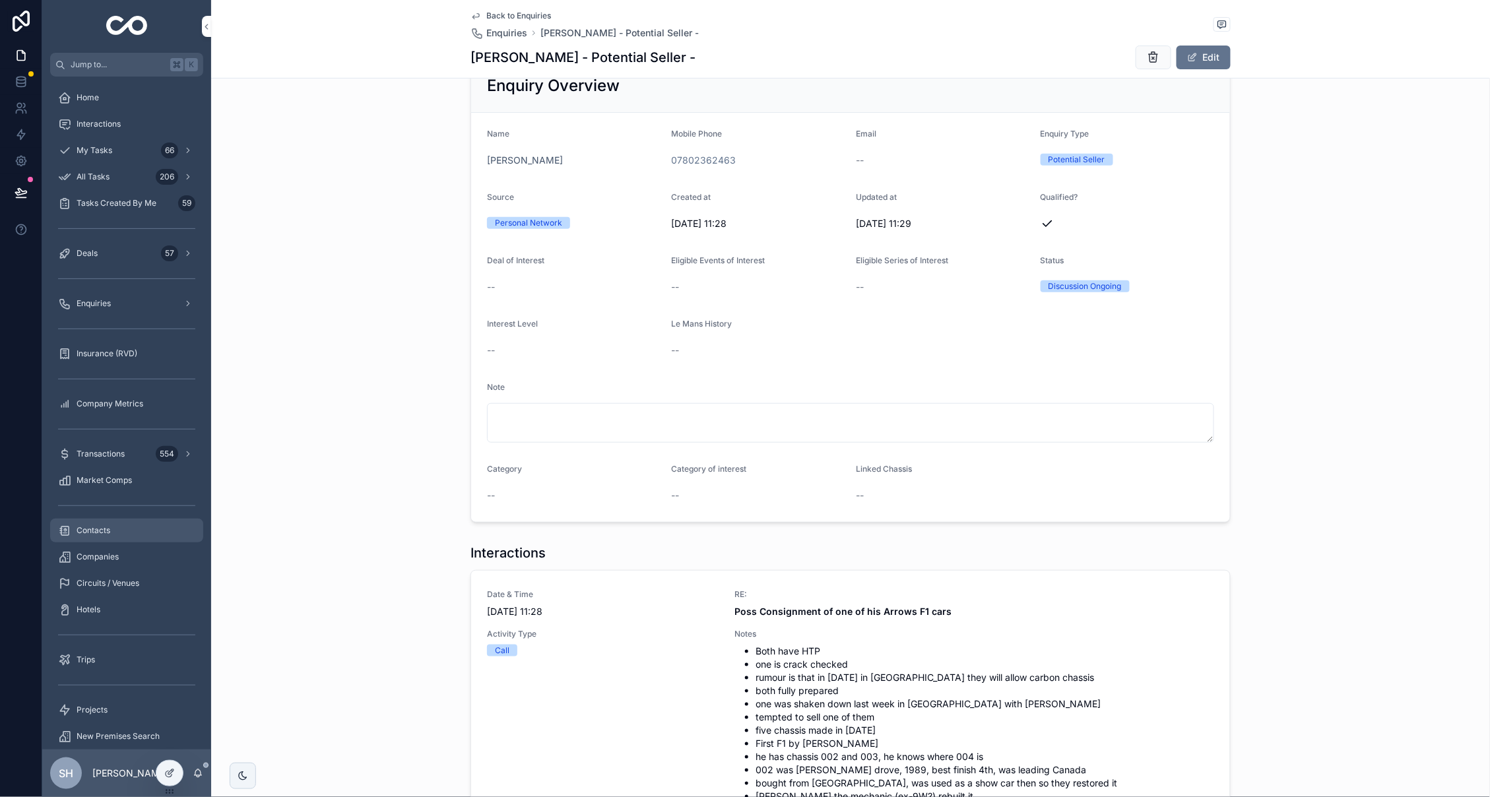
click at [93, 531] on span "Contacts" at bounding box center [94, 530] width 34 height 11
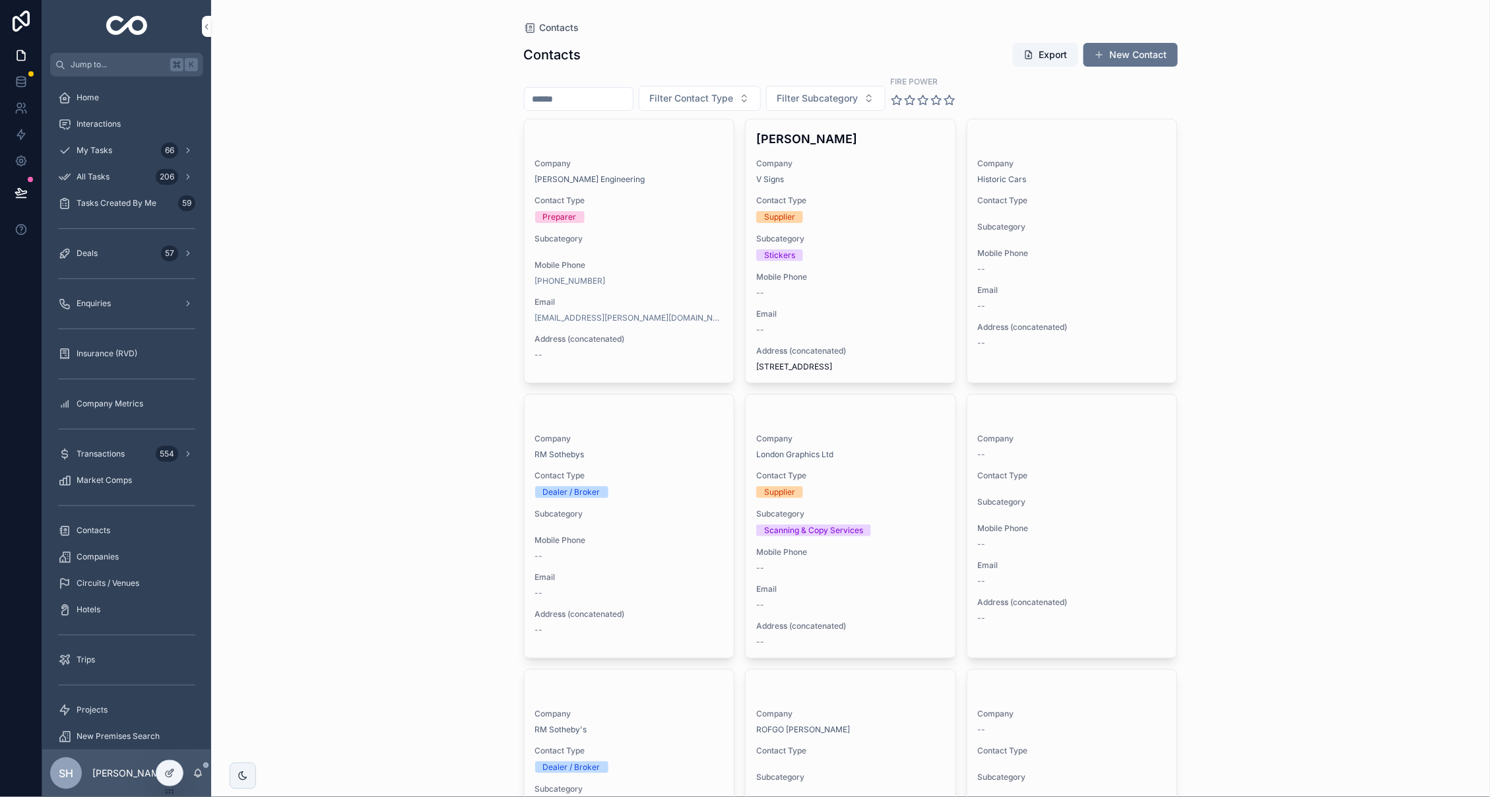
click at [614, 107] on input "scrollable content" at bounding box center [579, 99] width 108 height 18
type input "*****"
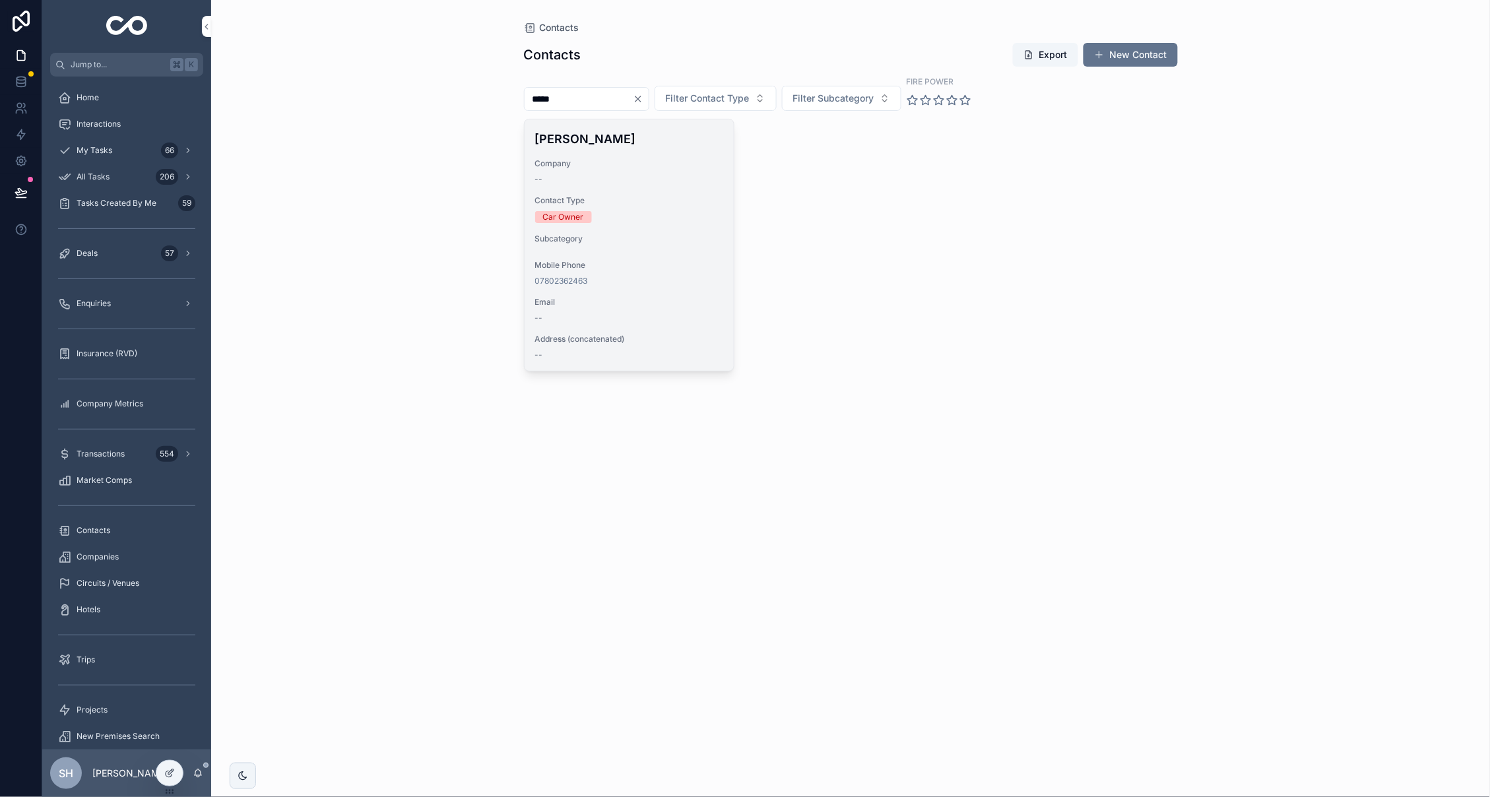
drag, startPoint x: 0, startPoint y: 0, endPoint x: 684, endPoint y: 209, distance: 715.6
click at [684, 211] on div "Car Owner" at bounding box center [629, 217] width 189 height 12
click at [647, 301] on span "Email" at bounding box center [629, 302] width 189 height 11
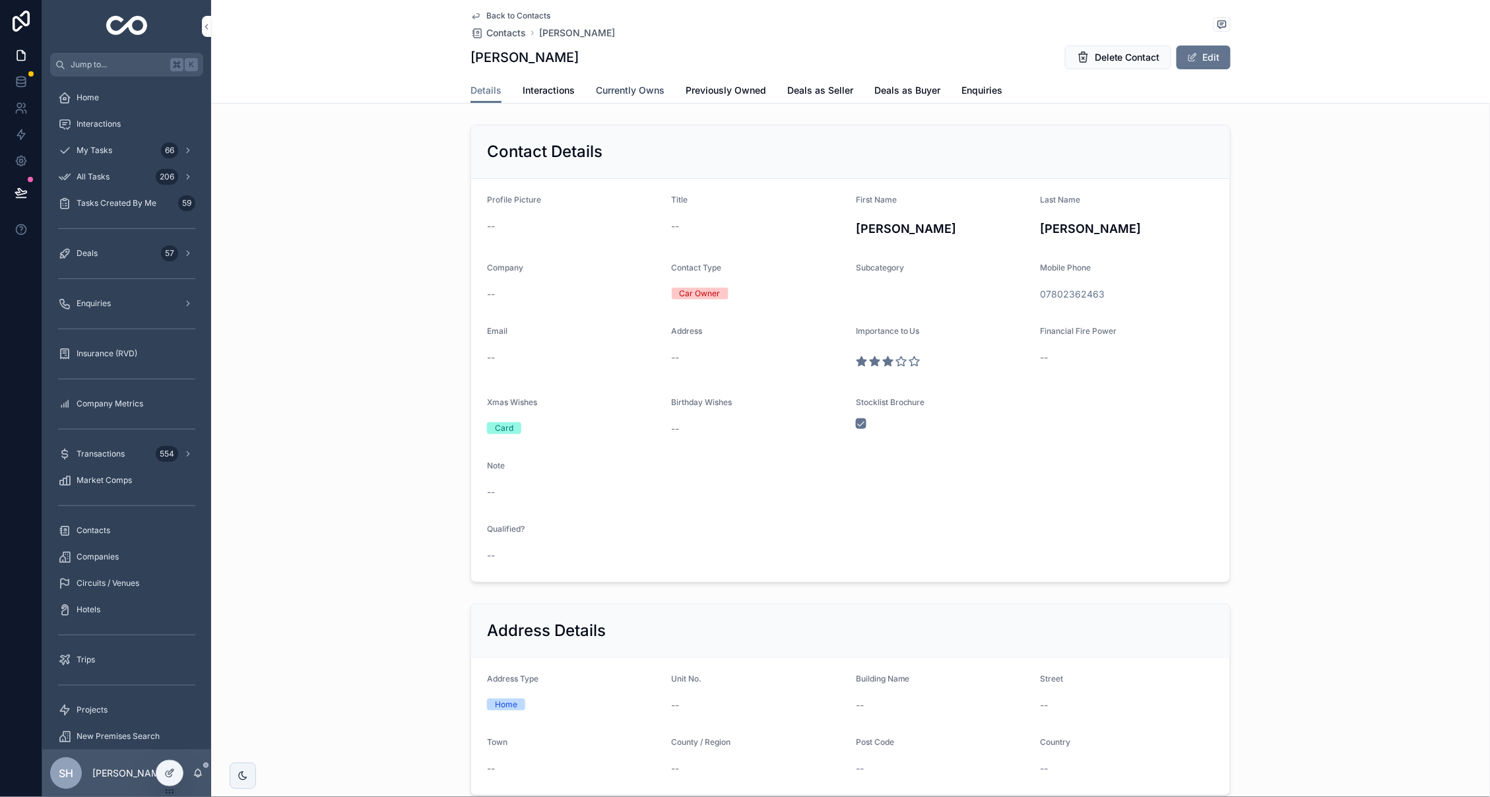
click at [624, 90] on span "Currently Owns" at bounding box center [630, 90] width 69 height 13
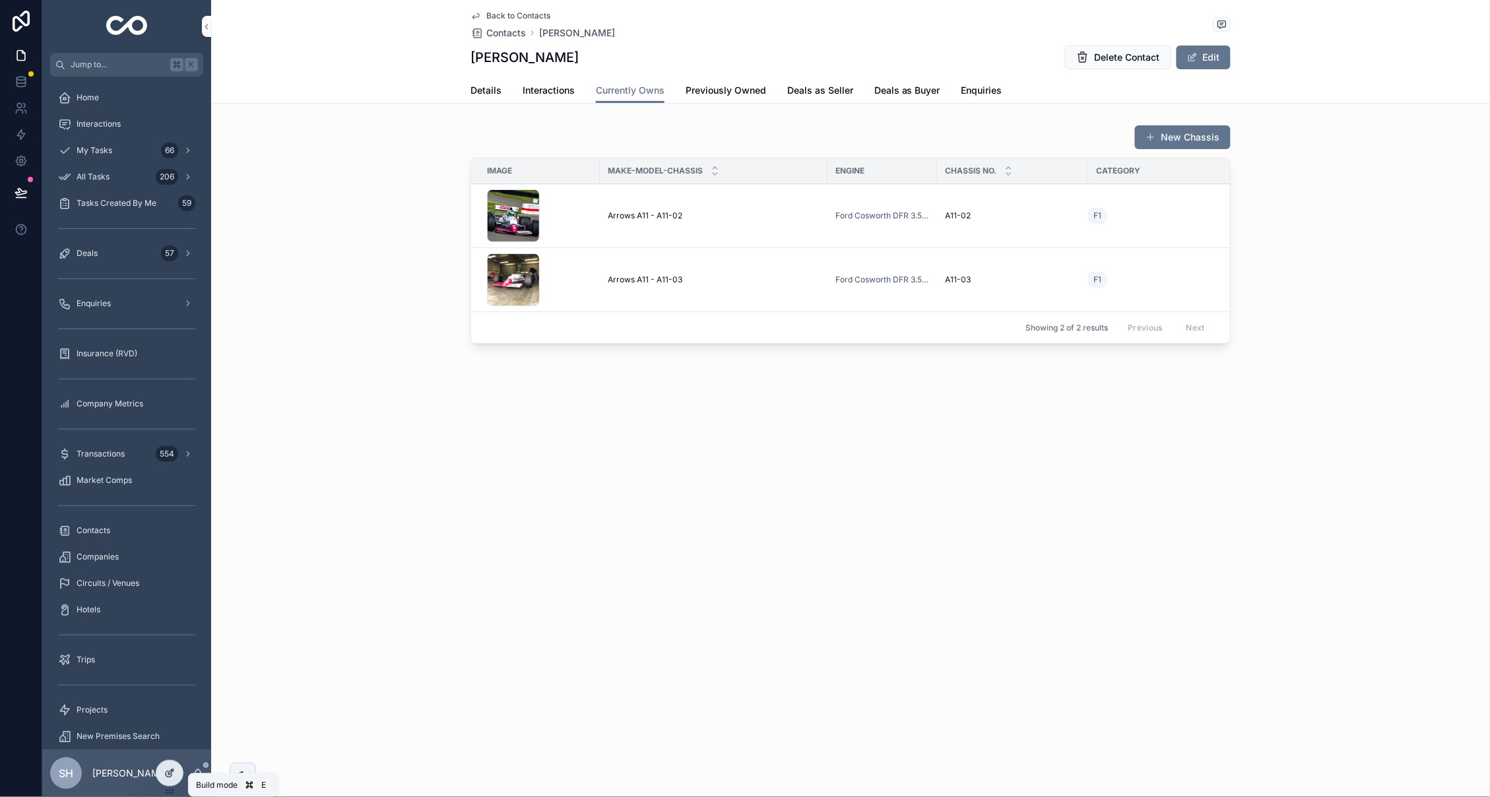
click at [168, 775] on icon at bounding box center [169, 773] width 11 height 11
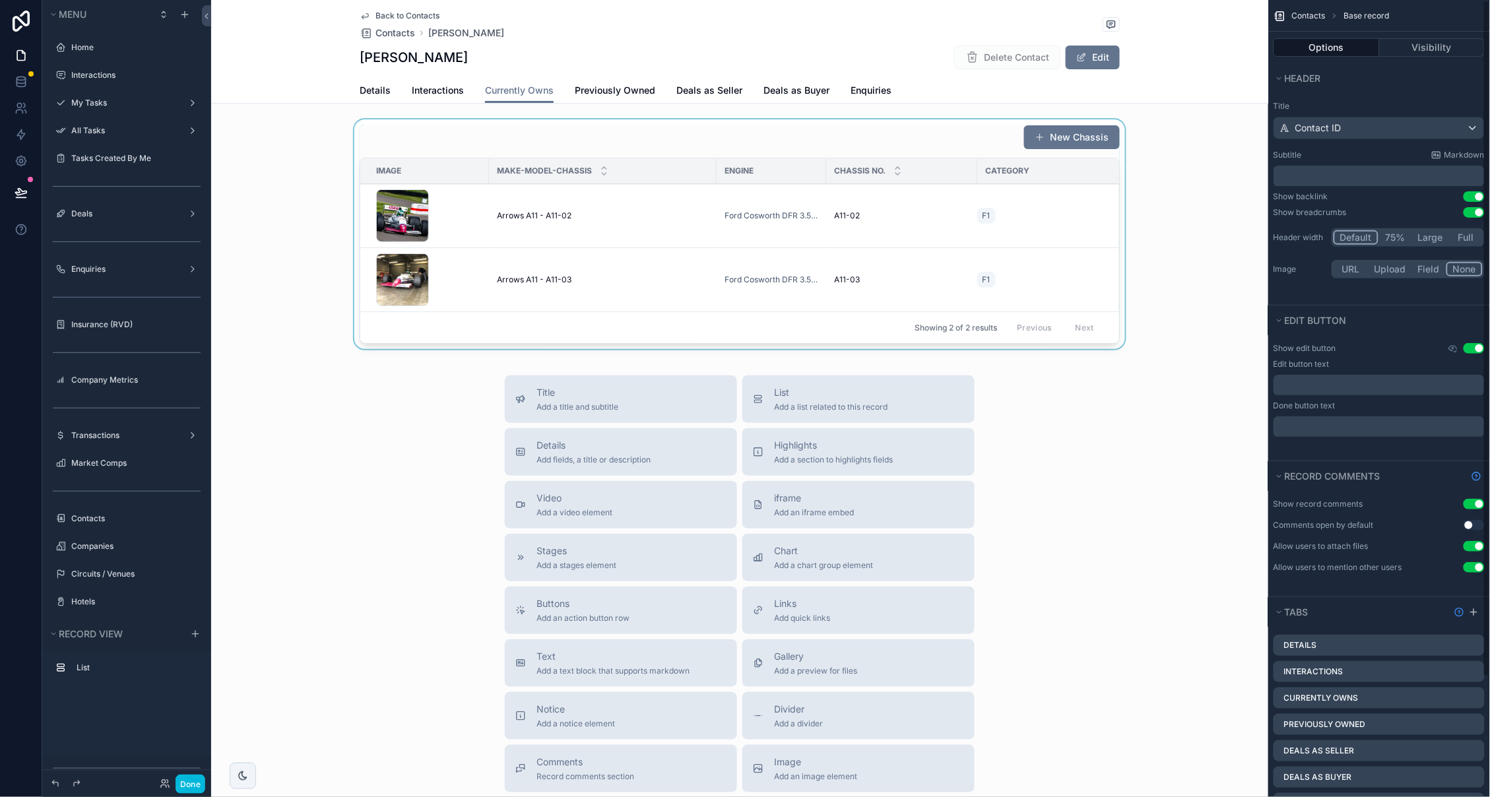
click at [882, 239] on div "scrollable content" at bounding box center [739, 236] width 1057 height 235
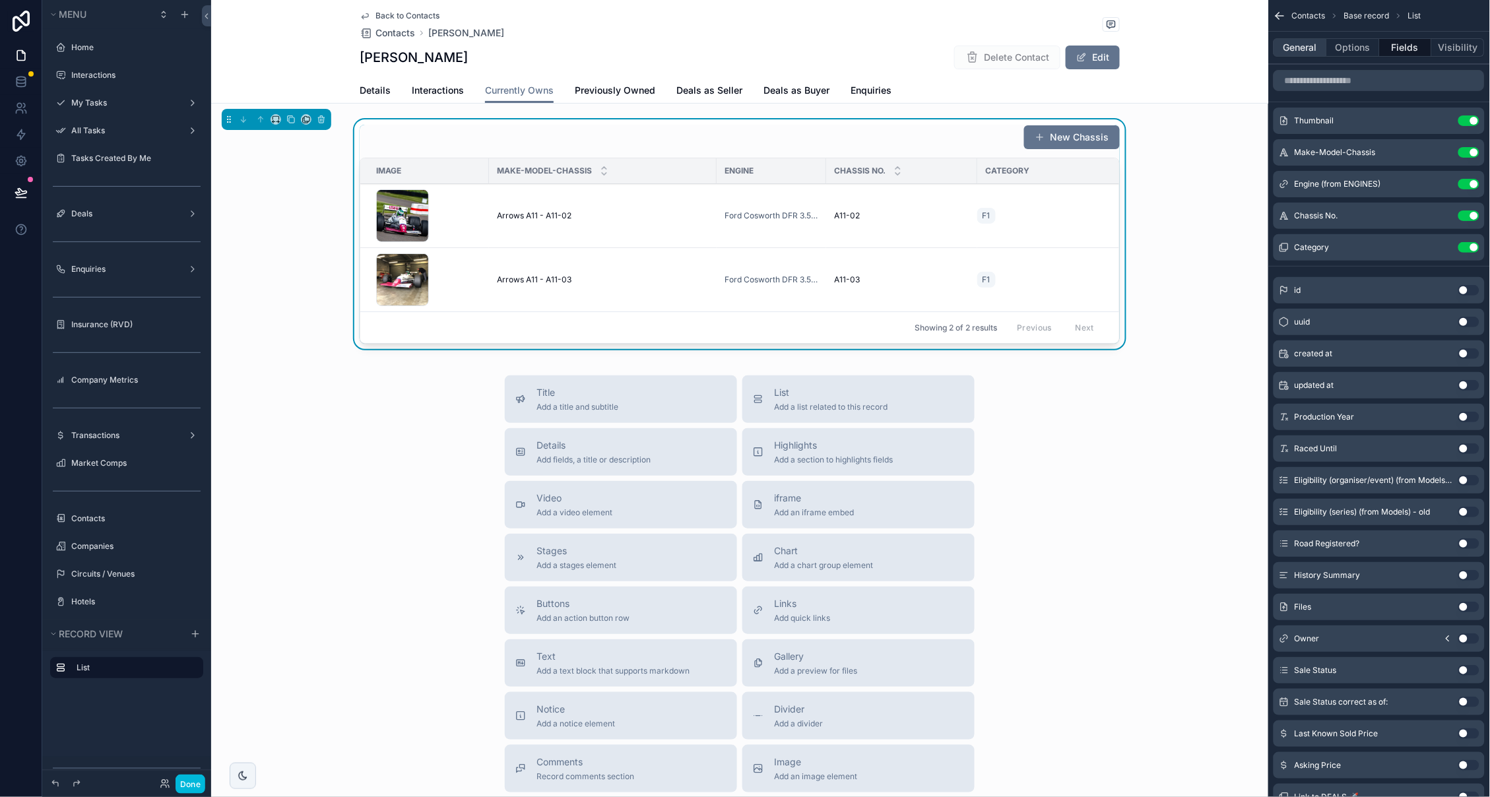
click at [1301, 44] on button "General" at bounding box center [1300, 47] width 53 height 18
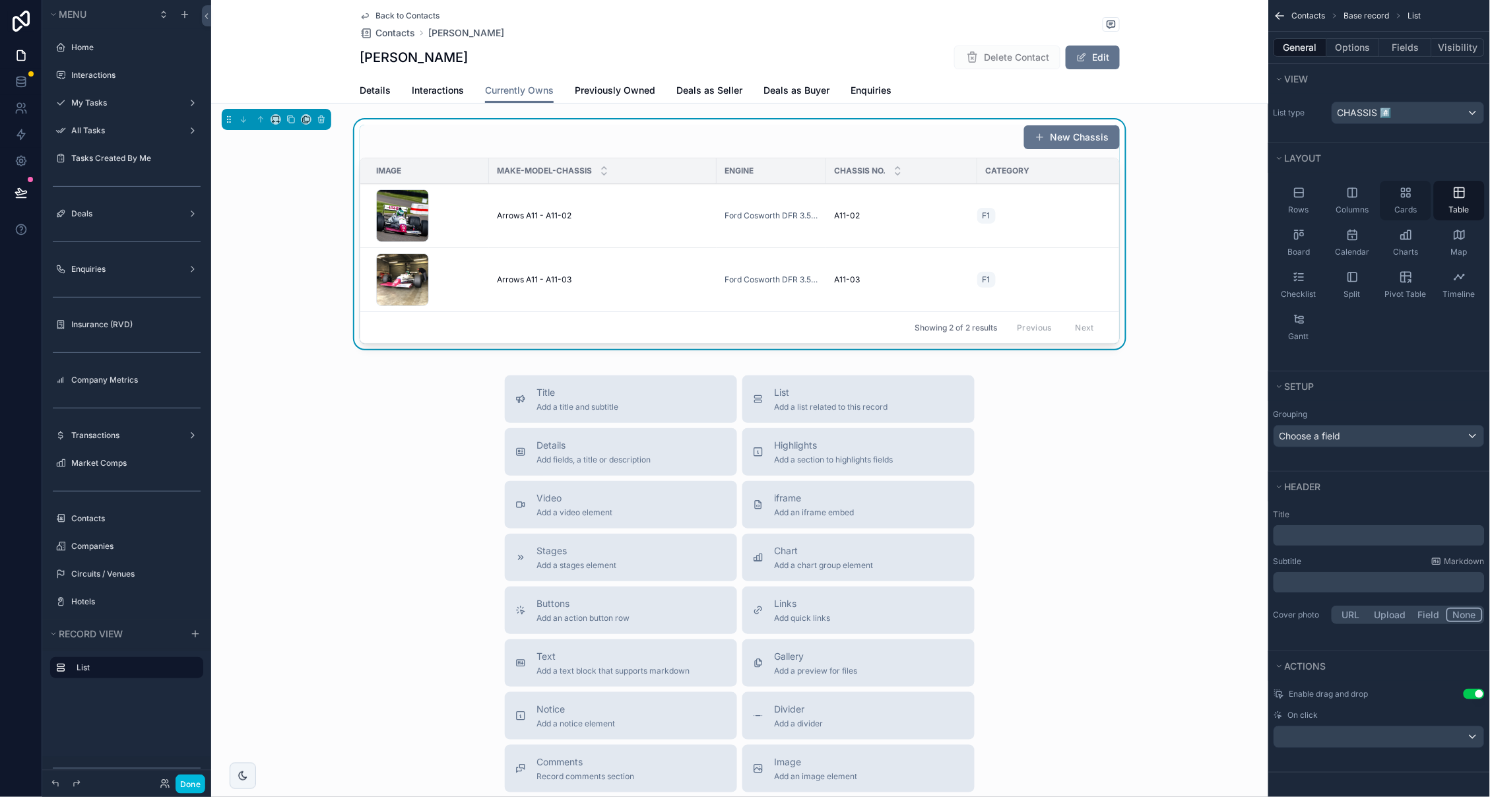
click at [1404, 205] on span "Cards" at bounding box center [1406, 210] width 22 height 11
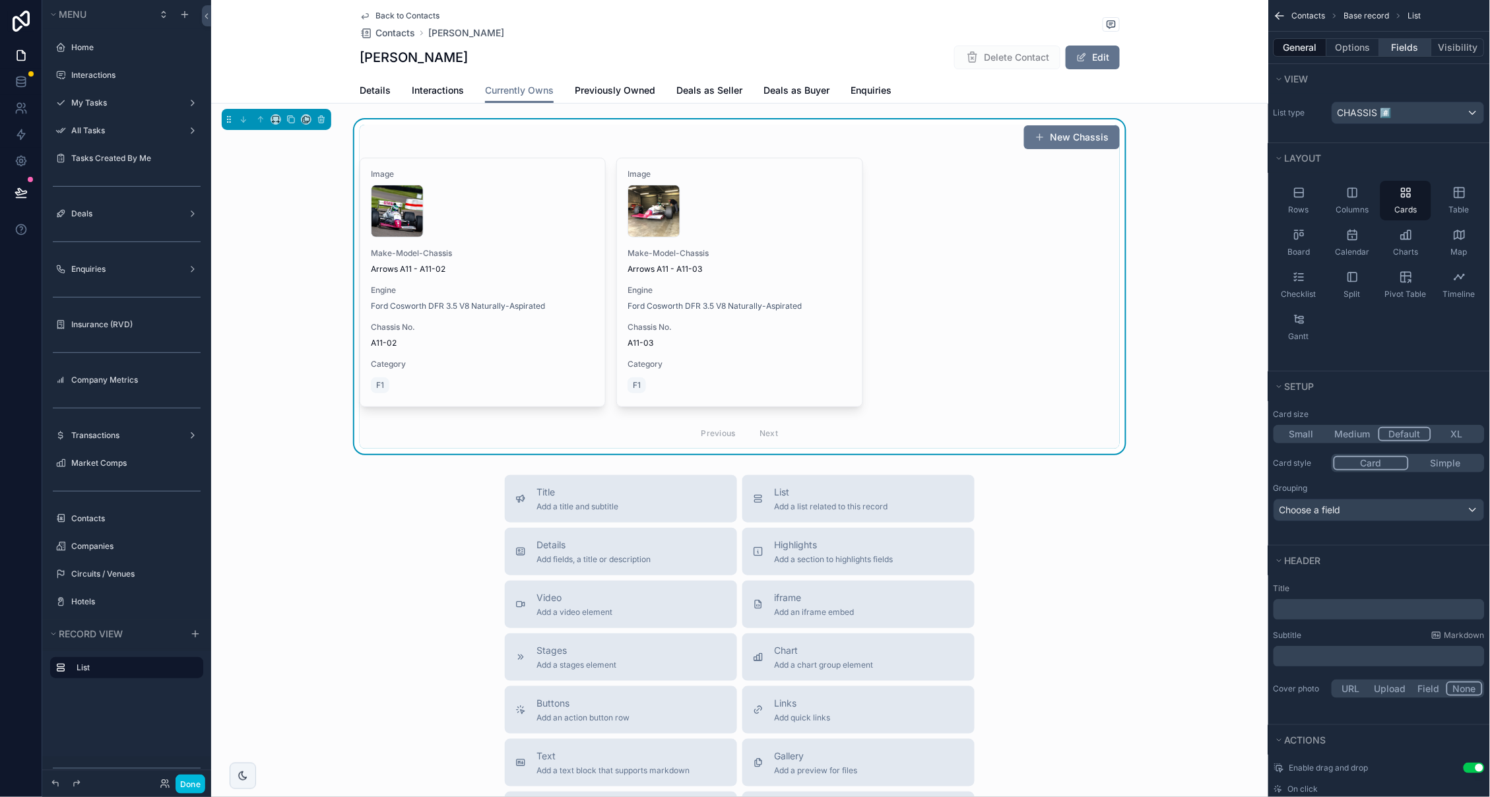
click at [1411, 41] on button "Fields" at bounding box center [1406, 47] width 53 height 18
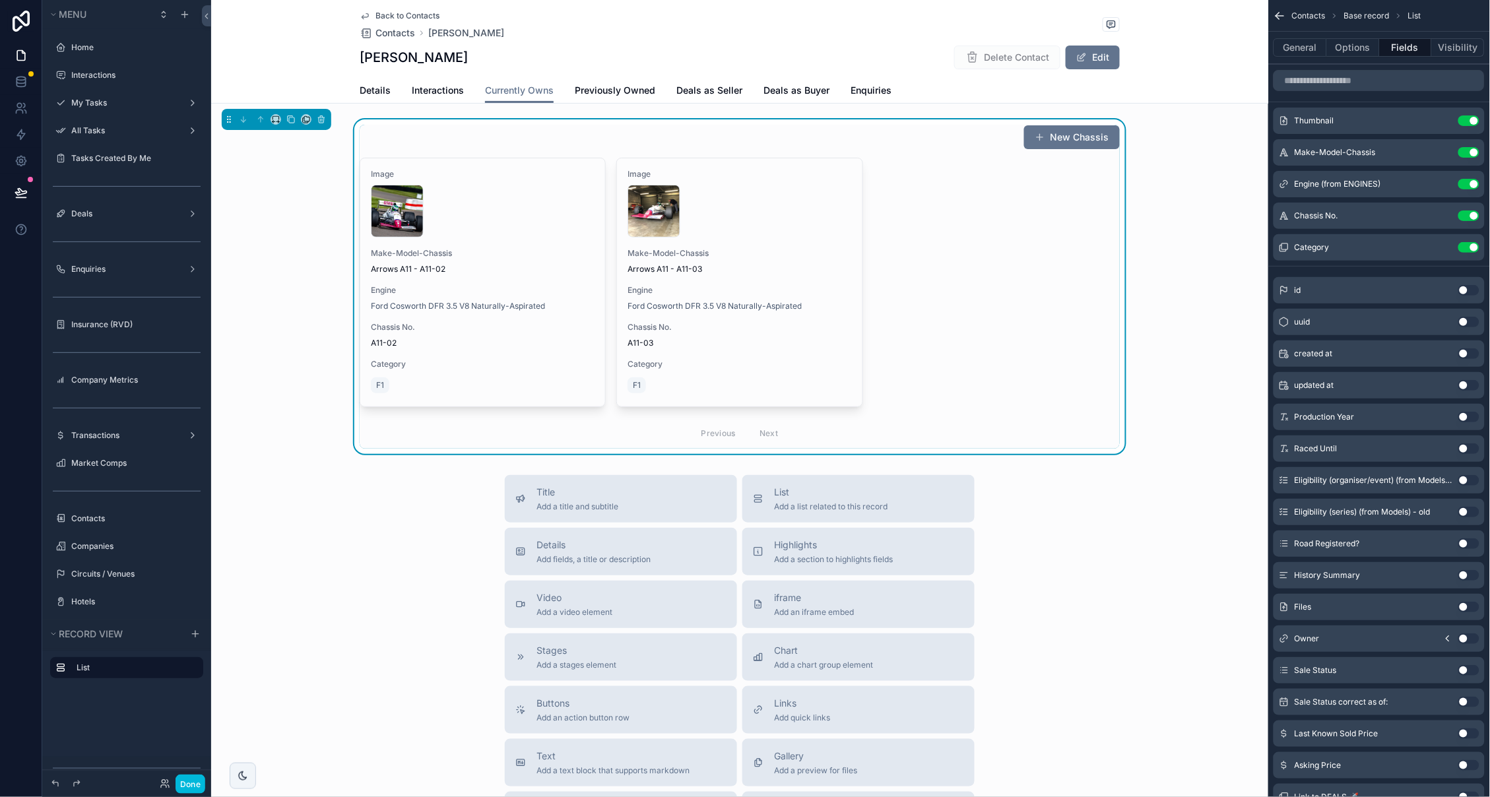
click at [0, 0] on icon "scrollable content" at bounding box center [0, 0] width 0 height 0
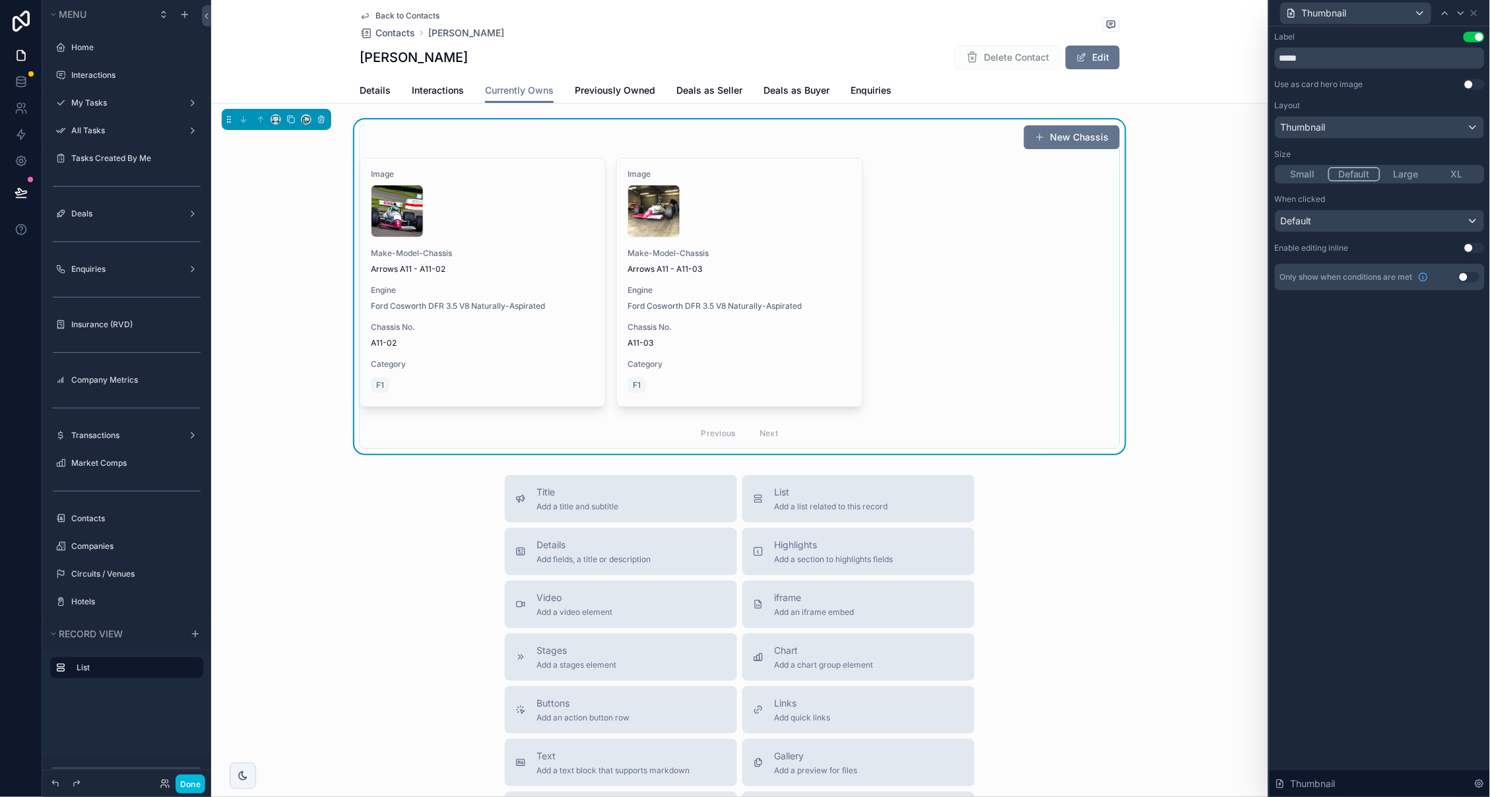
click at [1471, 87] on button "Use setting" at bounding box center [1474, 84] width 21 height 11
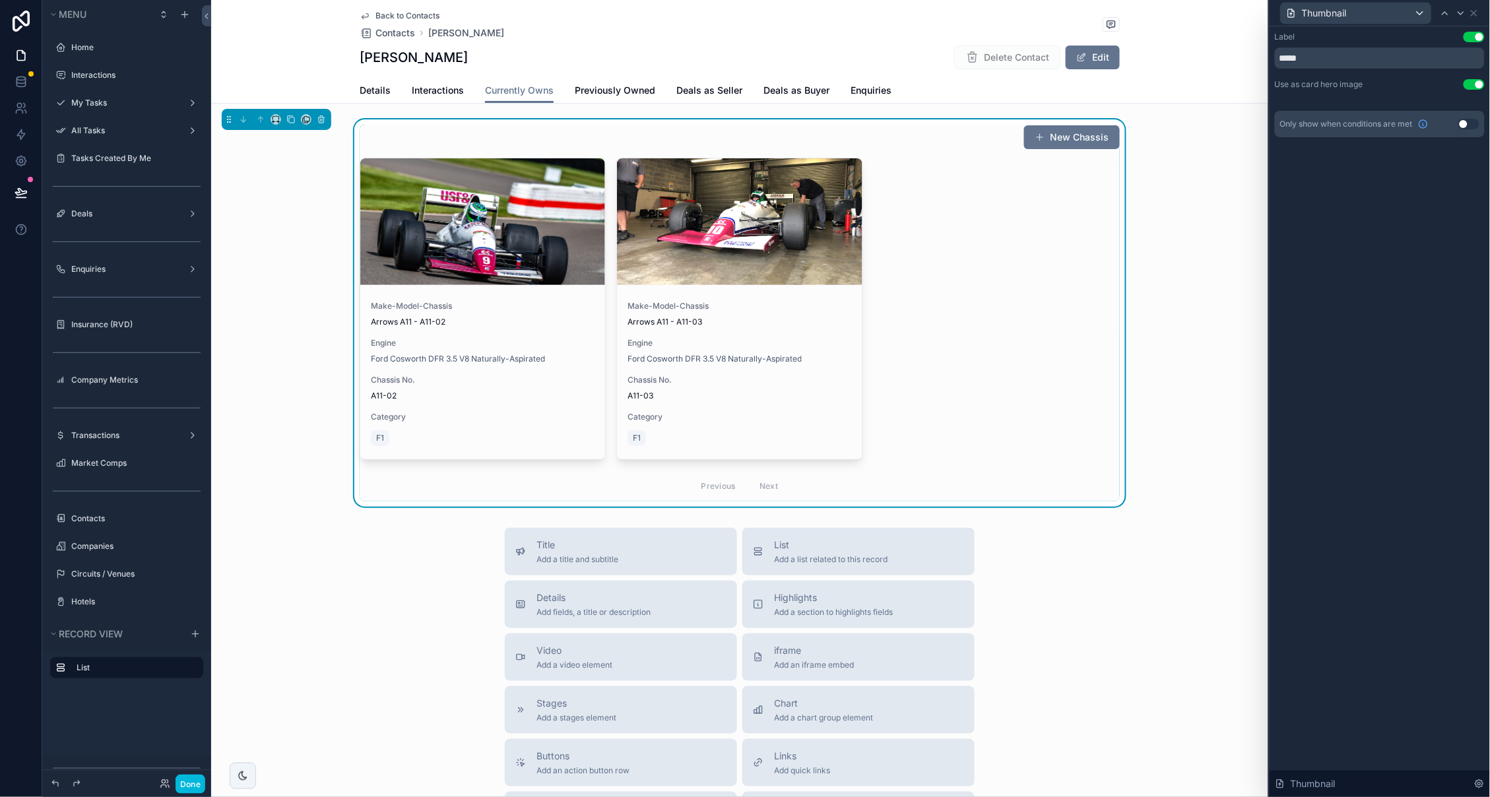
click at [1472, 34] on button "Use setting" at bounding box center [1474, 37] width 21 height 11
click at [1460, 11] on icon at bounding box center [1461, 13] width 11 height 11
click at [1464, 126] on div "Default" at bounding box center [1380, 127] width 209 height 21
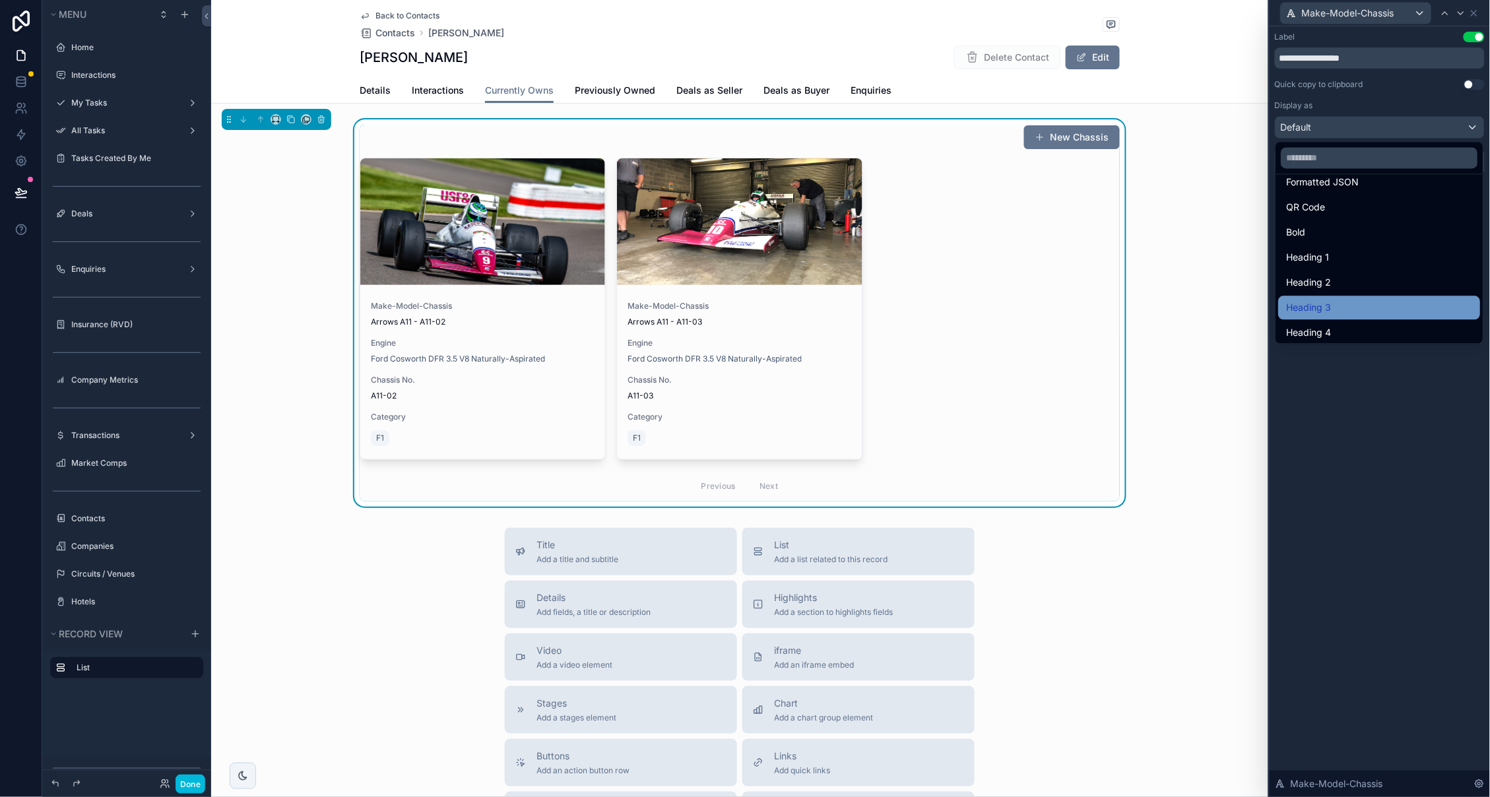
scroll to position [139, 0]
click at [1323, 327] on span "Heading 4" at bounding box center [1309, 334] width 45 height 16
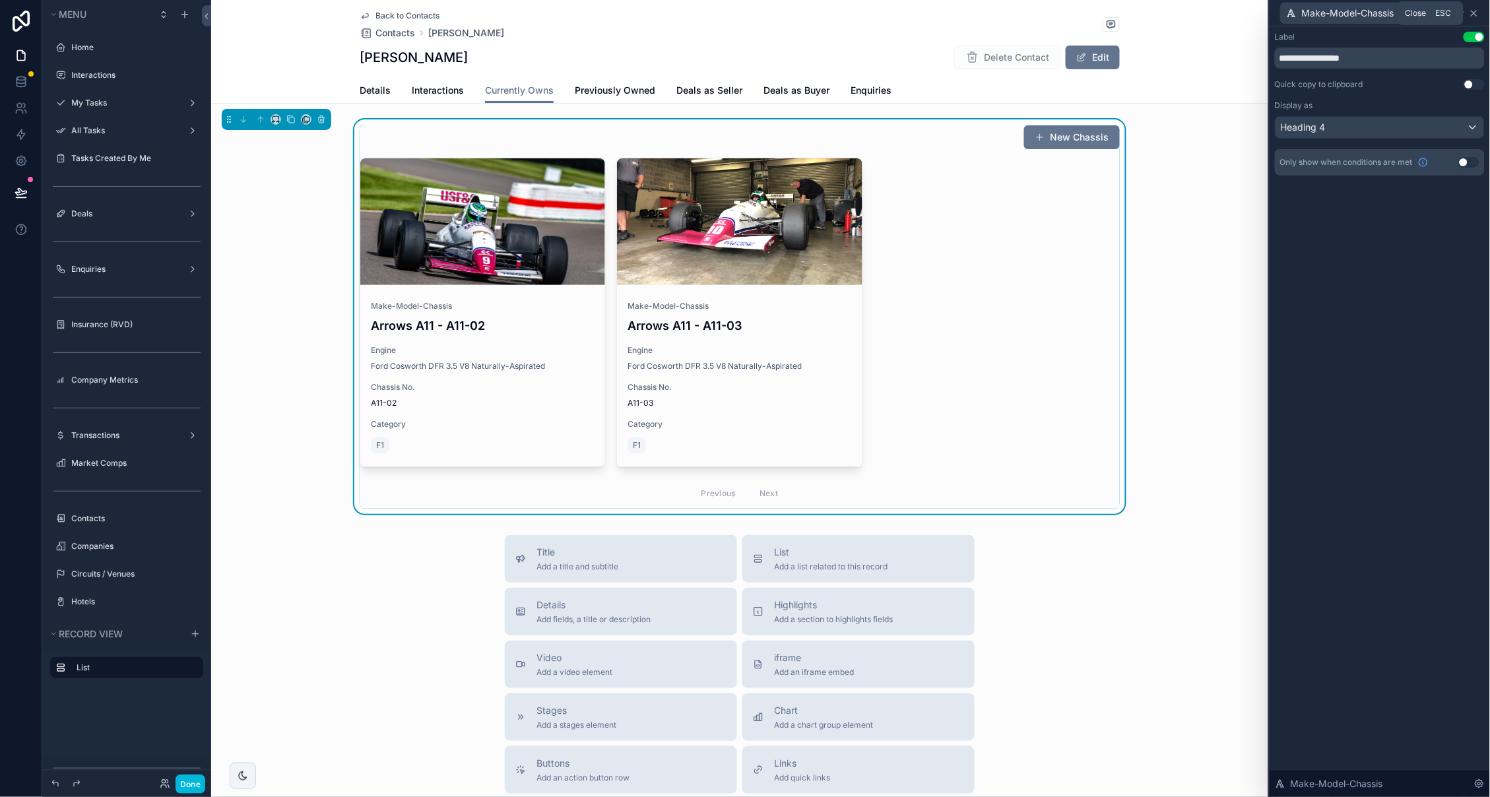
click at [1475, 11] on icon at bounding box center [1474, 13] width 11 height 11
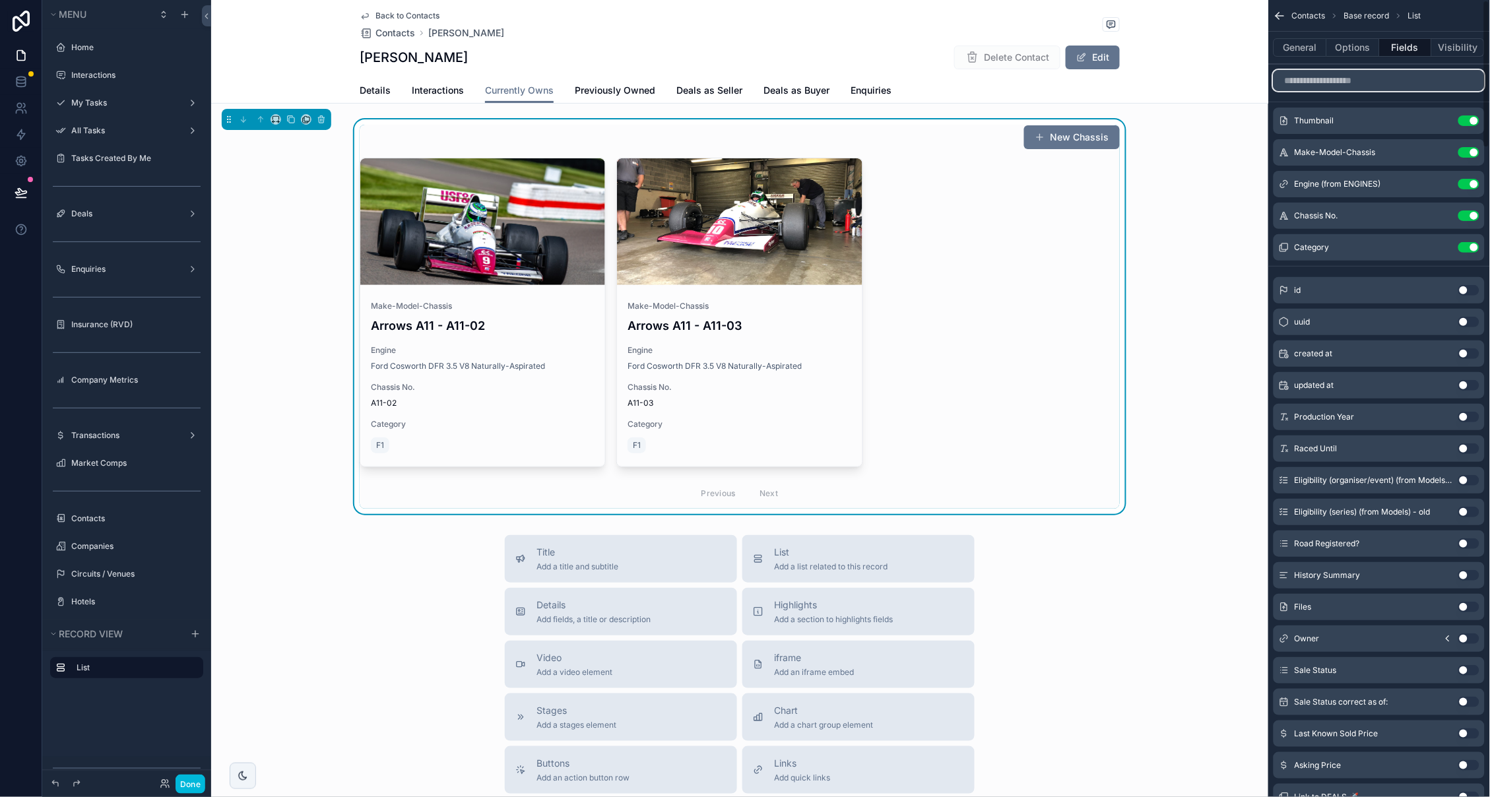
click at [1436, 81] on input "scrollable content" at bounding box center [1379, 80] width 211 height 21
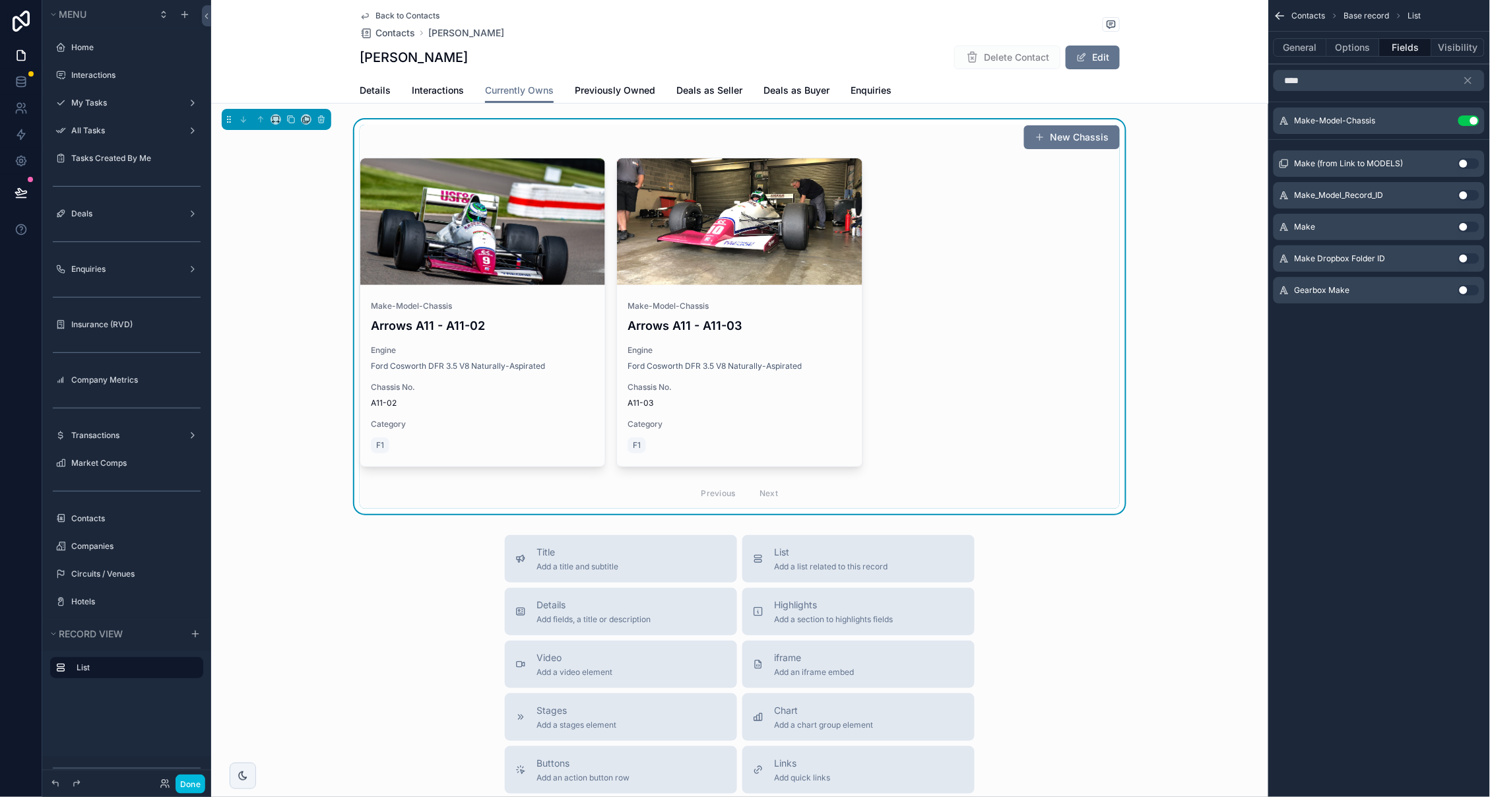
click at [1470, 195] on button "Use setting" at bounding box center [1468, 195] width 21 height 11
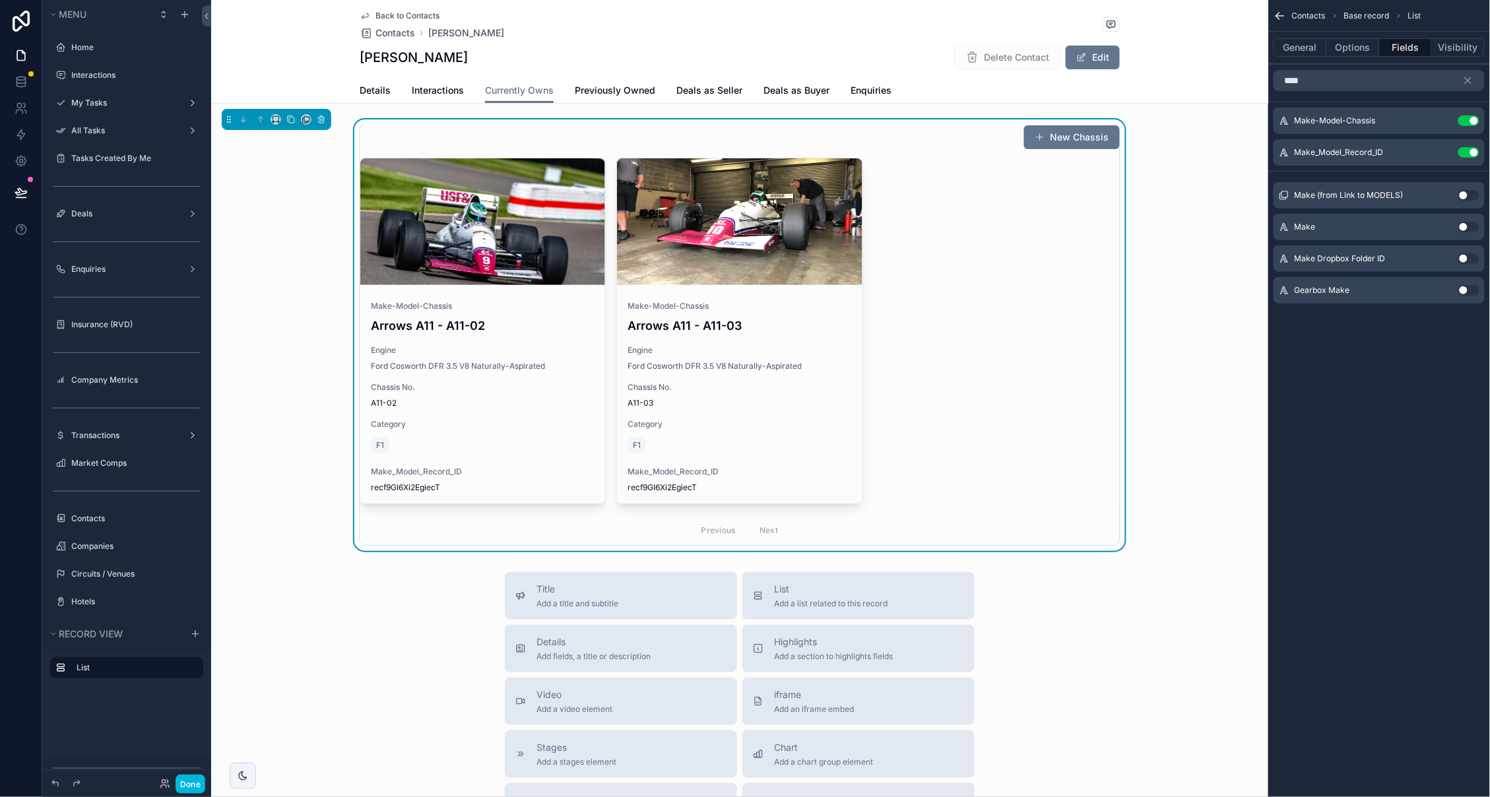
click at [1470, 195] on button "Use setting" at bounding box center [1468, 195] width 21 height 11
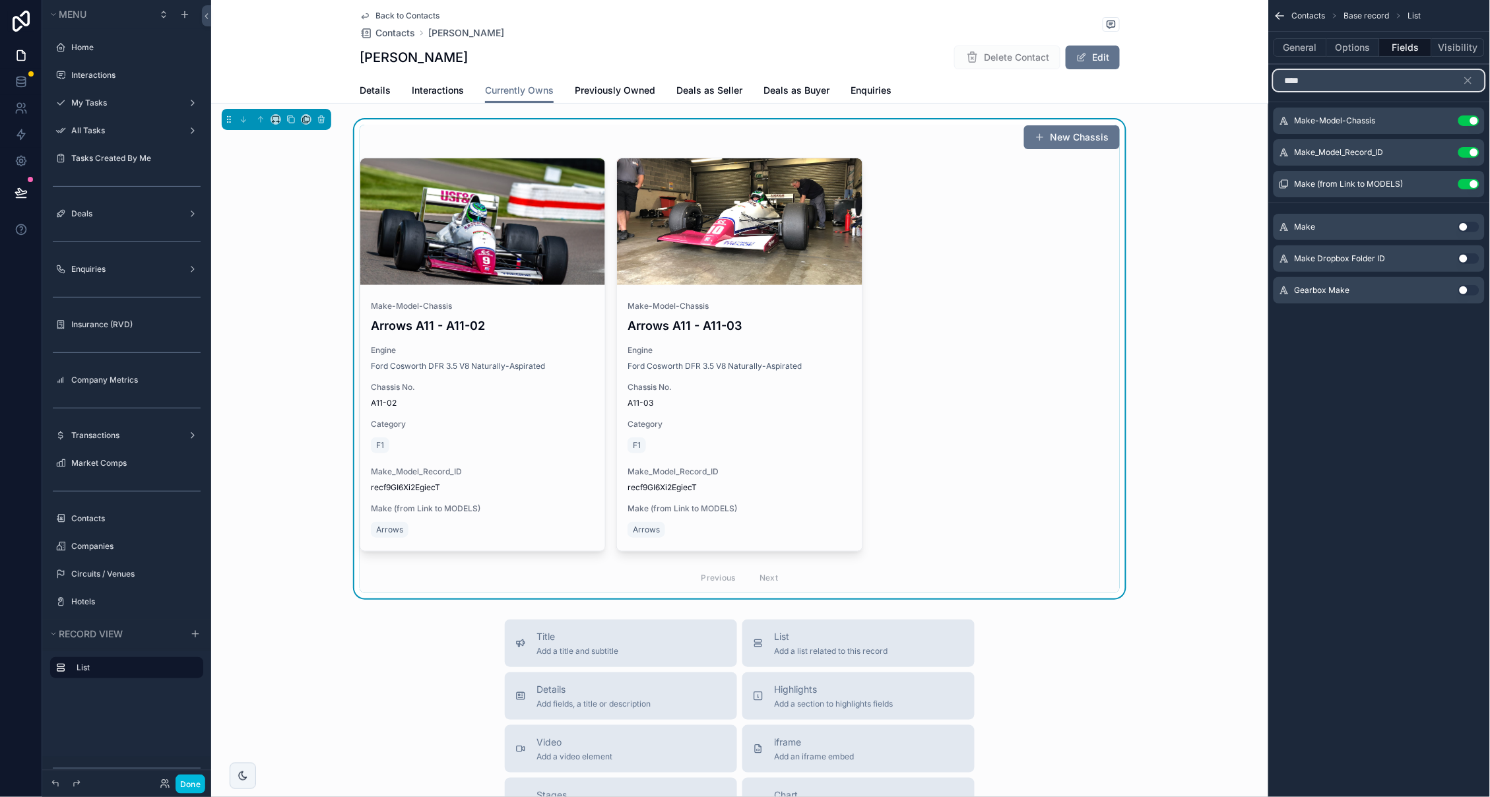
click at [1348, 77] on input "****" at bounding box center [1379, 80] width 211 height 21
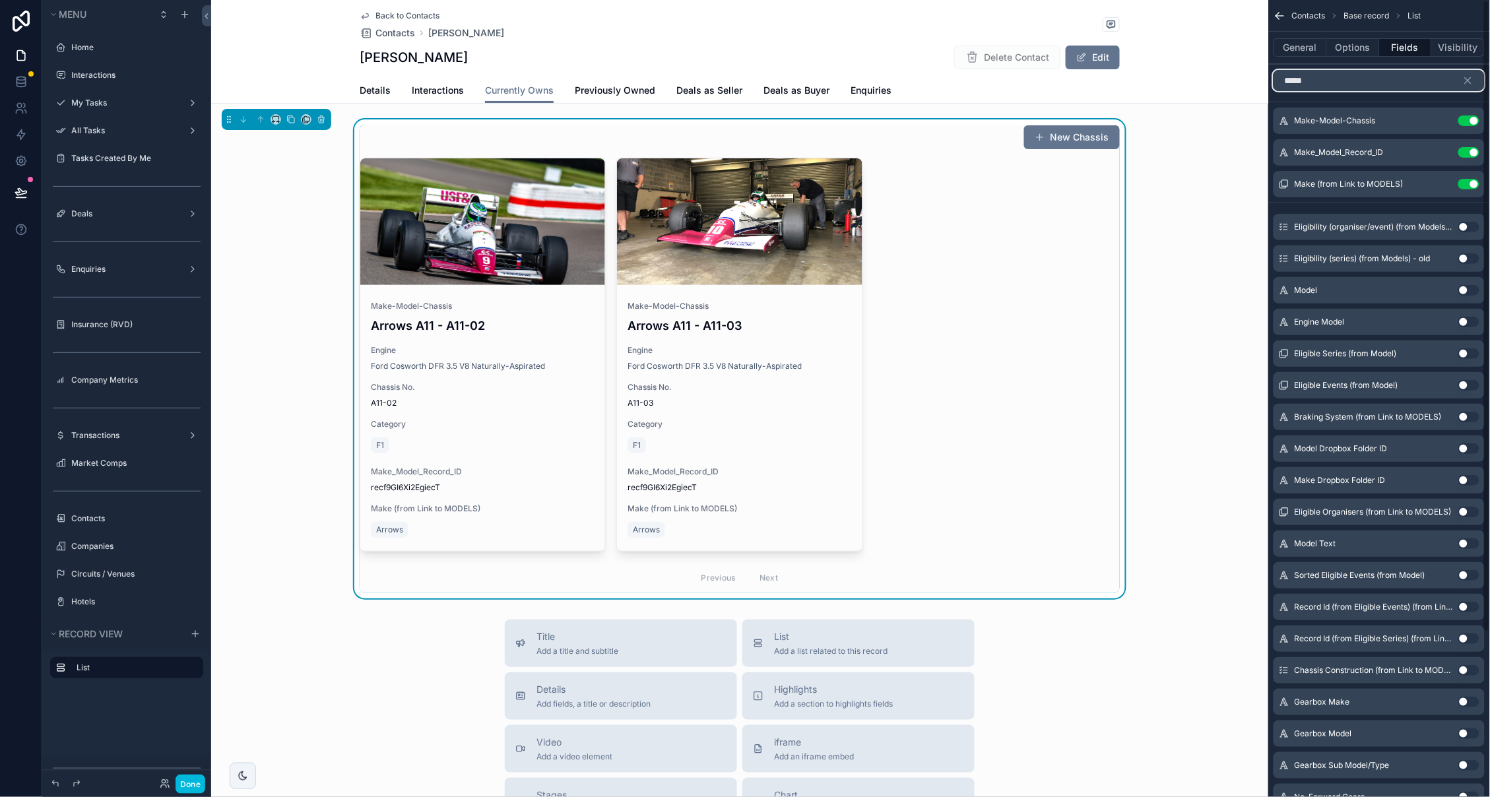
scroll to position [1, 0]
click at [1466, 286] on button "Use setting" at bounding box center [1468, 289] width 21 height 11
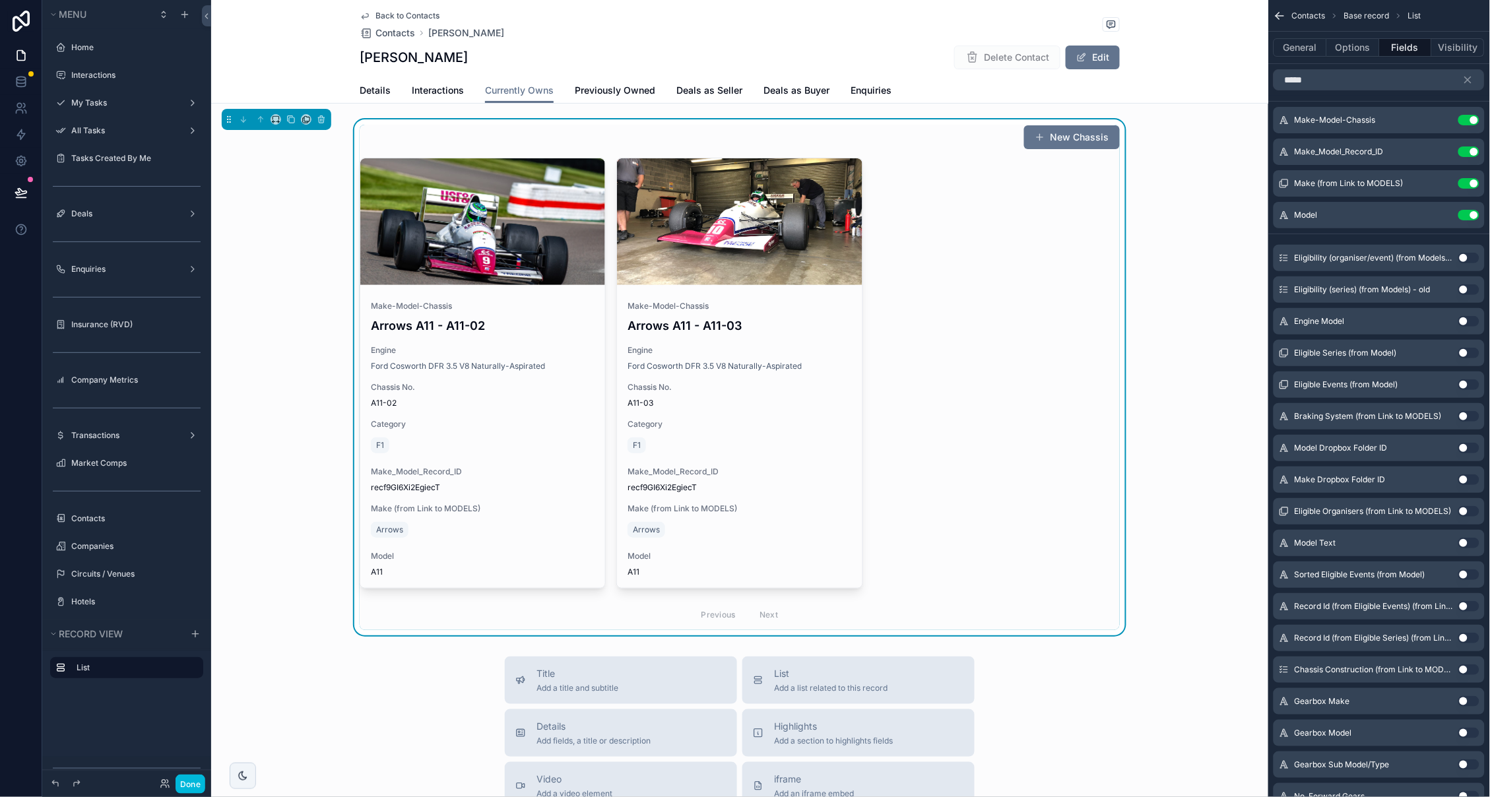
click at [1476, 546] on button "Use setting" at bounding box center [1468, 543] width 21 height 11
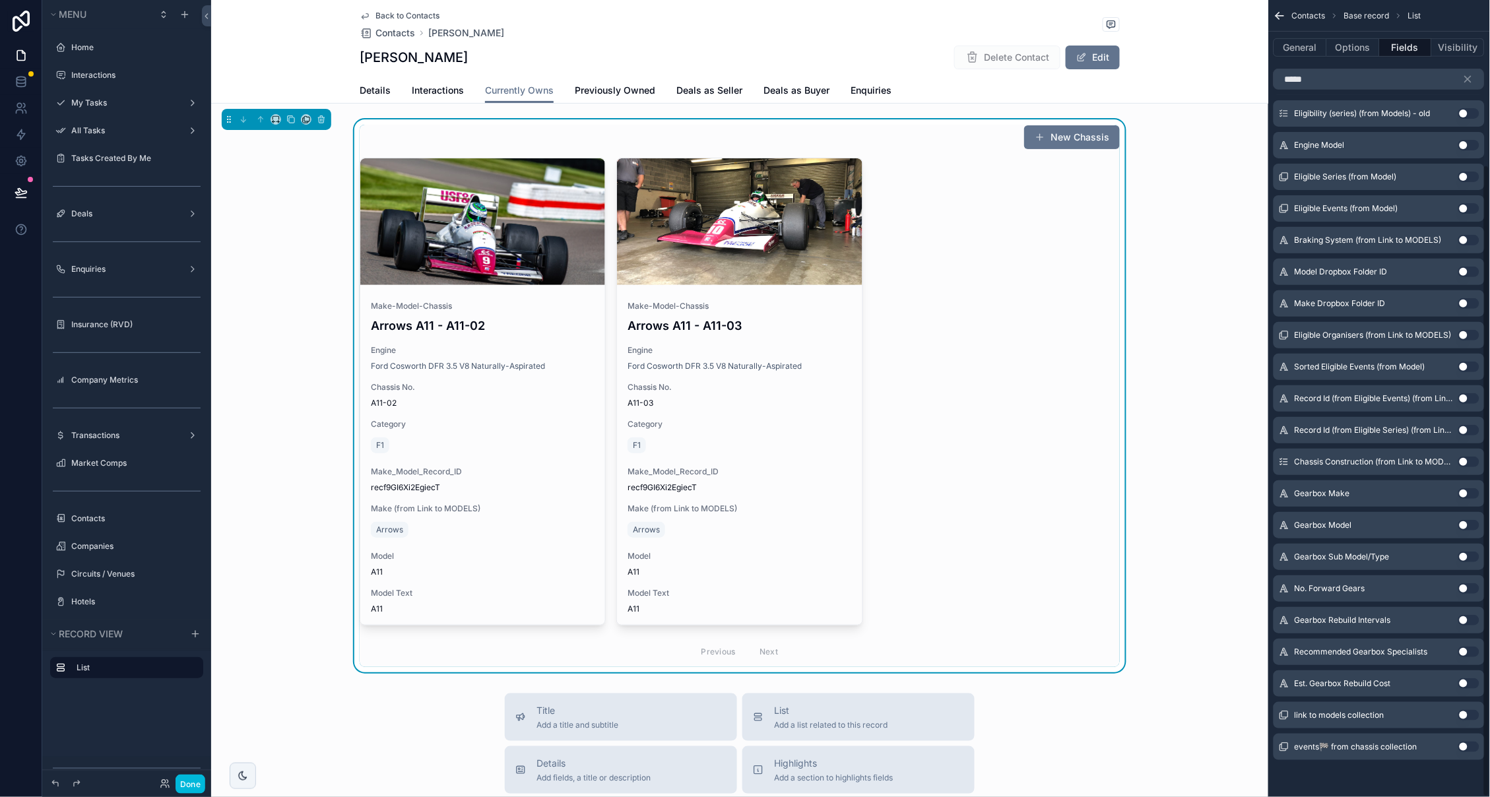
scroll to position [208, 0]
click at [1344, 81] on input "*****" at bounding box center [1379, 79] width 211 height 21
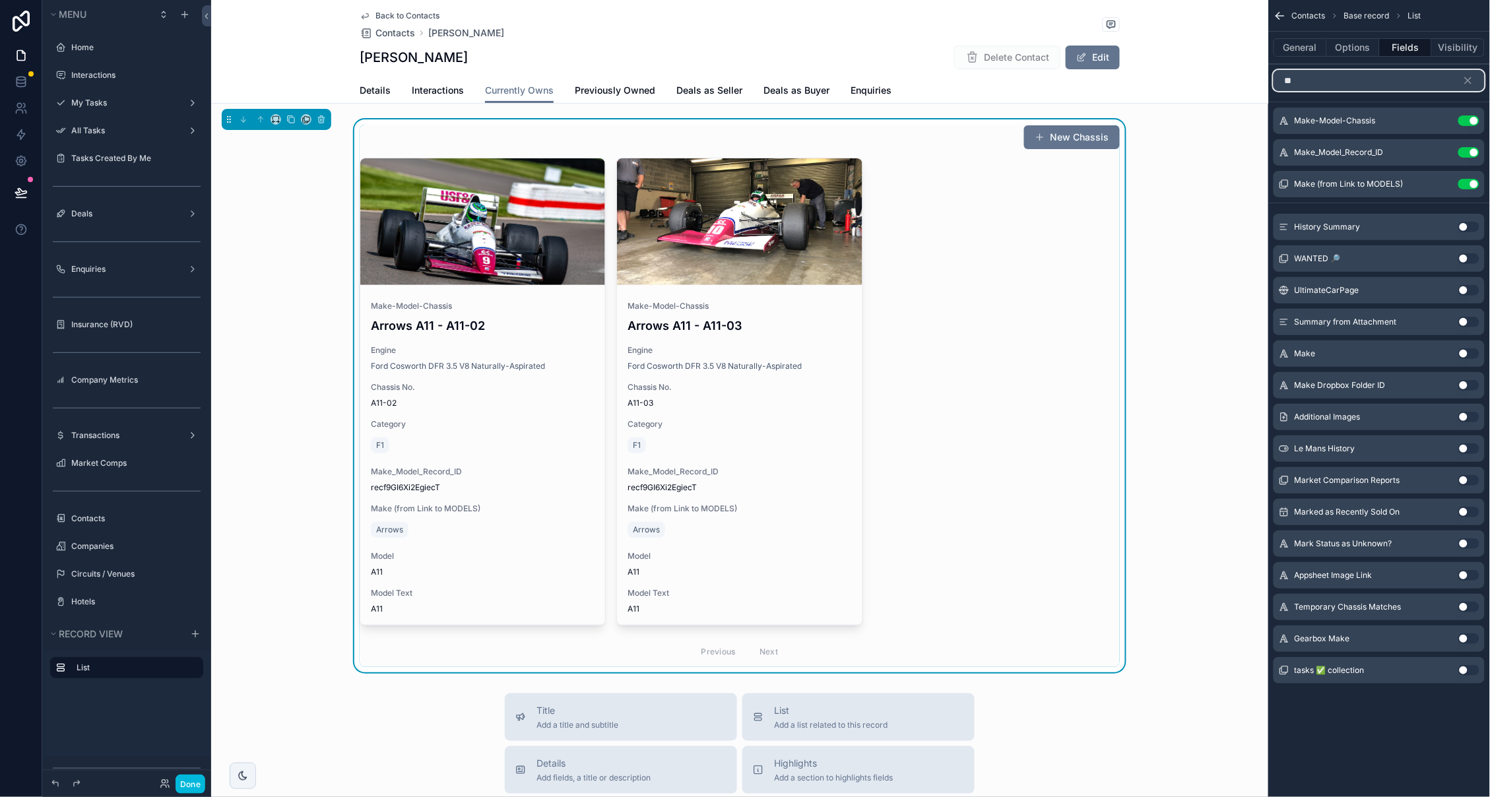
scroll to position [0, 0]
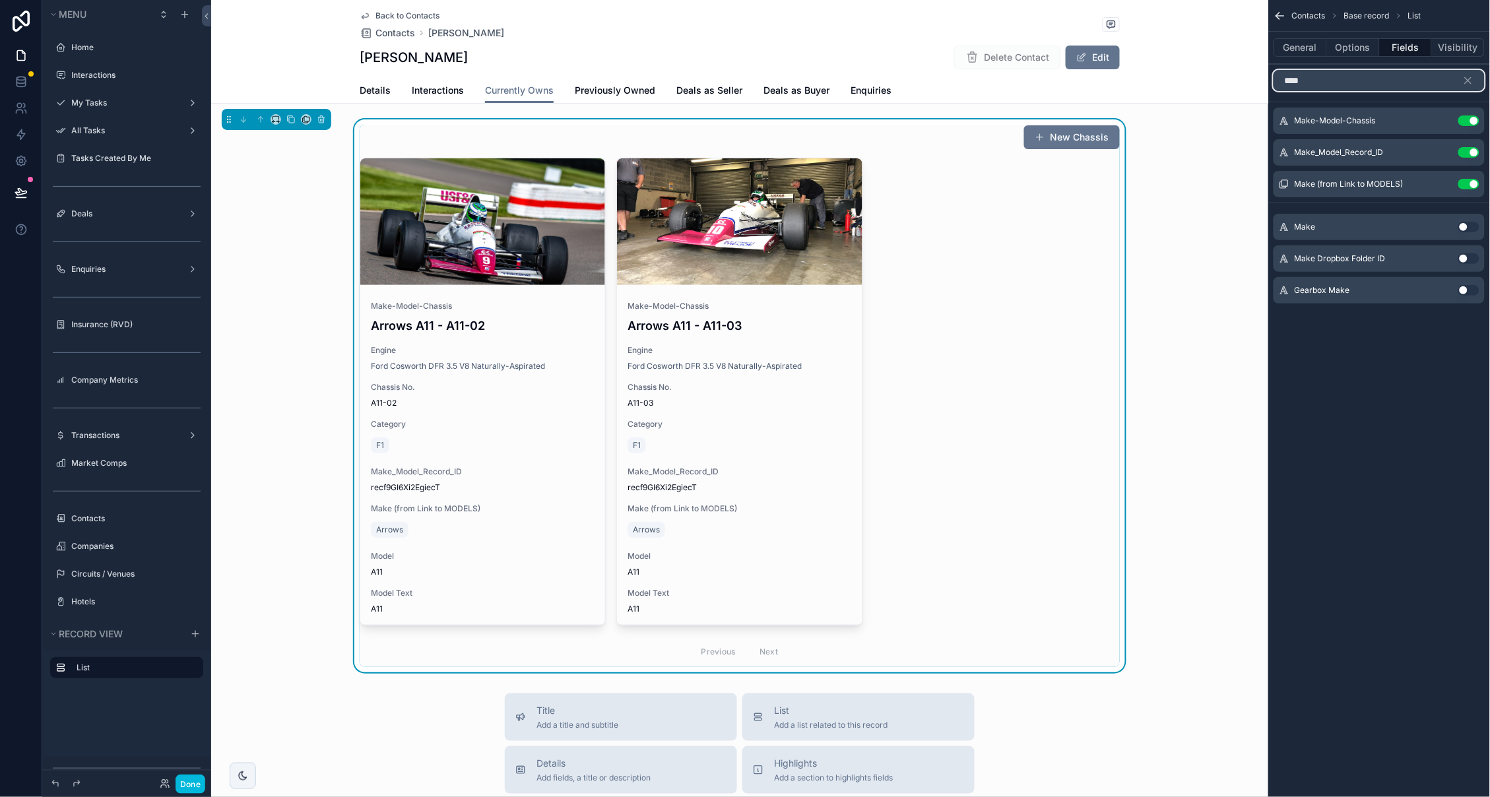
type input "****"
click at [1470, 226] on button "Use setting" at bounding box center [1468, 227] width 21 height 11
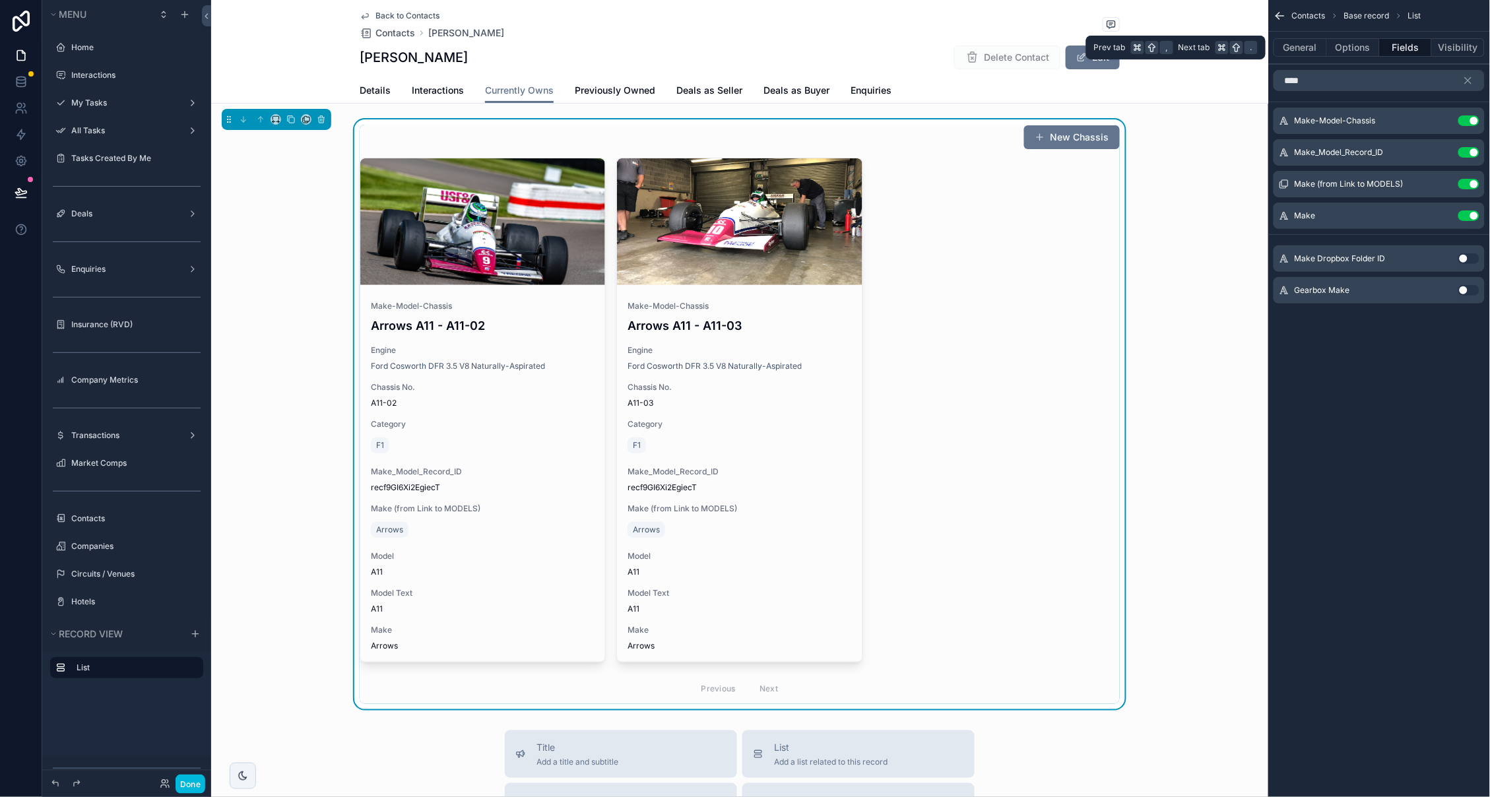
click at [1412, 49] on button "Fields" at bounding box center [1406, 47] width 53 height 18
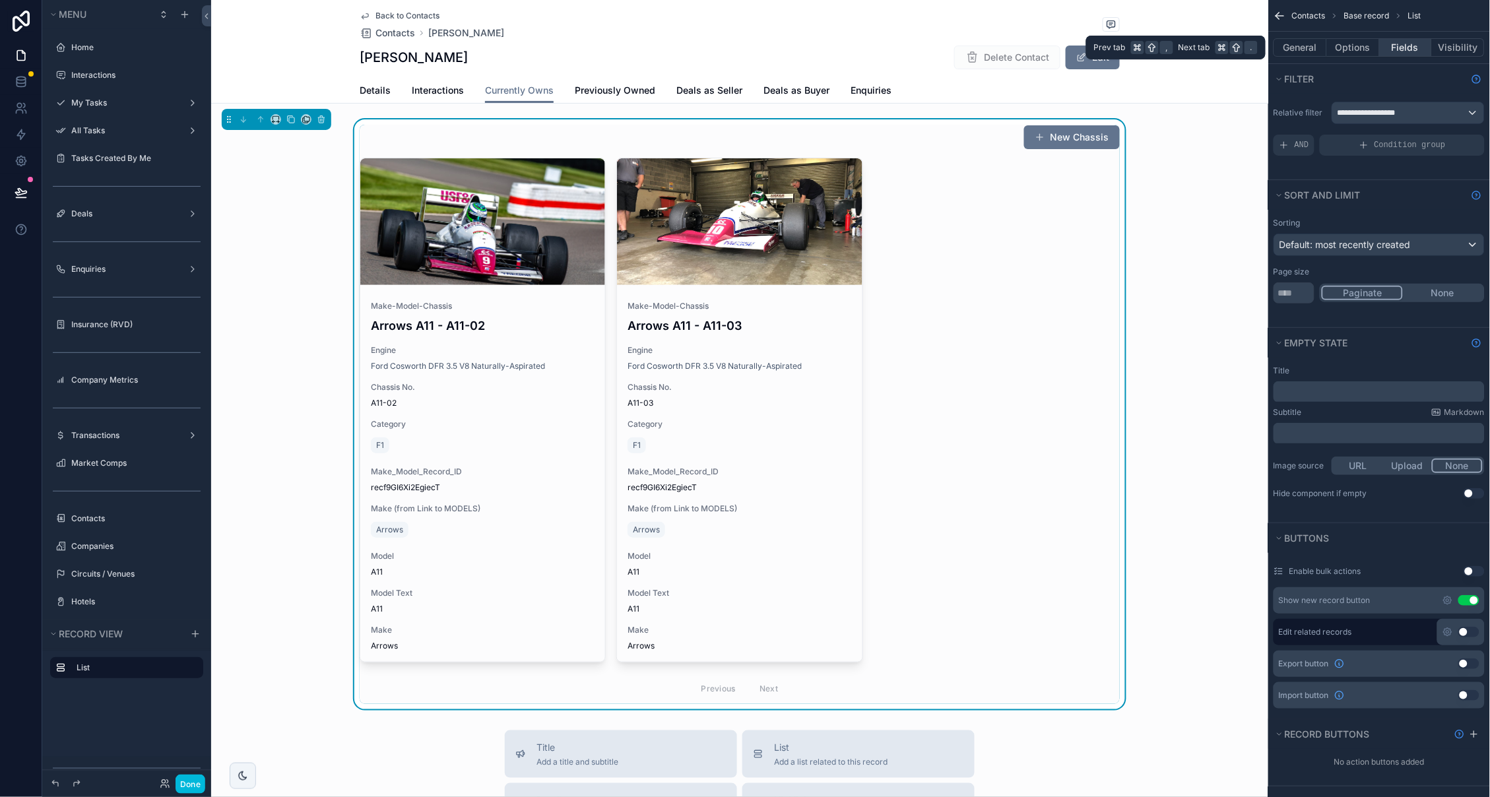
click at [1402, 42] on button "Fields" at bounding box center [1406, 47] width 53 height 18
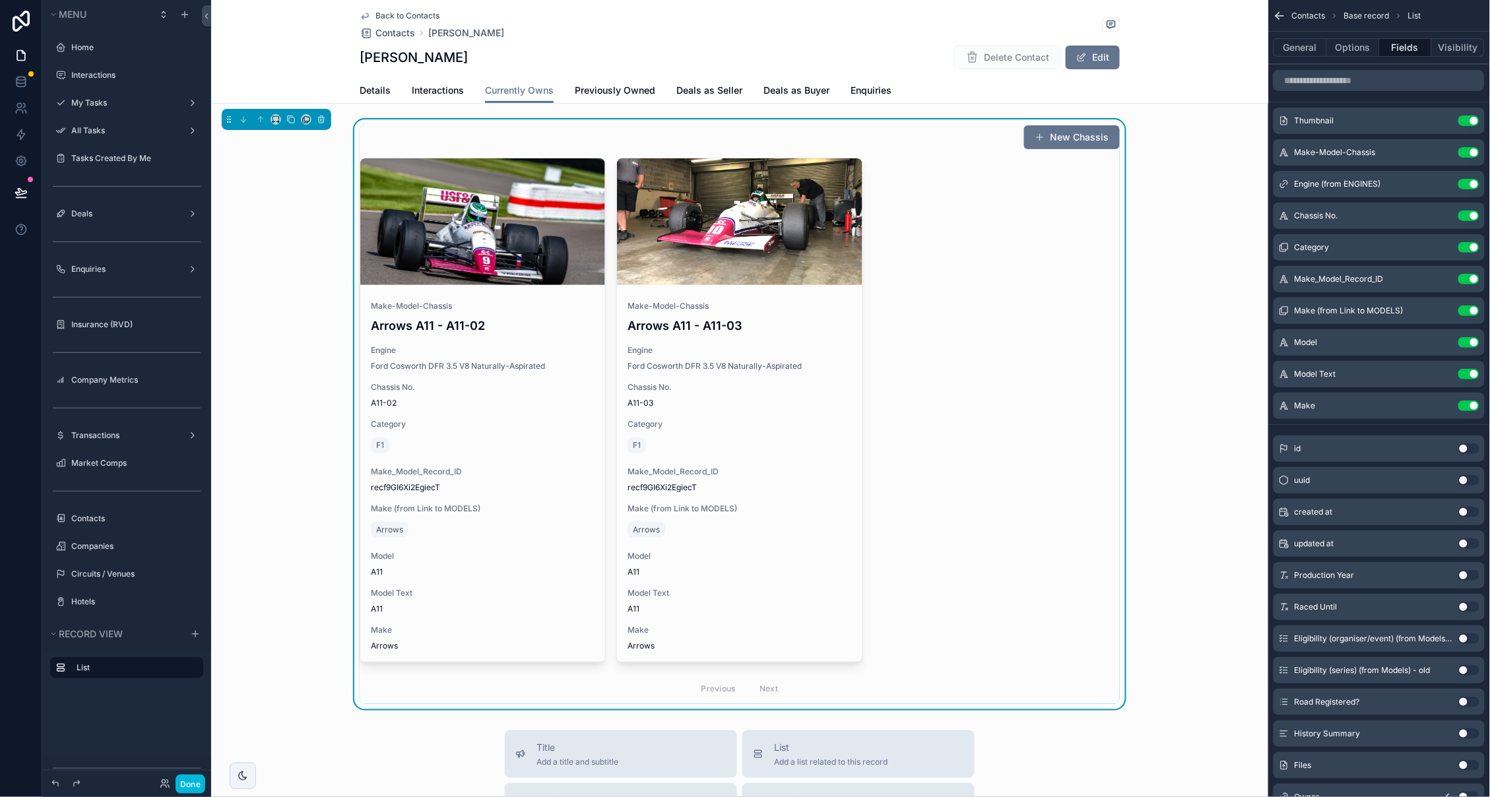
click at [1466, 403] on button "Use setting" at bounding box center [1468, 406] width 21 height 11
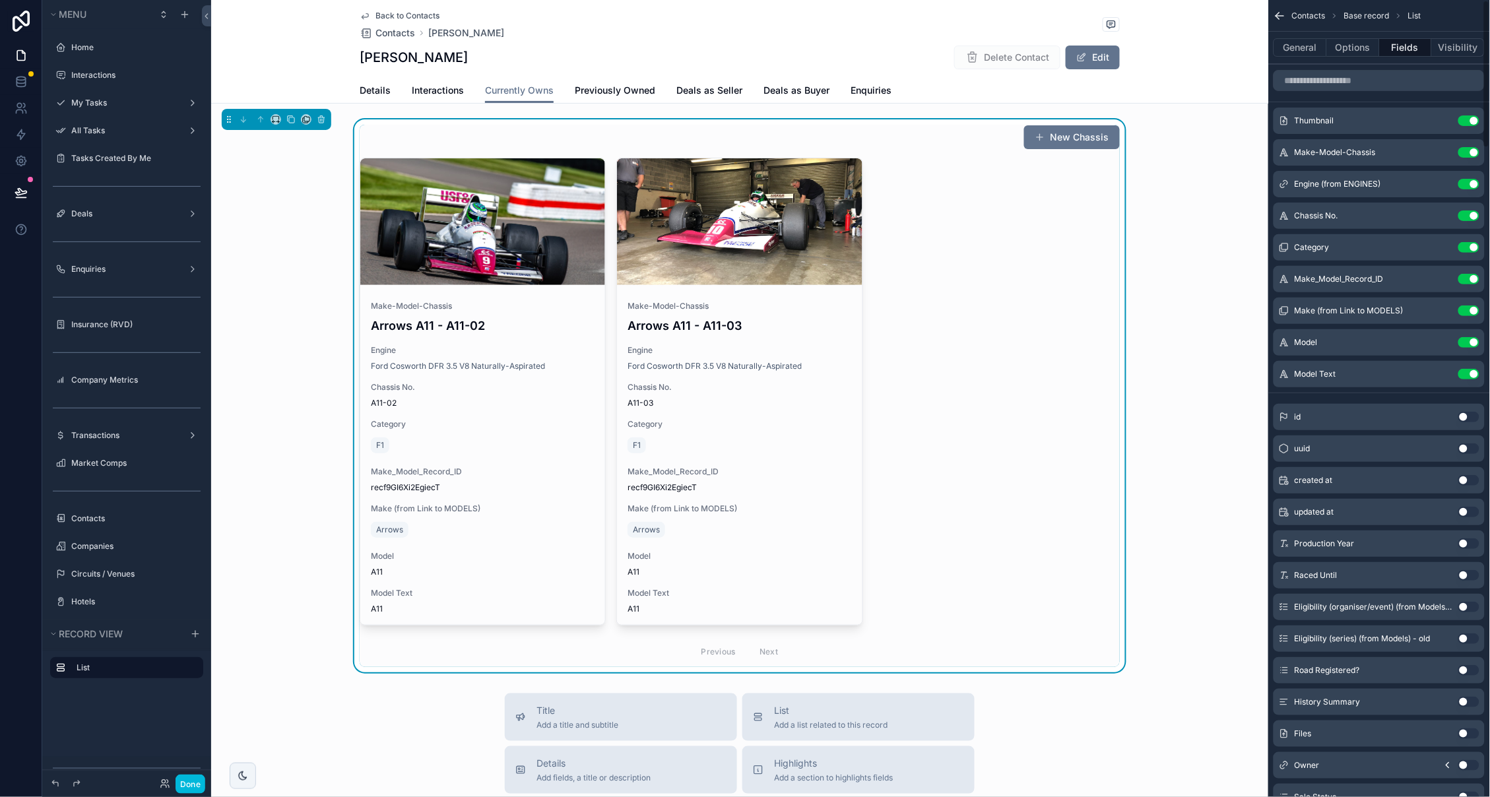
click at [1466, 377] on button "Use setting" at bounding box center [1468, 374] width 21 height 11
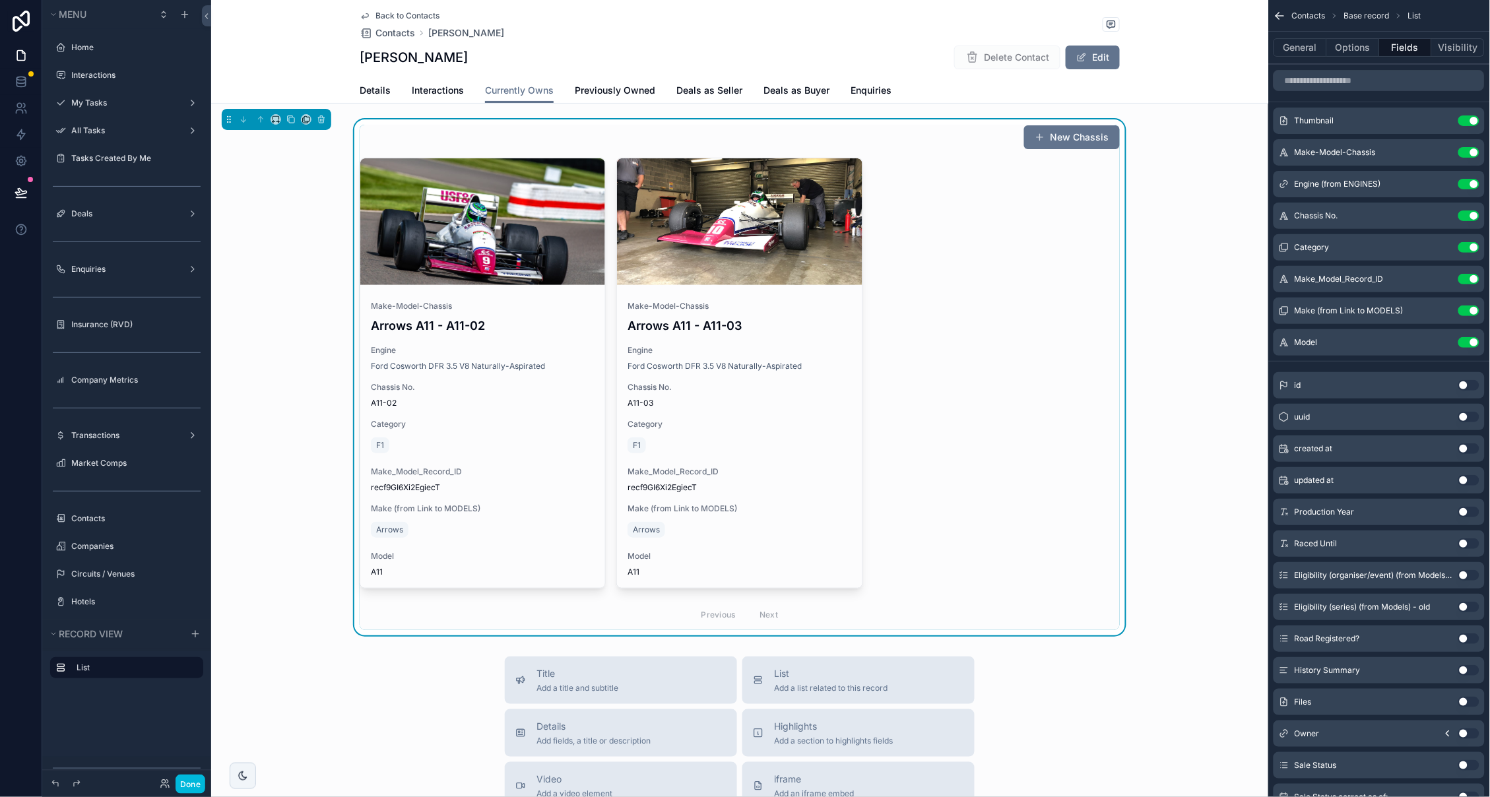
click at [1466, 337] on button "Use setting" at bounding box center [1468, 342] width 21 height 11
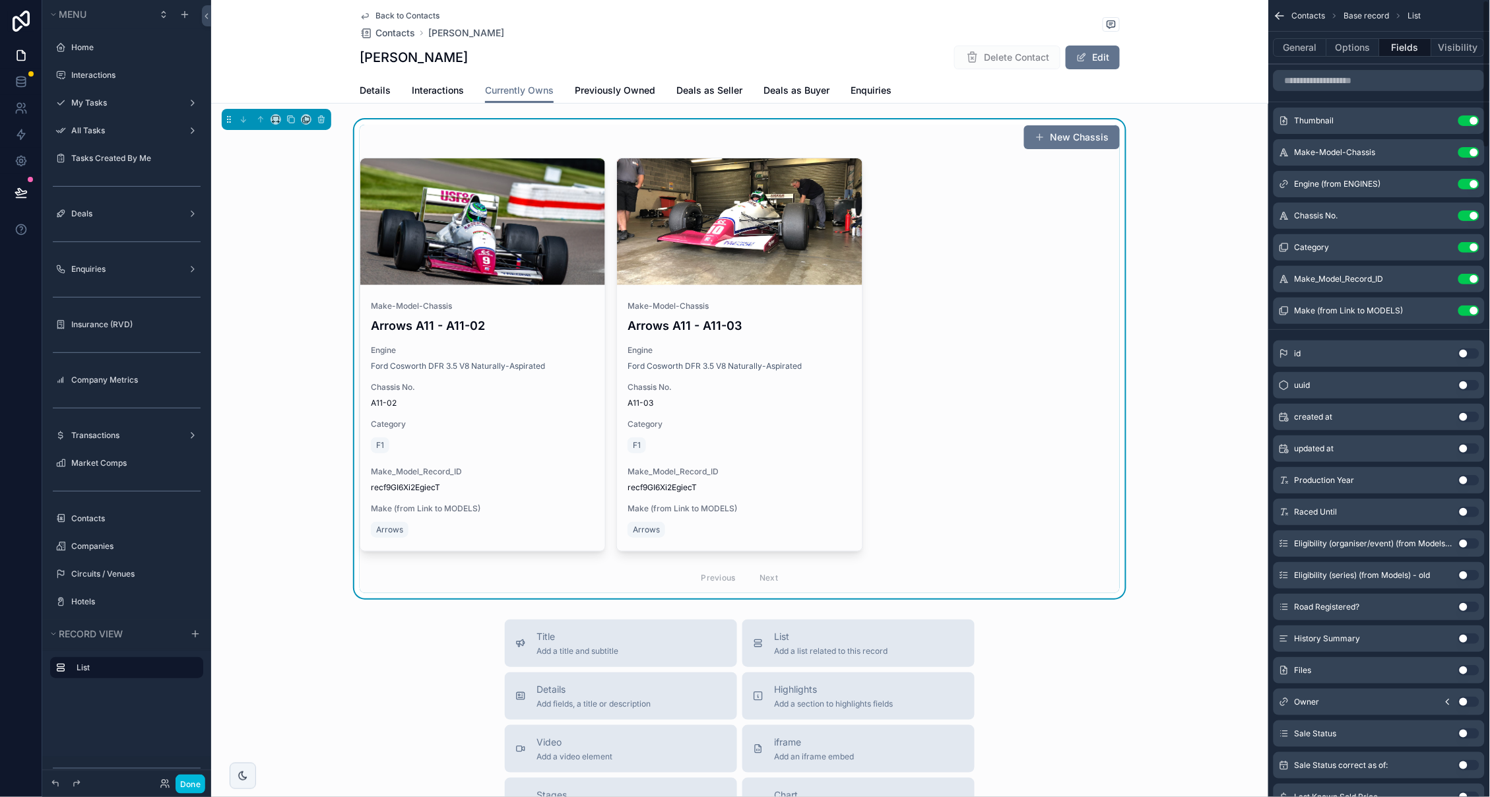
click at [1468, 280] on button "Use setting" at bounding box center [1468, 279] width 21 height 11
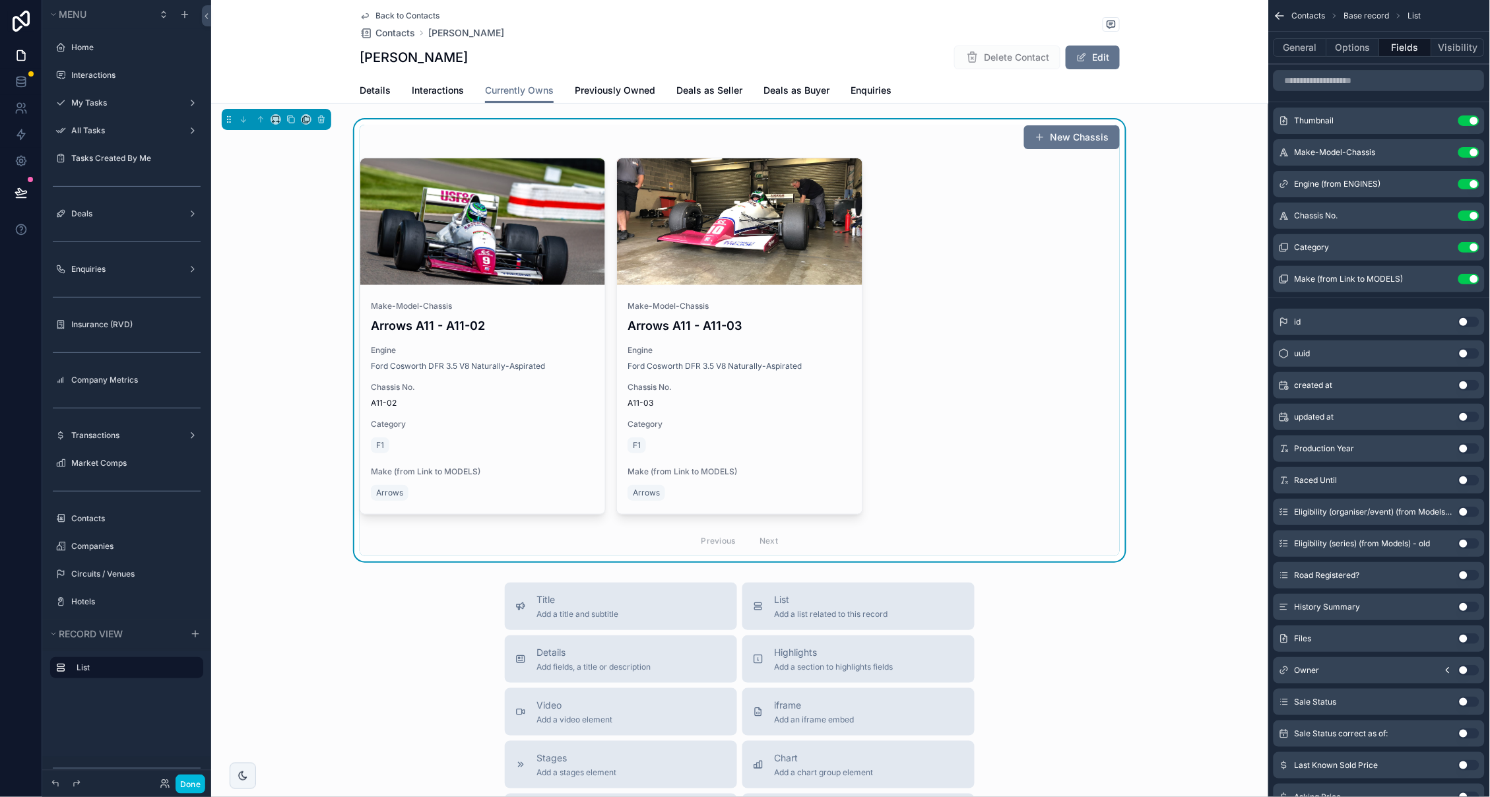
click at [1466, 280] on button "Use setting" at bounding box center [1468, 279] width 21 height 11
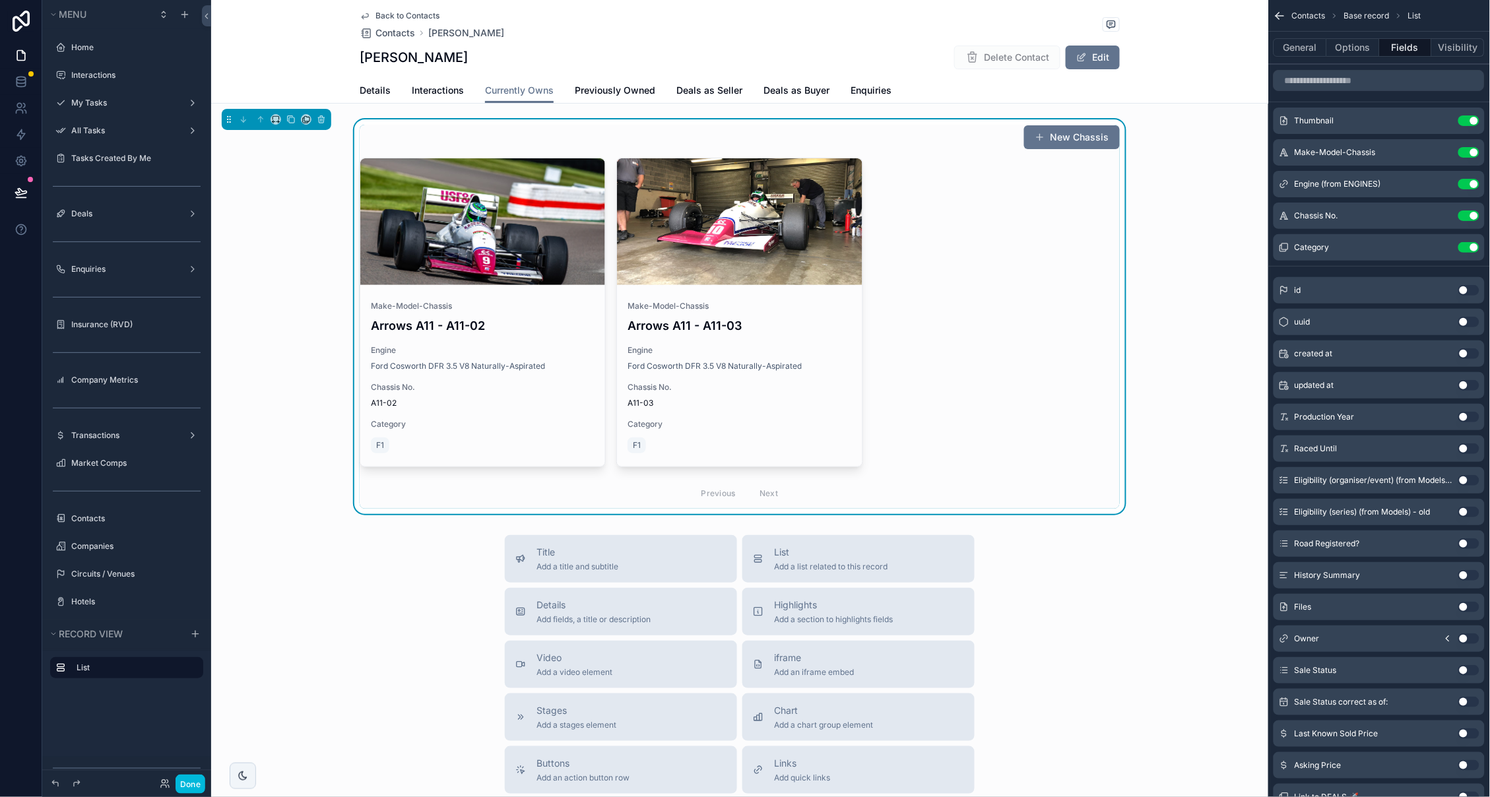
click at [1468, 213] on button "Use setting" at bounding box center [1468, 216] width 21 height 11
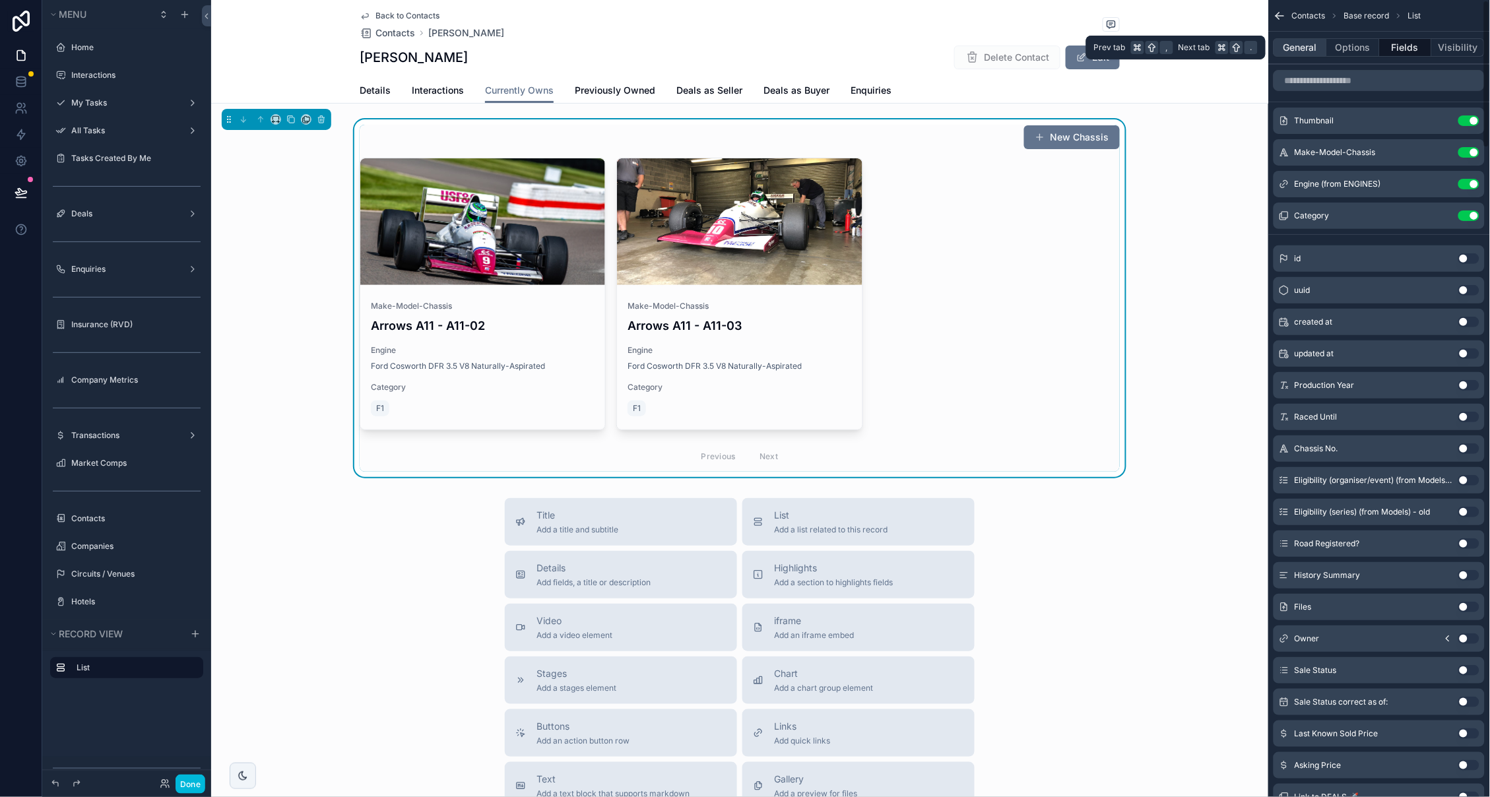
click at [1303, 43] on button "General" at bounding box center [1300, 47] width 53 height 18
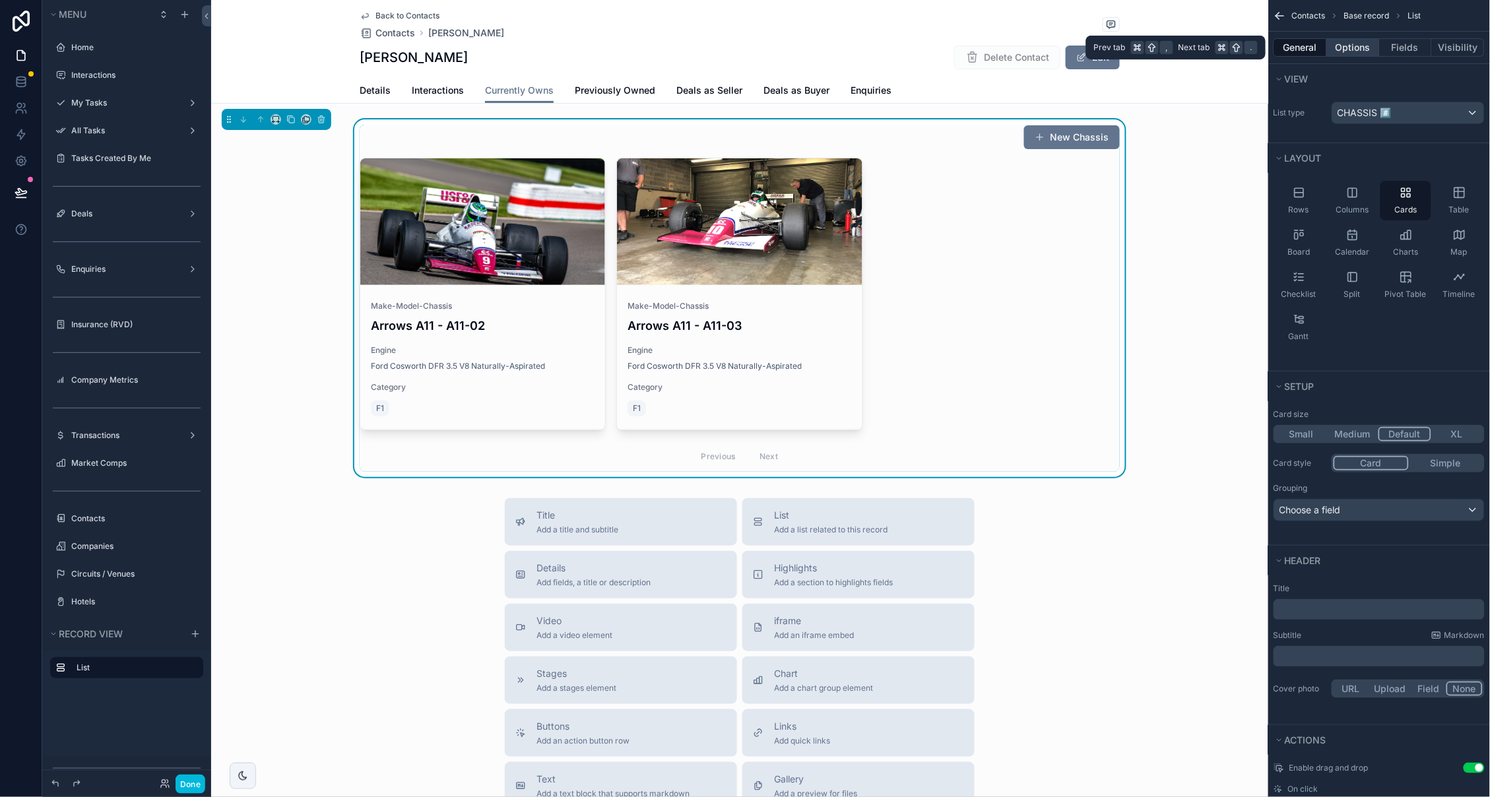
click at [1343, 51] on button "Options" at bounding box center [1353, 47] width 53 height 18
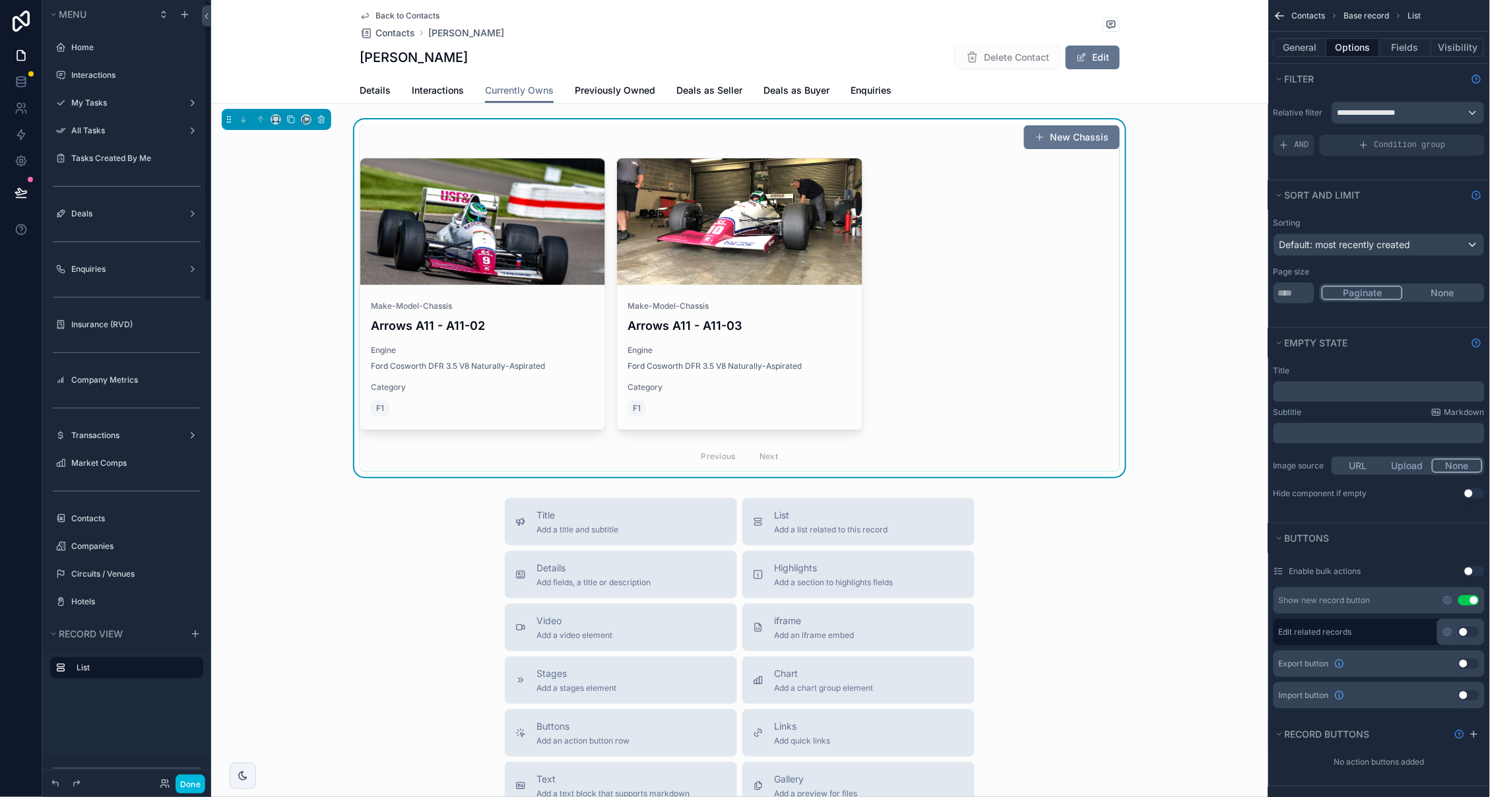
click at [193, 771] on div "Done" at bounding box center [126, 784] width 169 height 26
click at [193, 781] on button "Done" at bounding box center [191, 784] width 30 height 19
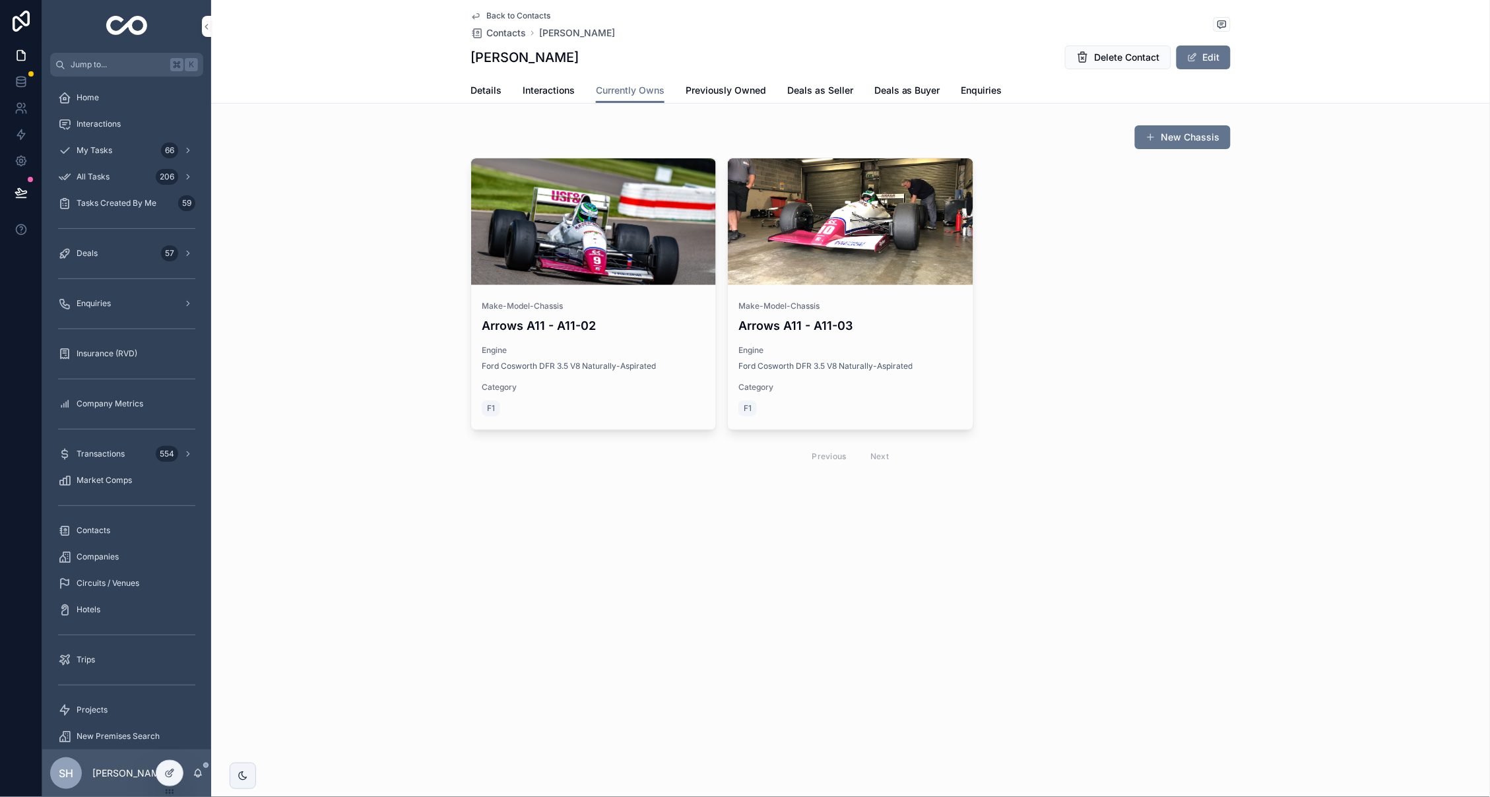
click at [324, 379] on div "New Chassis Make-Model-Chassis Arrows A11 - A11-02 Engine Ford Cosworth DFR 3.5…" at bounding box center [850, 298] width 1279 height 358
click at [1185, 131] on button "New Chassis" at bounding box center [1183, 137] width 96 height 24
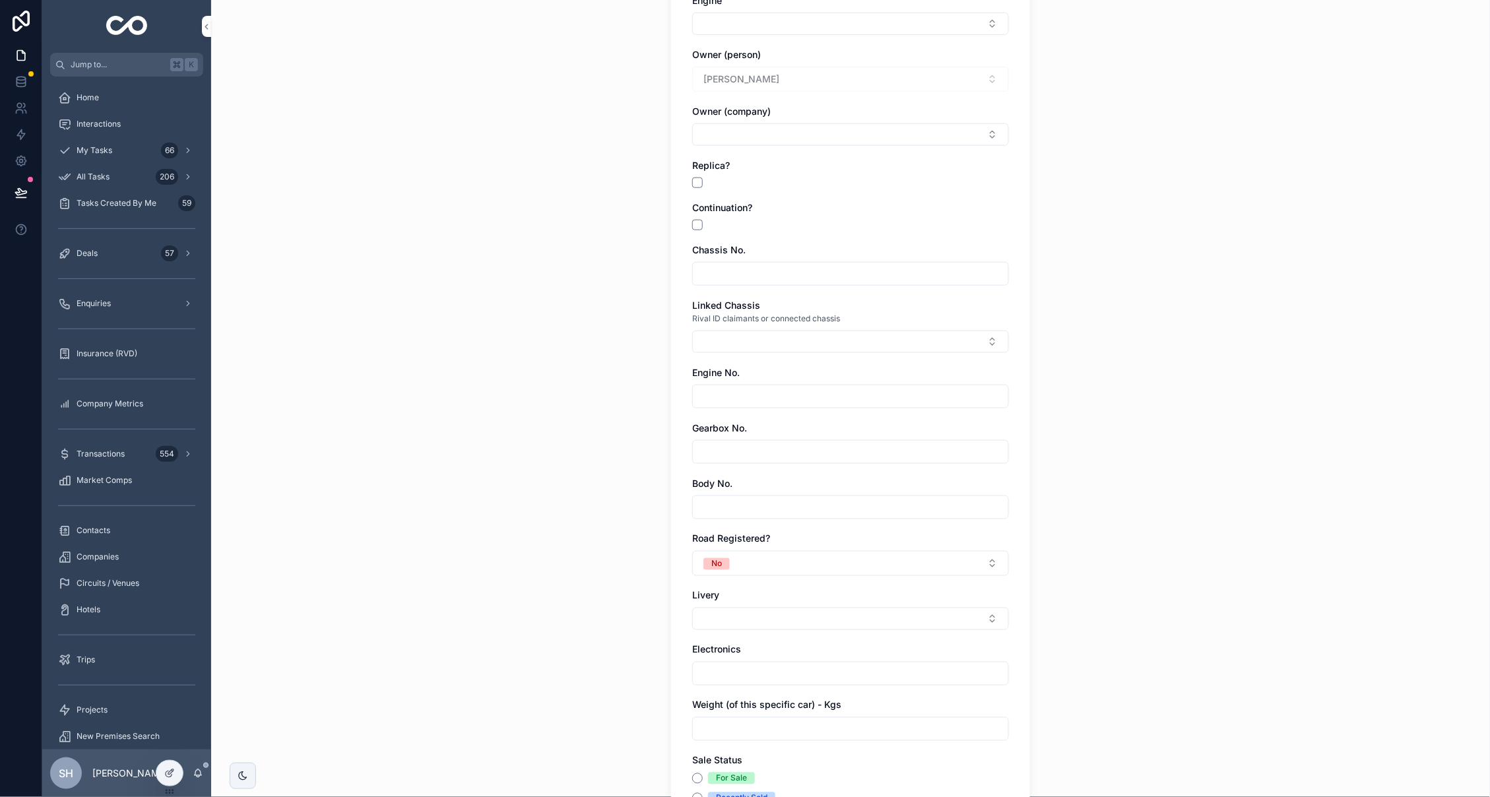
scroll to position [366, 0]
click at [835, 333] on button "Select Button" at bounding box center [850, 340] width 317 height 22
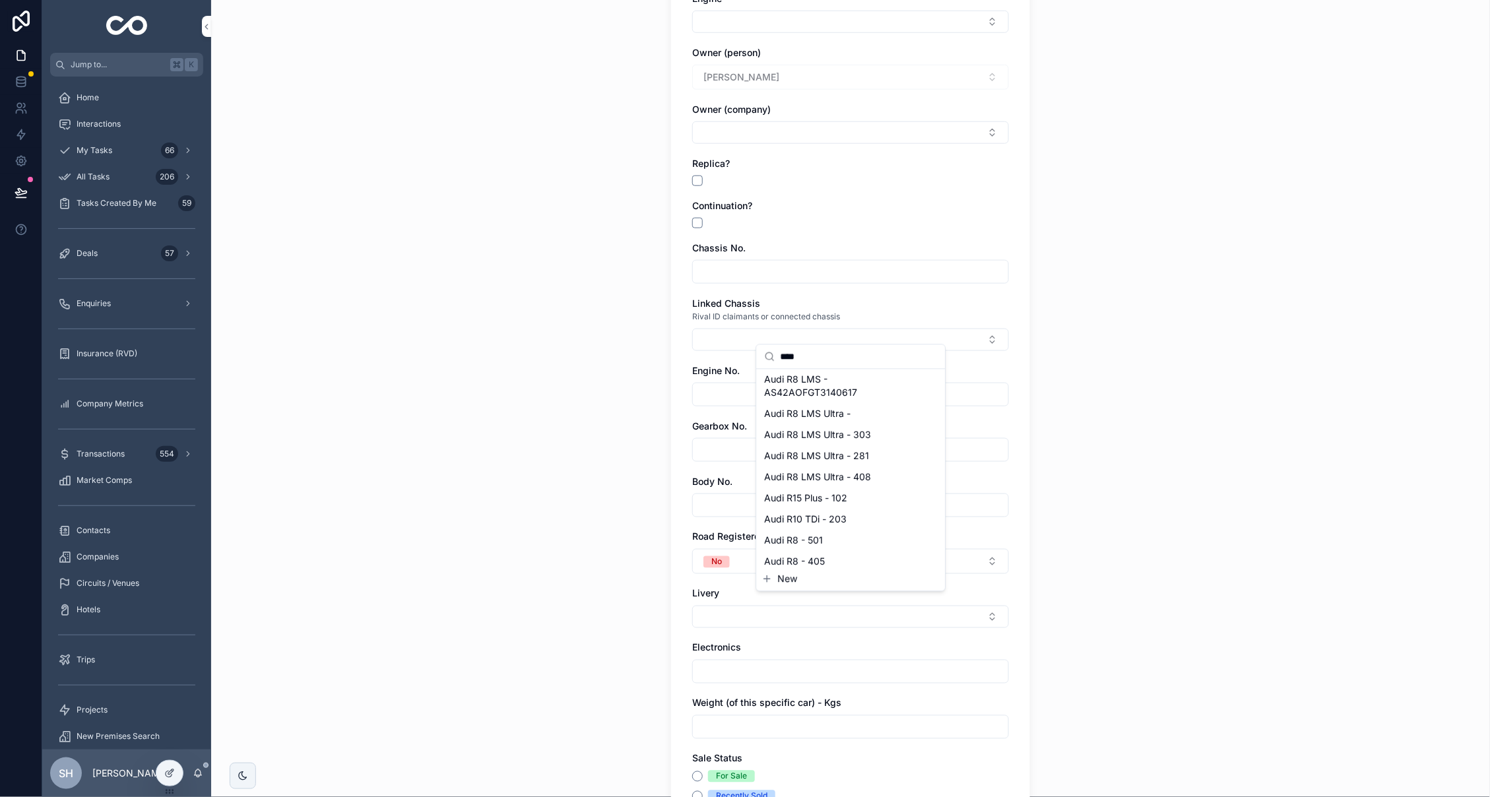
scroll to position [151, 0]
type input "****"
click at [851, 492] on span "Audi R8 LMS Ultra - 408" at bounding box center [818, 498] width 107 height 13
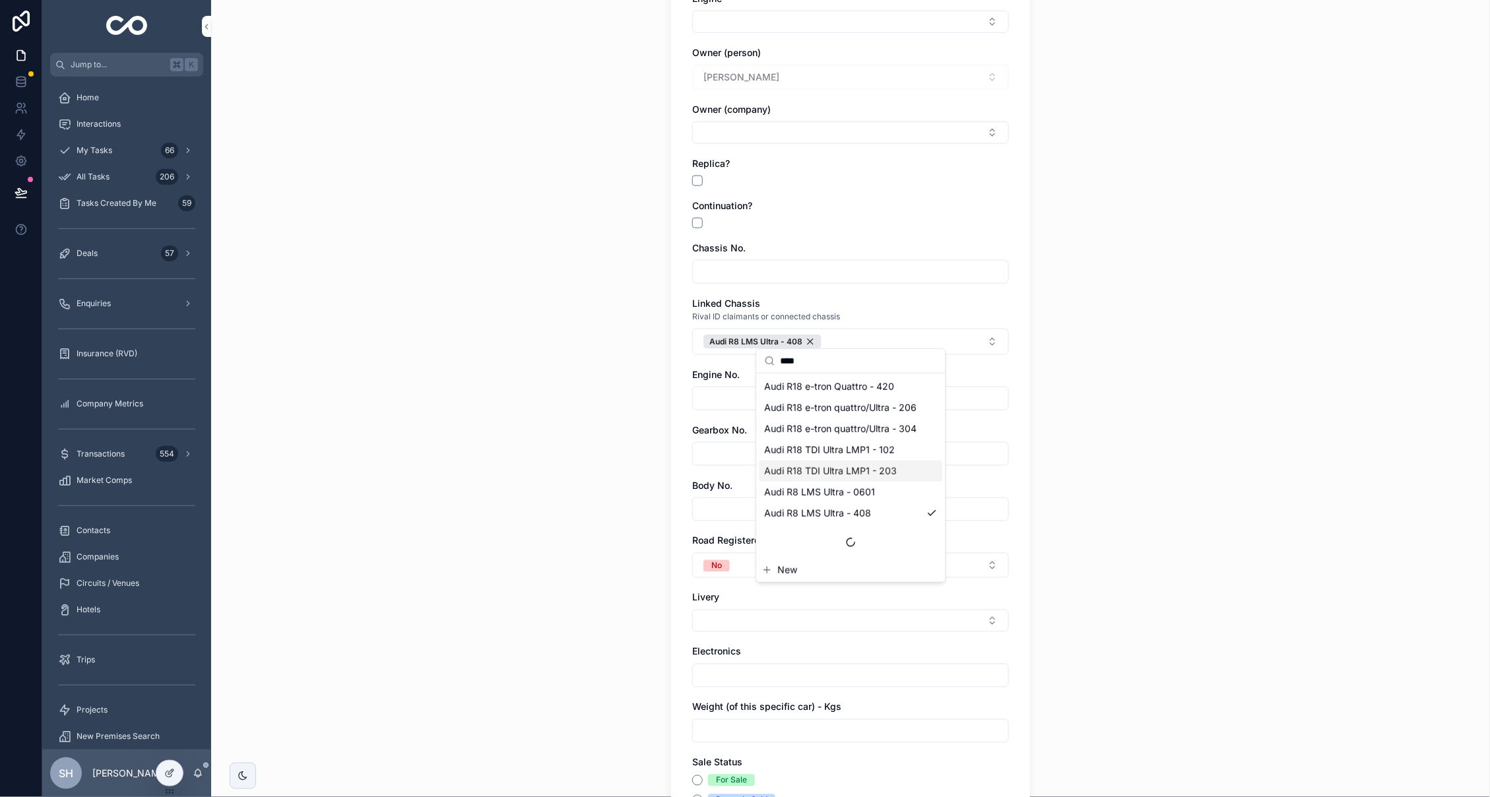
click at [1076, 427] on div "Back to Contacts Chassis Database Create a New Chassis Create a New Chassis Mod…" at bounding box center [850, 32] width 1279 height 797
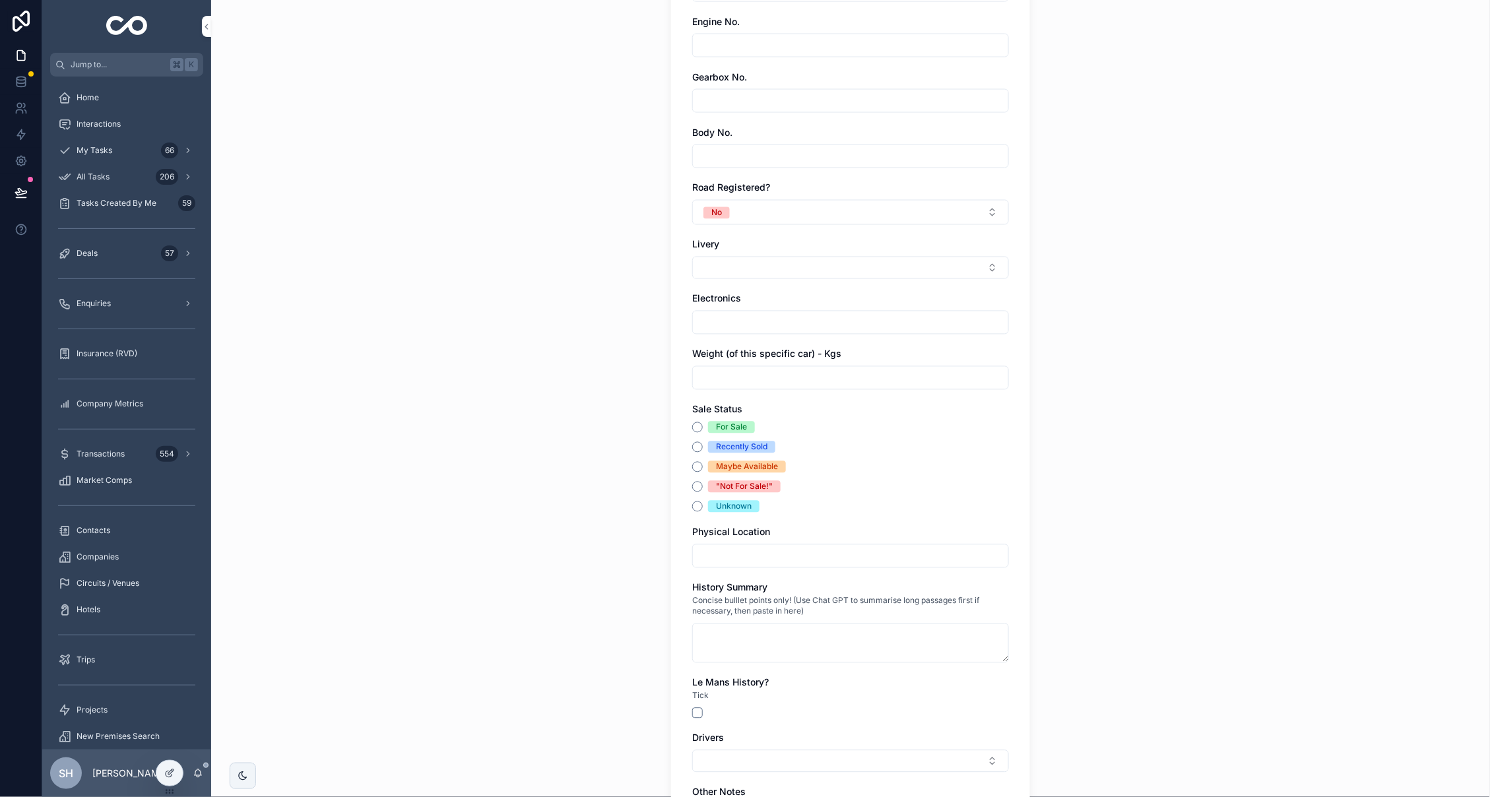
scroll to position [816, 0]
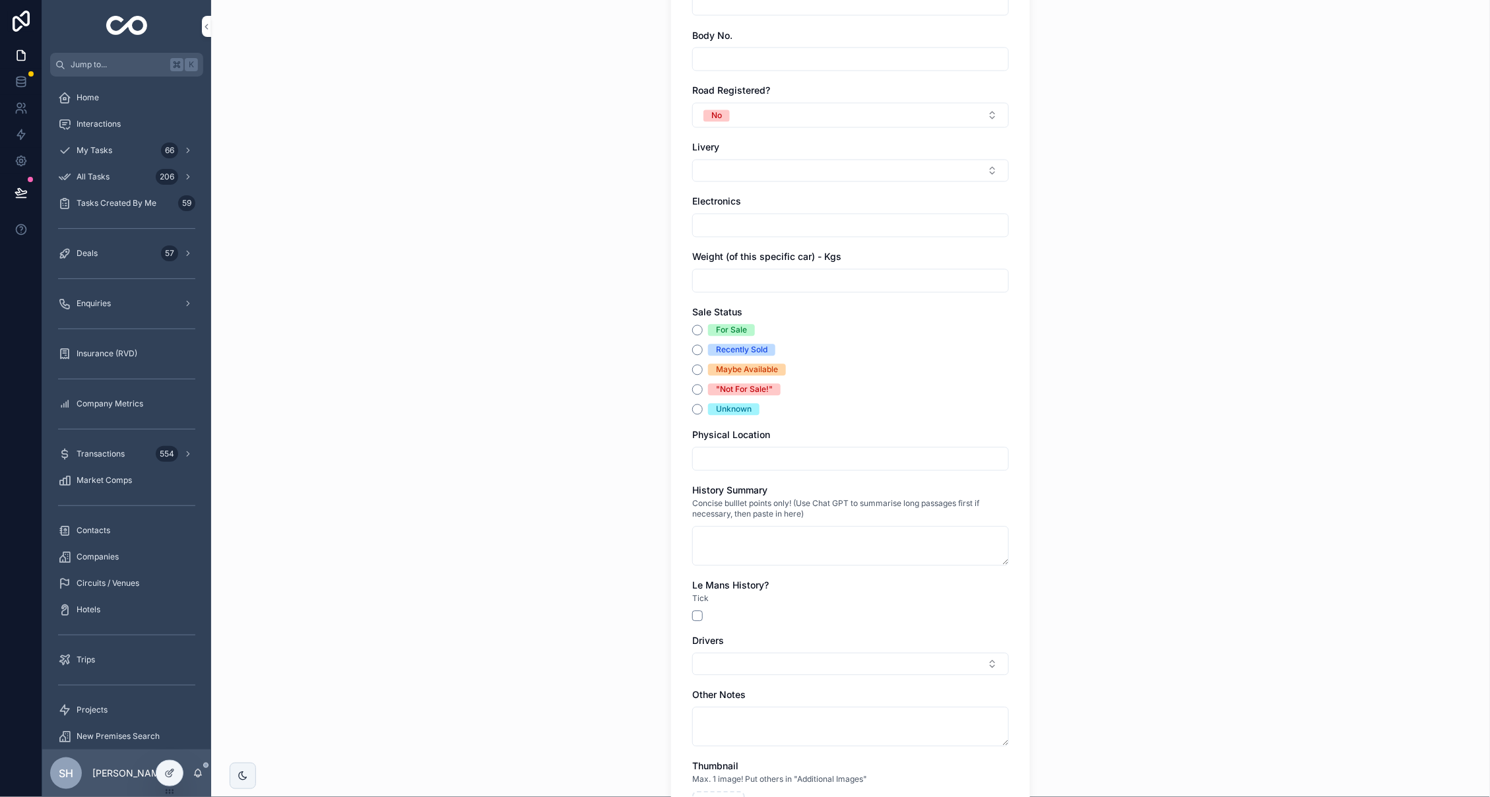
click at [749, 344] on div "Recently Sold" at bounding box center [741, 350] width 51 height 12
click at [703, 345] on button "Recently Sold" at bounding box center [697, 350] width 11 height 11
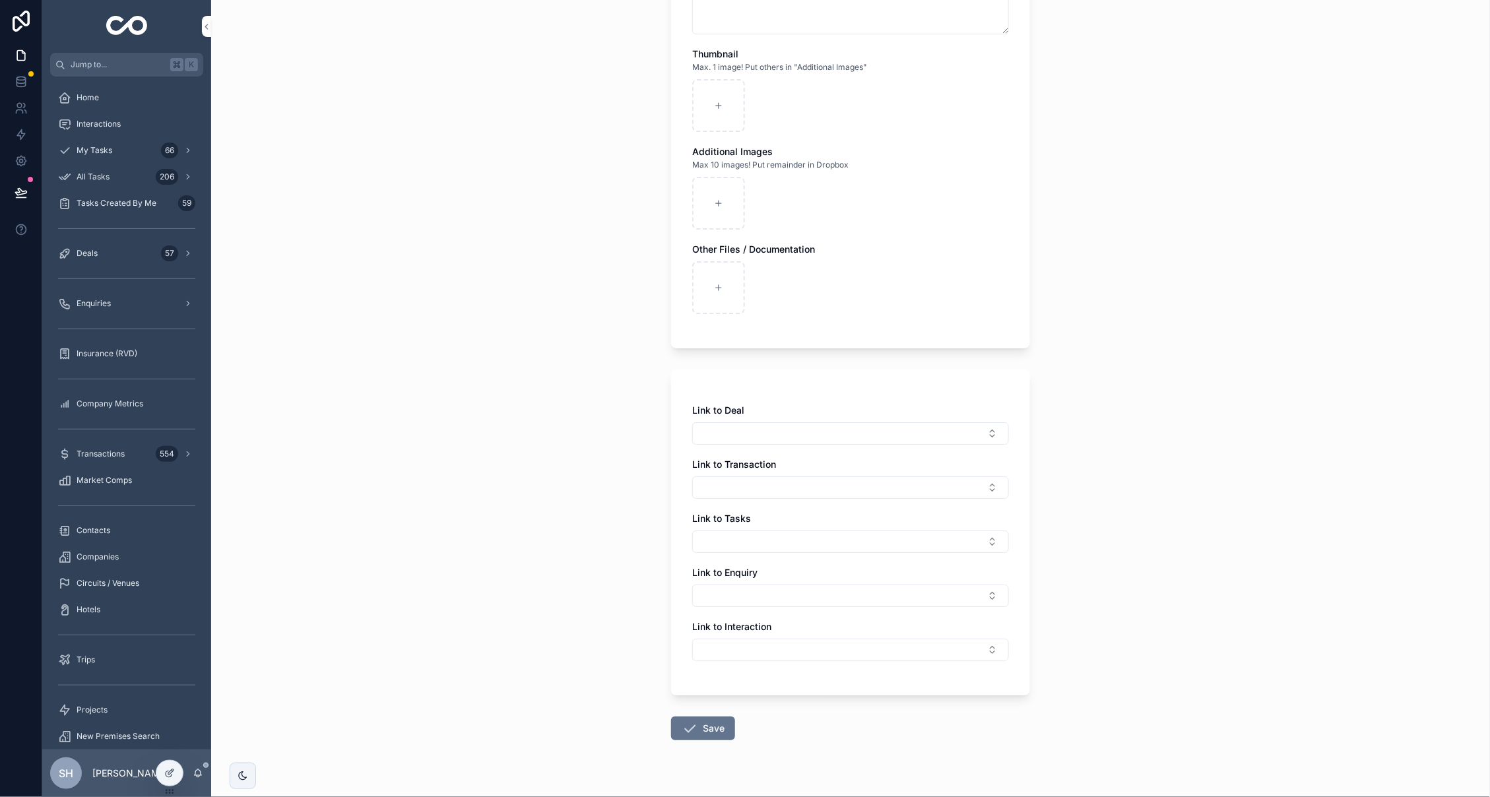
scroll to position [1528, 0]
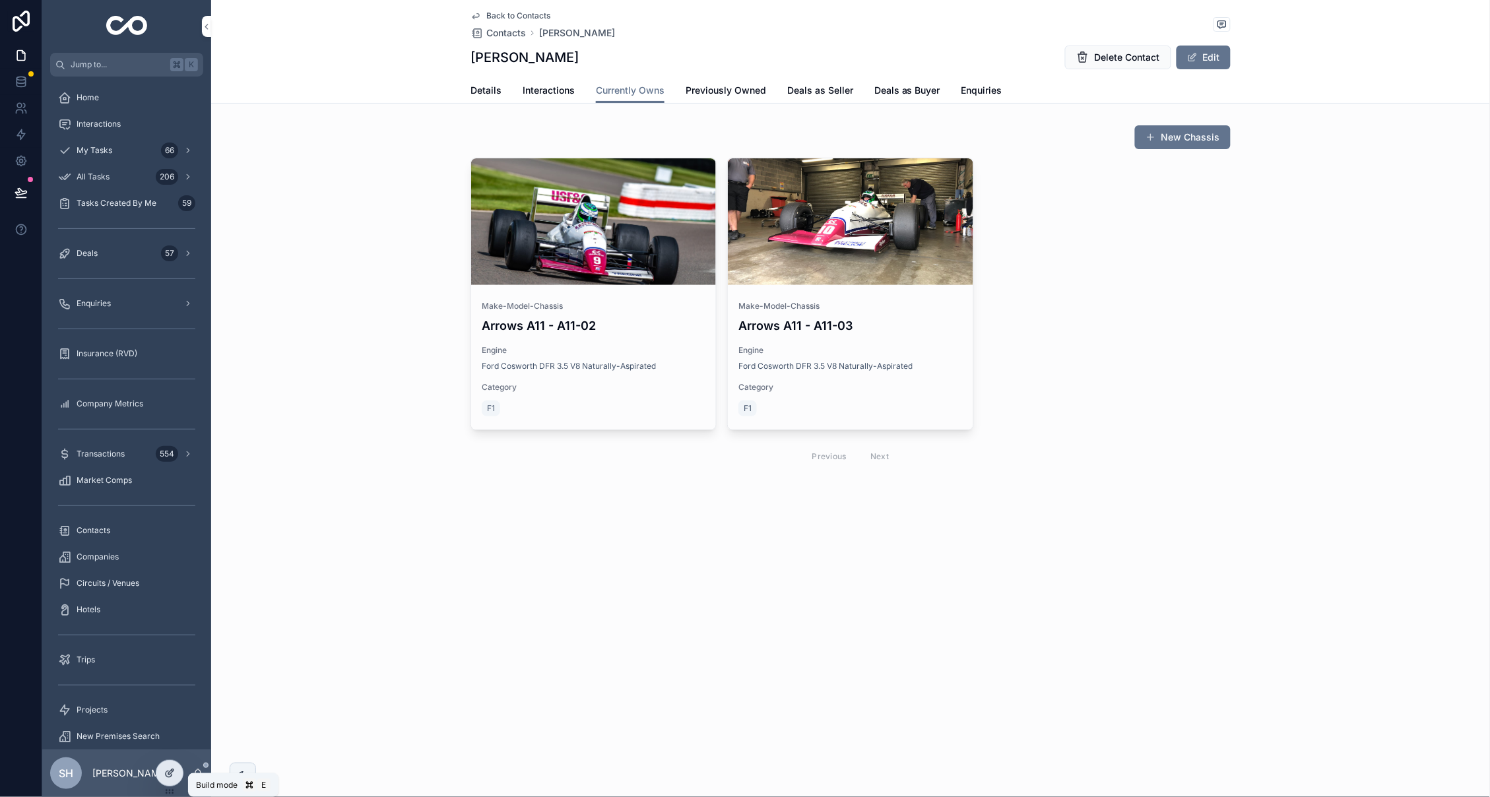
click at [164, 776] on icon at bounding box center [169, 773] width 11 height 11
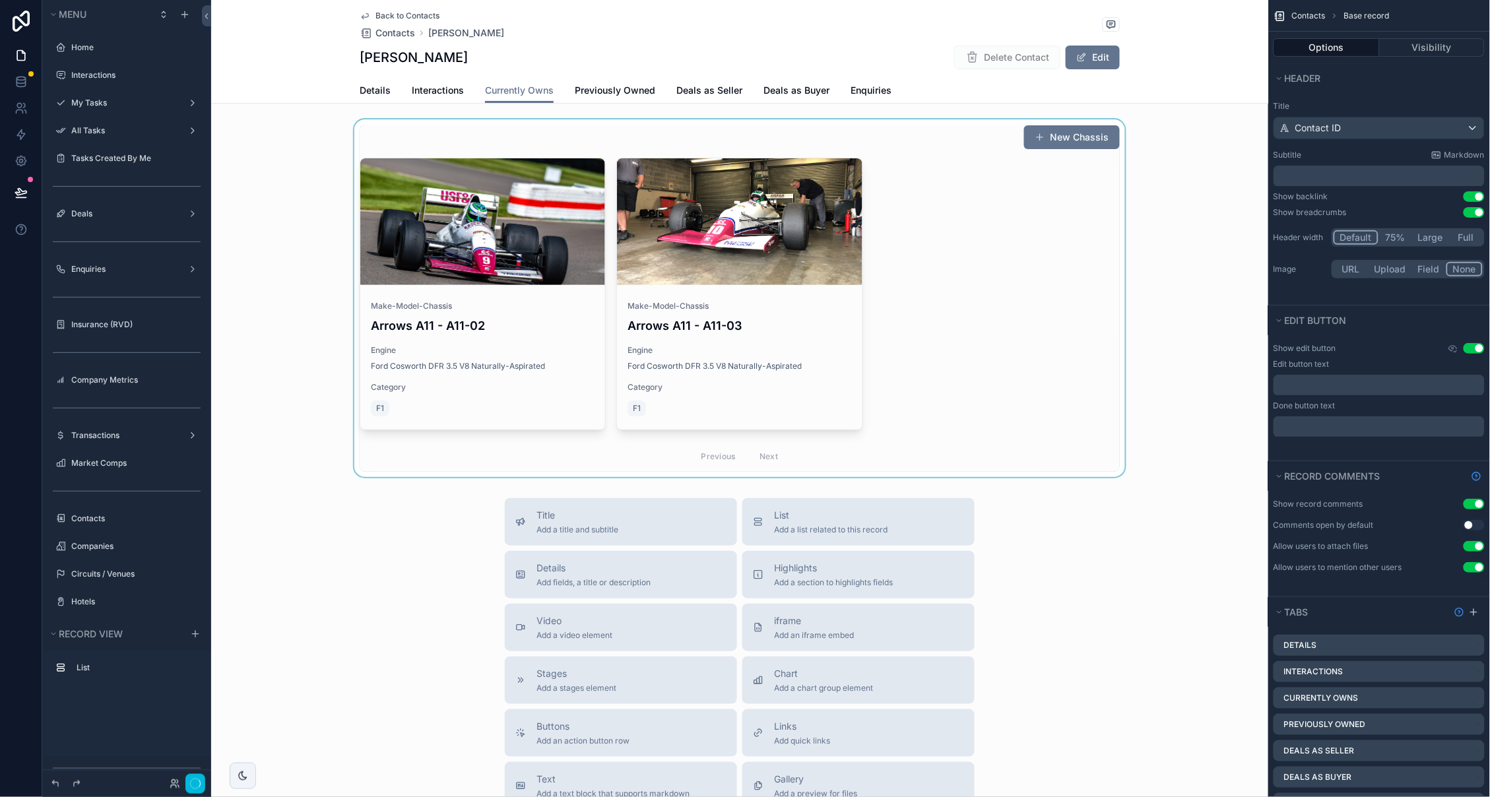
click at [1021, 188] on div "scrollable content" at bounding box center [739, 298] width 1057 height 358
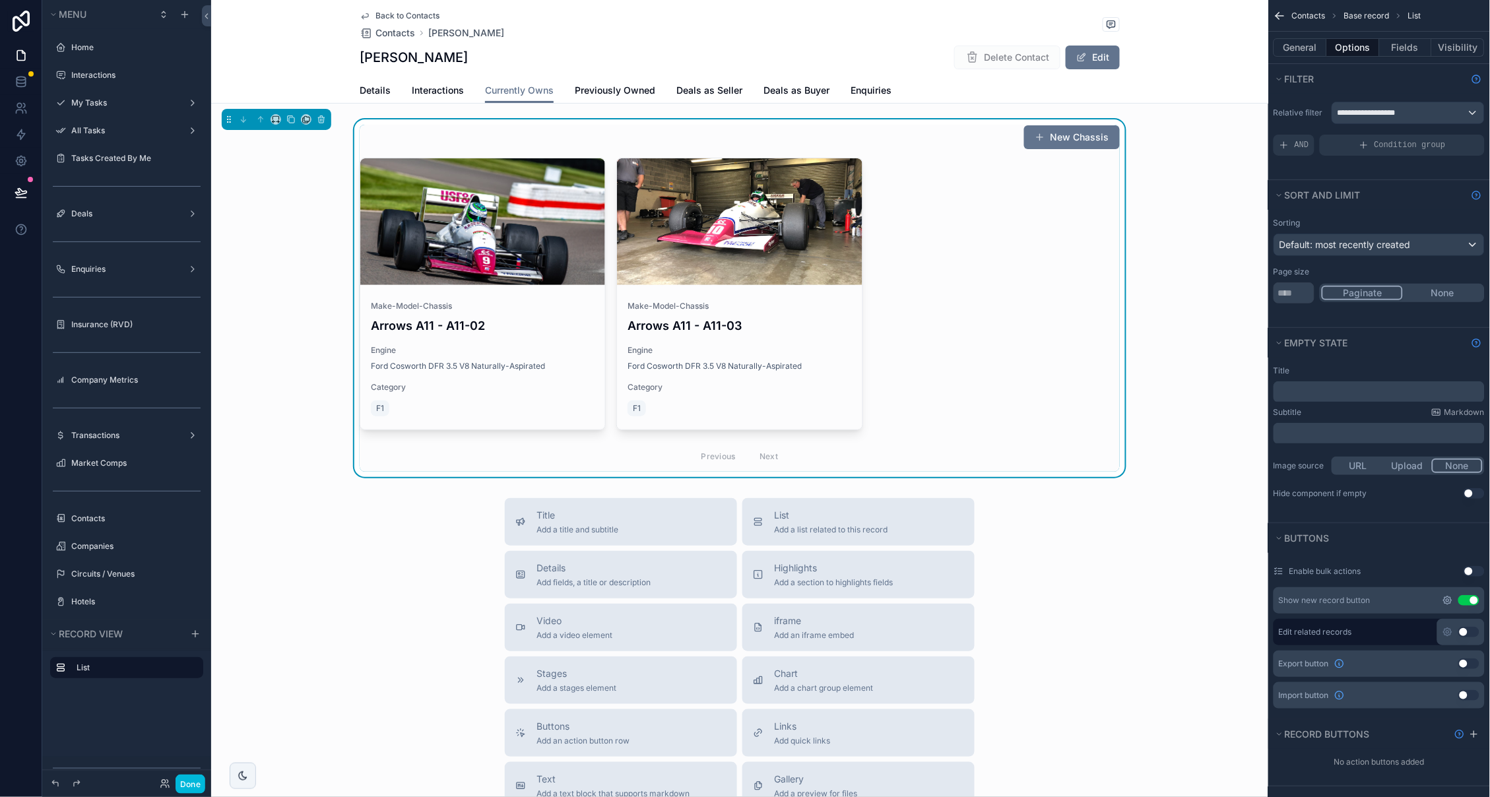
click at [1445, 600] on icon "scrollable content" at bounding box center [1448, 601] width 8 height 8
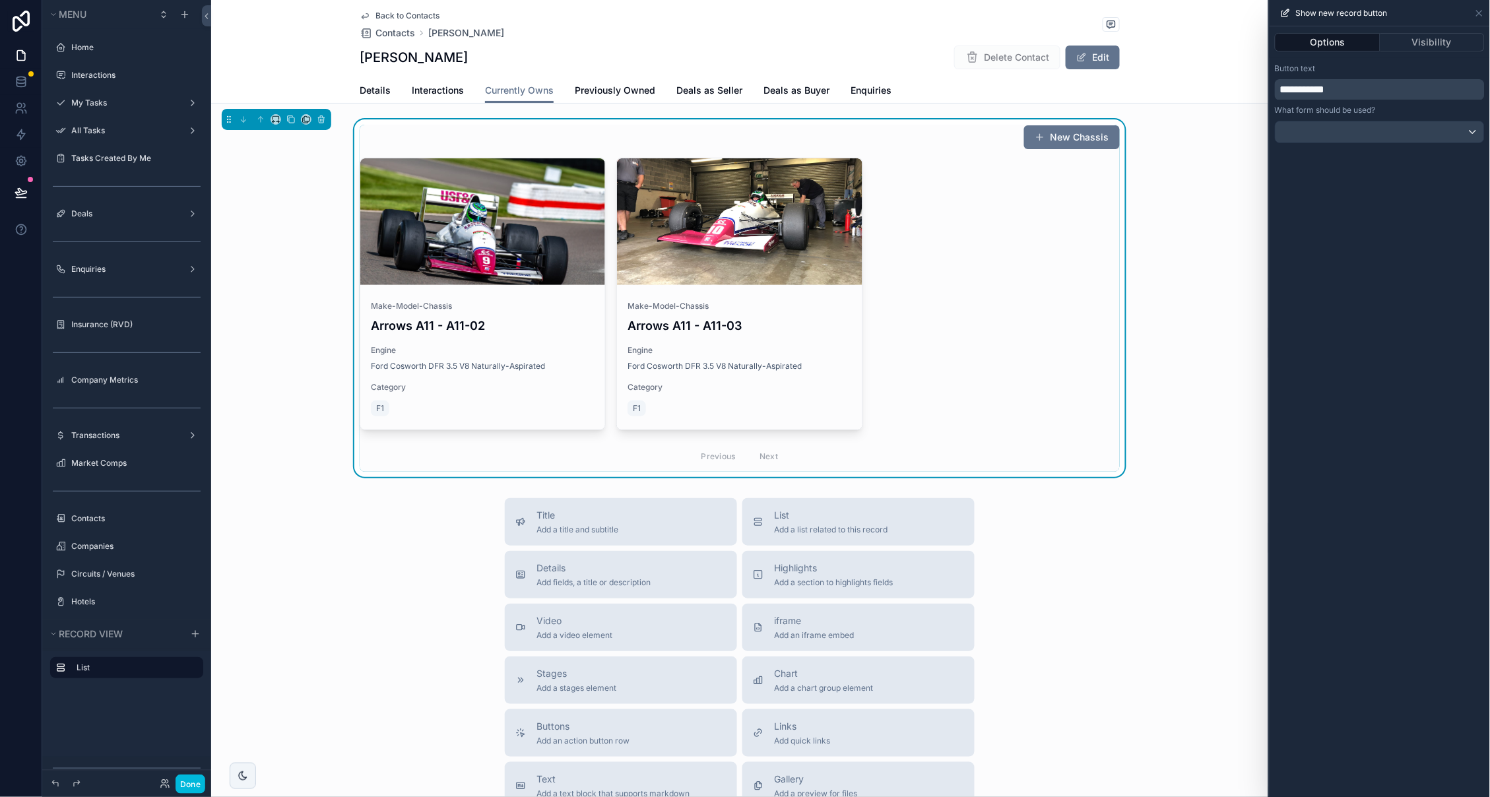
click at [1370, 133] on div at bounding box center [1380, 131] width 209 height 21
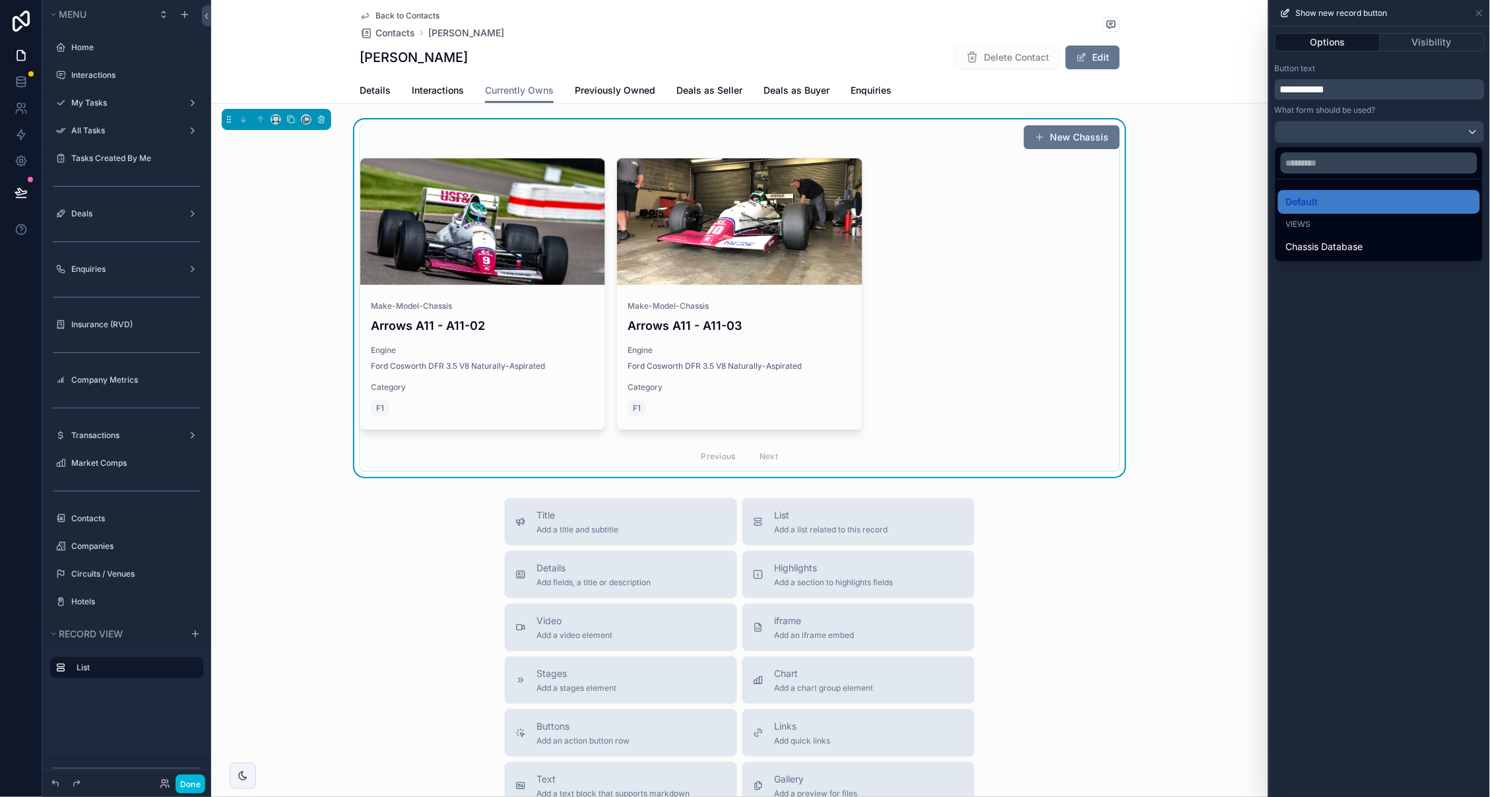
click at [1480, 15] on div at bounding box center [1380, 398] width 220 height 797
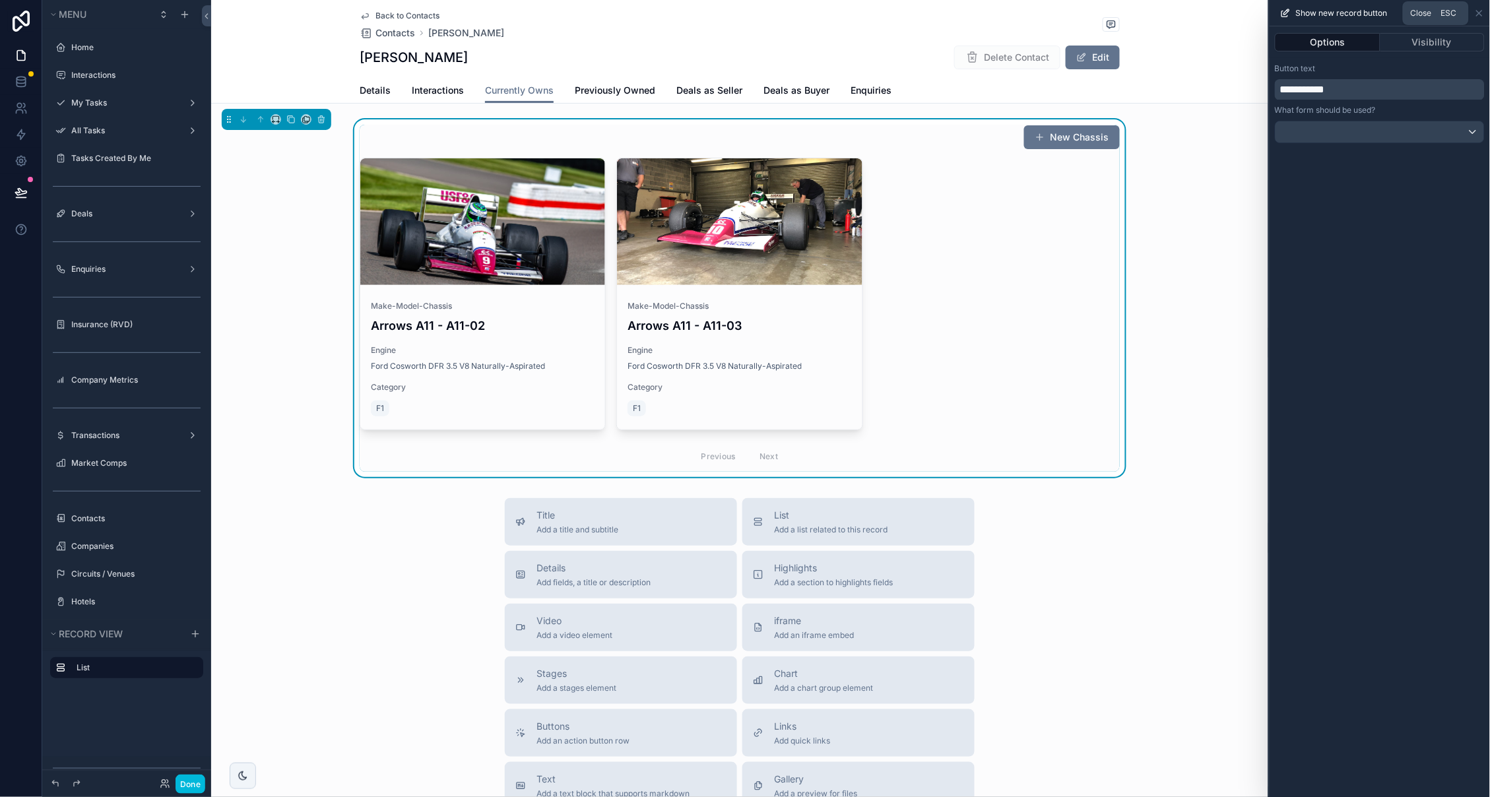
click at [1480, 15] on icon at bounding box center [1479, 13] width 11 height 11
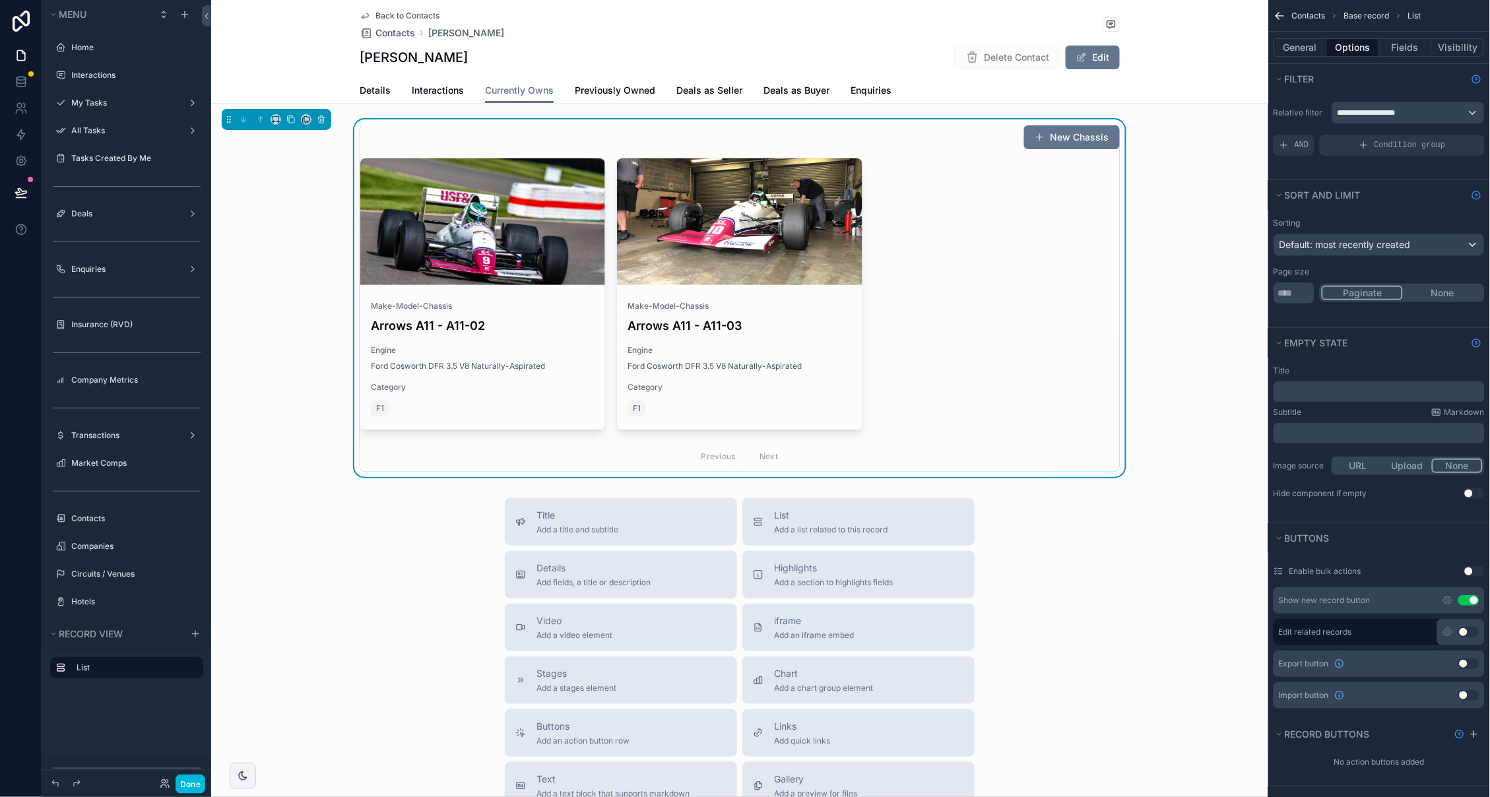
click at [1464, 597] on button "Use setting" at bounding box center [1468, 600] width 21 height 11
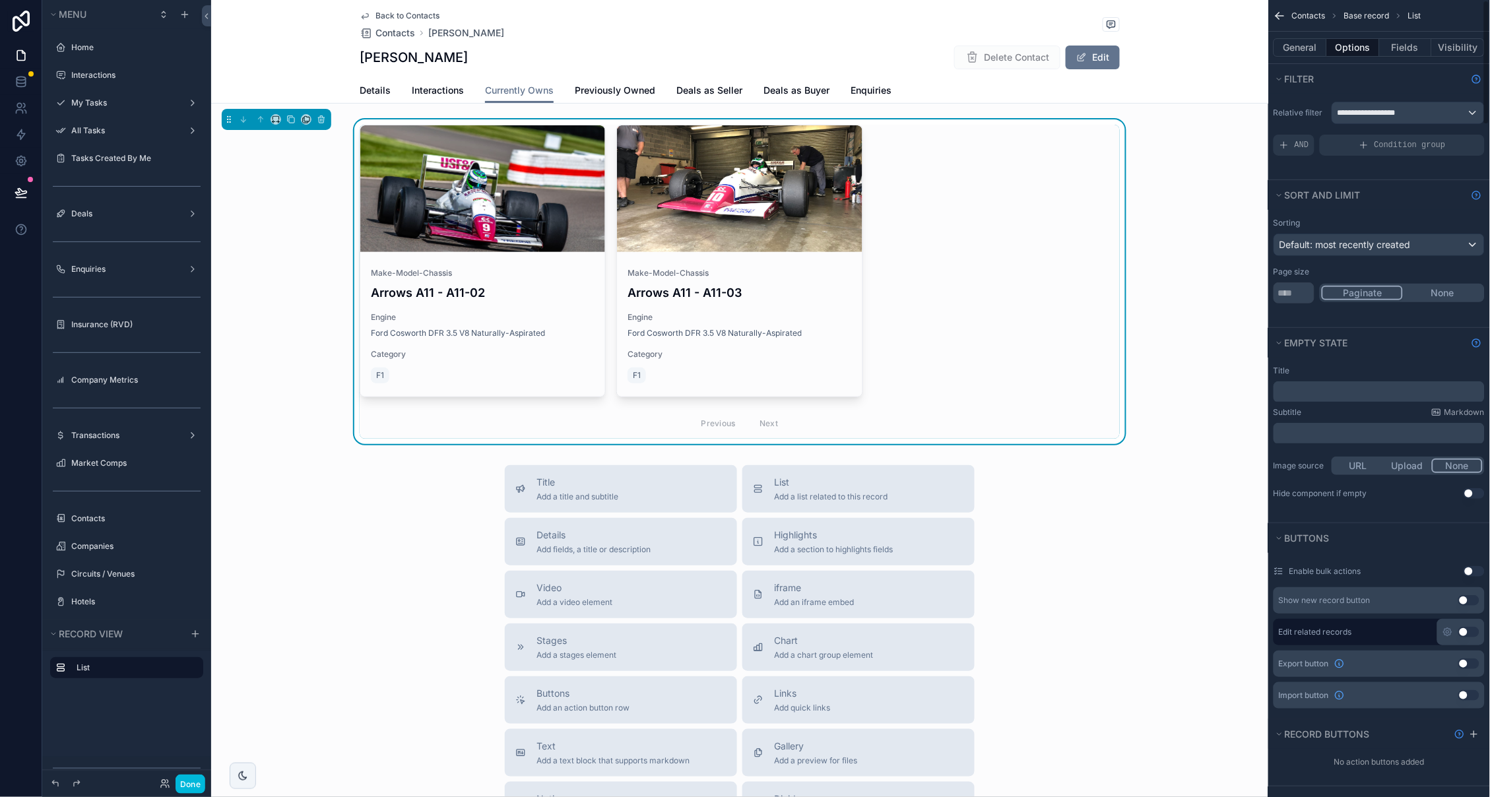
click at [1442, 284] on div "Paginate None" at bounding box center [1402, 293] width 165 height 18
click at [1442, 291] on button "None" at bounding box center [1443, 293] width 80 height 15
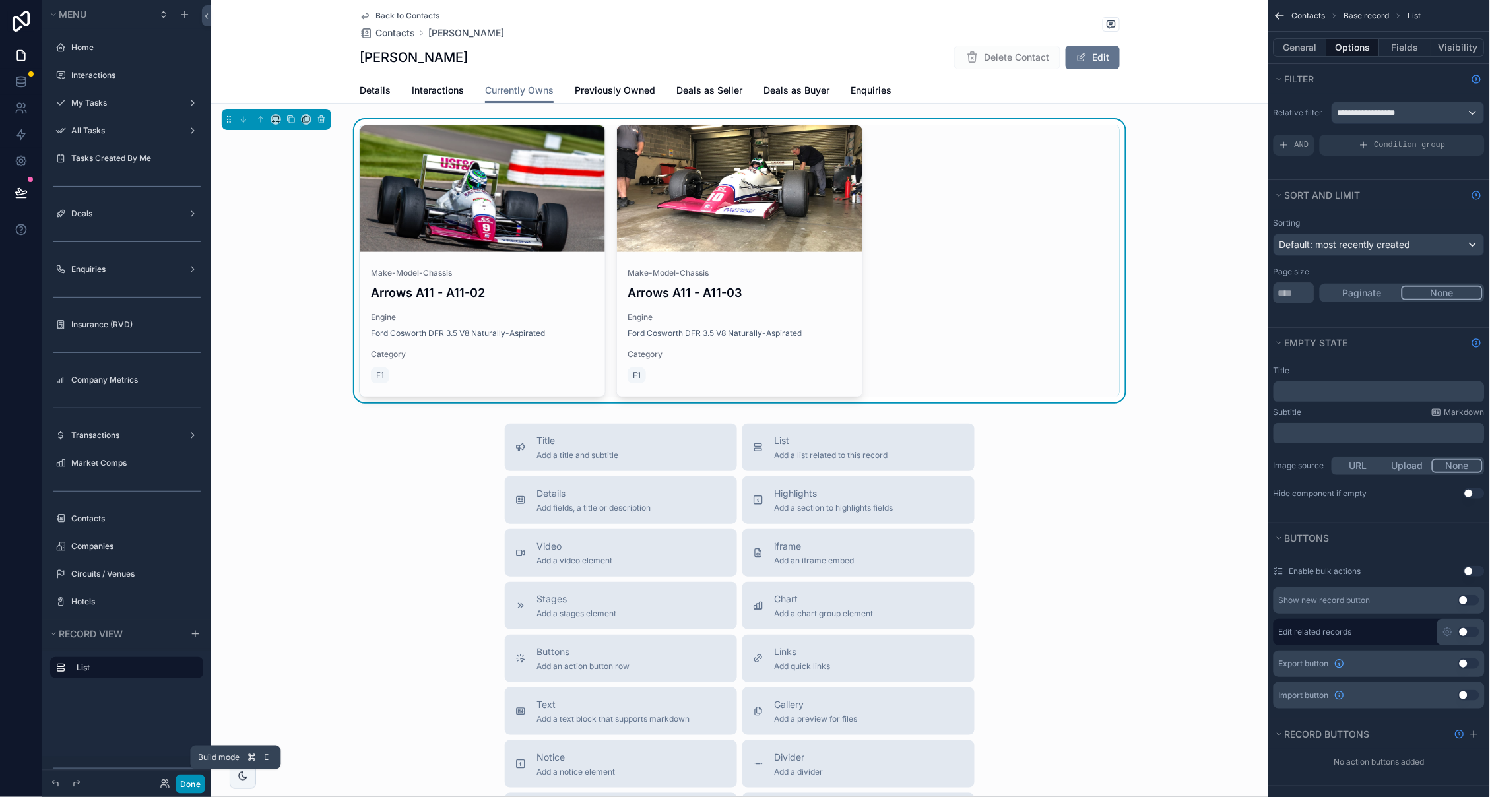
click at [185, 787] on button "Done" at bounding box center [191, 784] width 30 height 19
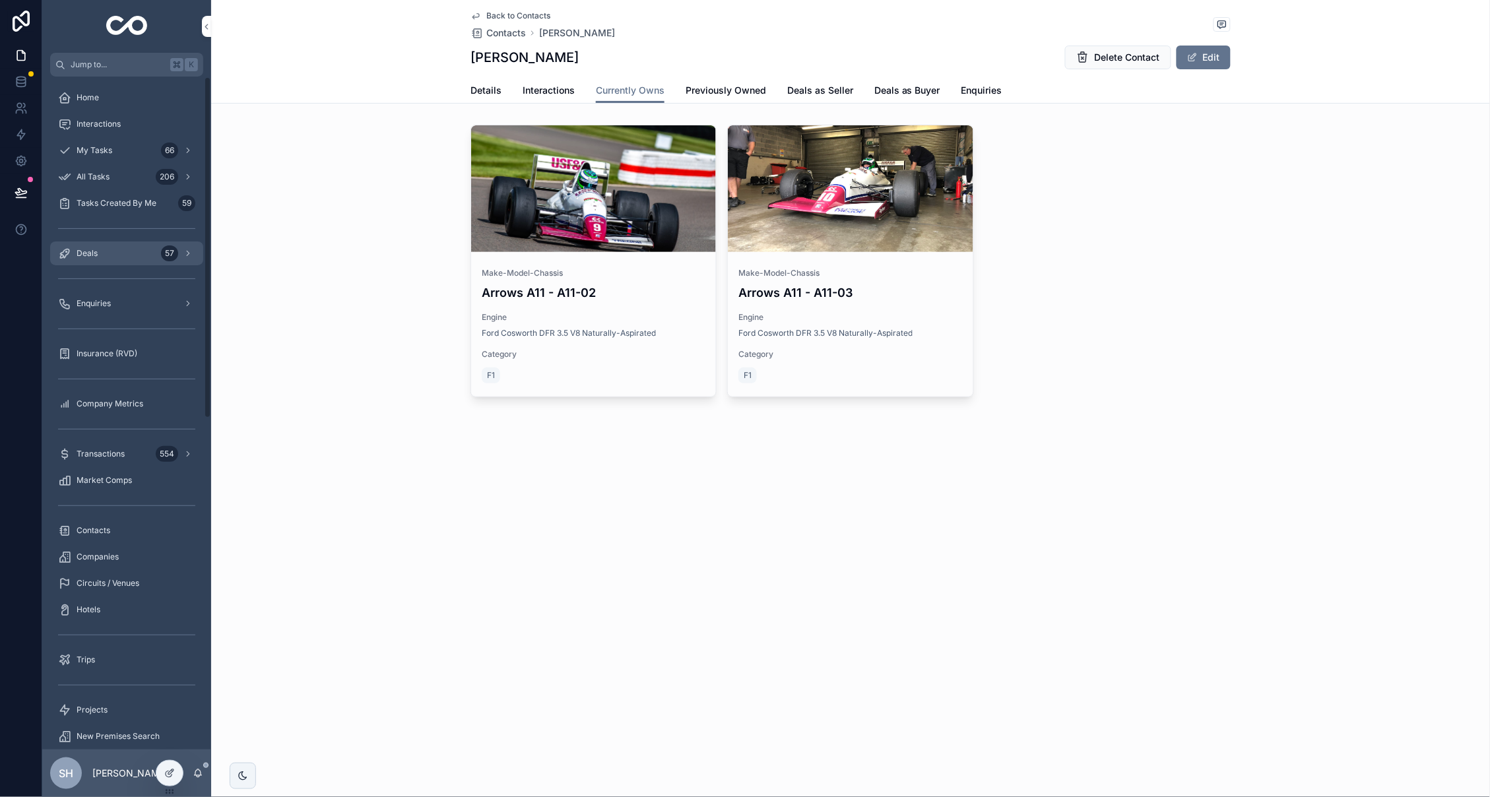
click at [129, 252] on div "Deals 57" at bounding box center [126, 253] width 137 height 21
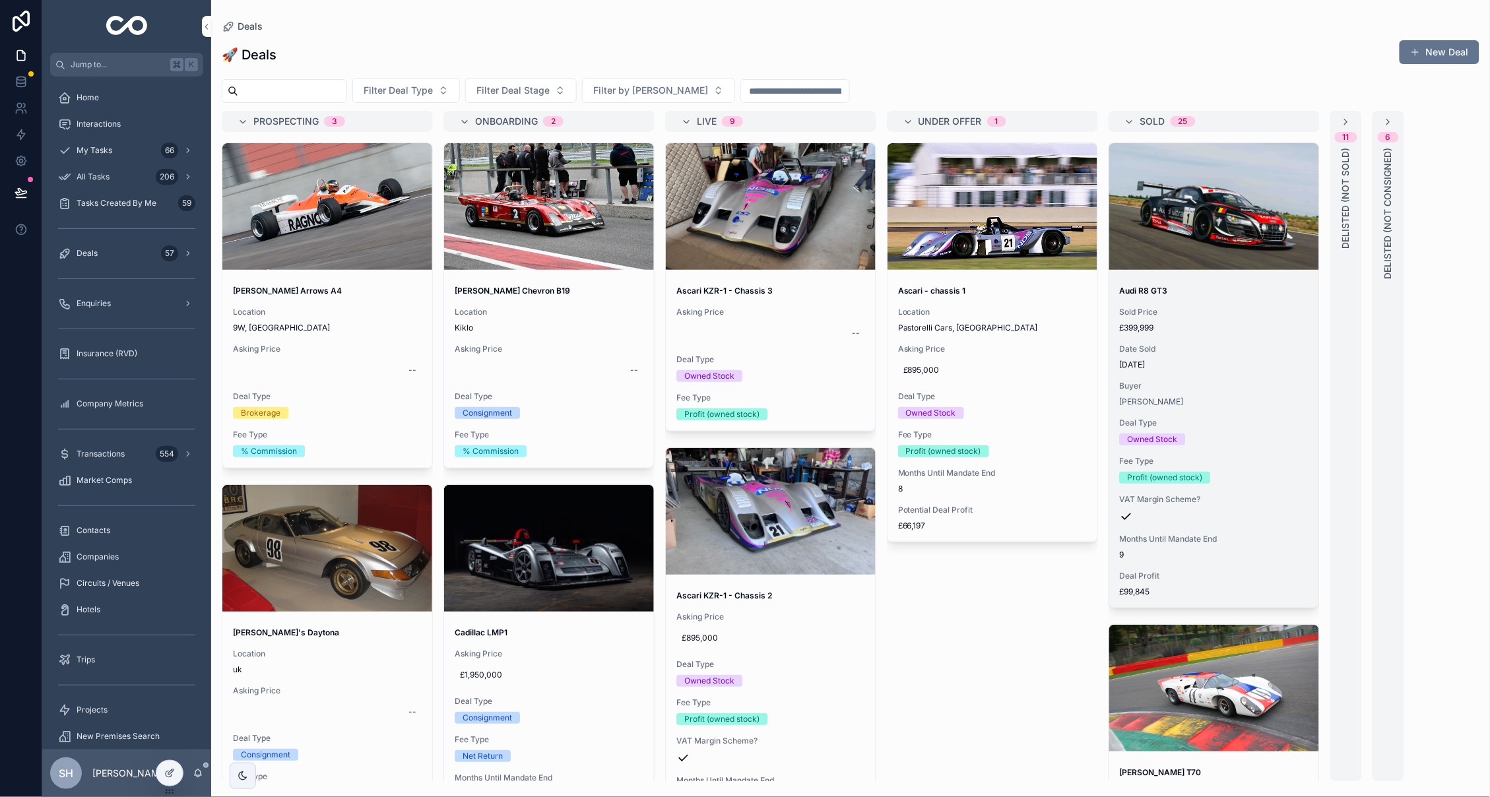
click at [1200, 176] on div "scrollable content" at bounding box center [1214, 206] width 210 height 127
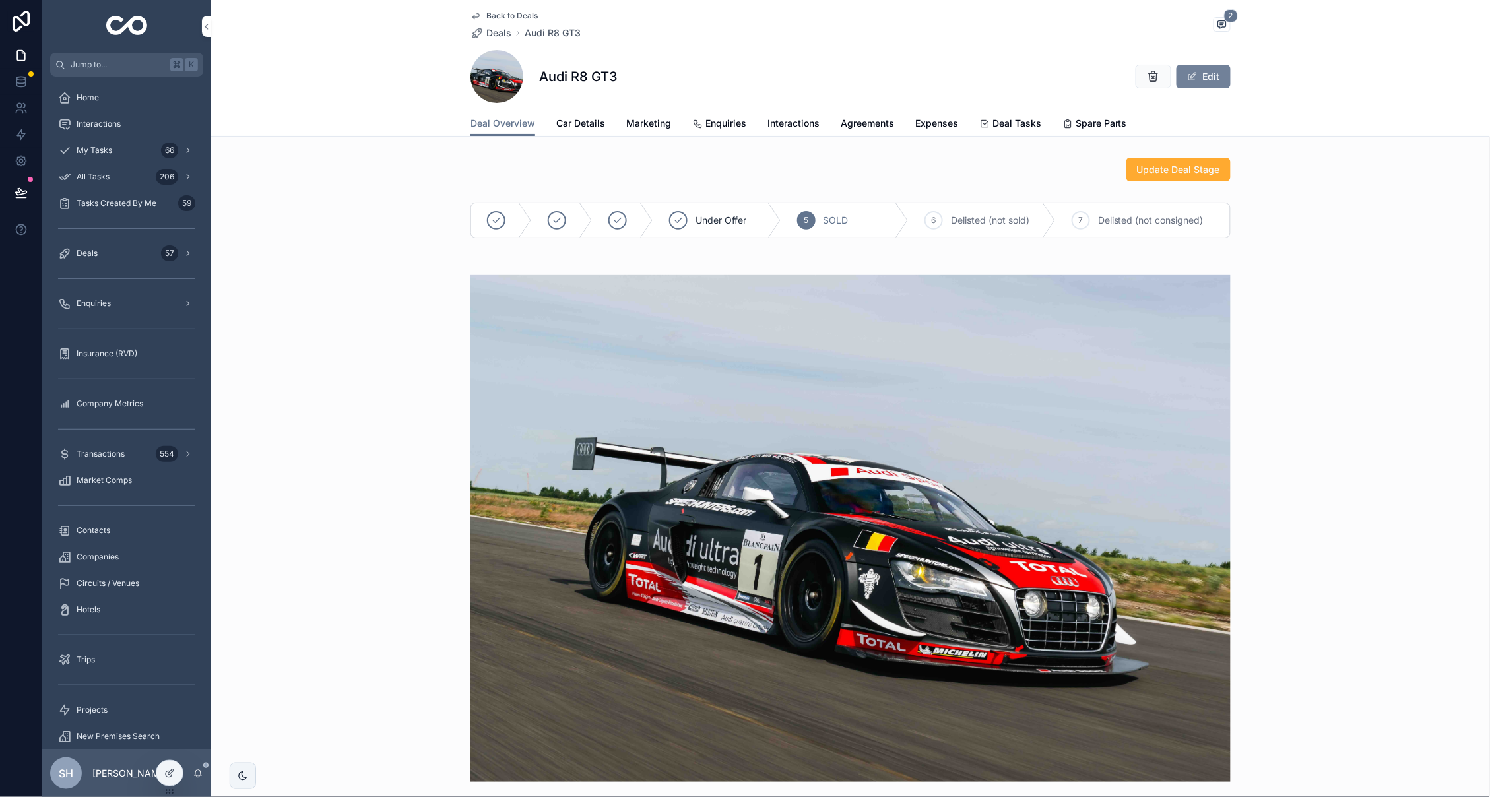
click at [1212, 69] on button "Edit" at bounding box center [1204, 77] width 54 height 24
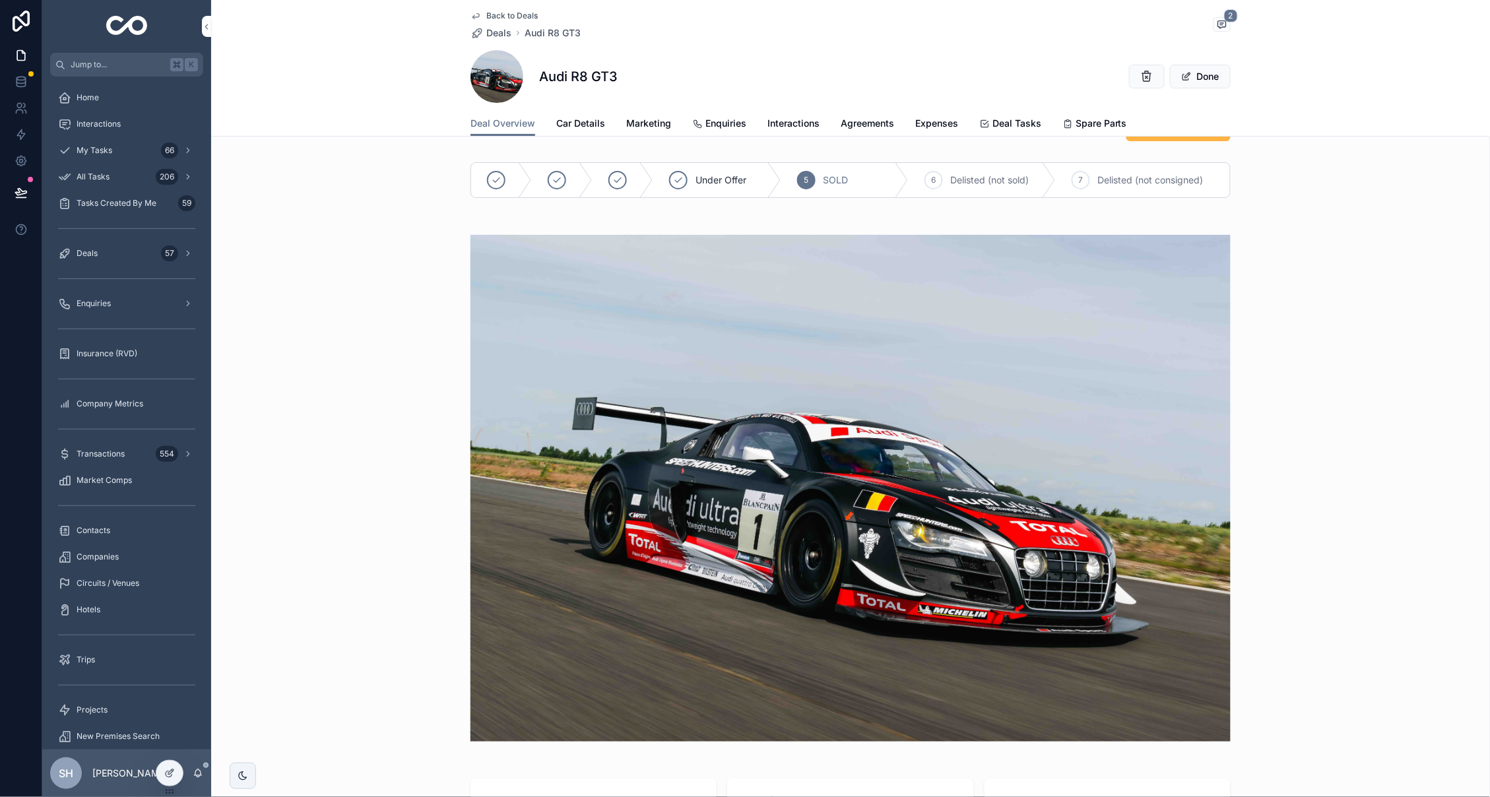
scroll to position [24, 0]
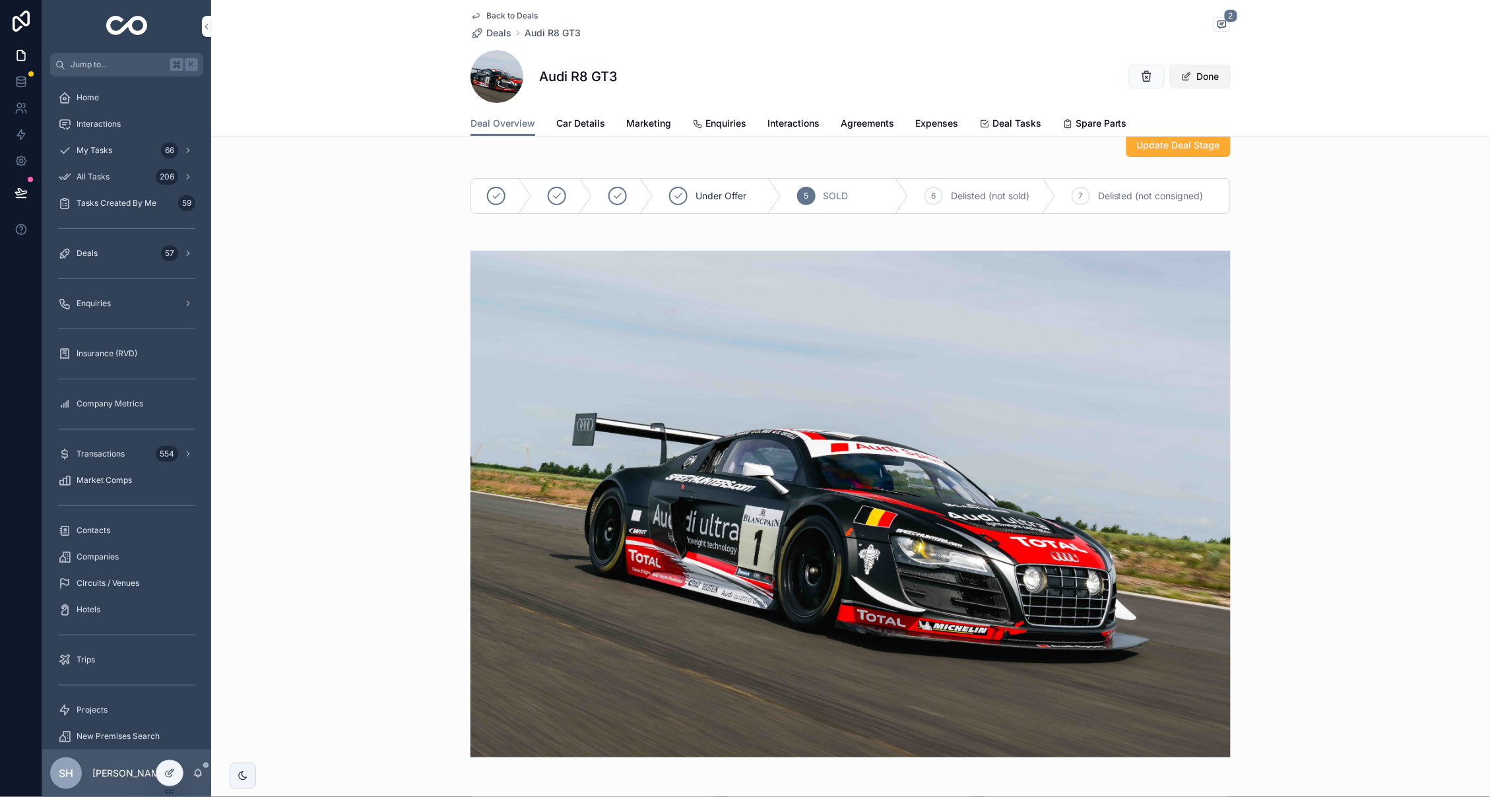
click at [1203, 81] on button "Done" at bounding box center [1200, 77] width 61 height 24
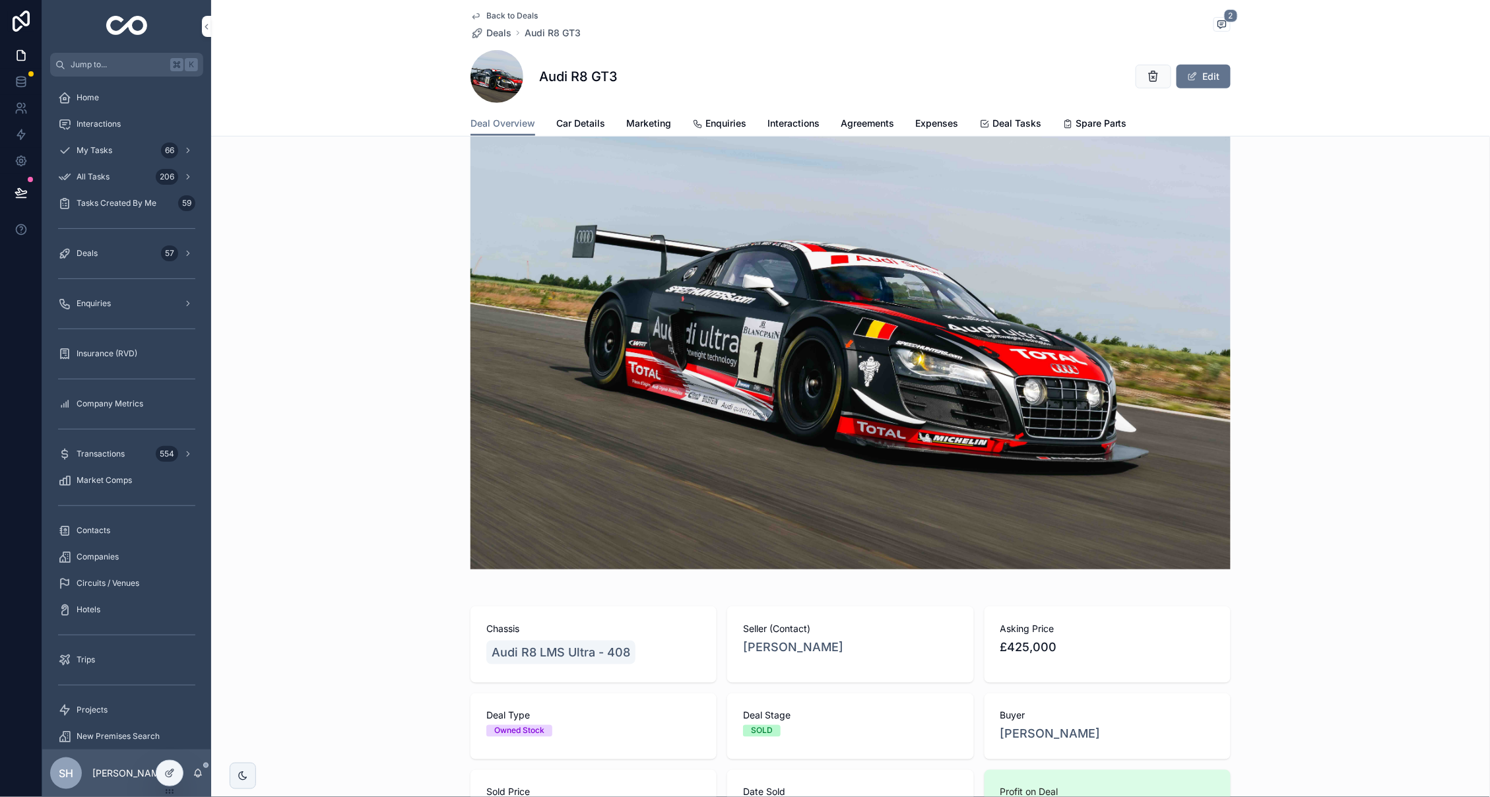
scroll to position [212, 0]
click at [618, 652] on span "Audi R8 LMS Ultra - 408" at bounding box center [561, 652] width 139 height 18
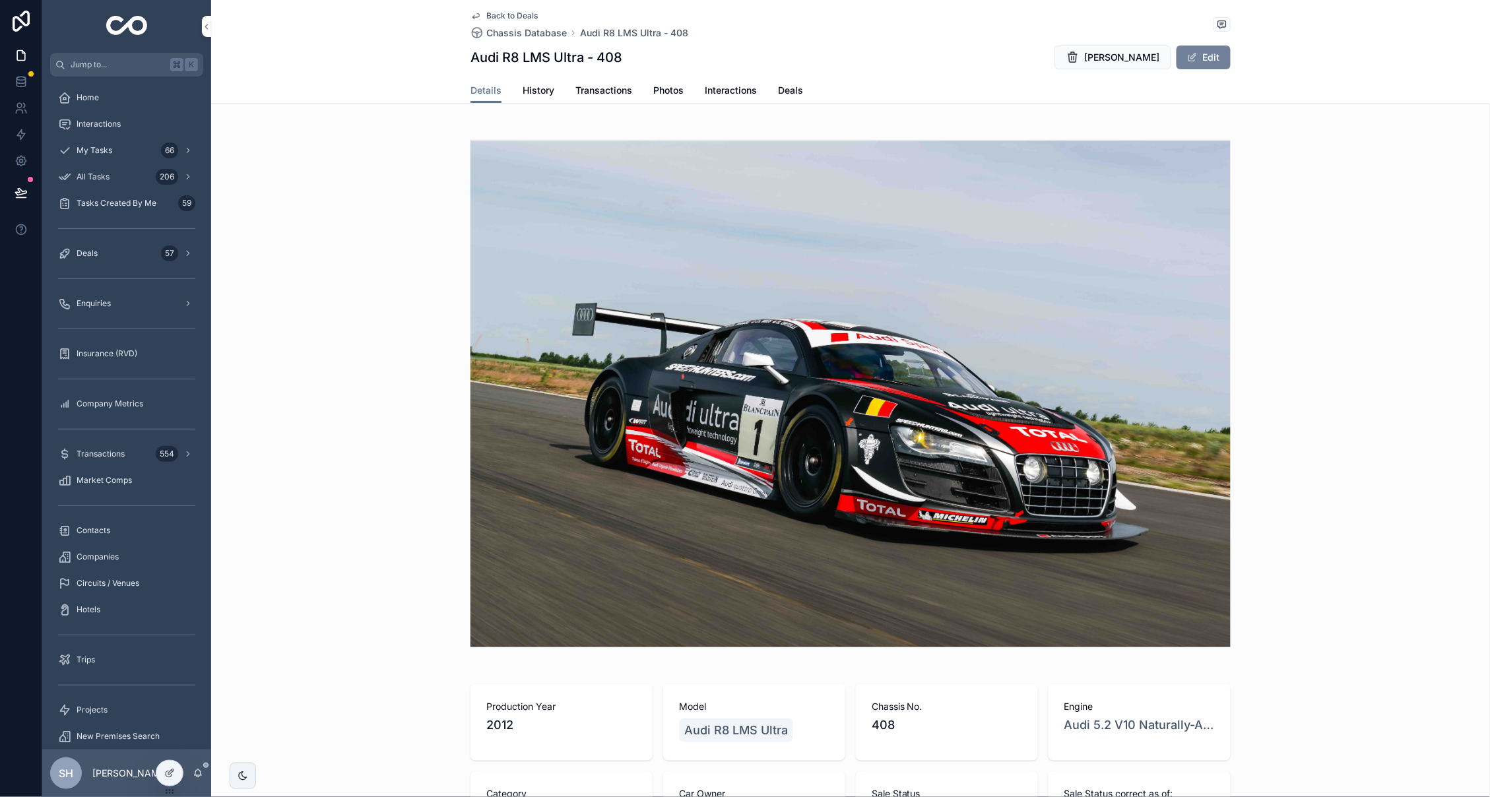
click at [1228, 62] on button "Edit" at bounding box center [1204, 58] width 54 height 24
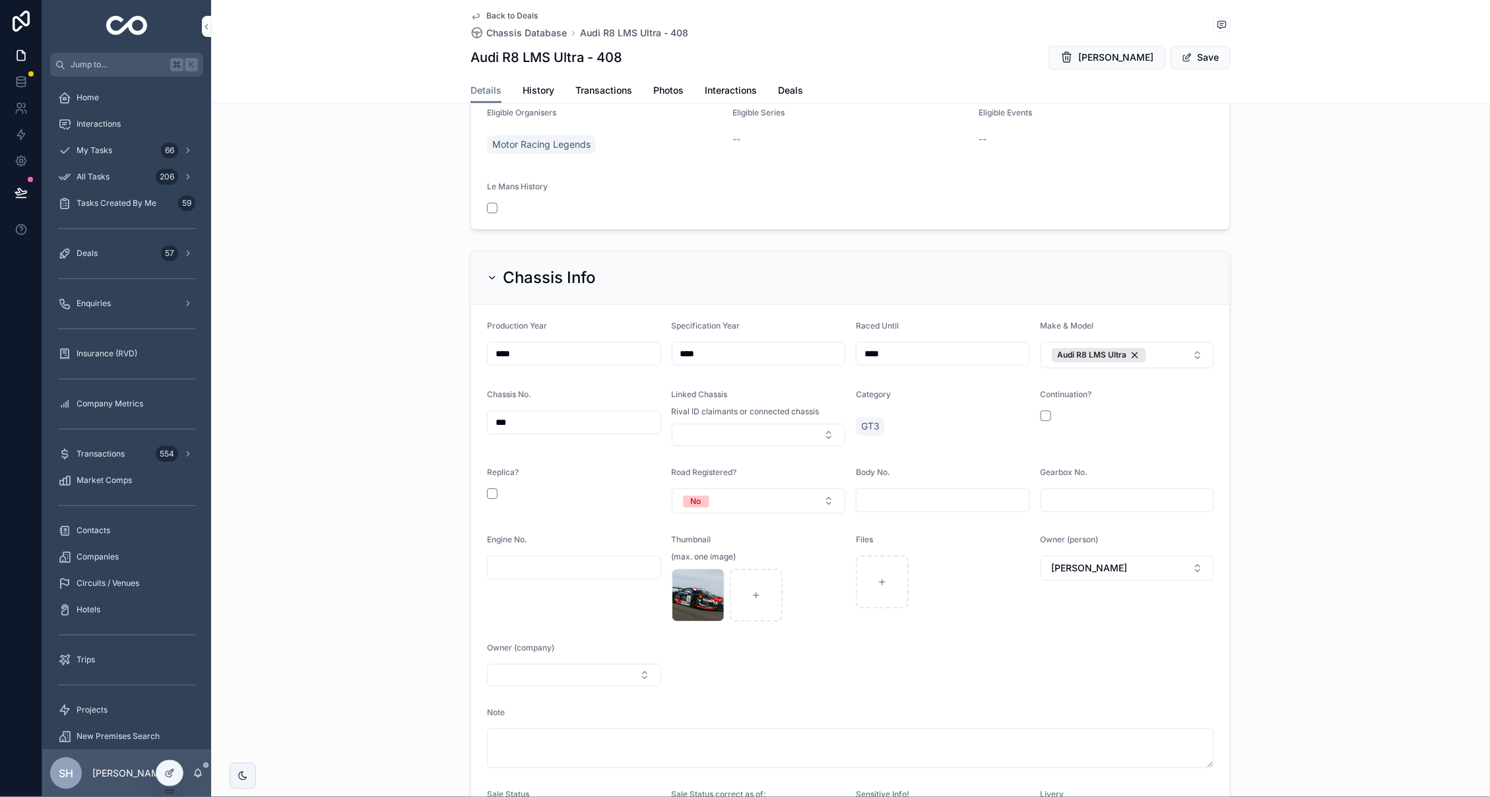
scroll to position [1137, 0]
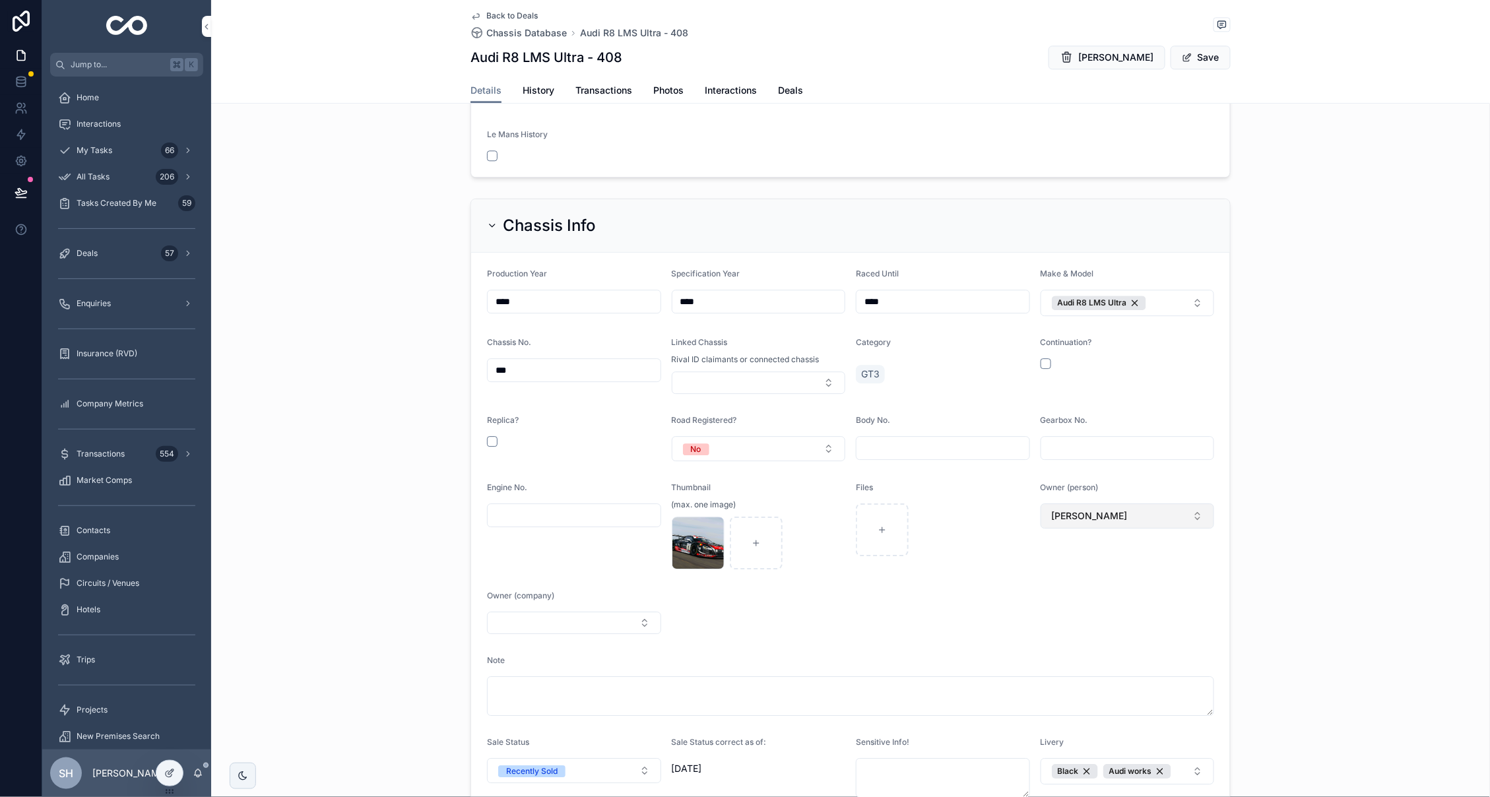
click at [1169, 507] on button "[PERSON_NAME]" at bounding box center [1128, 516] width 174 height 25
type input "*****"
click at [1088, 549] on span "[PERSON_NAME]" at bounding box center [1079, 553] width 76 height 13
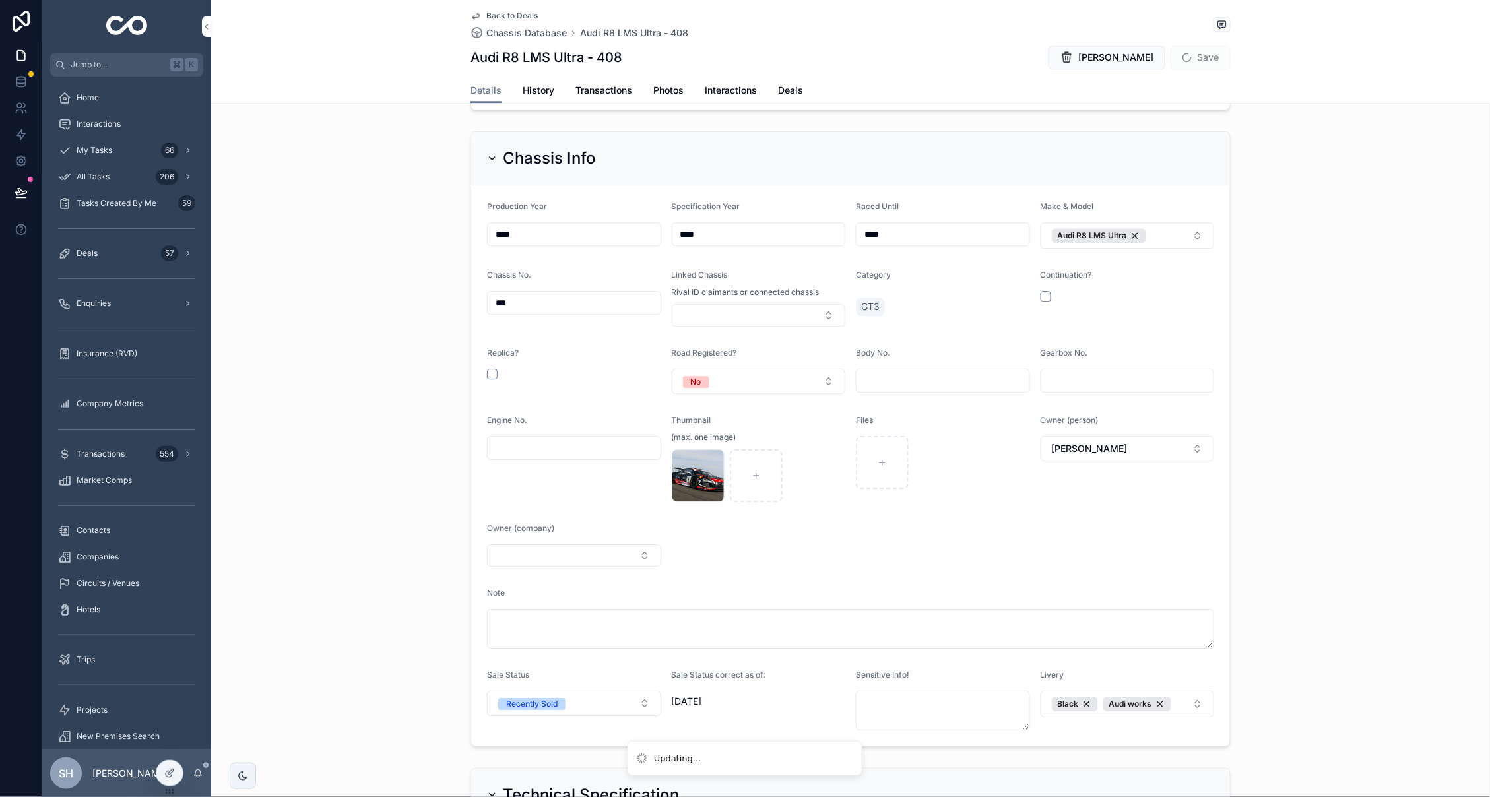
scroll to position [1206, 0]
click at [1213, 60] on button "Save" at bounding box center [1201, 58] width 60 height 24
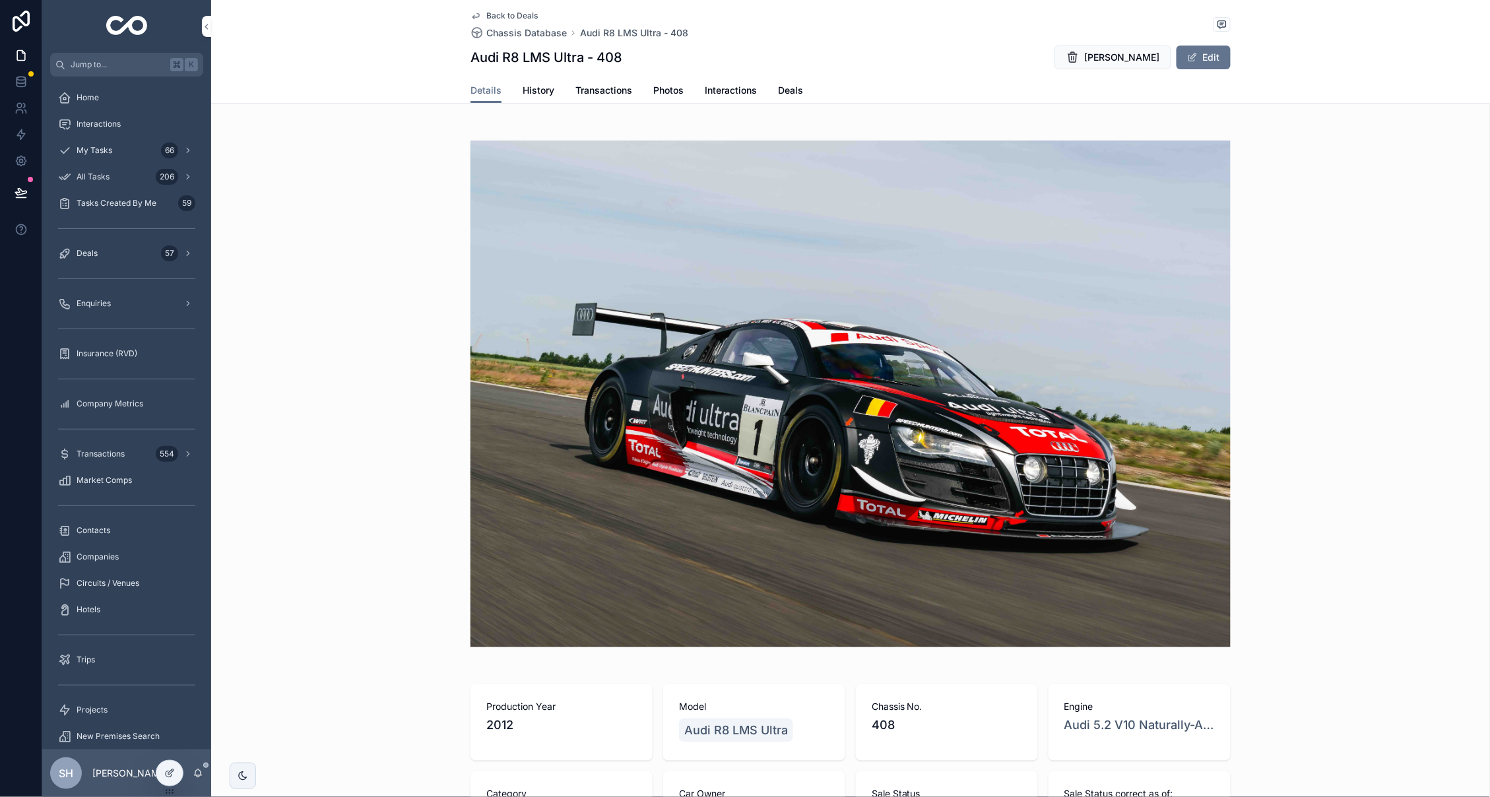
scroll to position [0, 0]
click at [107, 527] on span "Contacts" at bounding box center [94, 530] width 34 height 11
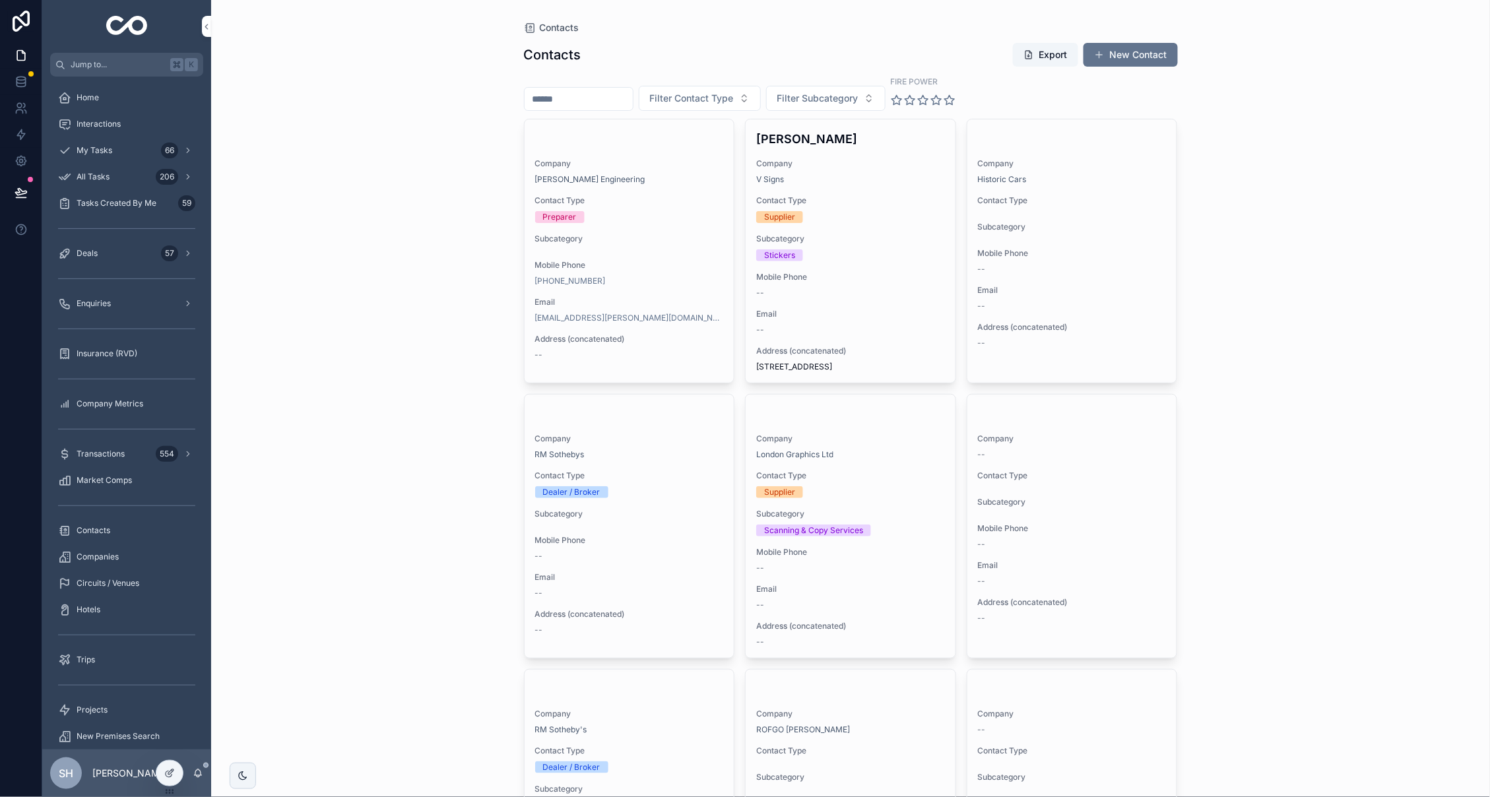
click at [622, 98] on input "scrollable content" at bounding box center [579, 99] width 108 height 18
type input "*****"
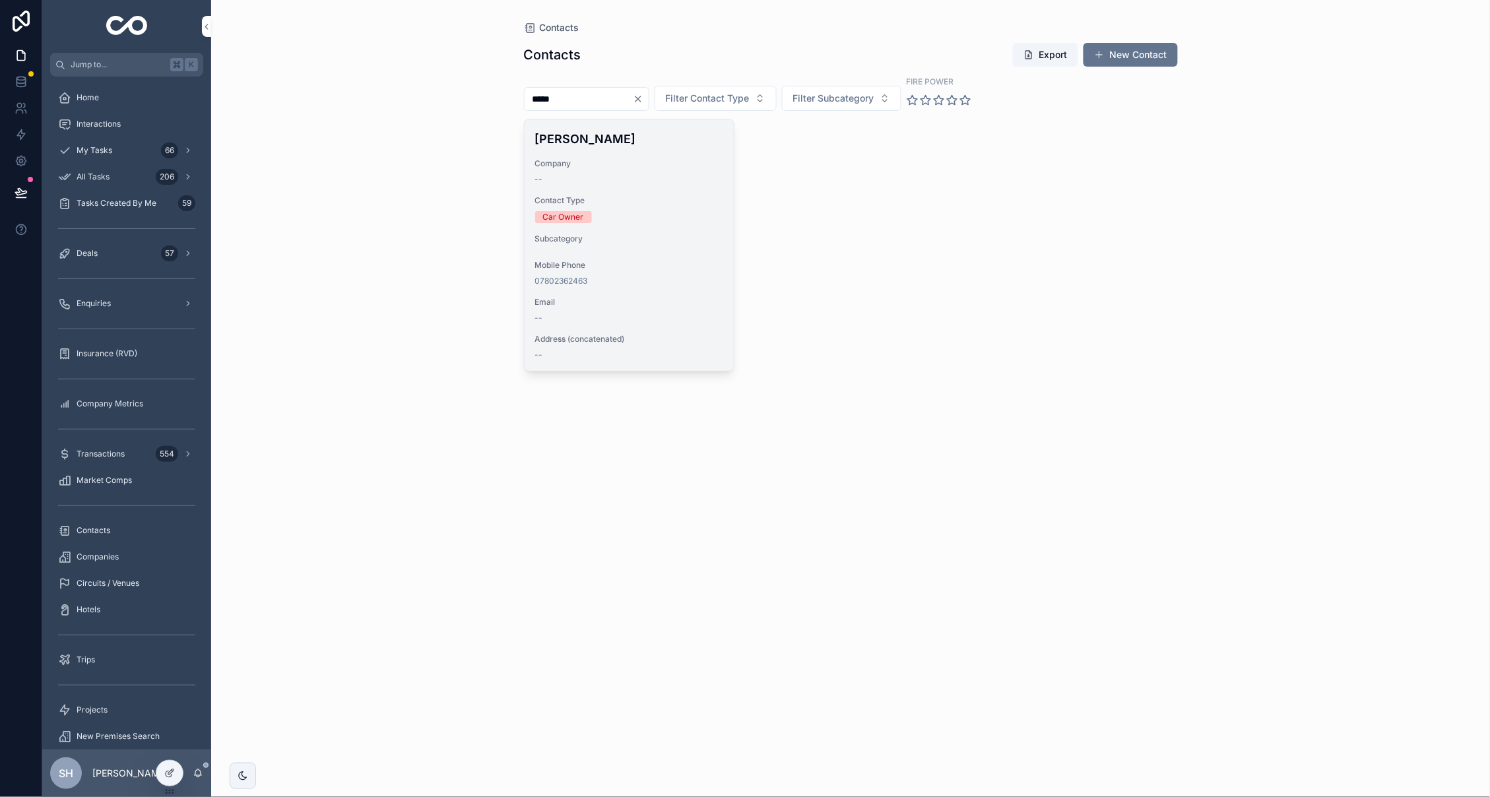
click at [659, 234] on span "Subcategory" at bounding box center [629, 239] width 189 height 11
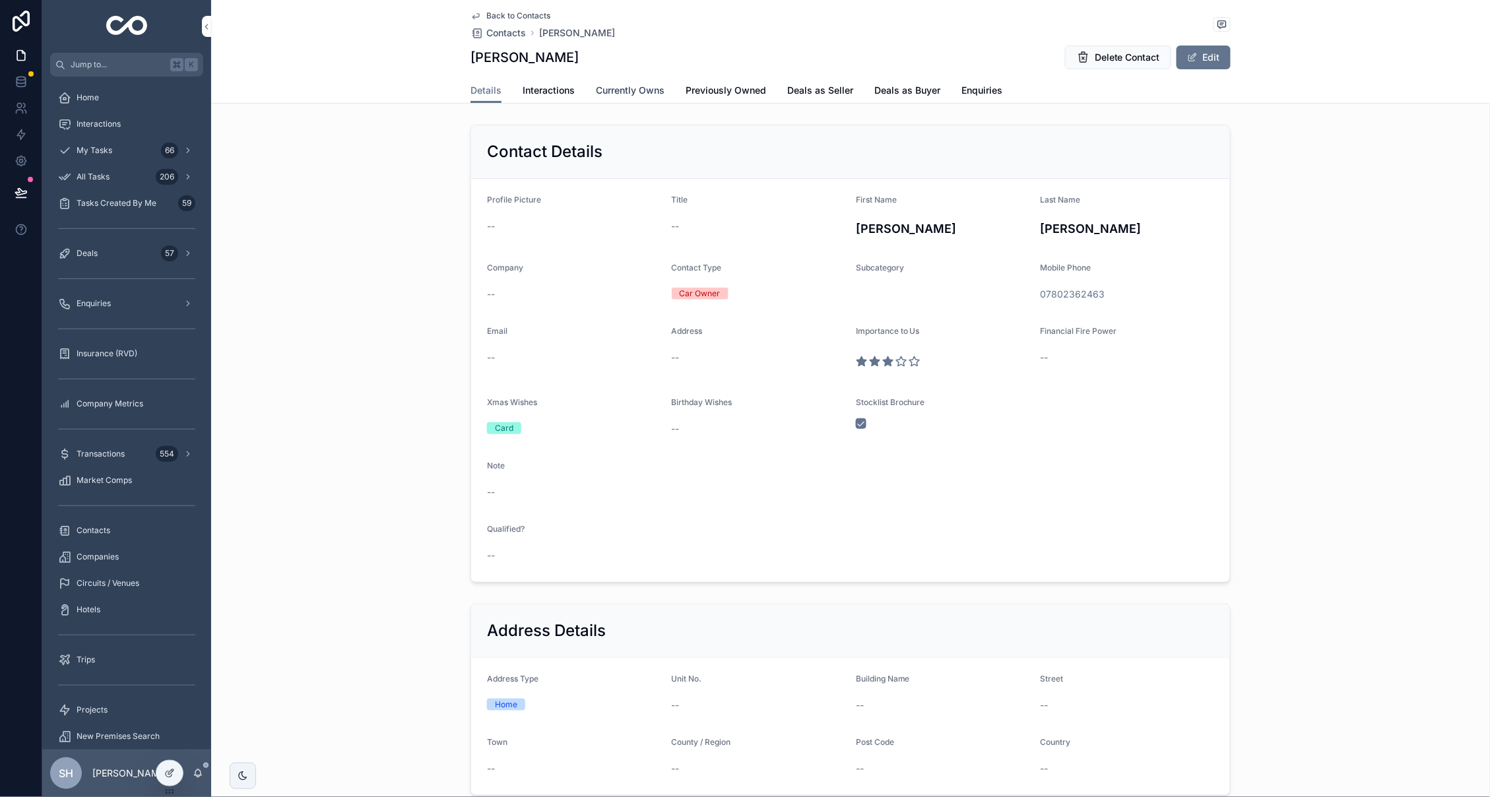
click at [641, 92] on span "Currently Owns" at bounding box center [630, 90] width 69 height 13
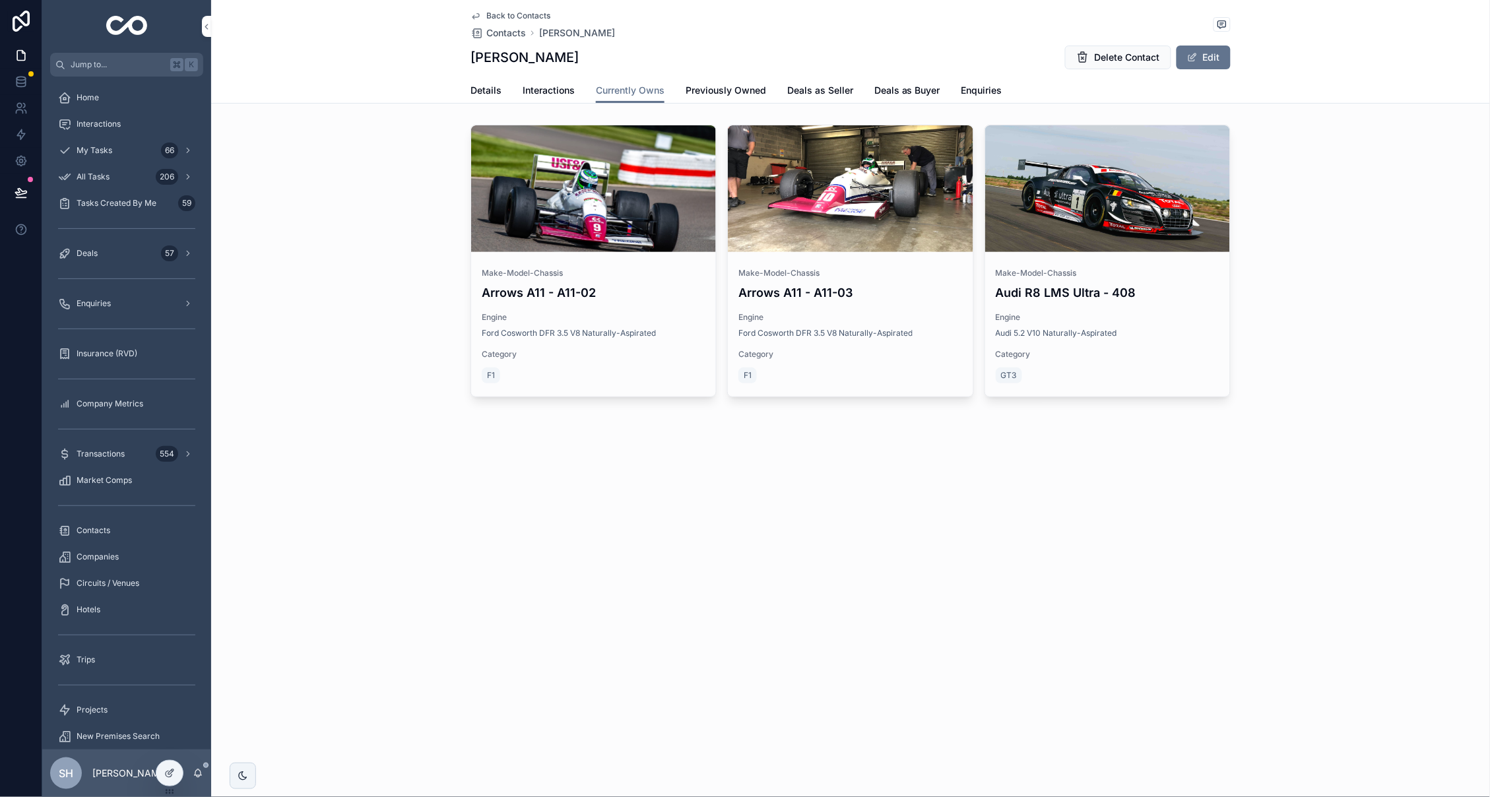
click at [490, 15] on span "Back to Contacts" at bounding box center [518, 16] width 64 height 11
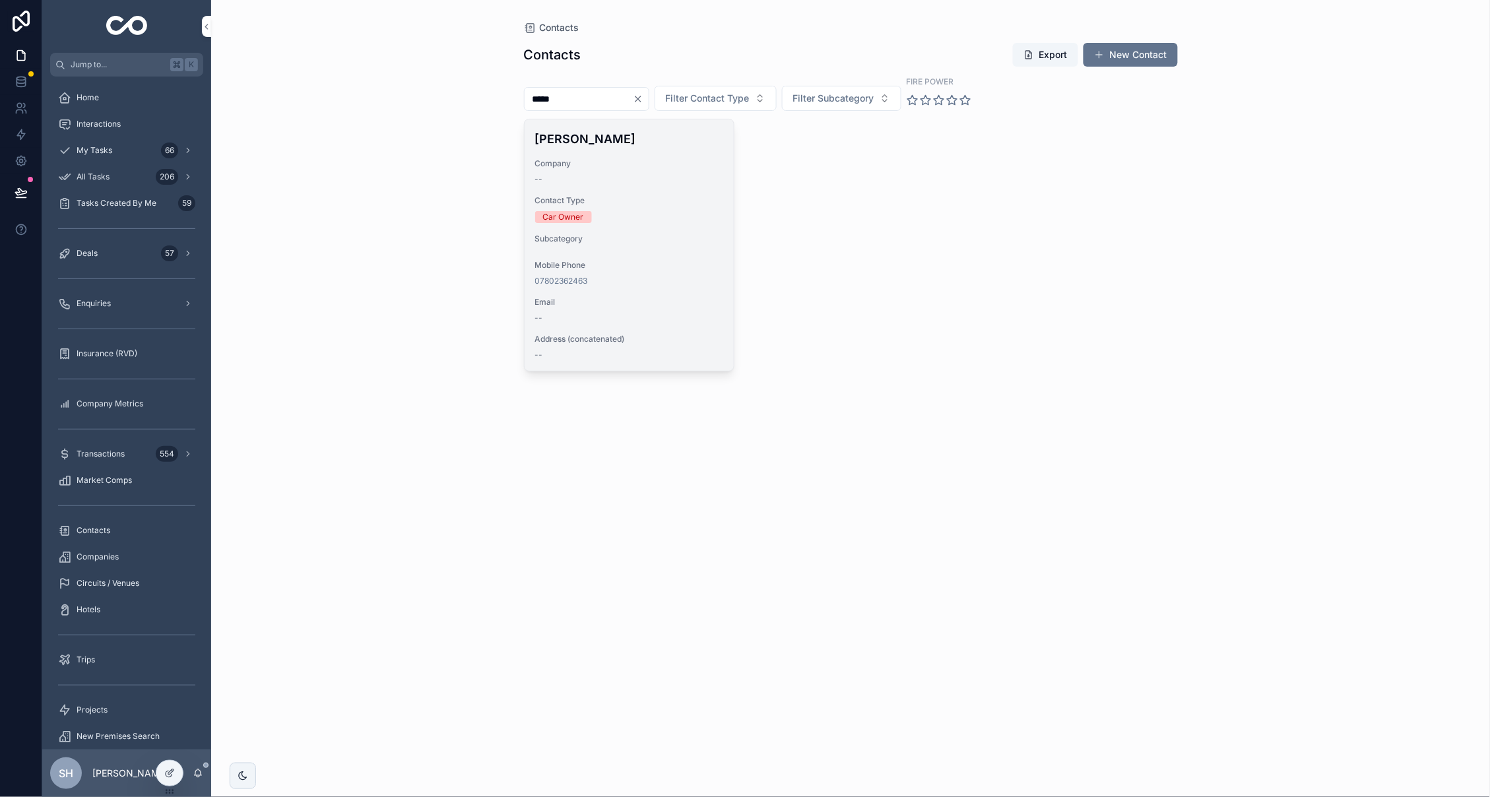
click at [686, 174] on div "--" at bounding box center [629, 179] width 189 height 11
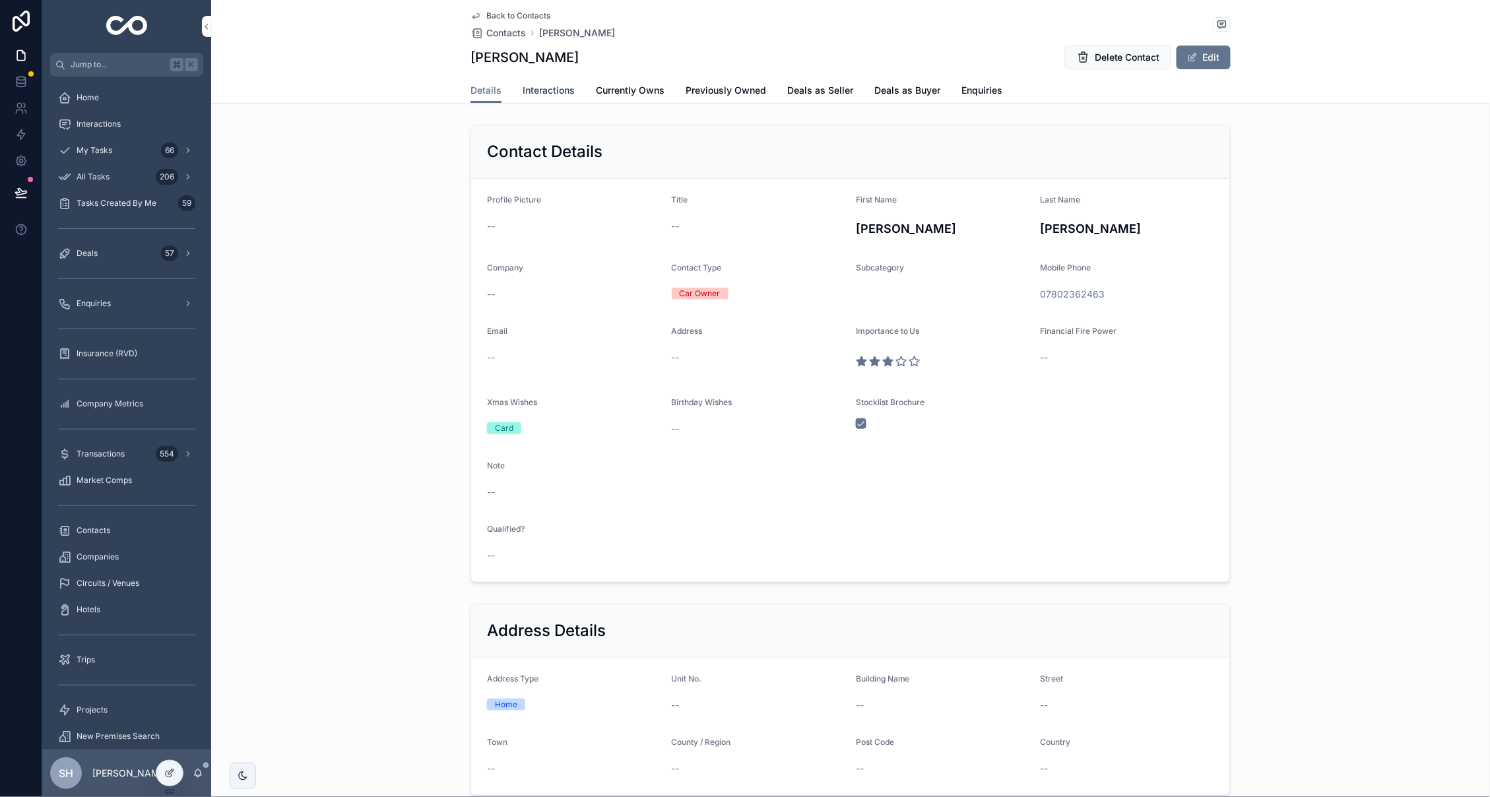
click at [553, 90] on span "Interactions" at bounding box center [549, 90] width 52 height 13
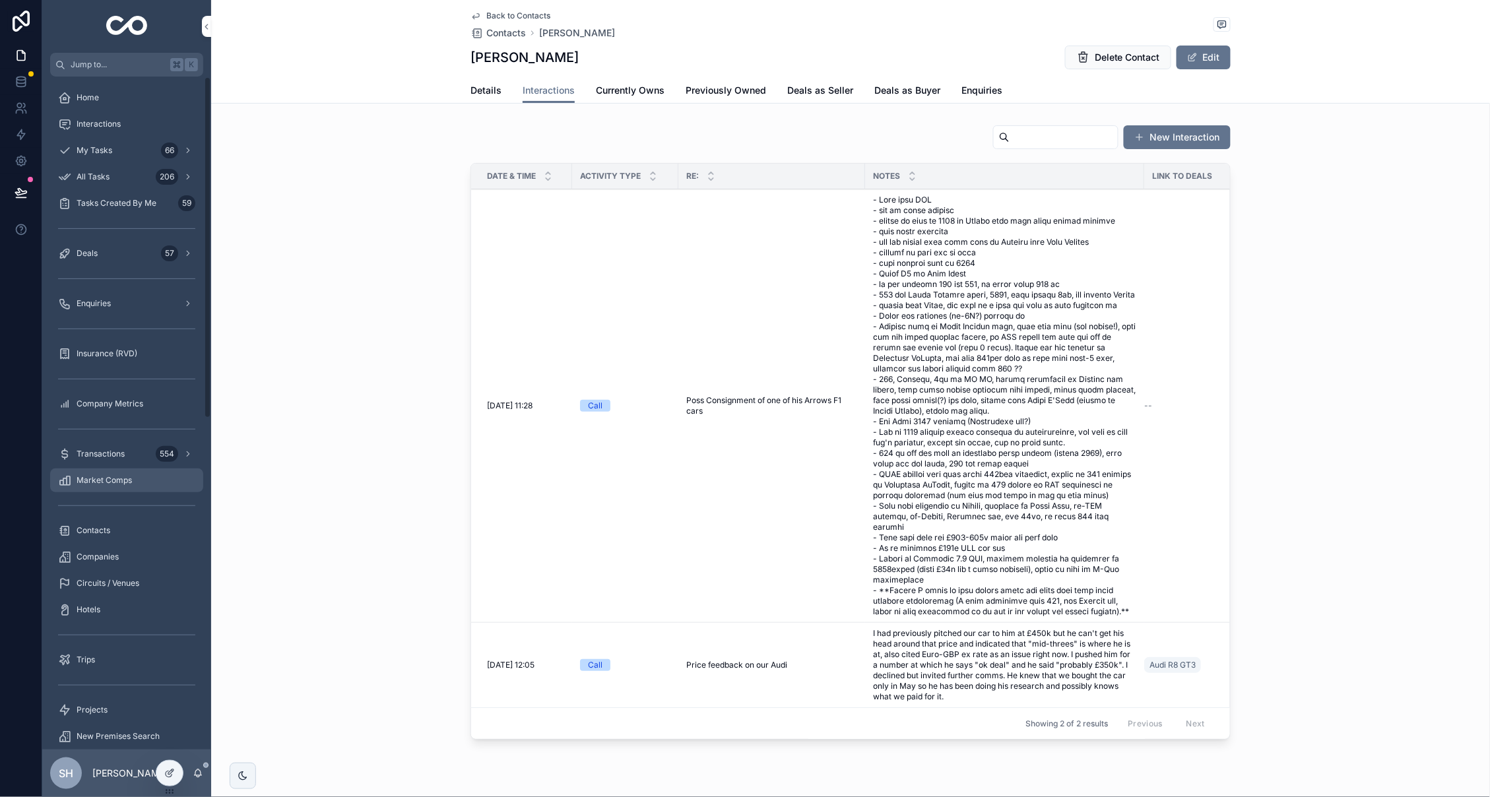
click at [111, 482] on span "Market Comps" at bounding box center [104, 480] width 55 height 11
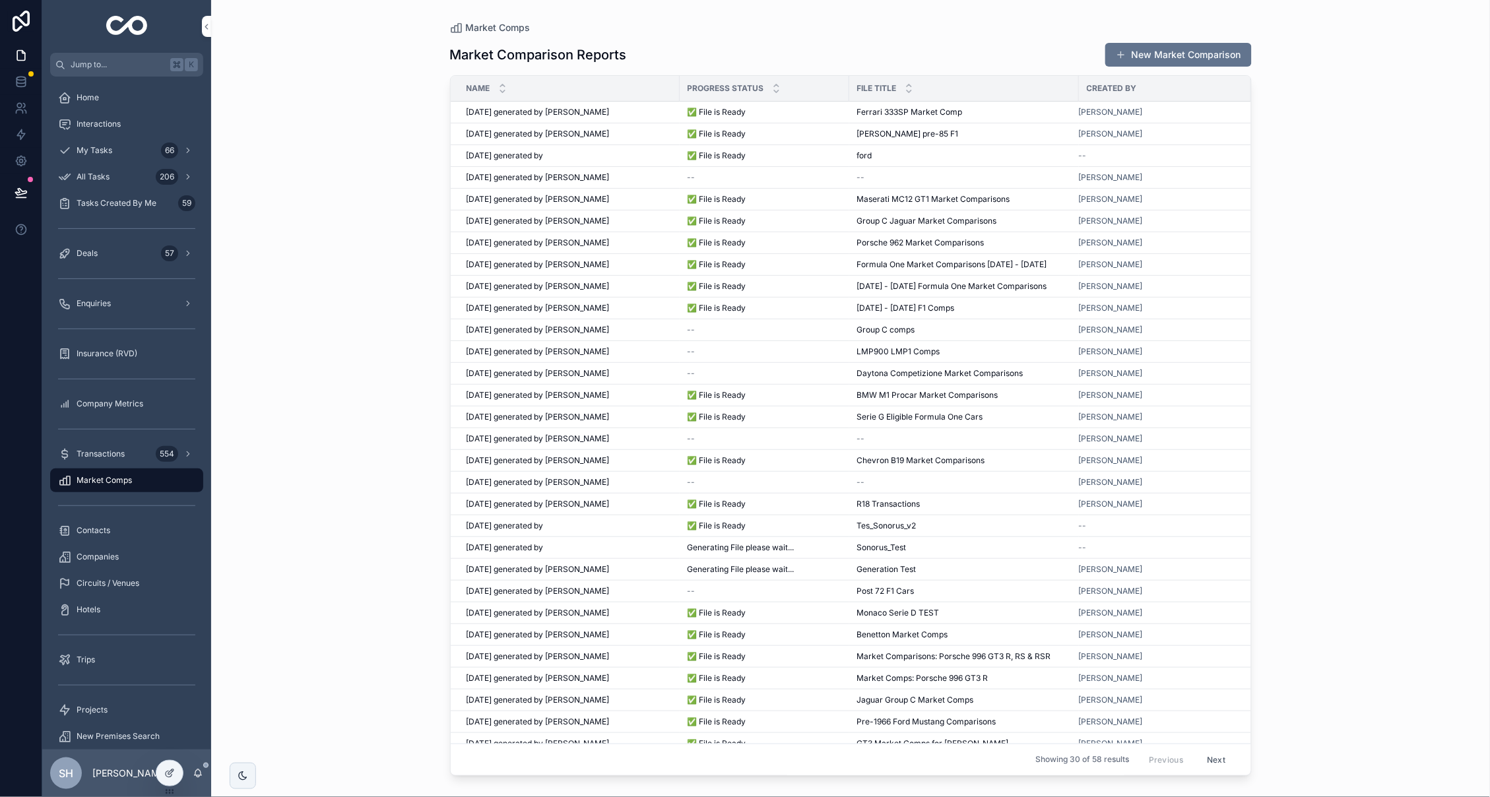
click at [826, 261] on div "✅ File is Ready ✅ File is Ready" at bounding box center [765, 264] width 154 height 11
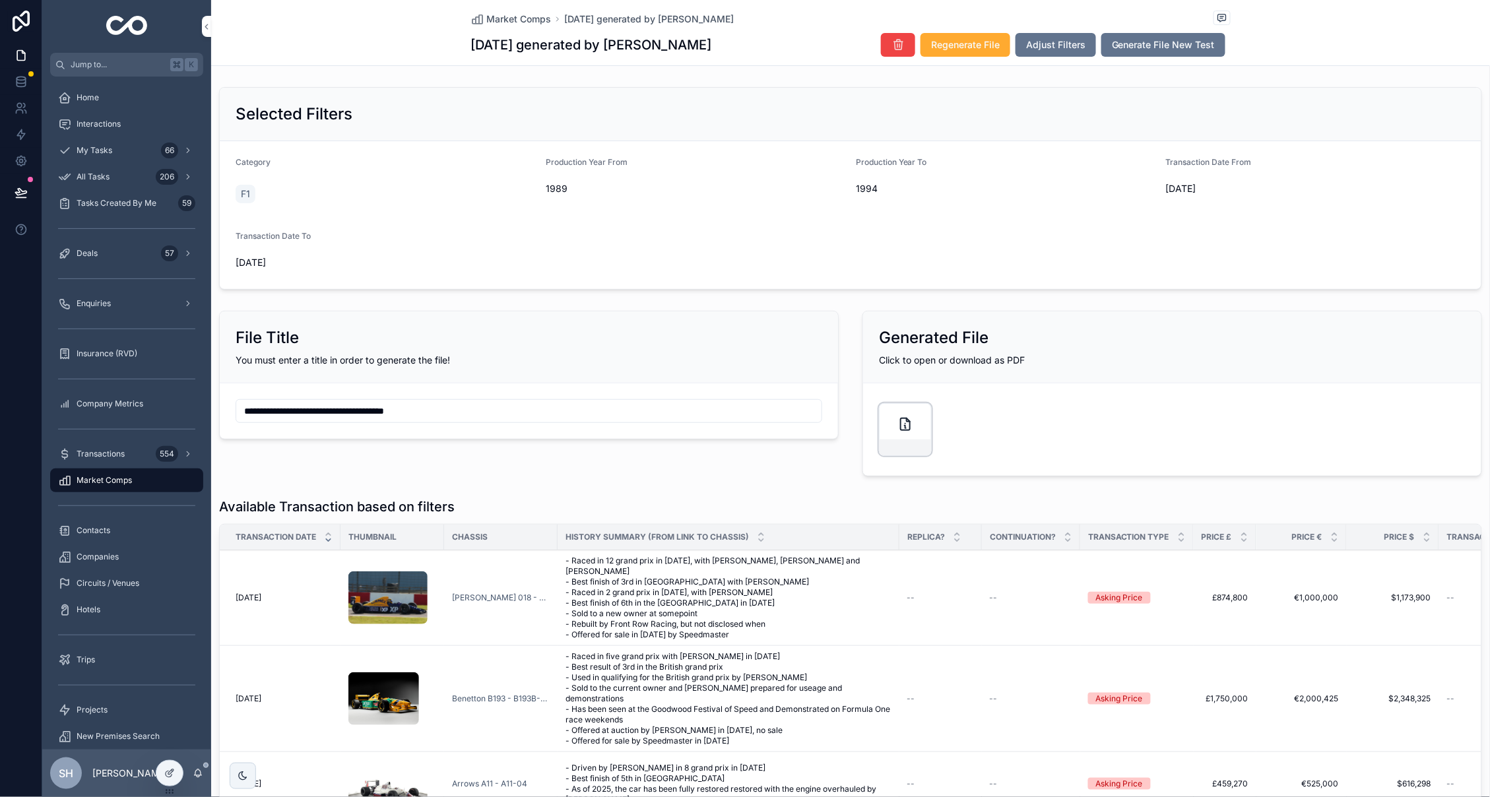
click at [908, 447] on div "scrollable content" at bounding box center [905, 448] width 51 height 16
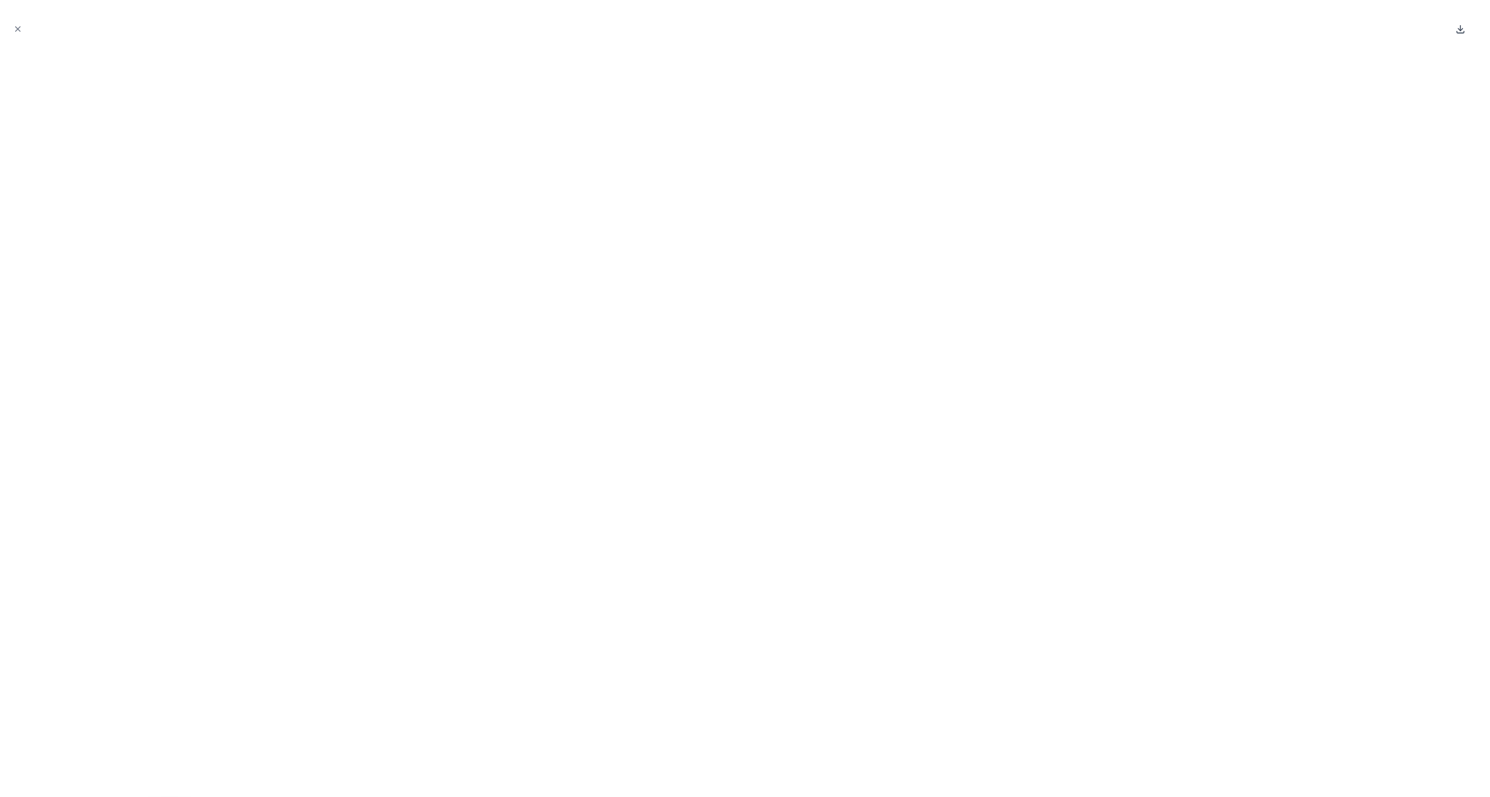
click at [1460, 30] on icon at bounding box center [1461, 29] width 11 height 11
click at [19, 28] on icon "Close modal" at bounding box center [17, 28] width 9 height 9
